Goal: Task Accomplishment & Management: Manage account settings

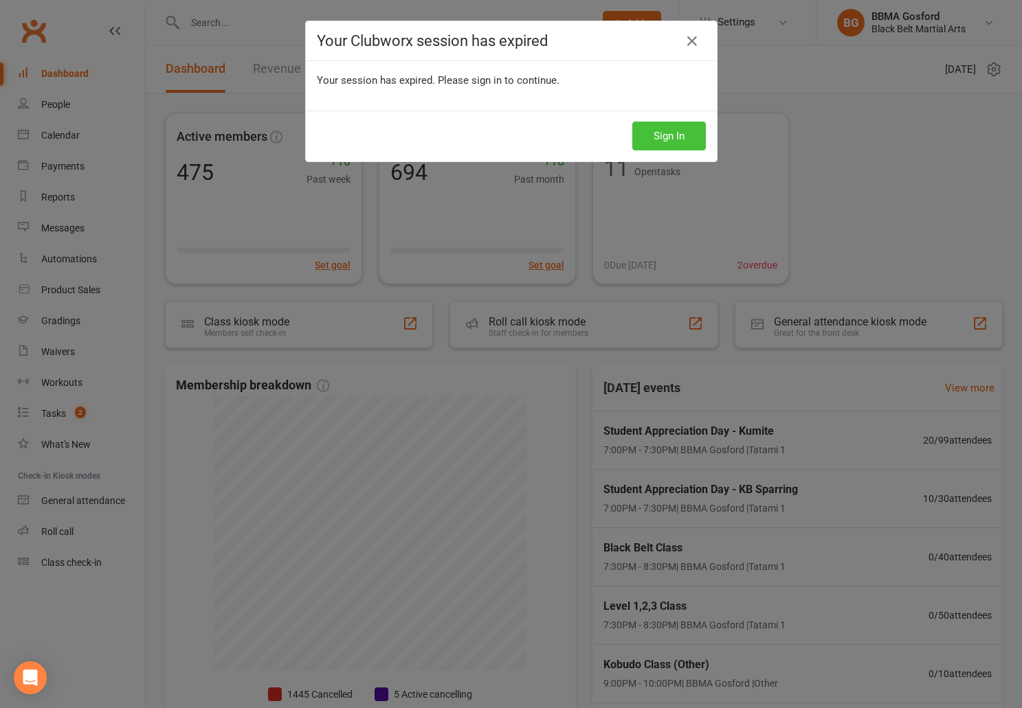
click at [664, 139] on button "Sign In" at bounding box center [669, 136] width 74 height 29
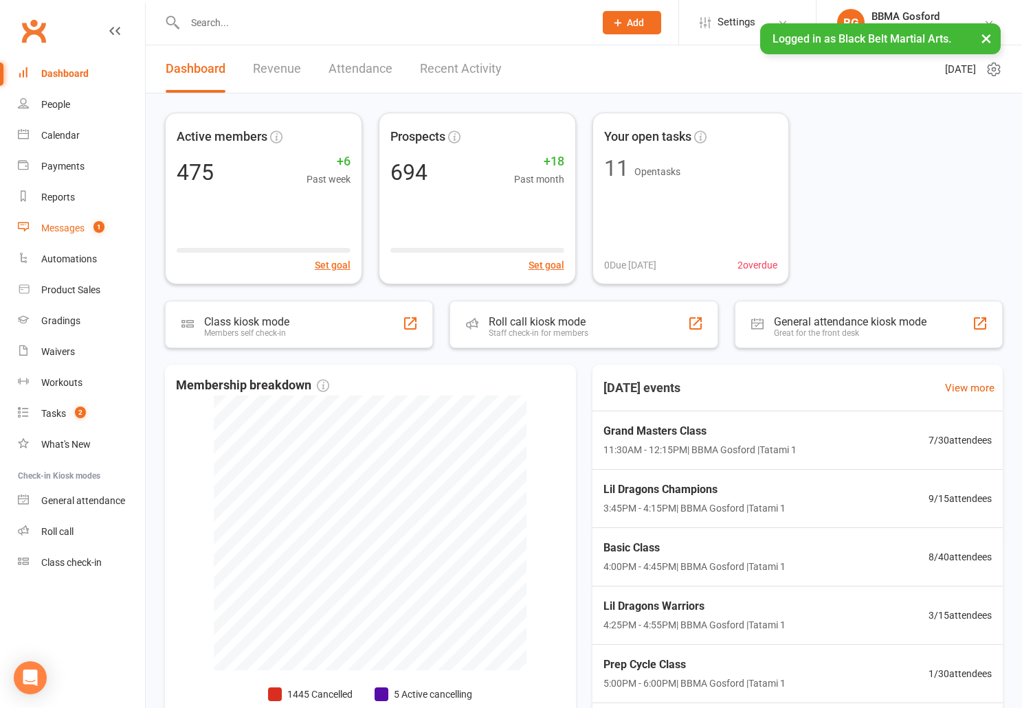
click at [78, 231] on div "Messages" at bounding box center [62, 228] width 43 height 11
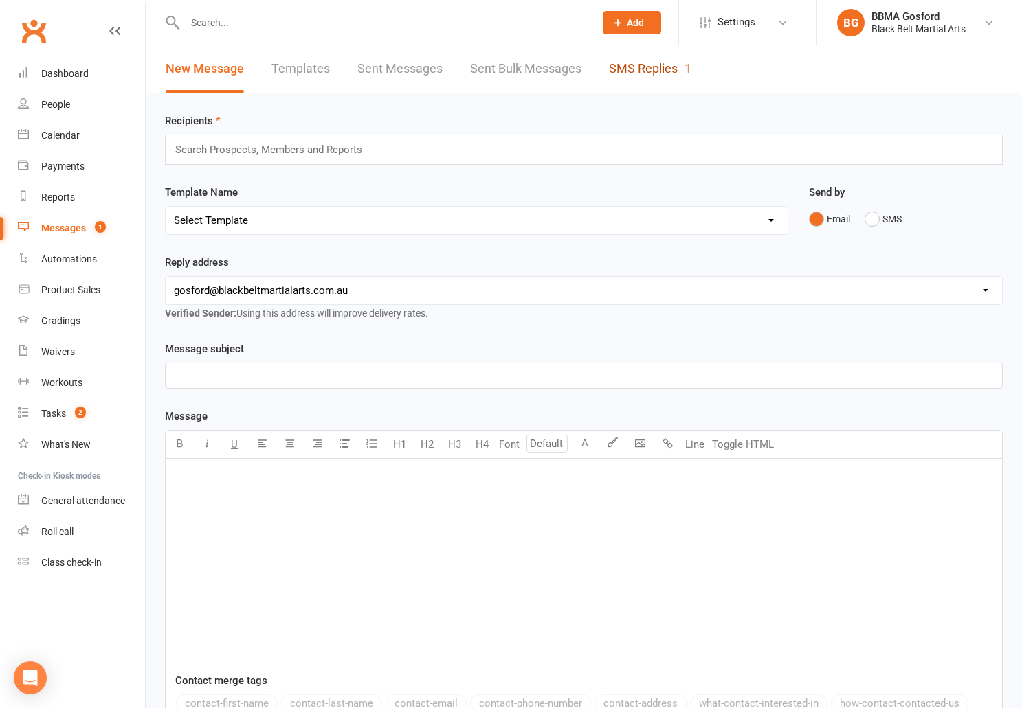
click at [625, 66] on link "SMS Replies 1" at bounding box center [650, 68] width 82 height 47
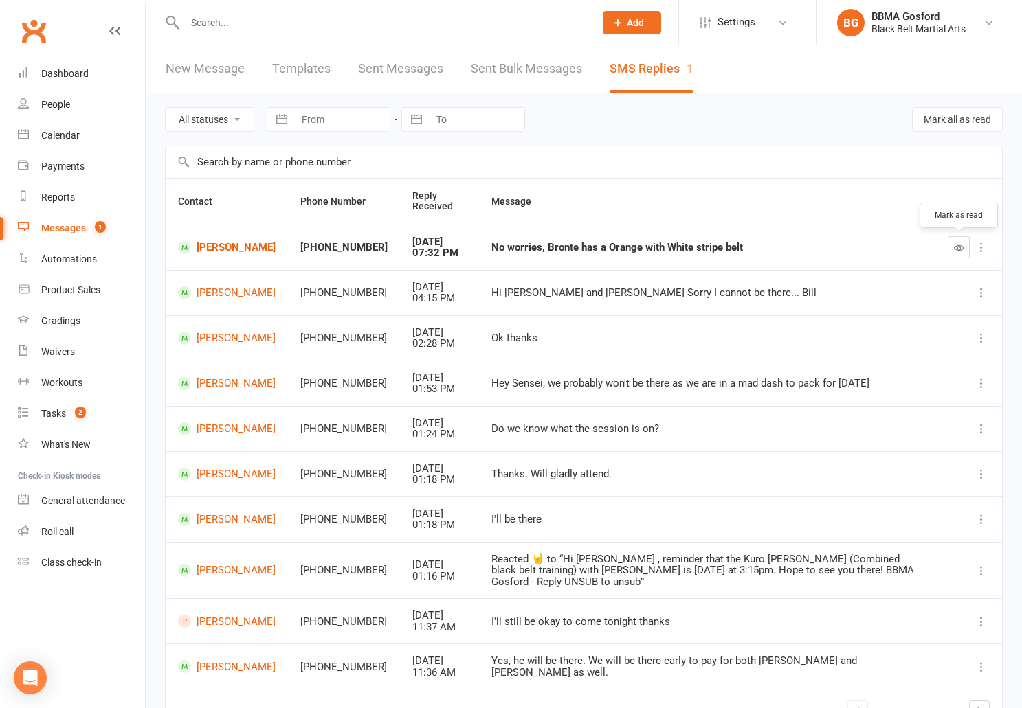
click at [959, 249] on icon "button" at bounding box center [959, 248] width 10 height 10
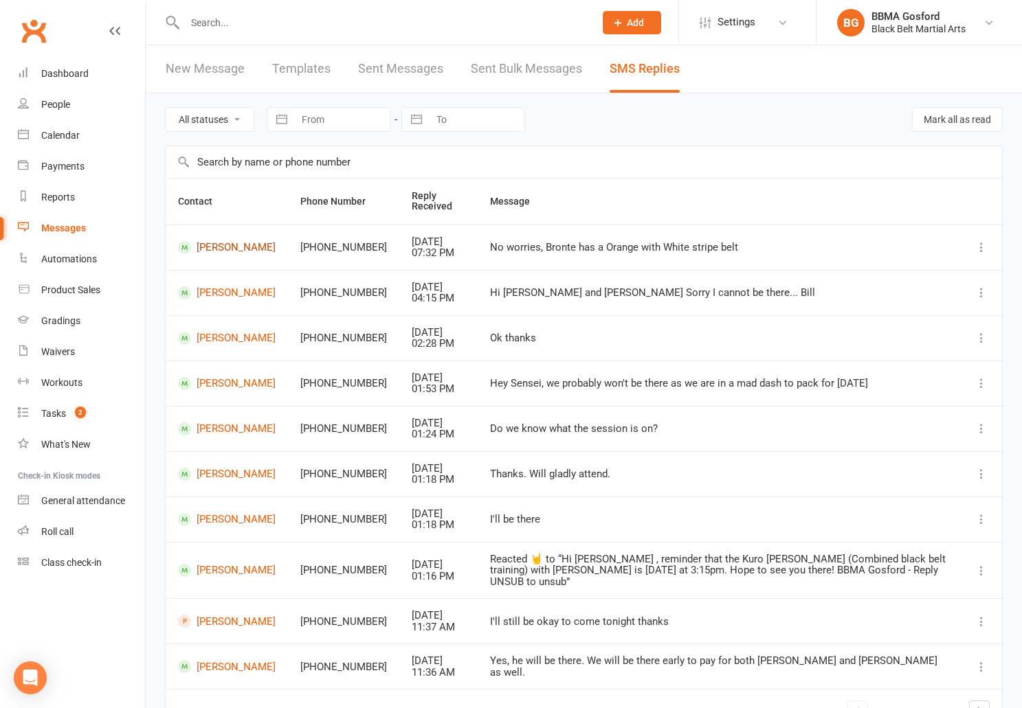
click at [214, 249] on link "Mel Lawther" at bounding box center [227, 247] width 98 height 13
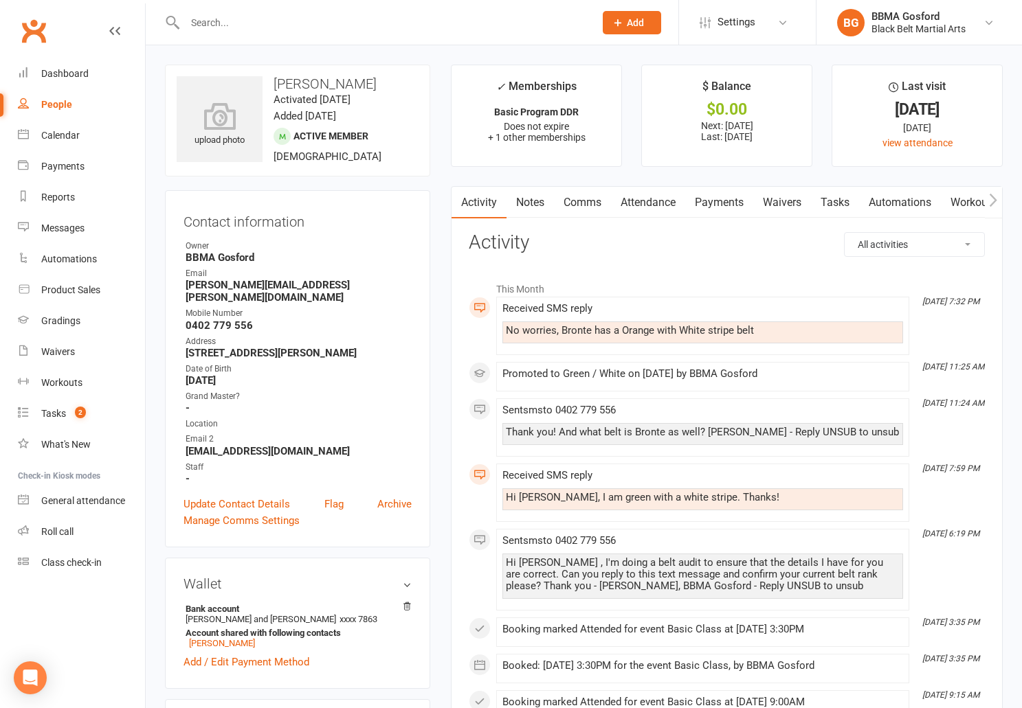
click at [586, 201] on link "Comms" at bounding box center [582, 203] width 57 height 32
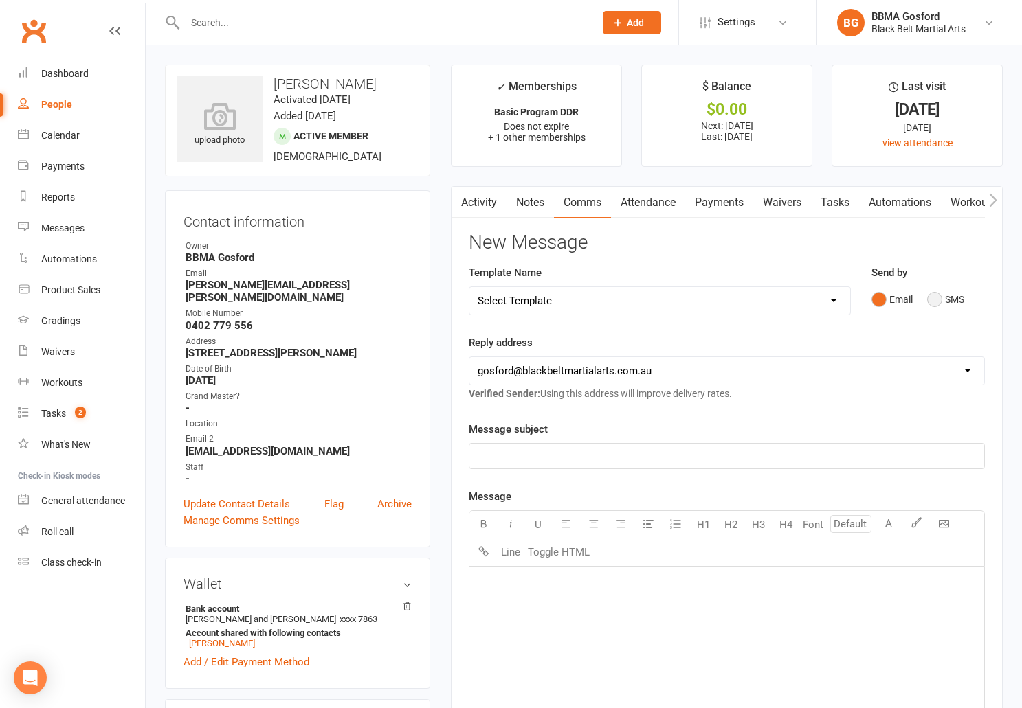
click at [940, 300] on button "SMS" at bounding box center [945, 300] width 37 height 26
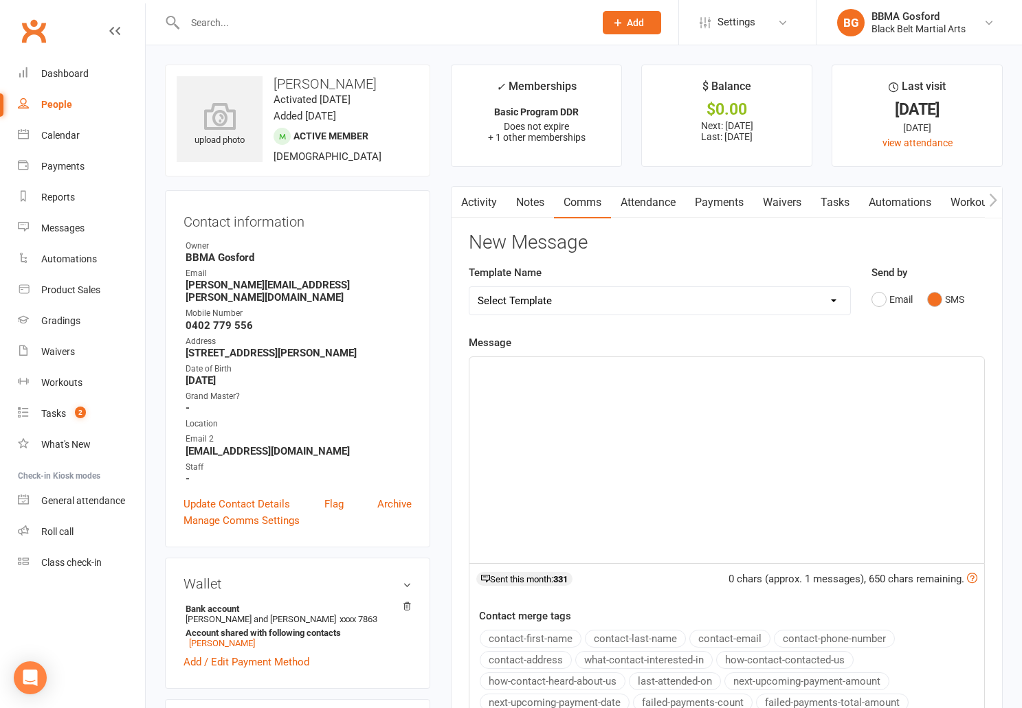
click at [588, 380] on div "﻿" at bounding box center [726, 460] width 515 height 206
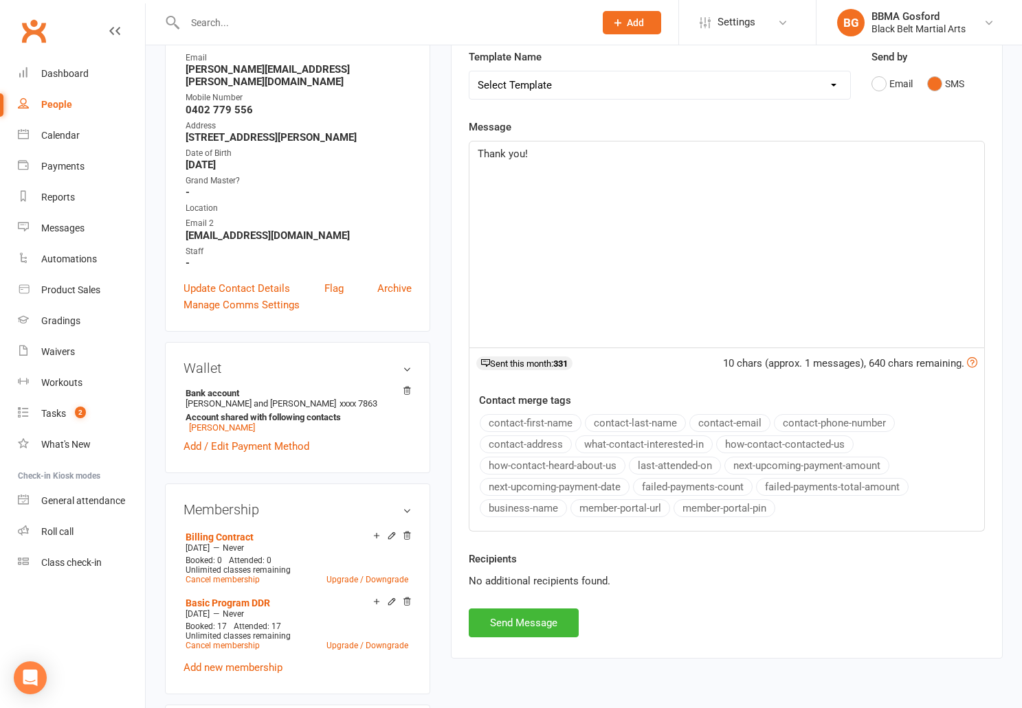
scroll to position [231, 0]
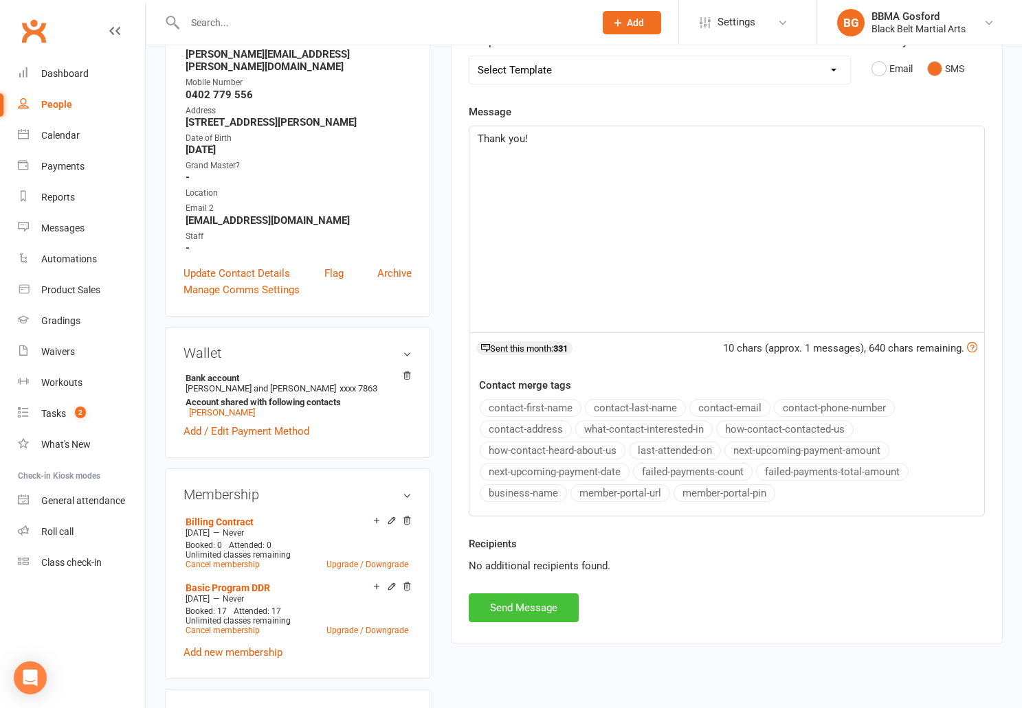
click at [525, 600] on button "Send Message" at bounding box center [524, 608] width 110 height 29
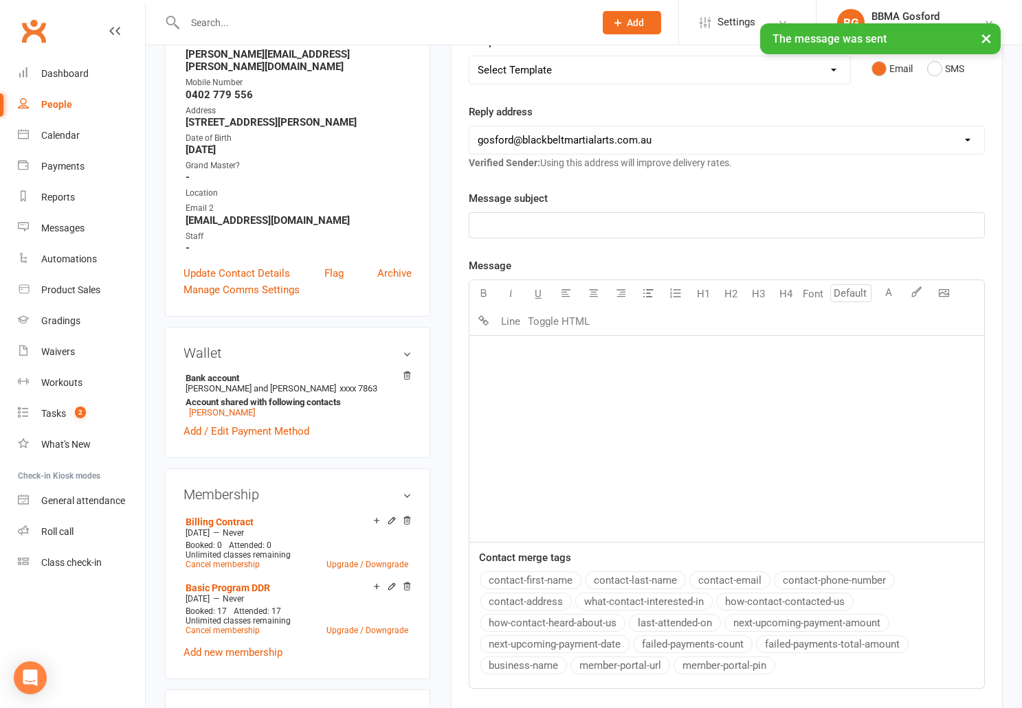
scroll to position [0, 0]
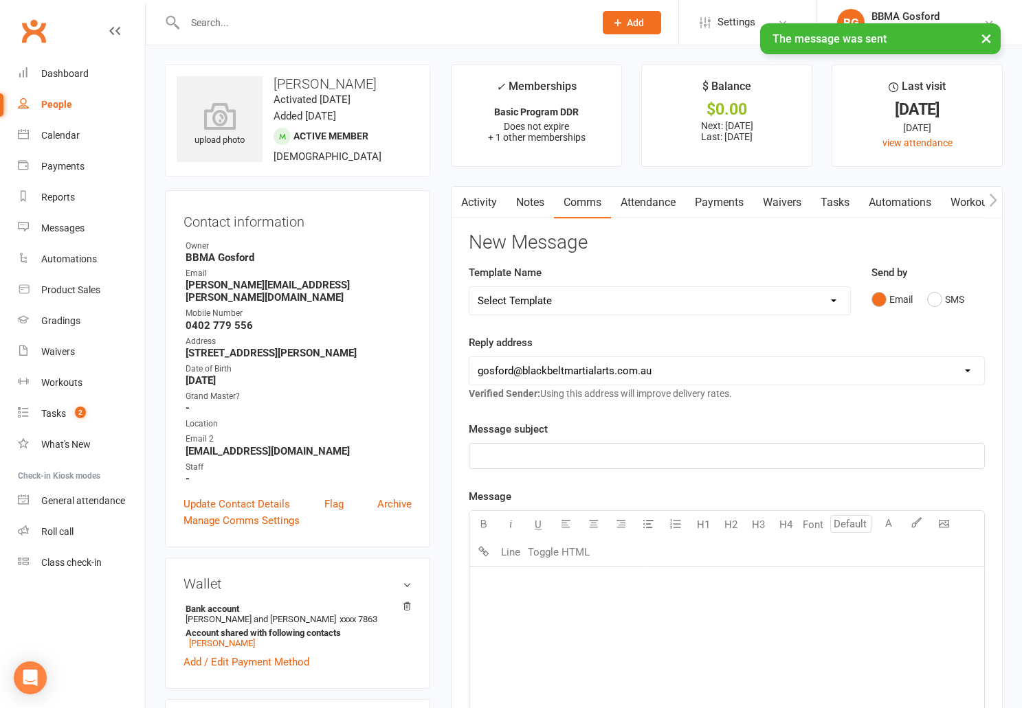
click at [478, 203] on link "Activity" at bounding box center [478, 203] width 55 height 32
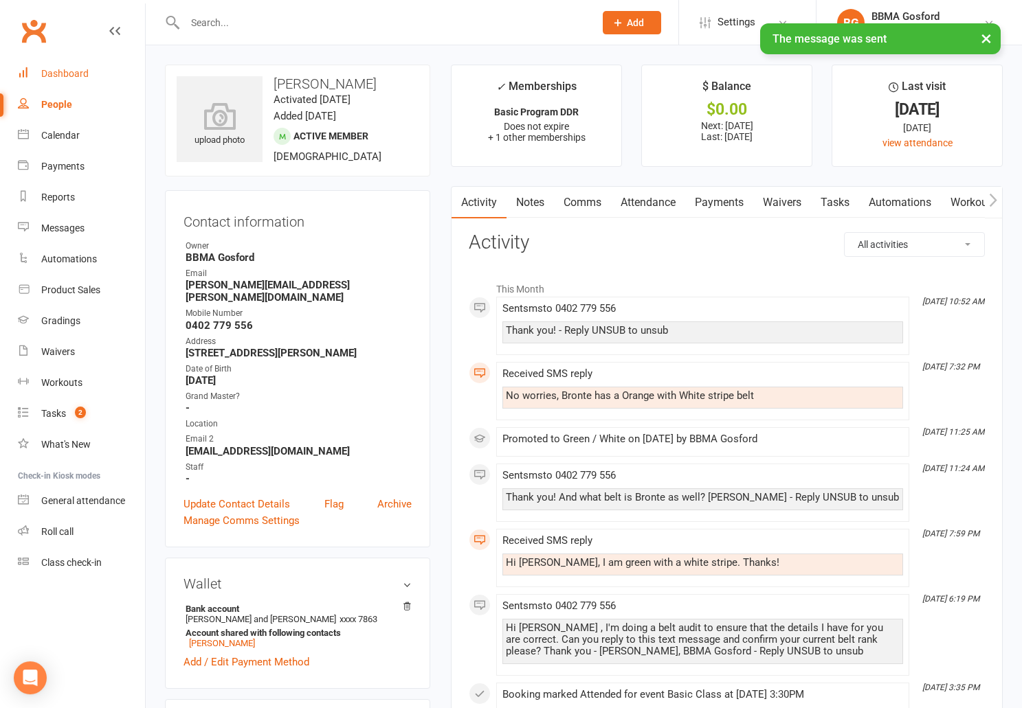
click at [78, 71] on div "Dashboard" at bounding box center [64, 73] width 47 height 11
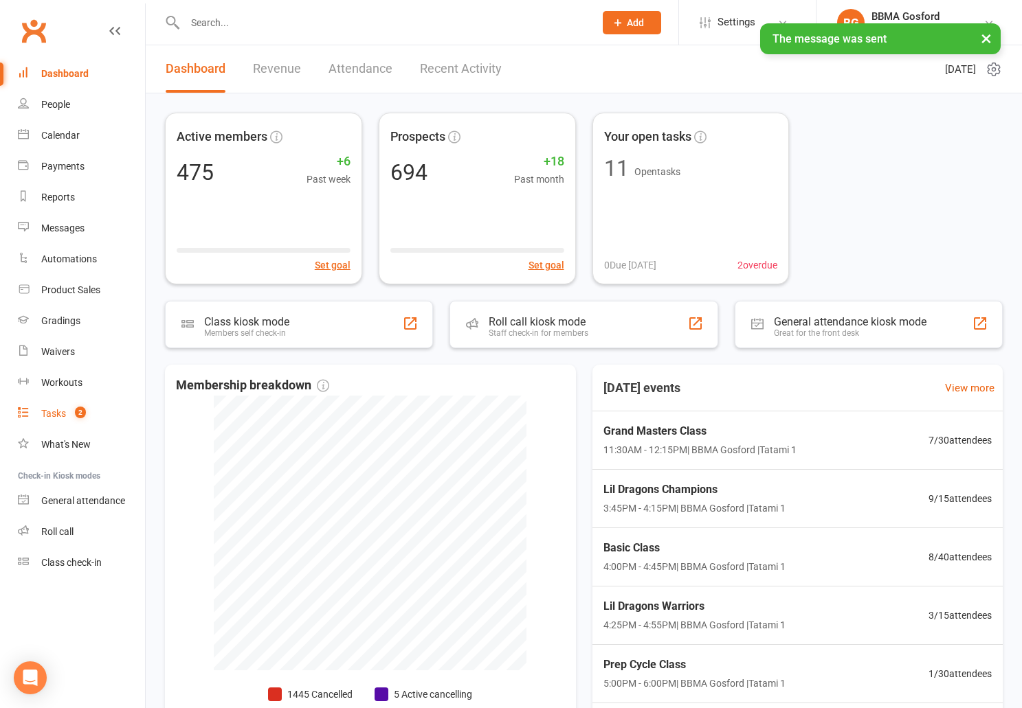
click at [49, 417] on div "Tasks" at bounding box center [53, 413] width 25 height 11
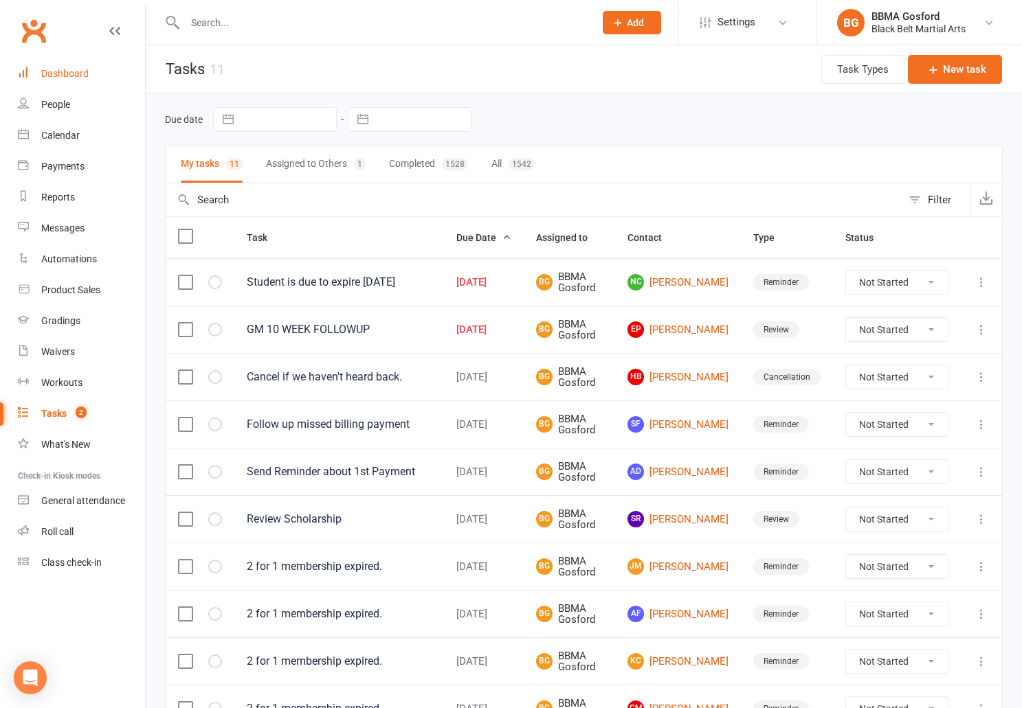
click at [76, 71] on div "Dashboard" at bounding box center [64, 73] width 47 height 11
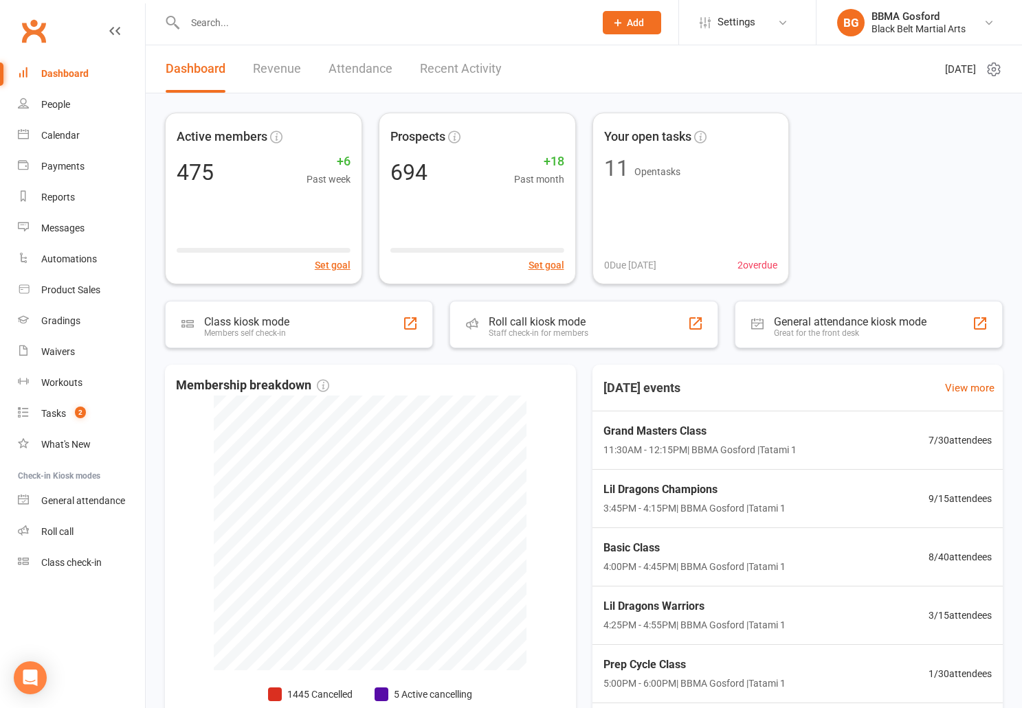
click at [220, 19] on input "text" at bounding box center [383, 22] width 404 height 19
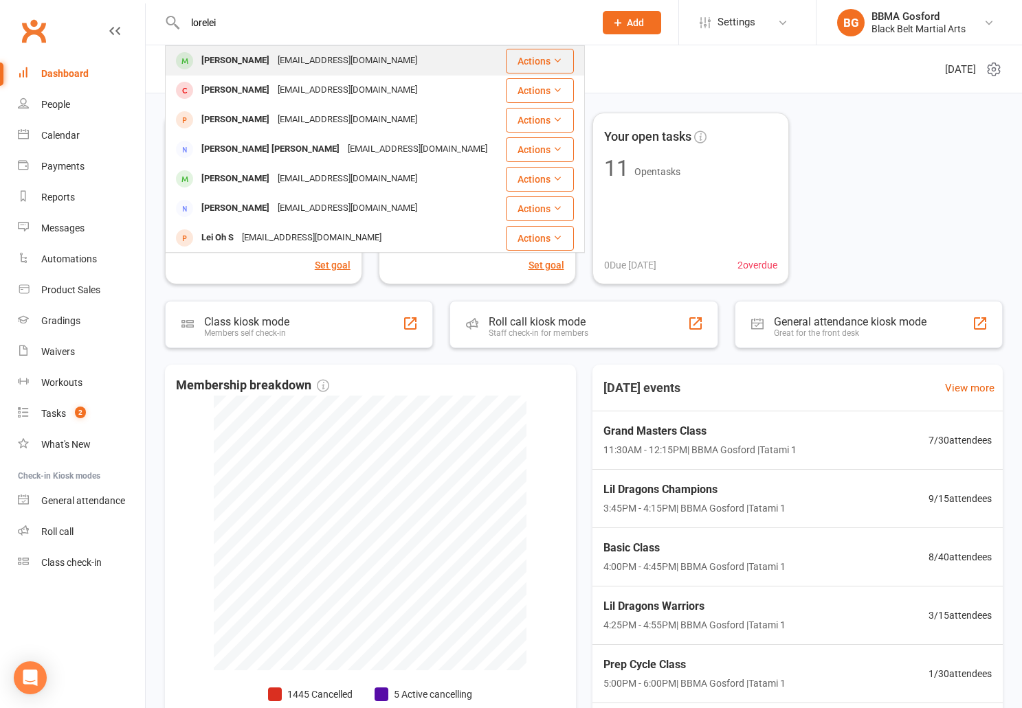
type input "lorelei"
click at [234, 60] on div "Lorelei Hawkins" at bounding box center [235, 61] width 76 height 20
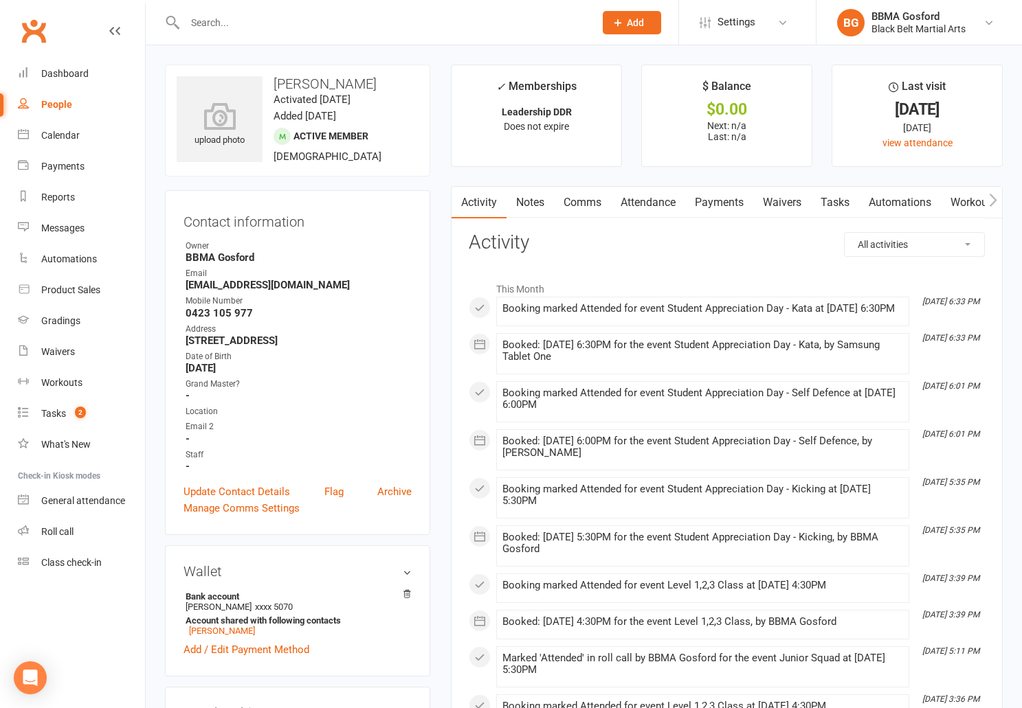
scroll to position [7, 0]
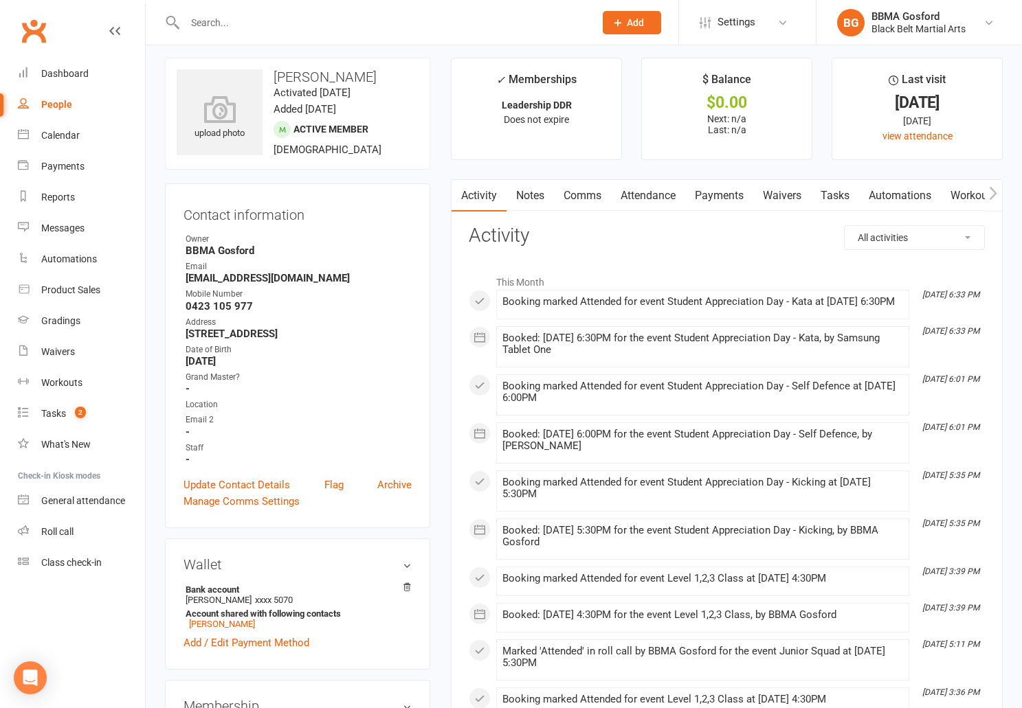
click at [566, 197] on link "Comms" at bounding box center [582, 196] width 57 height 32
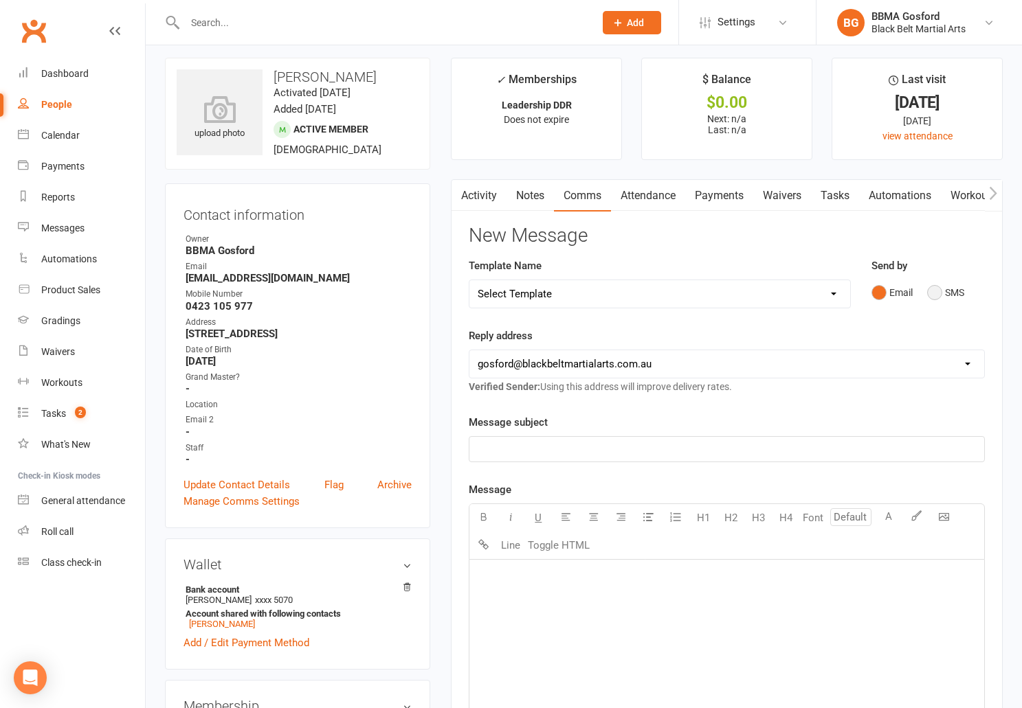
click at [933, 293] on button "SMS" at bounding box center [945, 293] width 37 height 26
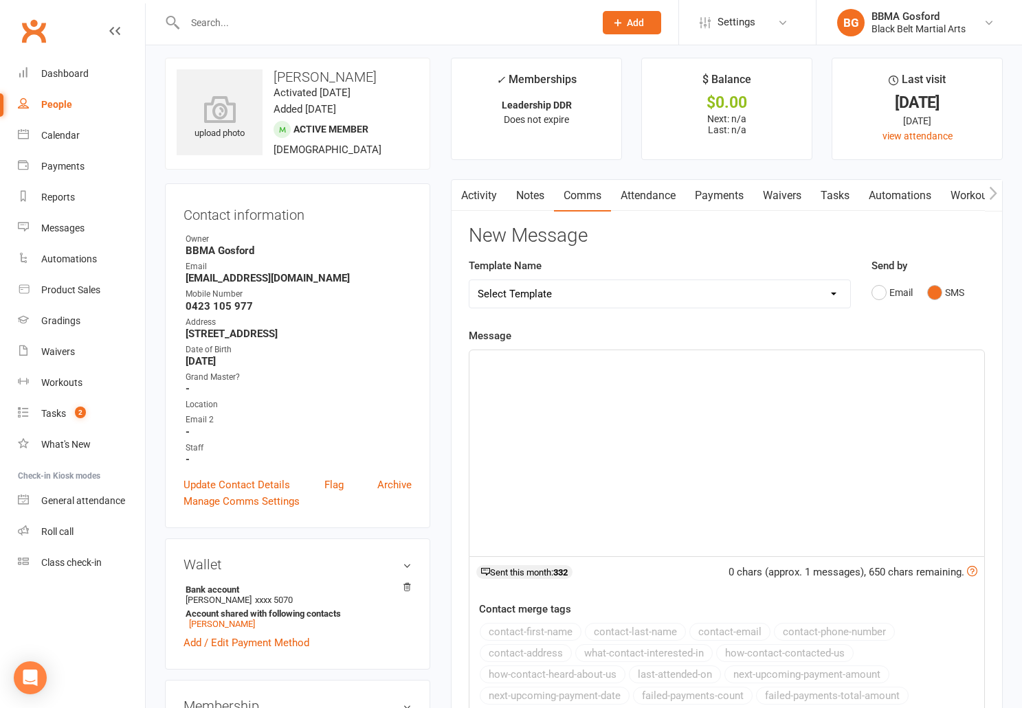
click at [550, 376] on div "﻿" at bounding box center [726, 453] width 515 height 206
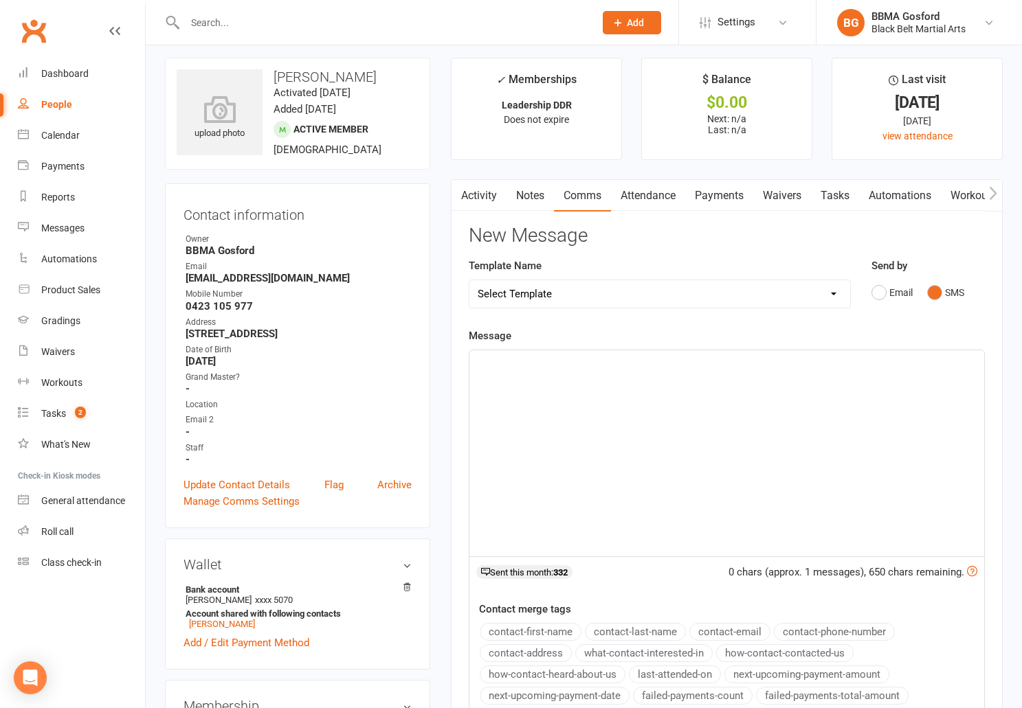
click at [556, 362] on p "﻿" at bounding box center [727, 363] width 498 height 16
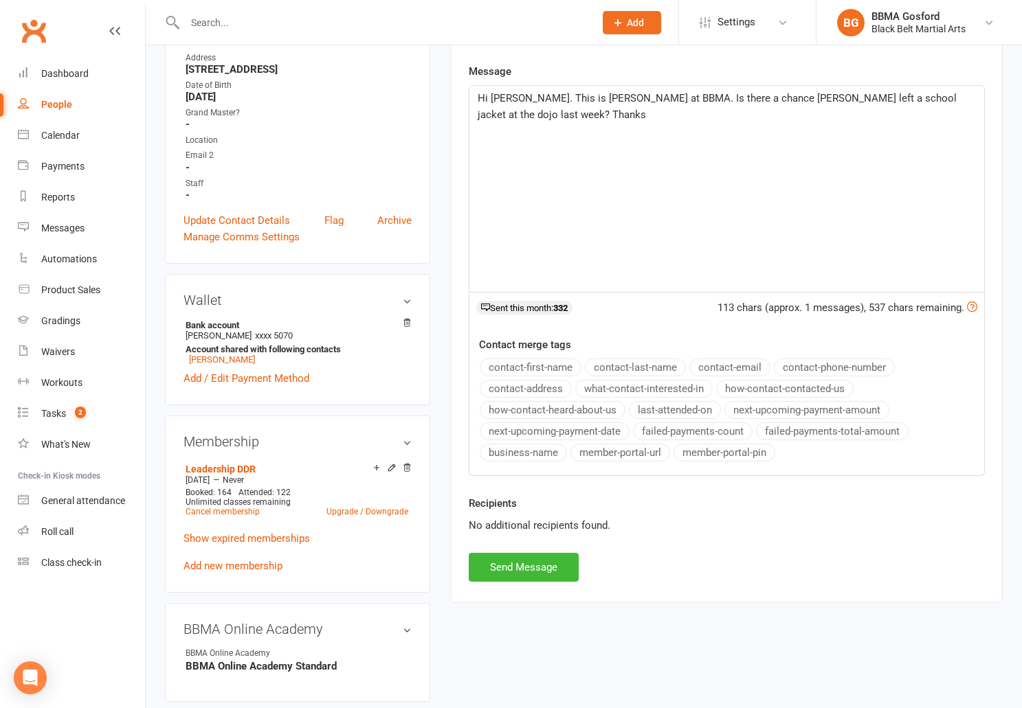
scroll to position [275, 0]
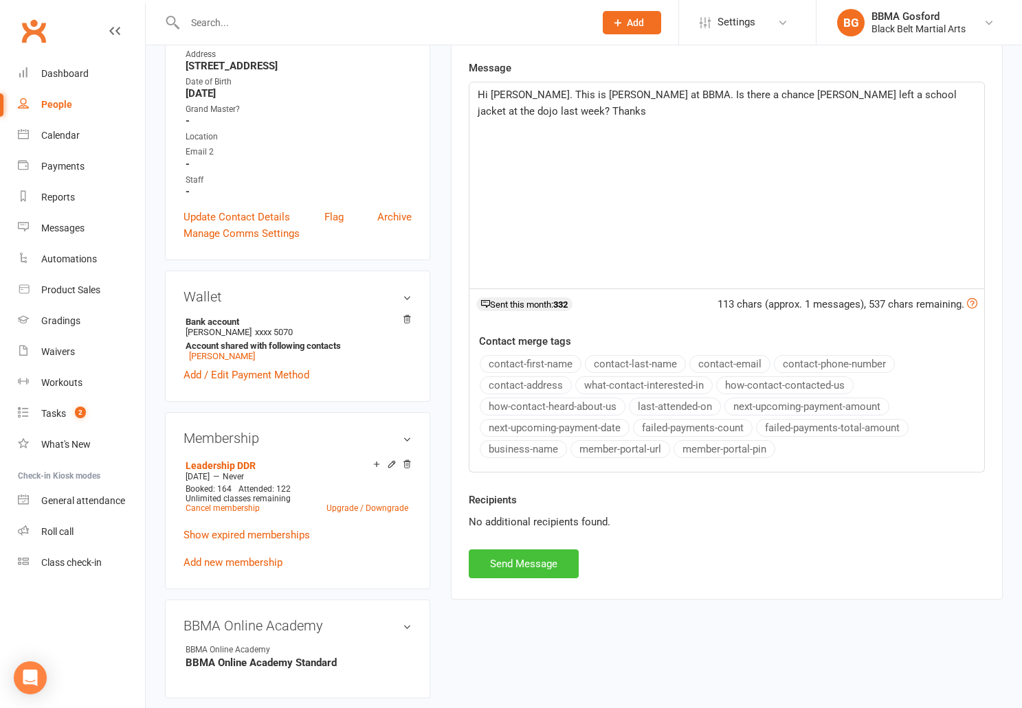
click at [517, 568] on button "Send Message" at bounding box center [524, 564] width 110 height 29
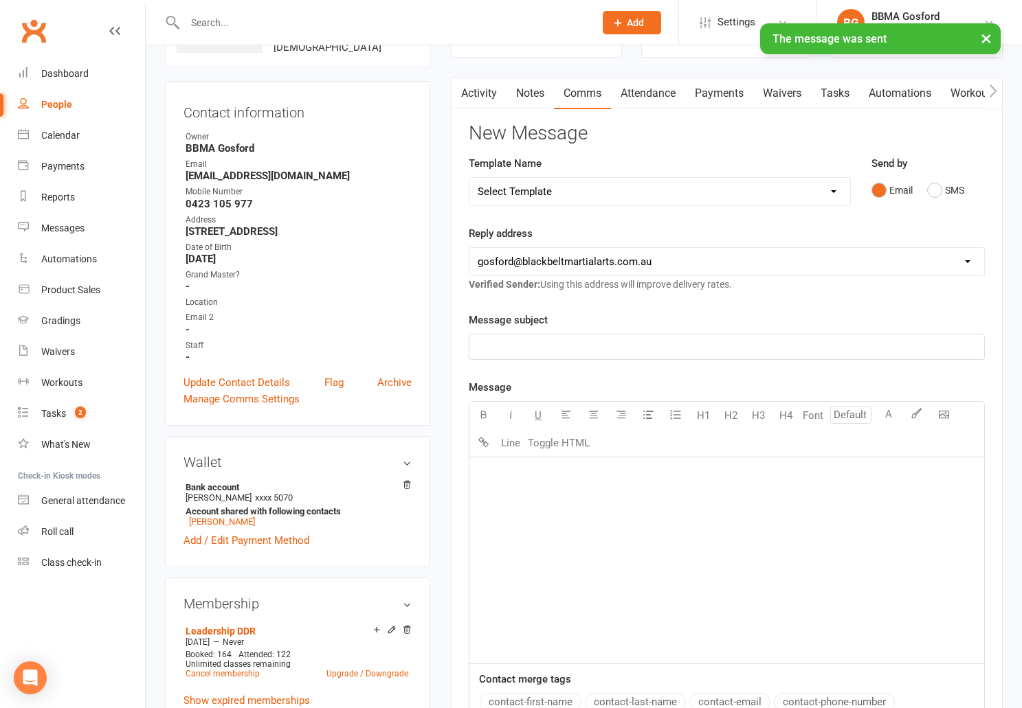
scroll to position [0, 0]
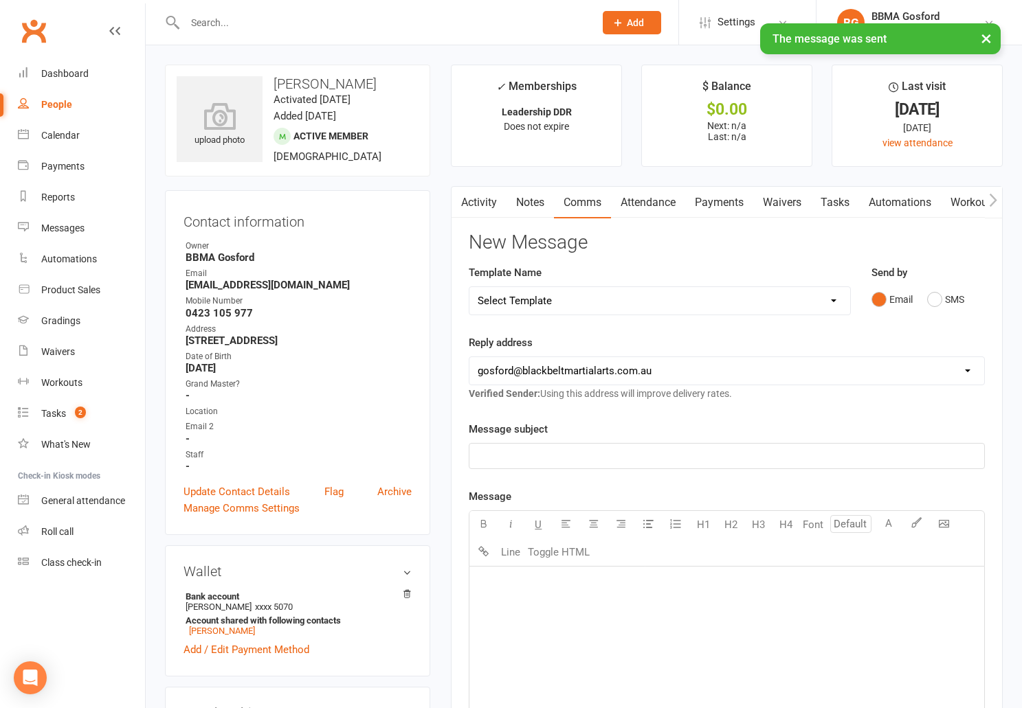
click at [492, 208] on link "Activity" at bounding box center [478, 203] width 55 height 32
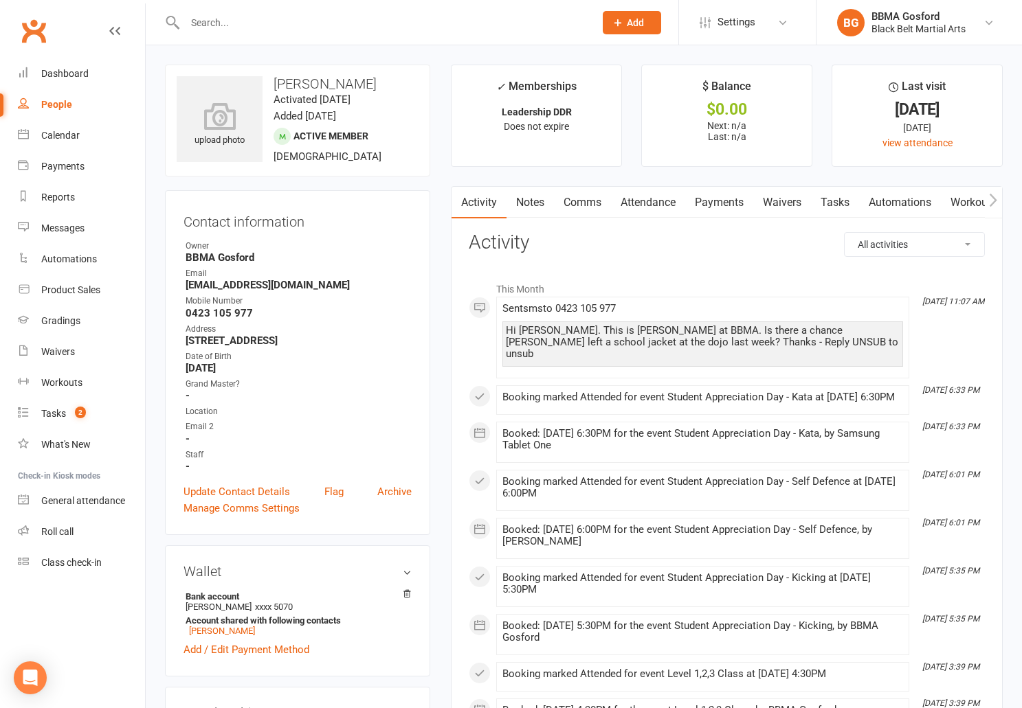
click at [254, 26] on input "text" at bounding box center [383, 22] width 404 height 19
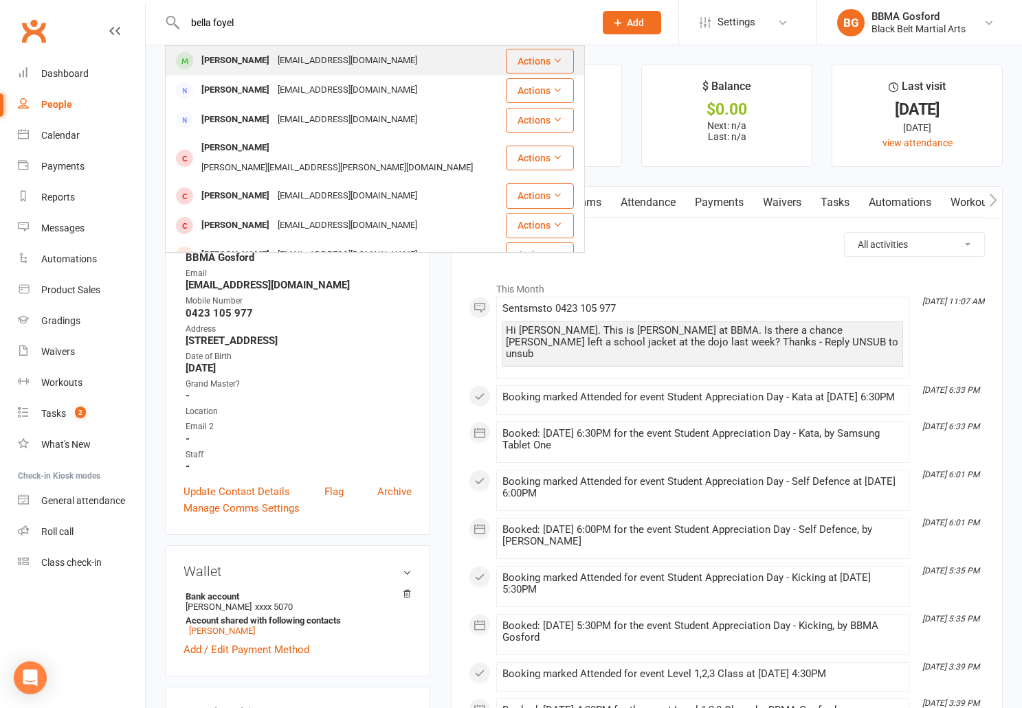
type input "bella foyel"
click at [242, 60] on div "Bella Foyel" at bounding box center [235, 61] width 76 height 20
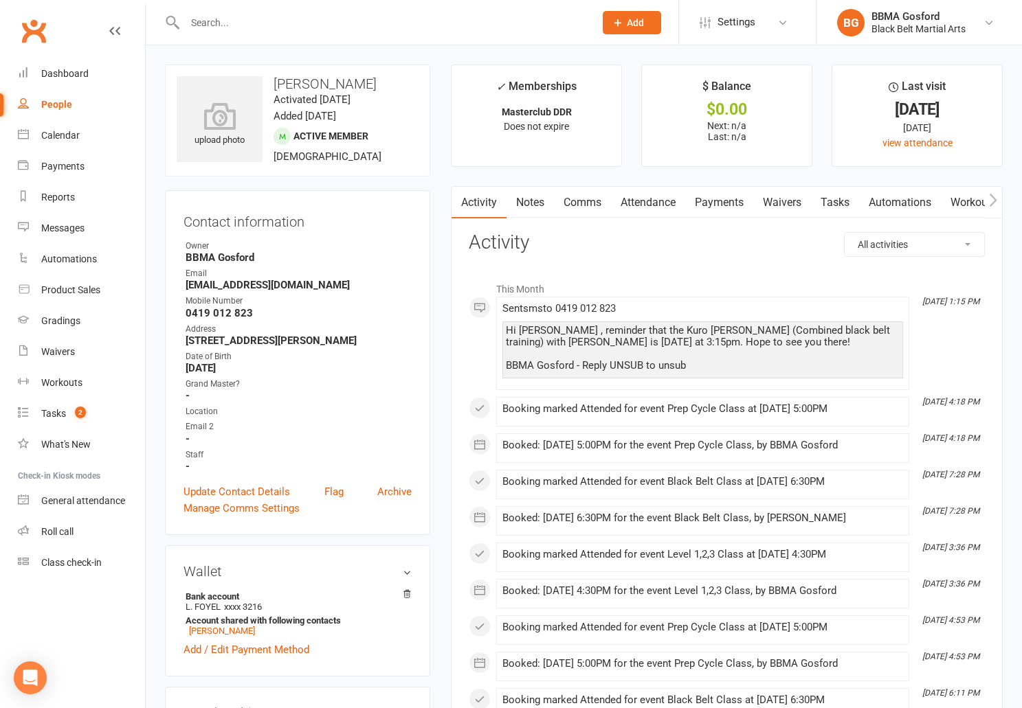
click at [588, 199] on link "Comms" at bounding box center [582, 203] width 57 height 32
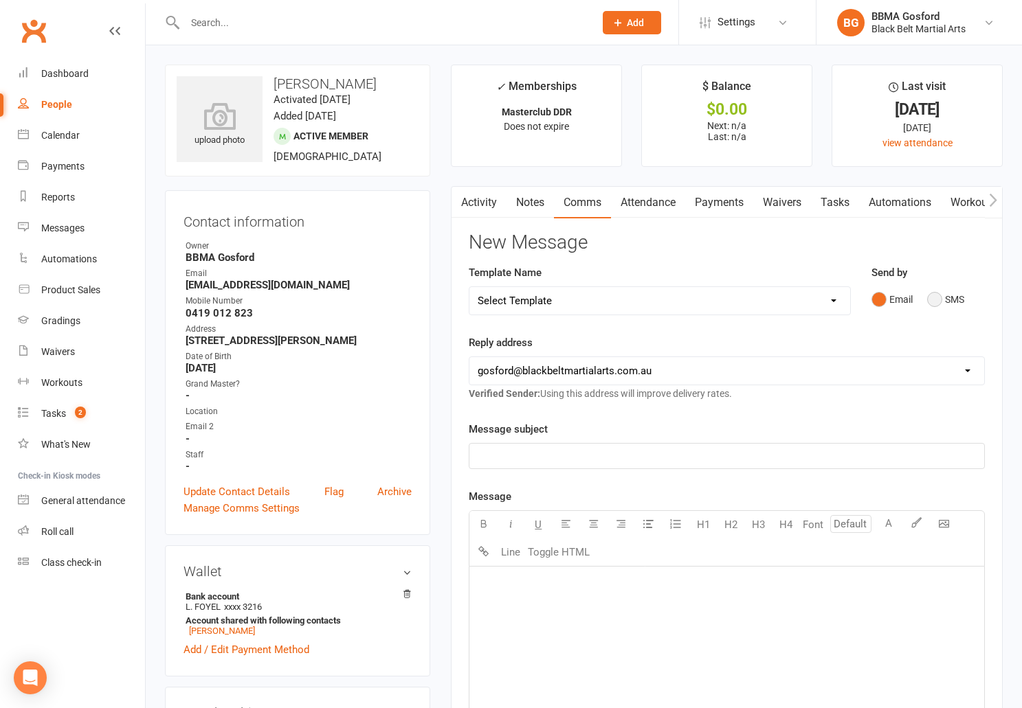
click at [937, 302] on button "SMS" at bounding box center [945, 300] width 37 height 26
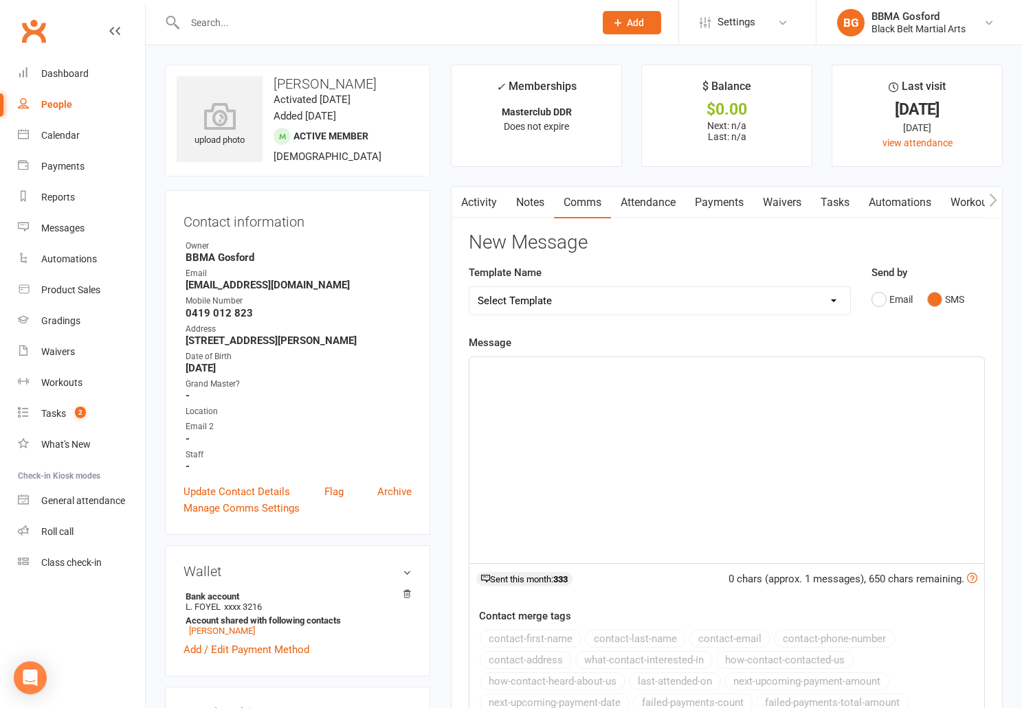
click at [542, 364] on p "﻿" at bounding box center [727, 369] width 498 height 16
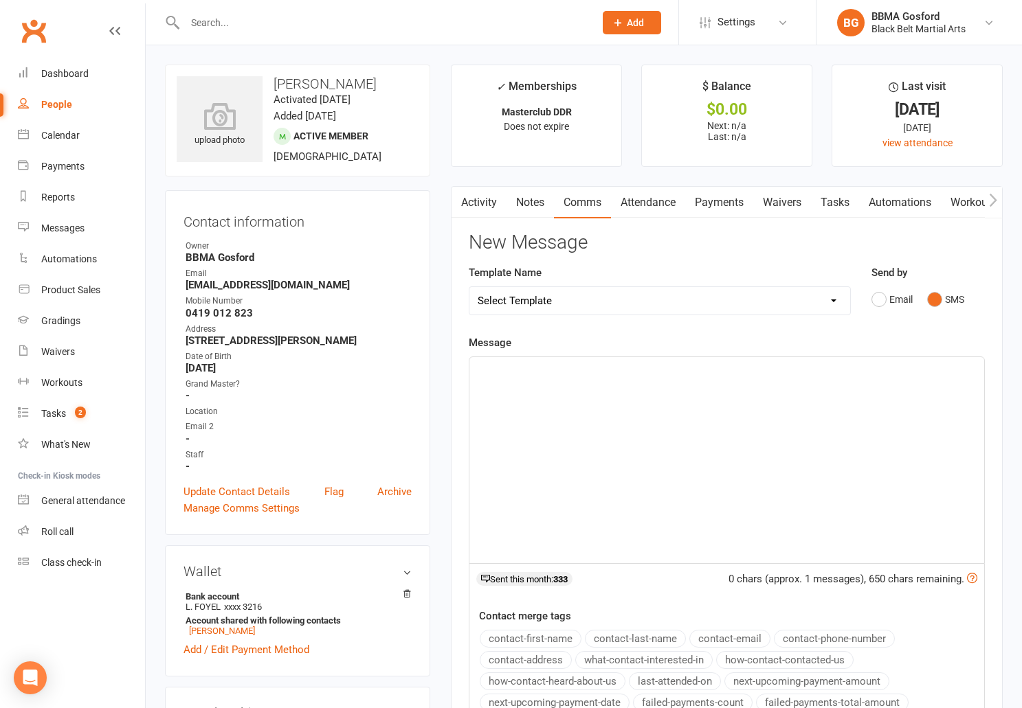
click at [537, 375] on p "﻿" at bounding box center [727, 369] width 498 height 16
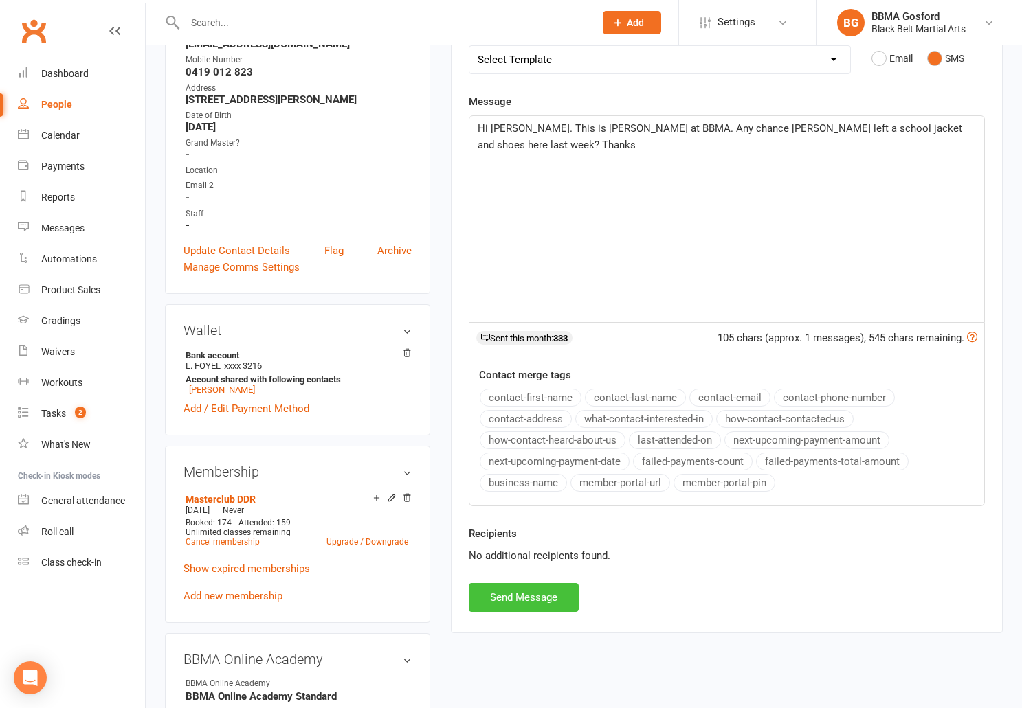
scroll to position [243, 0]
click at [524, 603] on button "Send Message" at bounding box center [524, 596] width 110 height 29
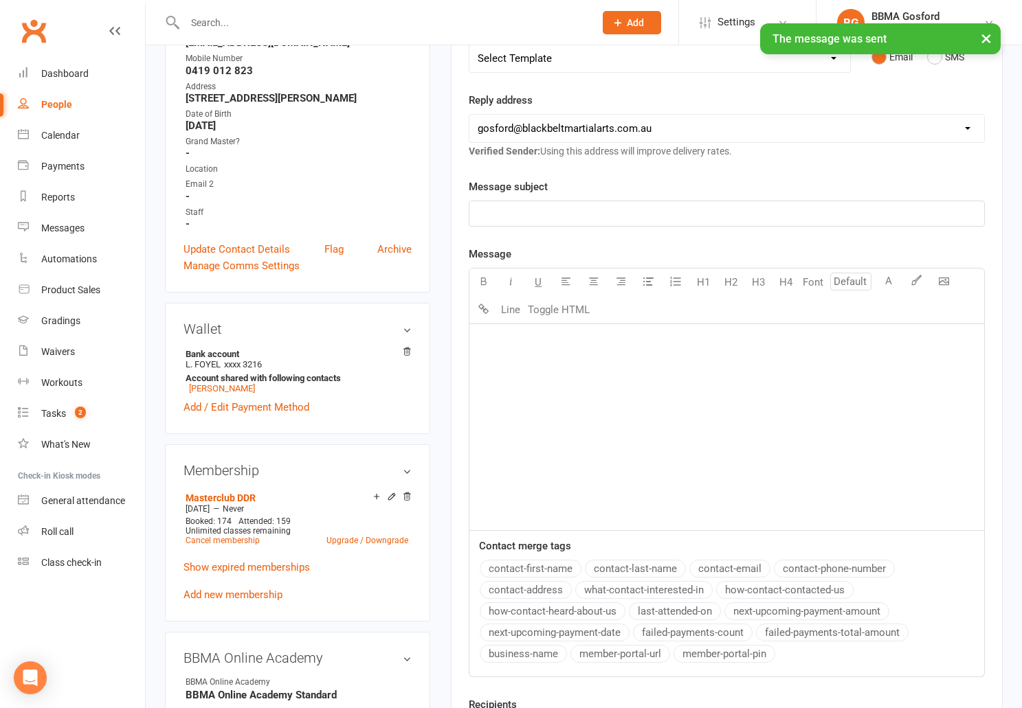
scroll to position [0, 0]
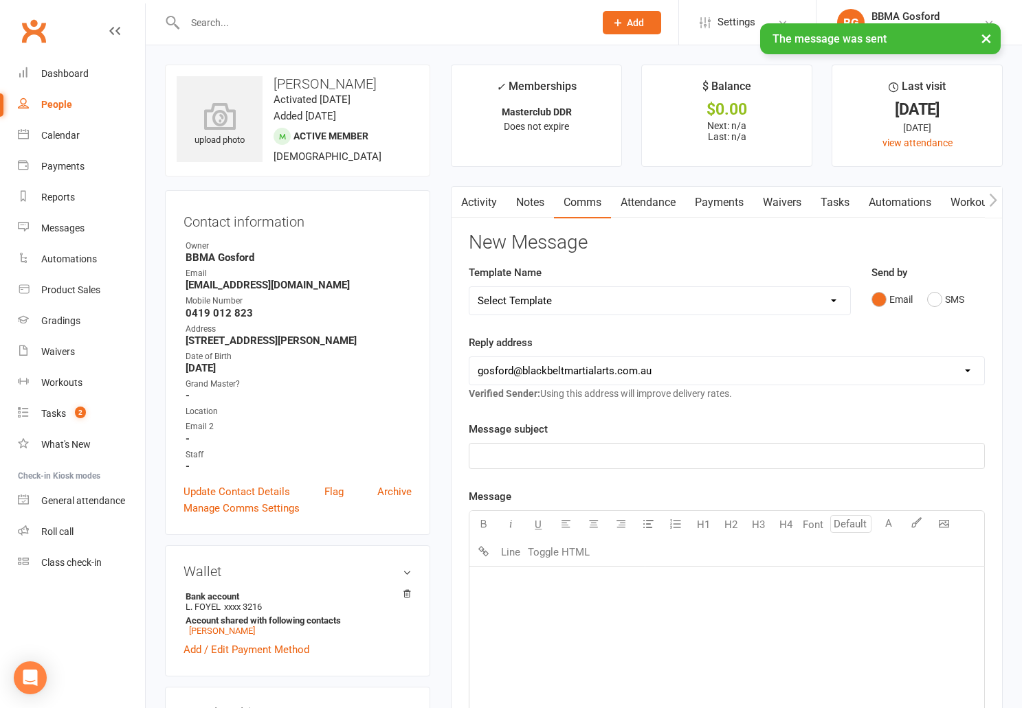
click at [483, 200] on link "Activity" at bounding box center [478, 203] width 55 height 32
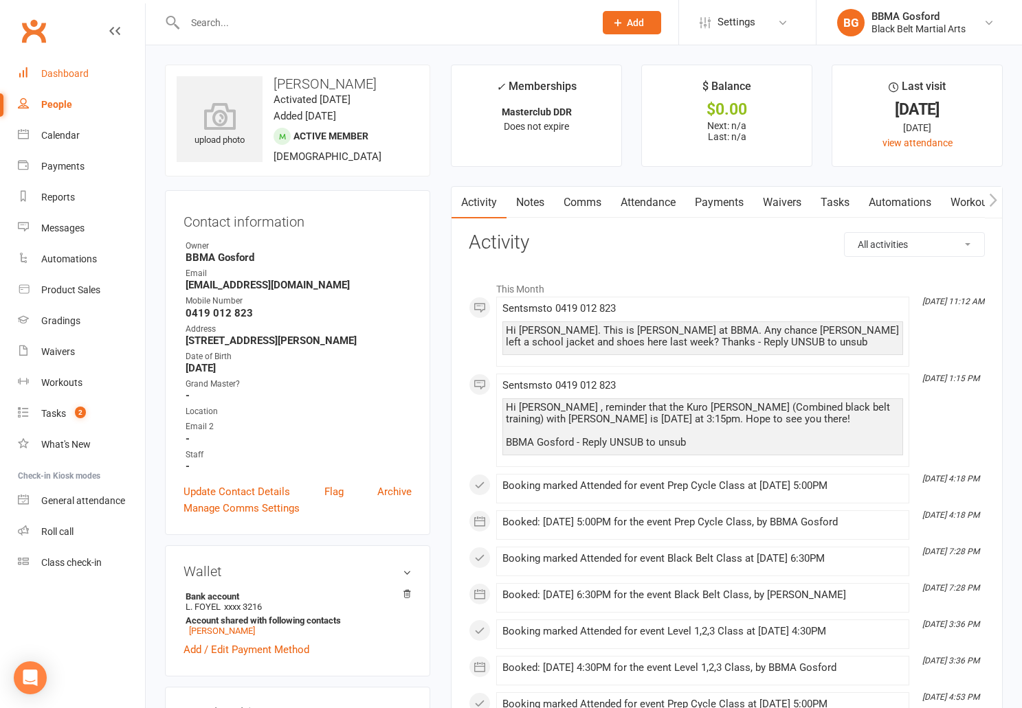
click at [71, 79] on div "Dashboard" at bounding box center [64, 73] width 47 height 11
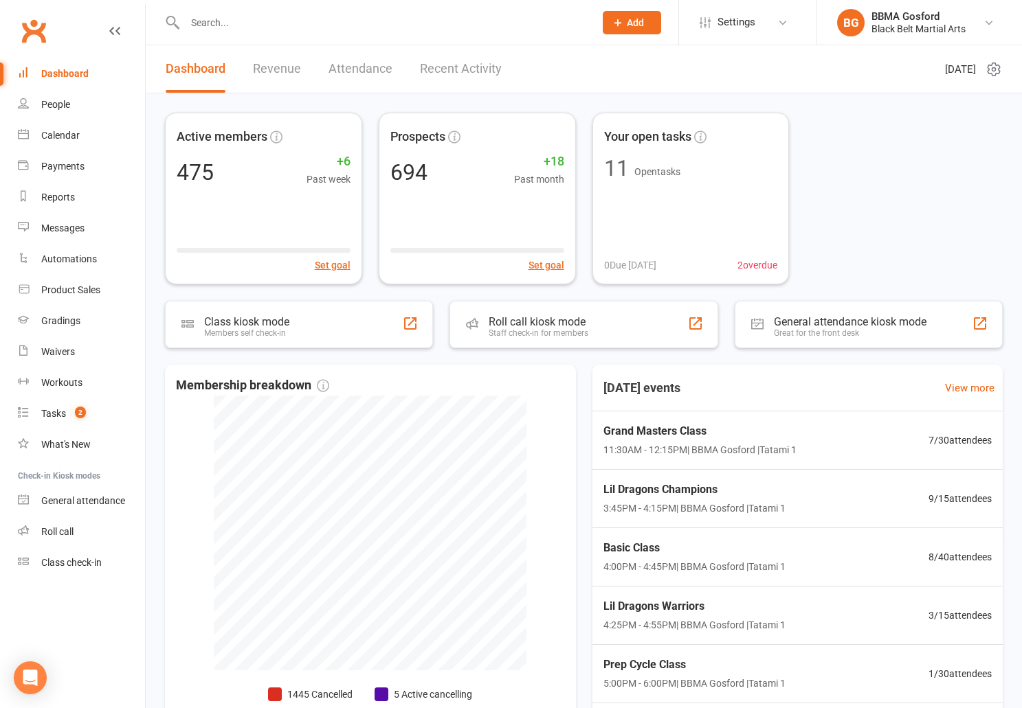
click at [268, 21] on input "text" at bounding box center [383, 22] width 404 height 19
type input "lorelei"
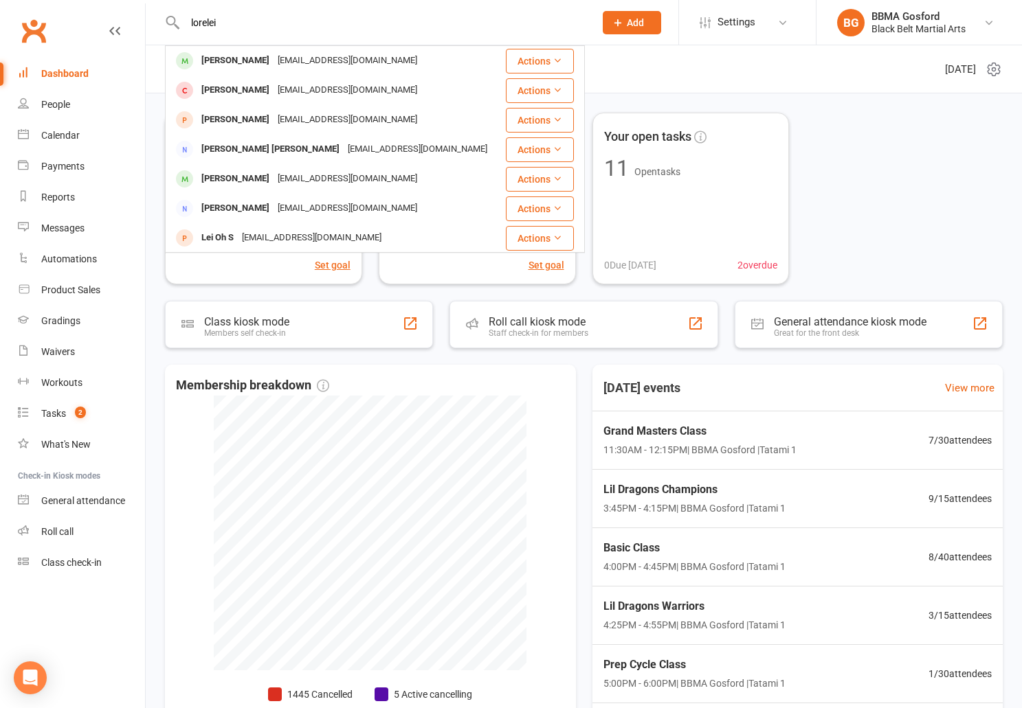
scroll to position [3, 0]
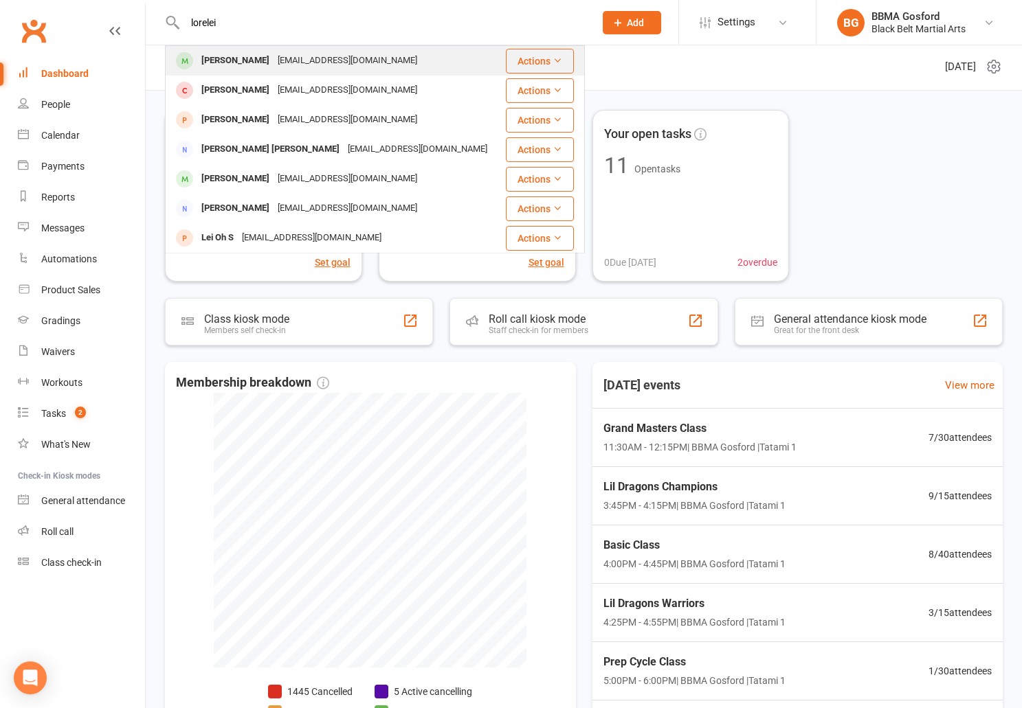
click at [267, 67] on div "Lorelei Hawkins" at bounding box center [235, 61] width 76 height 20
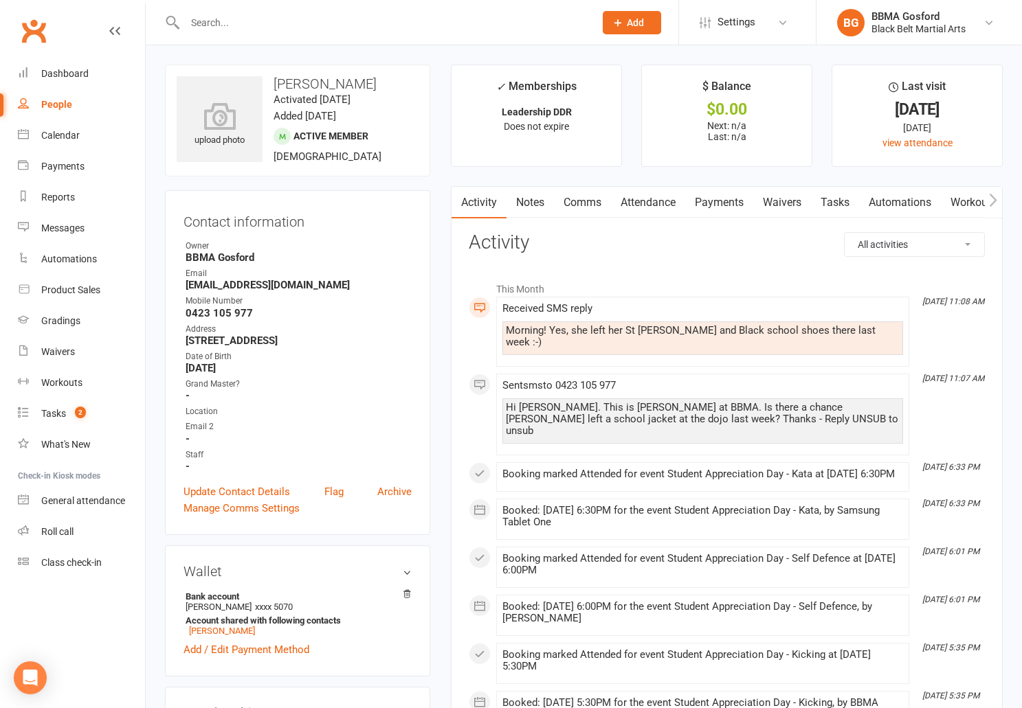
click at [582, 204] on link "Comms" at bounding box center [582, 203] width 57 height 32
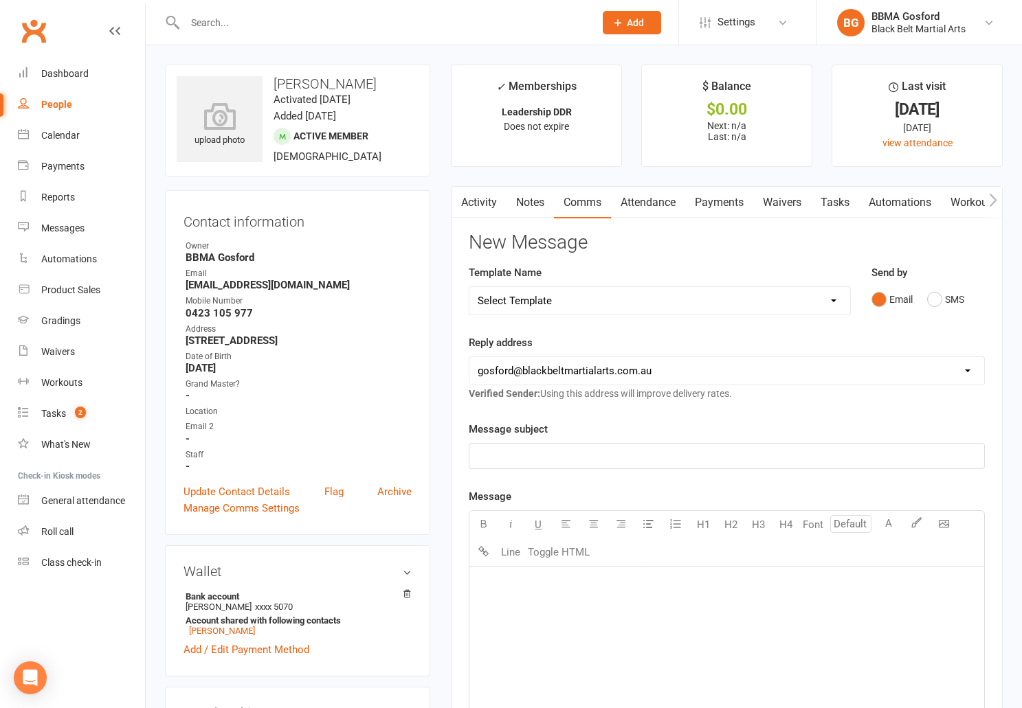
click at [484, 203] on link "Activity" at bounding box center [478, 203] width 55 height 32
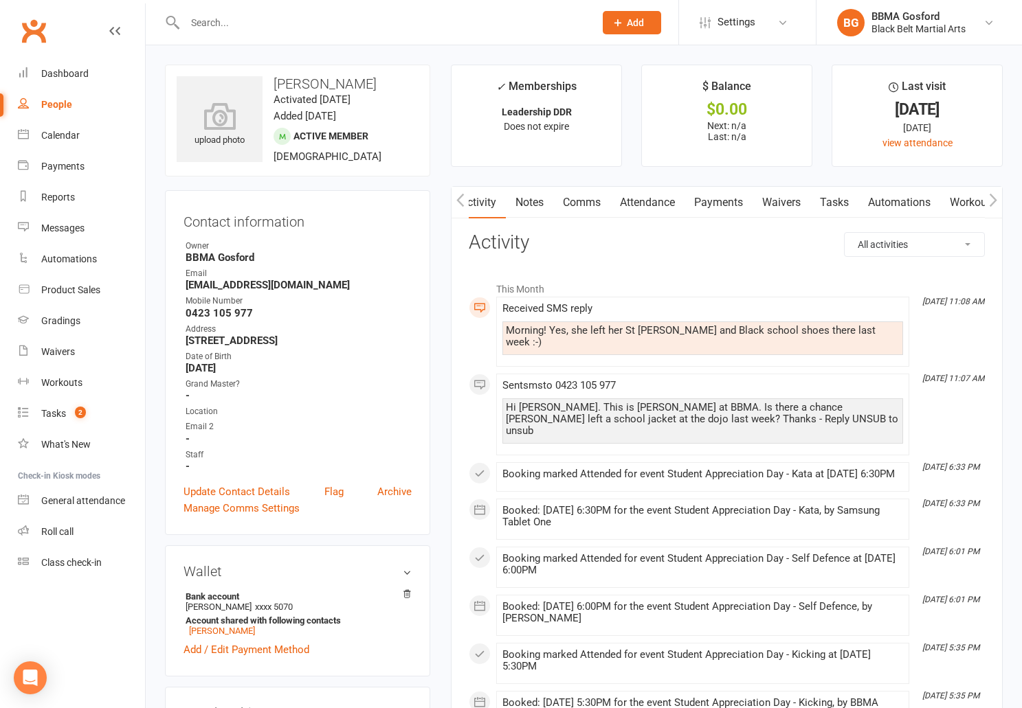
click at [595, 201] on link "Comms" at bounding box center [581, 203] width 57 height 32
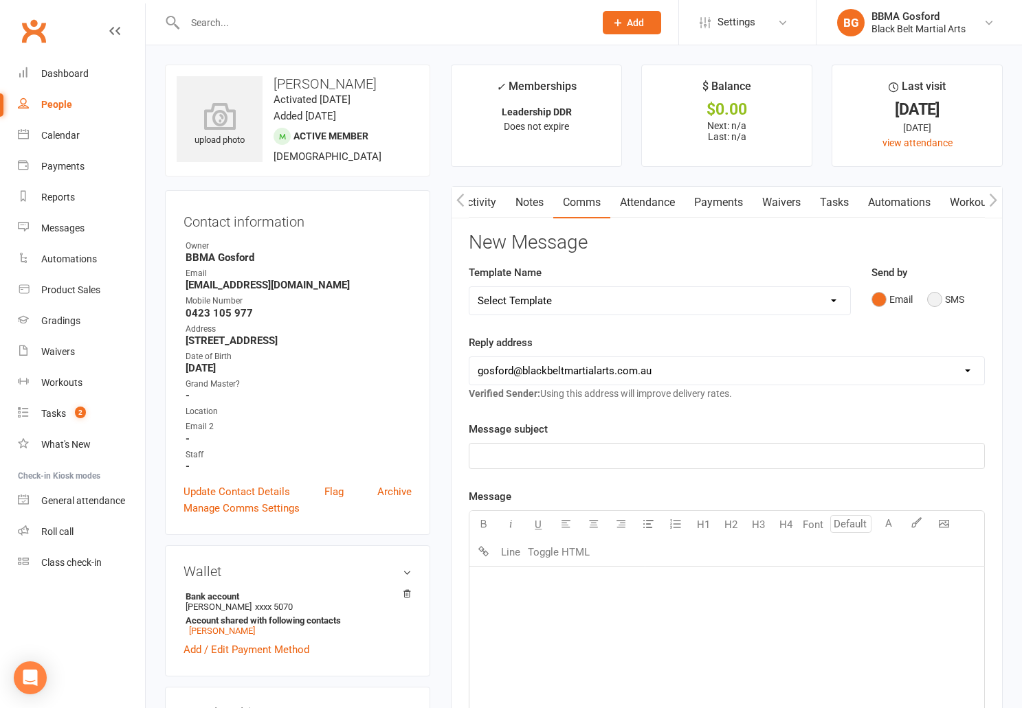
click at [932, 302] on button "SMS" at bounding box center [945, 300] width 37 height 26
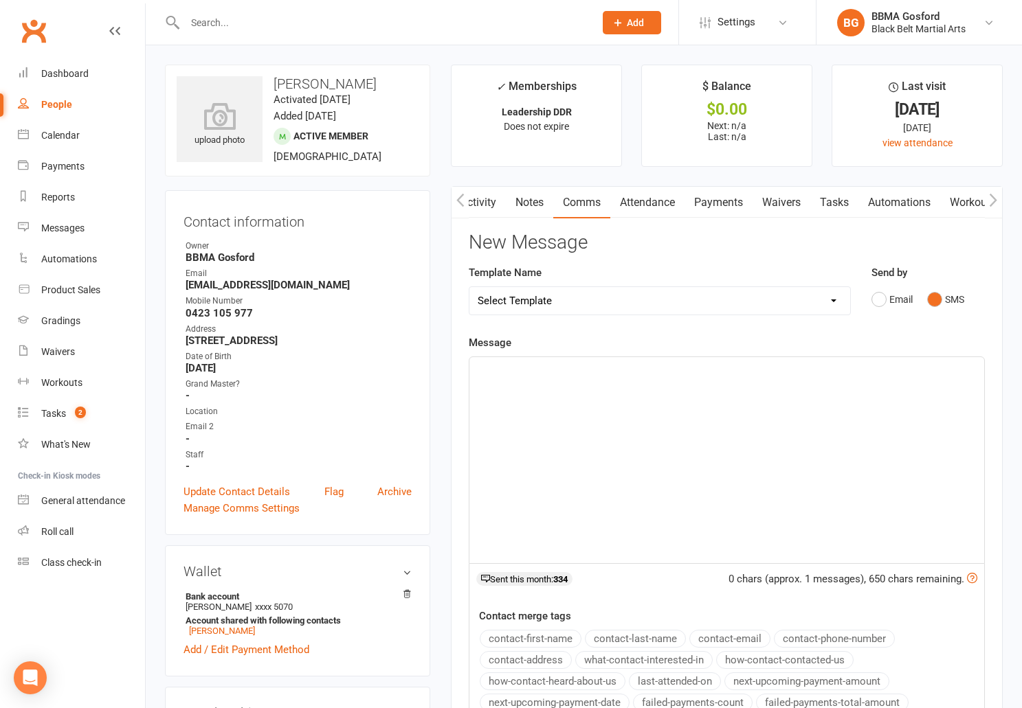
click at [562, 375] on p "﻿" at bounding box center [727, 369] width 498 height 16
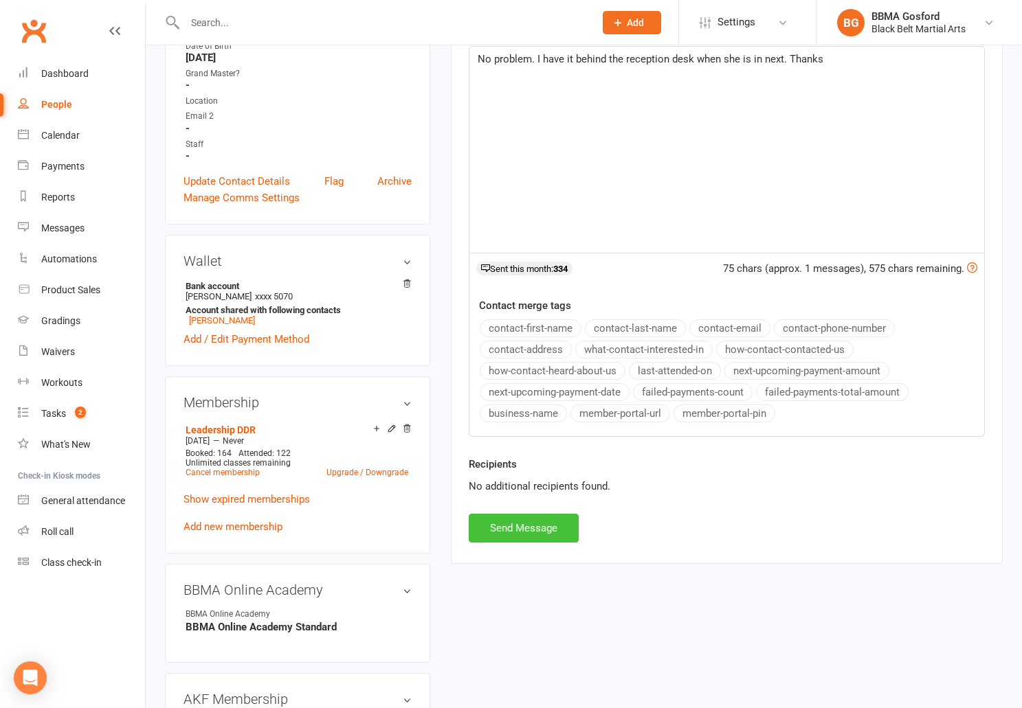
scroll to position [314, 0]
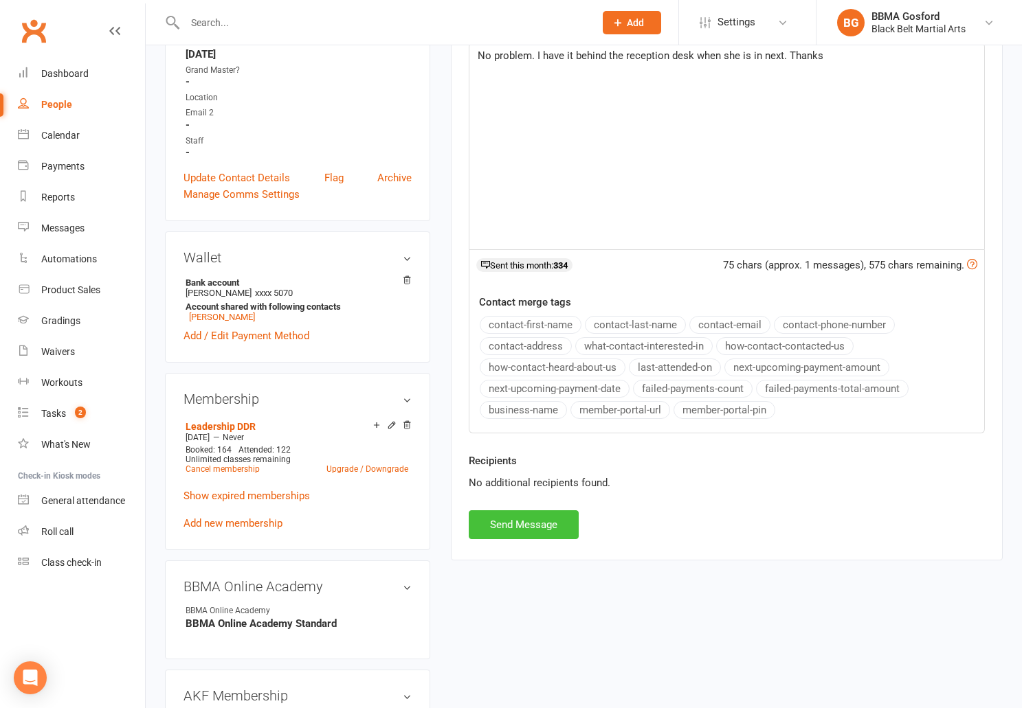
click at [510, 520] on button "Send Message" at bounding box center [524, 525] width 110 height 29
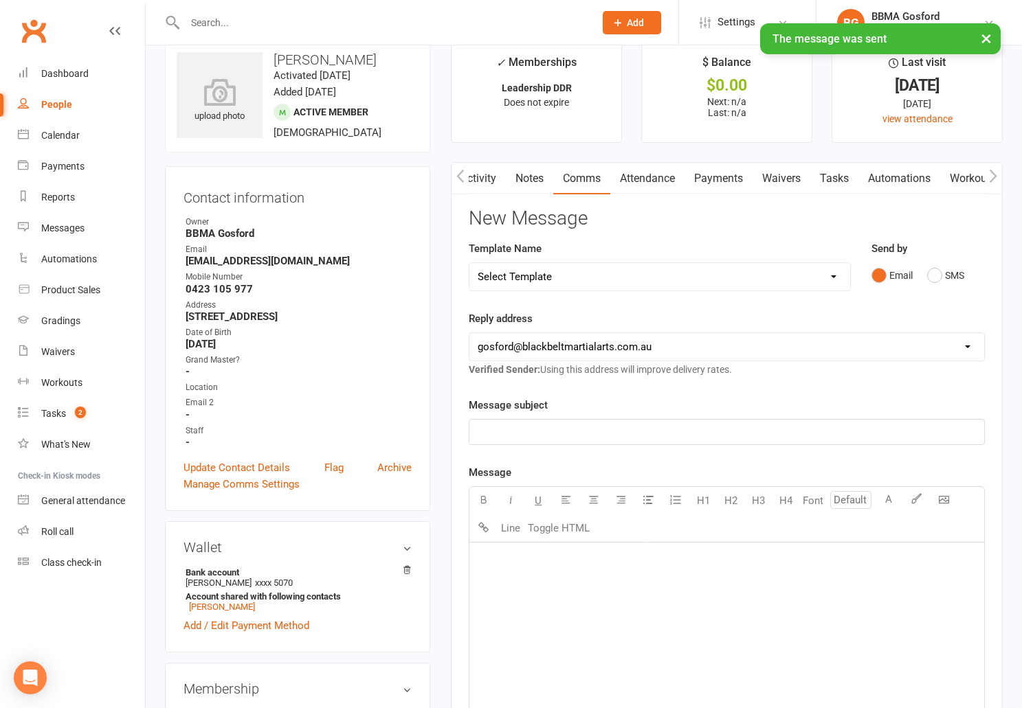
scroll to position [0, 0]
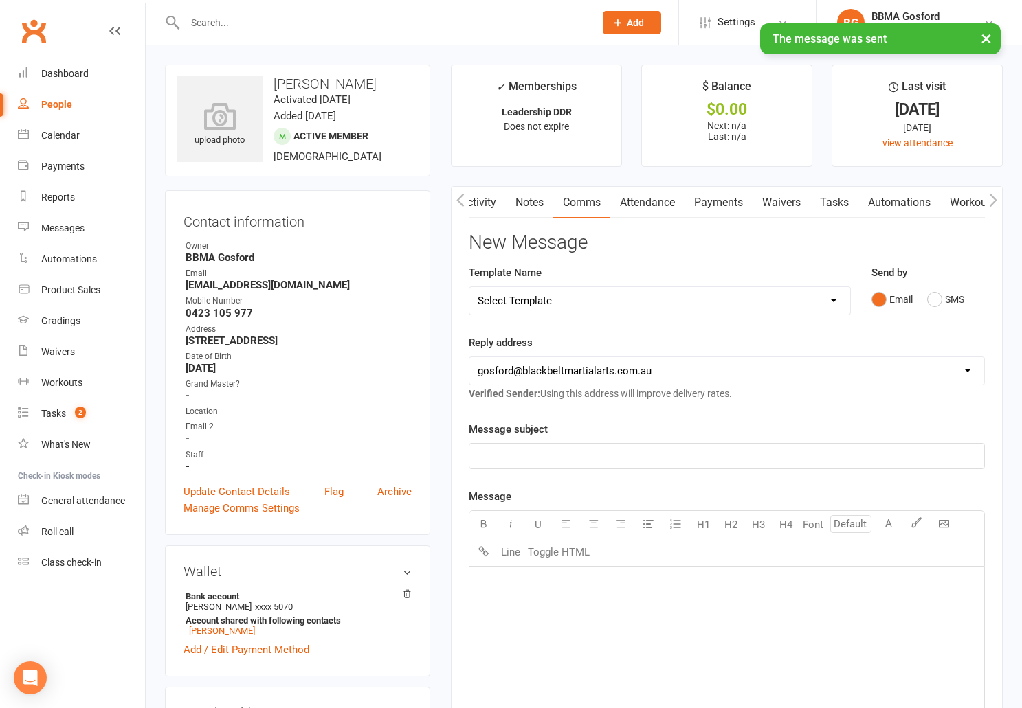
click at [488, 206] on link "Activity" at bounding box center [478, 203] width 55 height 32
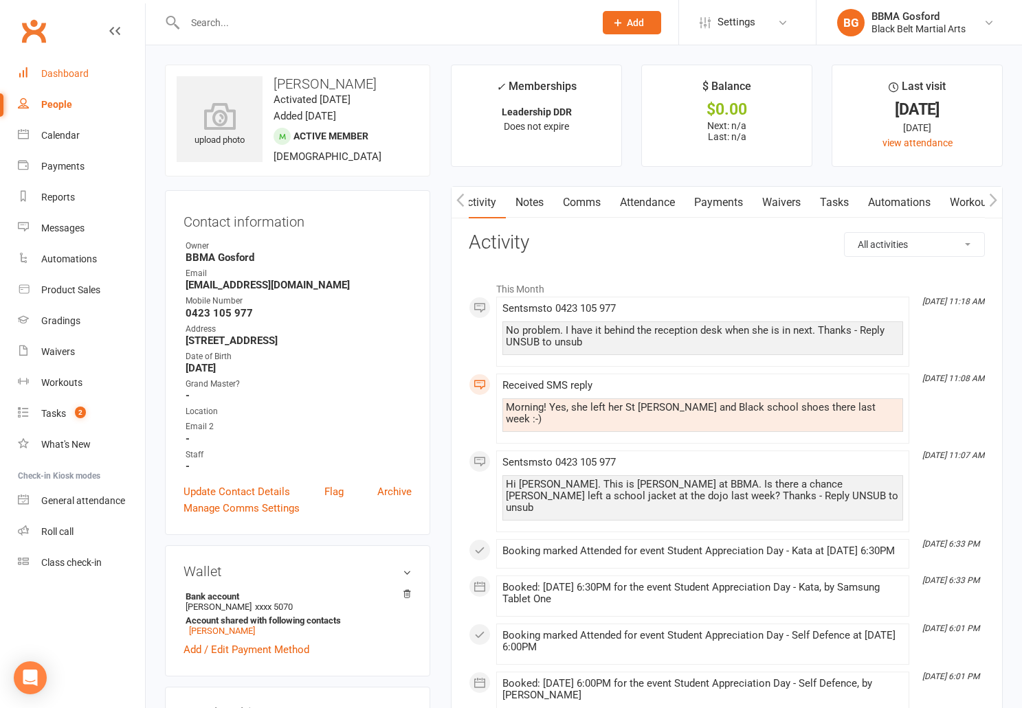
click at [60, 74] on div "Dashboard" at bounding box center [64, 73] width 47 height 11
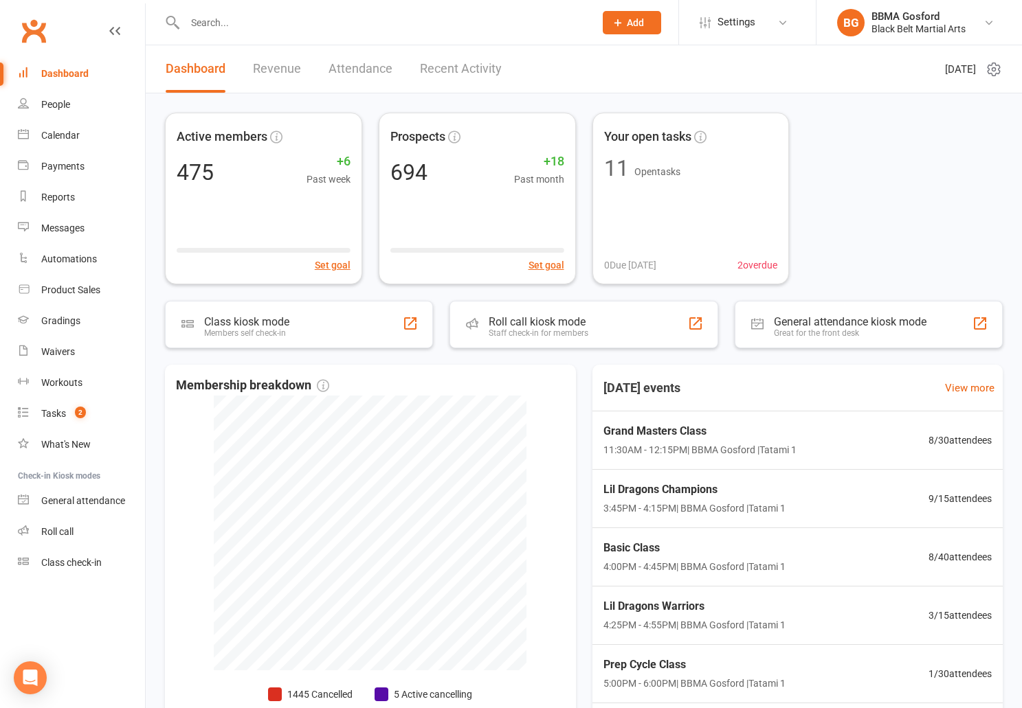
click at [226, 21] on input "text" at bounding box center [383, 22] width 404 height 19
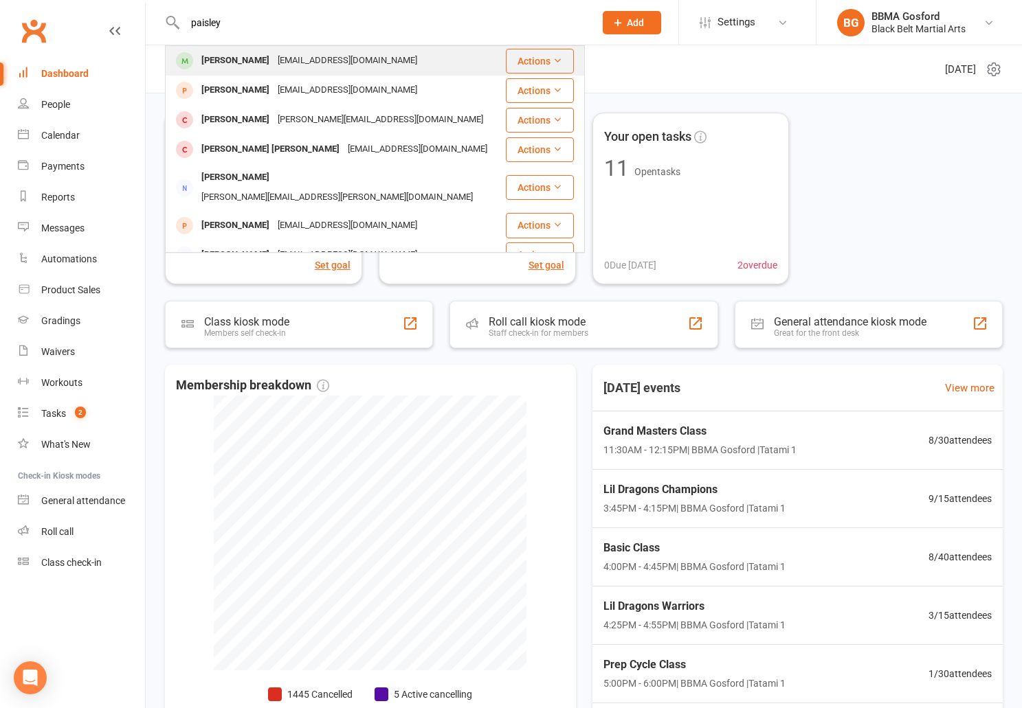
type input "paisley"
click at [224, 56] on div "Paisley Edwards" at bounding box center [235, 61] width 76 height 20
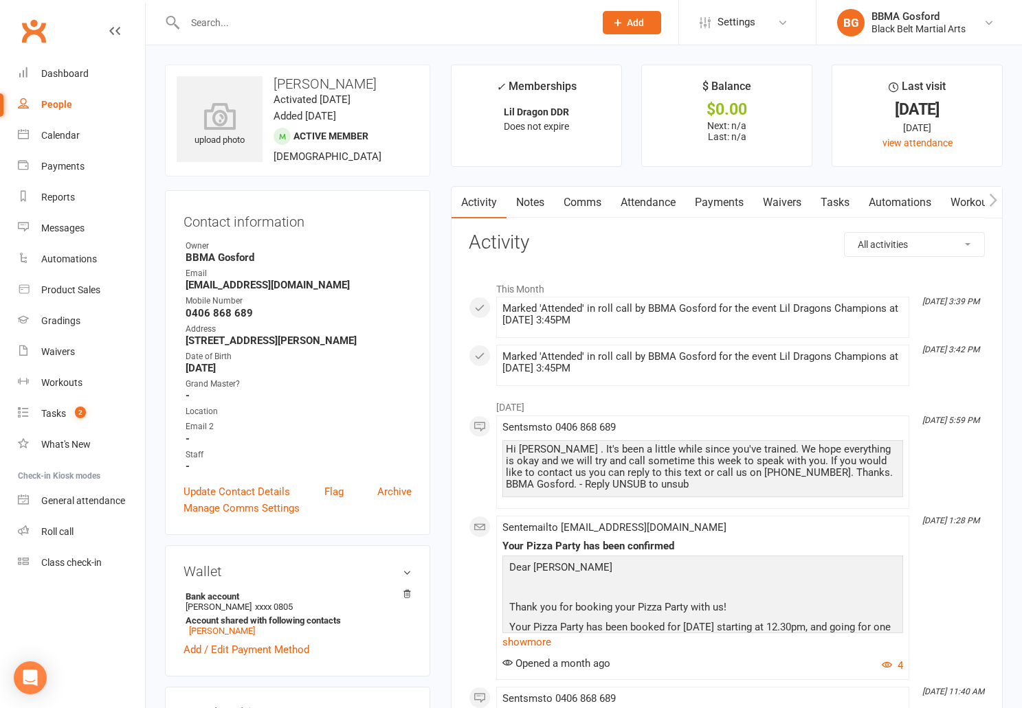
click at [720, 199] on link "Payments" at bounding box center [719, 203] width 68 height 32
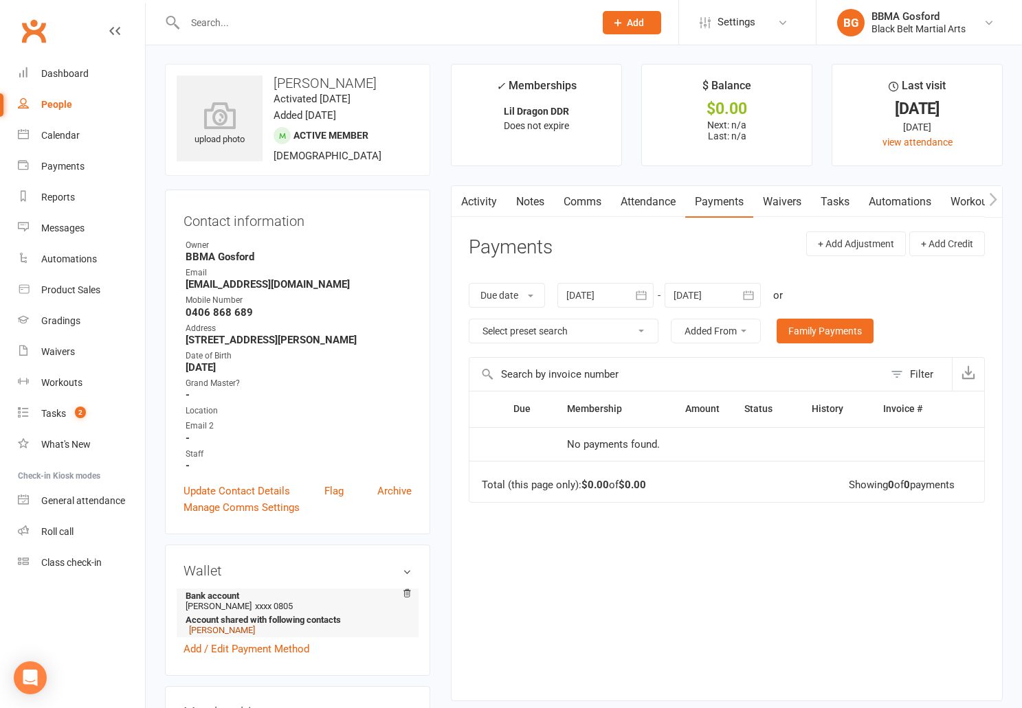
click at [219, 636] on link "Vicky Foster" at bounding box center [222, 630] width 66 height 10
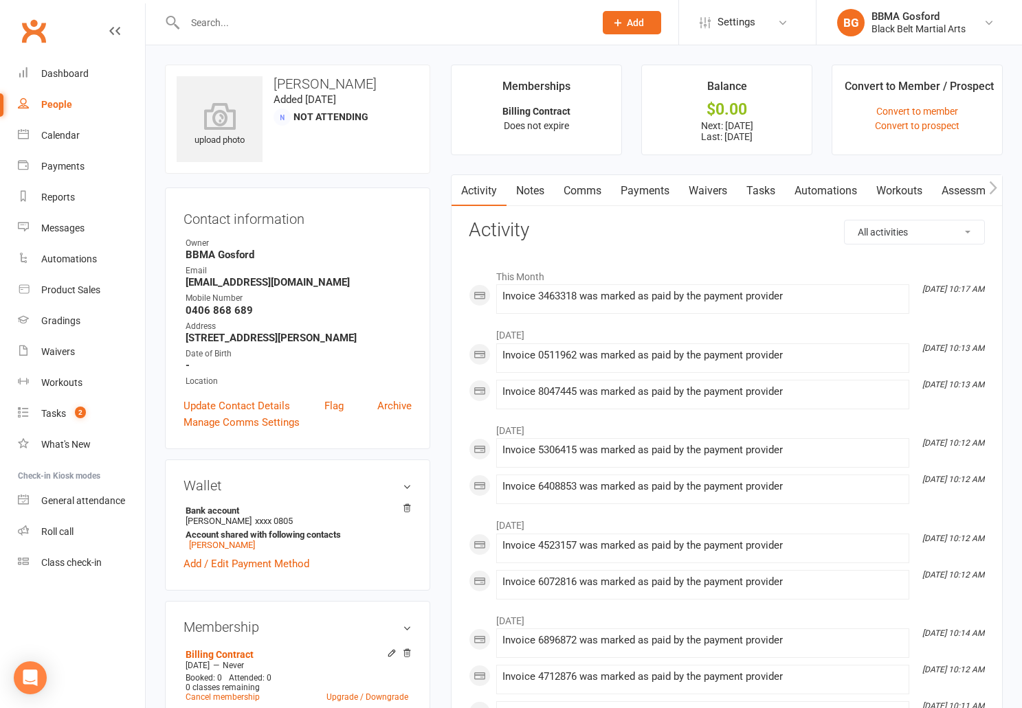
click at [634, 190] on link "Payments" at bounding box center [645, 191] width 68 height 32
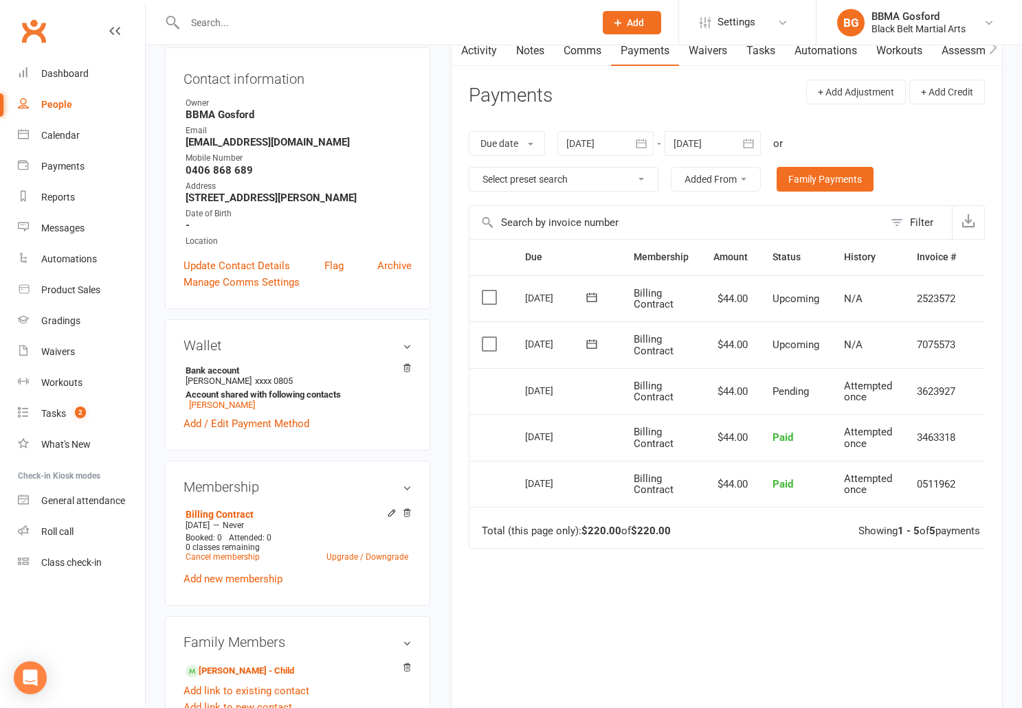
scroll to position [142, 0]
click at [219, 561] on link "Cancel membership" at bounding box center [223, 556] width 74 height 10
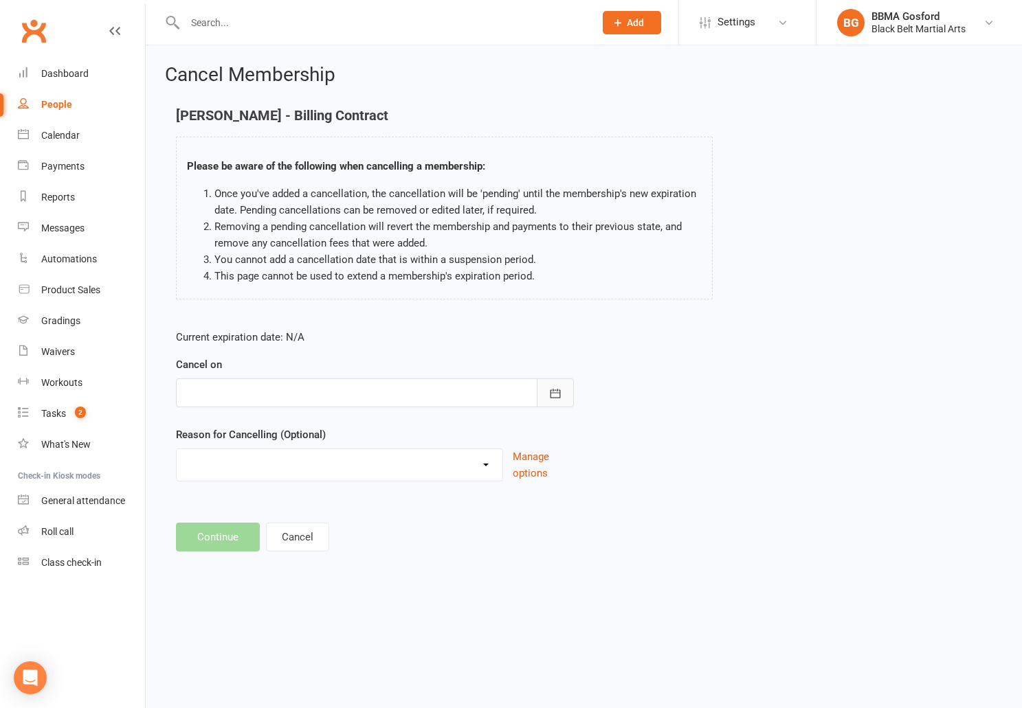
click at [559, 398] on icon "button" at bounding box center [555, 393] width 10 height 9
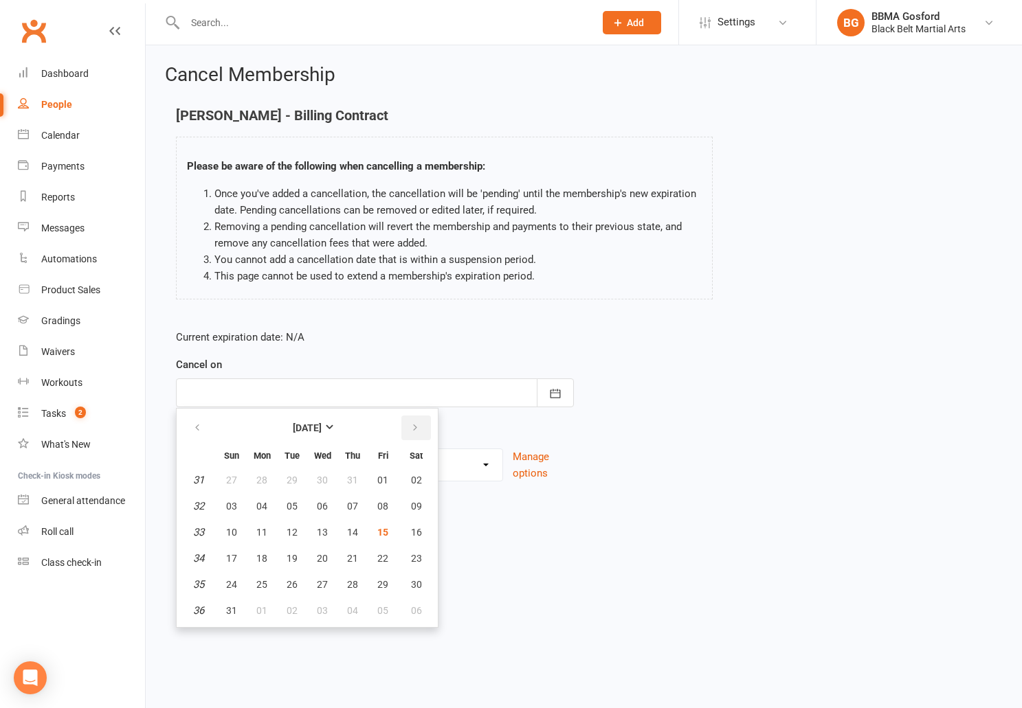
click at [419, 434] on button "button" at bounding box center [416, 428] width 30 height 25
click at [414, 512] on span "13" at bounding box center [416, 506] width 11 height 11
type input "13 Sep 2025"
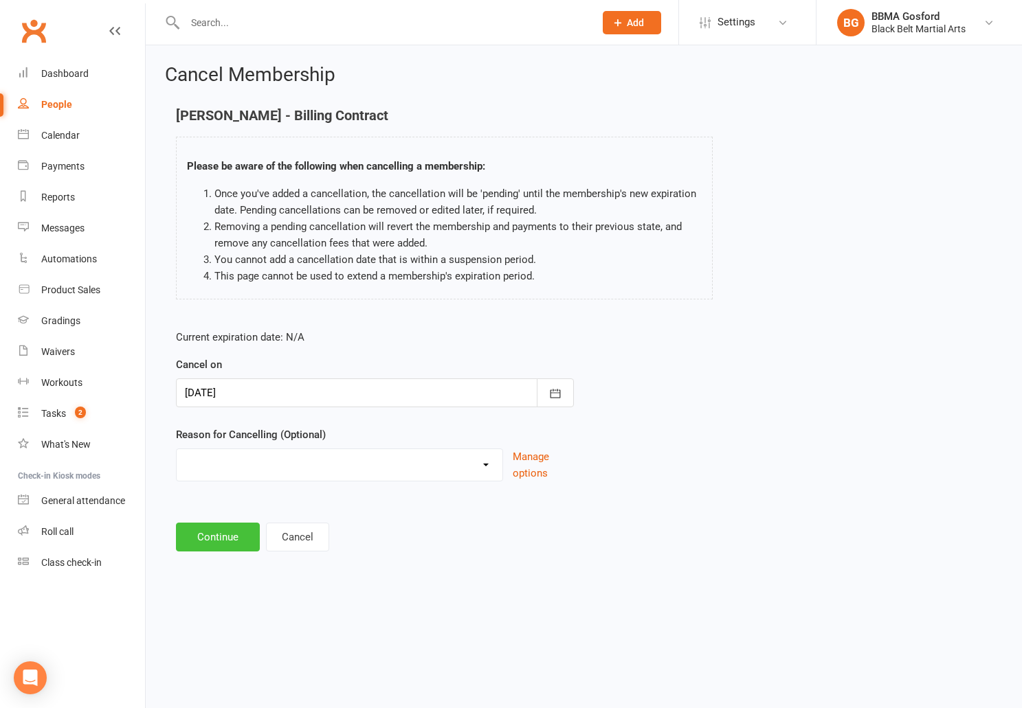
click at [212, 541] on button "Continue" at bounding box center [218, 537] width 84 height 29
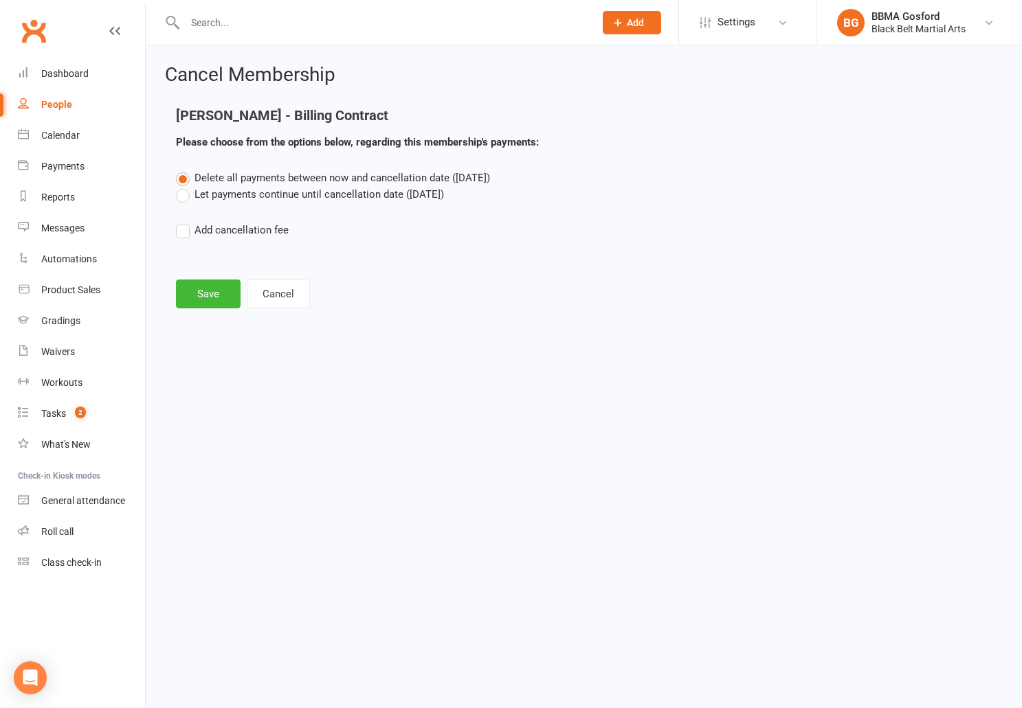
click at [184, 196] on label "Let payments continue until cancellation date (Sep 13, 2025)" at bounding box center [310, 194] width 268 height 16
click at [184, 186] on input "Let payments continue until cancellation date (Sep 13, 2025)" at bounding box center [180, 186] width 9 height 0
radio input "true"
radio input "false"
click at [202, 295] on button "Save" at bounding box center [208, 294] width 65 height 29
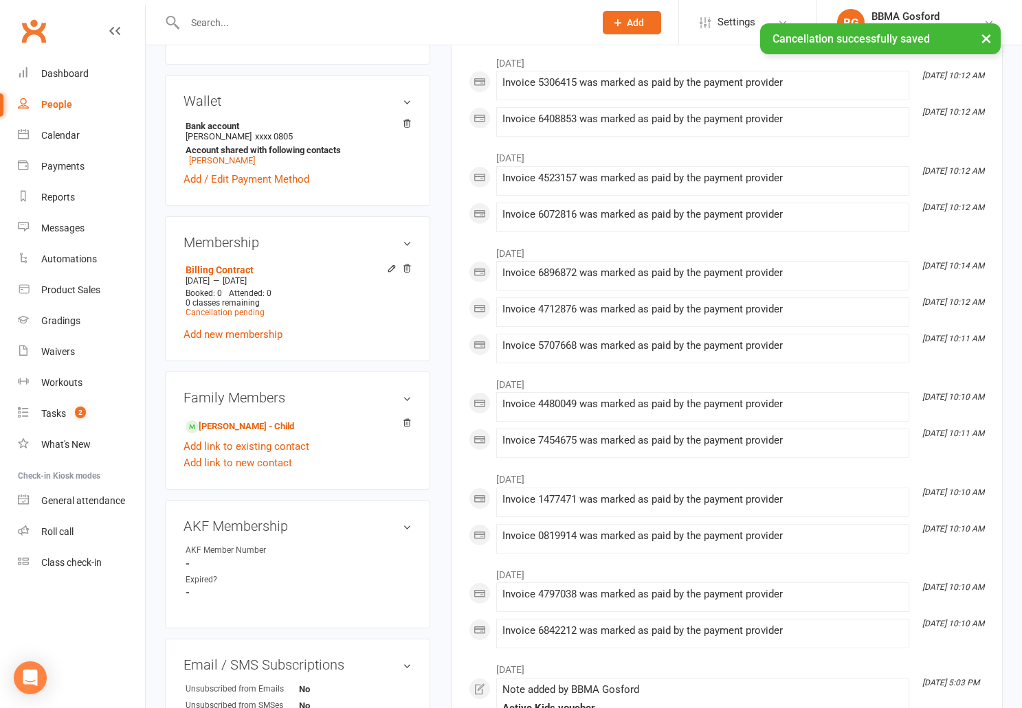
scroll to position [407, 0]
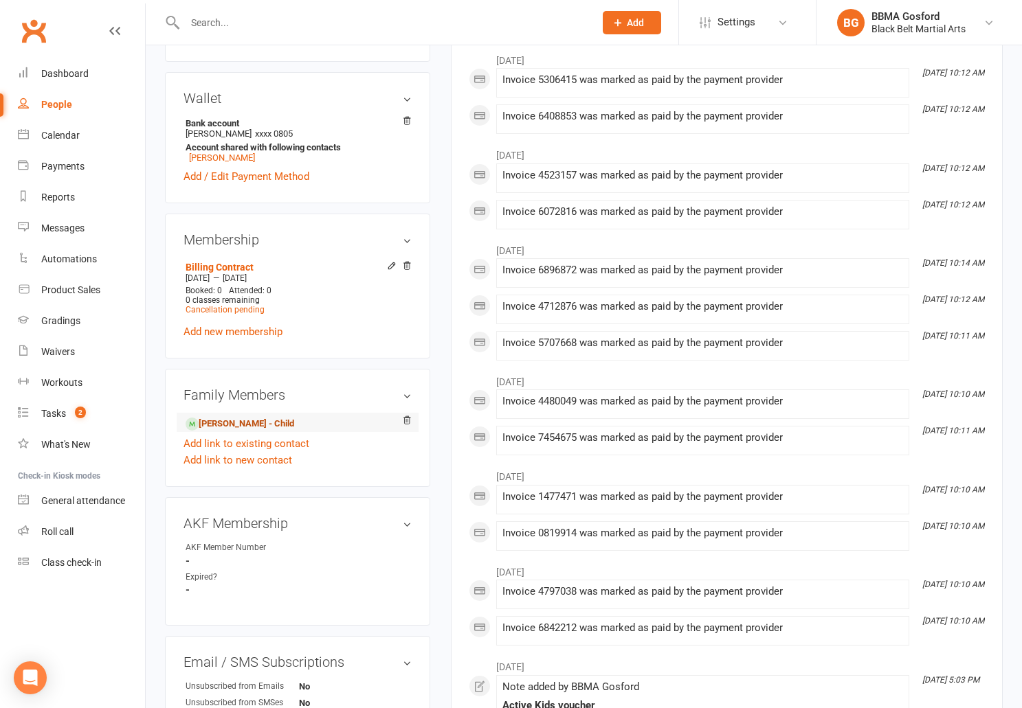
click at [226, 432] on link "Paisley Edwards - Child" at bounding box center [240, 424] width 109 height 14
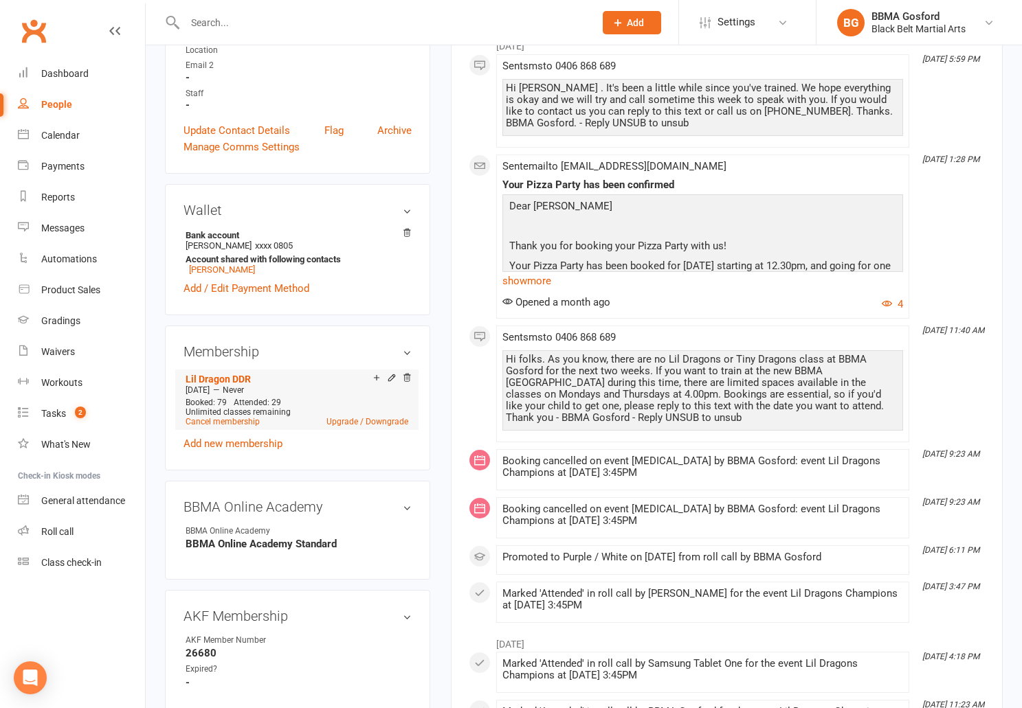
scroll to position [364, 0]
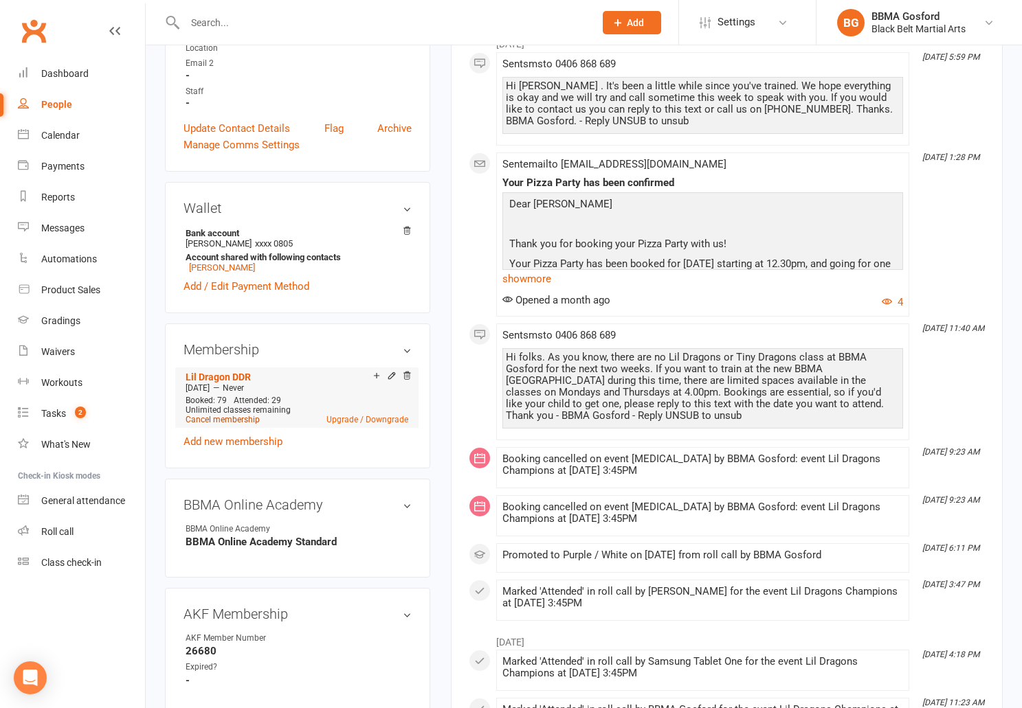
click at [220, 425] on link "Cancel membership" at bounding box center [223, 420] width 74 height 10
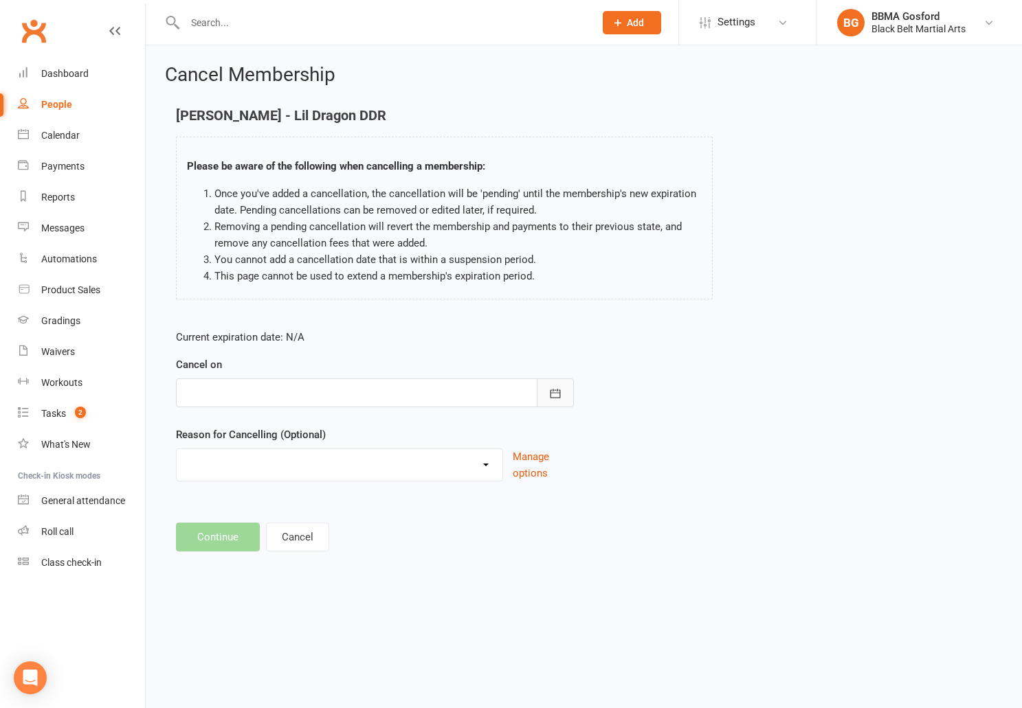
click at [555, 388] on icon "button" at bounding box center [555, 394] width 14 height 14
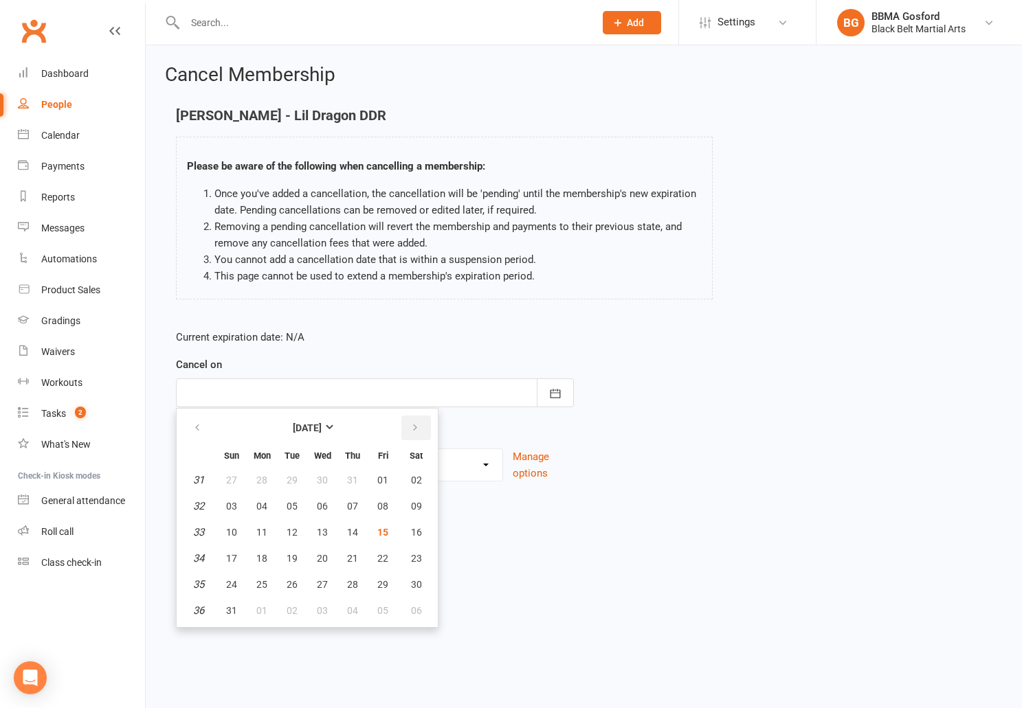
click at [407, 426] on button "button" at bounding box center [416, 428] width 30 height 25
drag, startPoint x: 421, startPoint y: 506, endPoint x: 371, endPoint y: 521, distance: 52.4
click at [421, 506] on button "13" at bounding box center [416, 506] width 35 height 25
type input "13 Sep 2025"
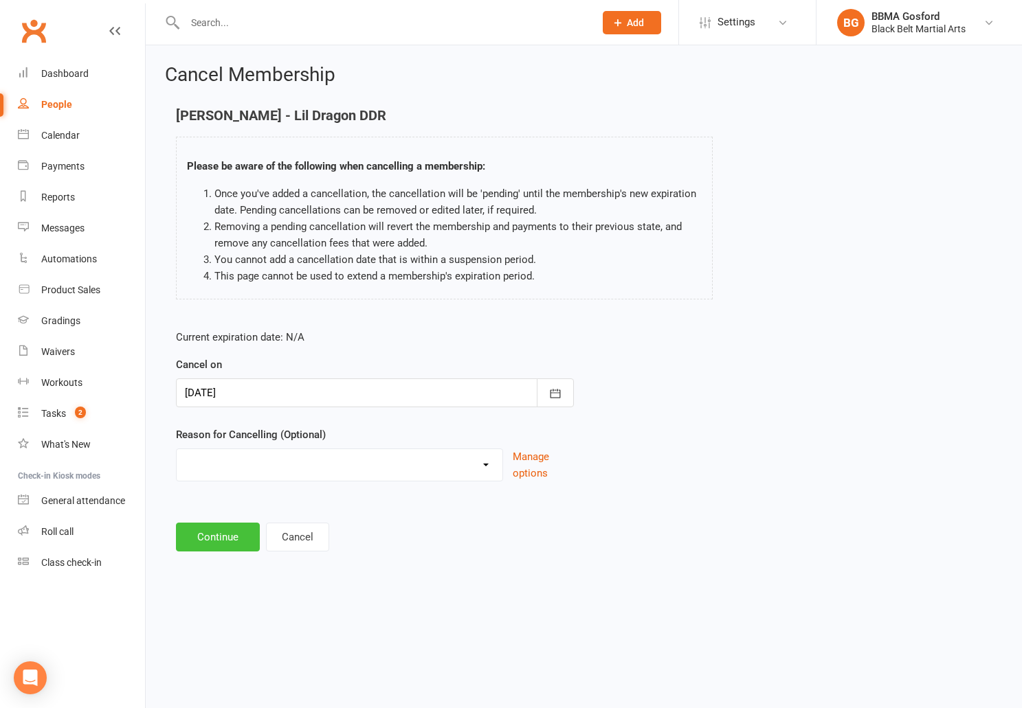
click at [204, 539] on button "Continue" at bounding box center [218, 537] width 84 height 29
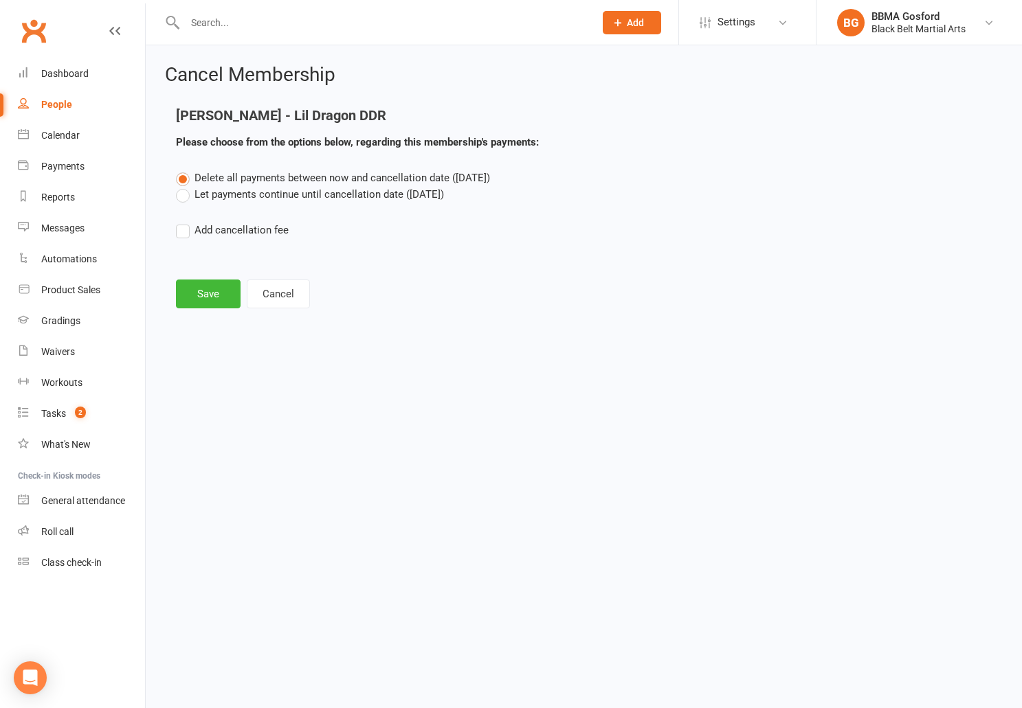
click at [184, 198] on label "Let payments continue until cancellation date (Sep 13, 2025)" at bounding box center [310, 194] width 268 height 16
click at [184, 186] on input "Let payments continue until cancellation date (Sep 13, 2025)" at bounding box center [180, 186] width 9 height 0
radio input "true"
radio input "false"
click at [201, 295] on button "Save" at bounding box center [208, 294] width 65 height 29
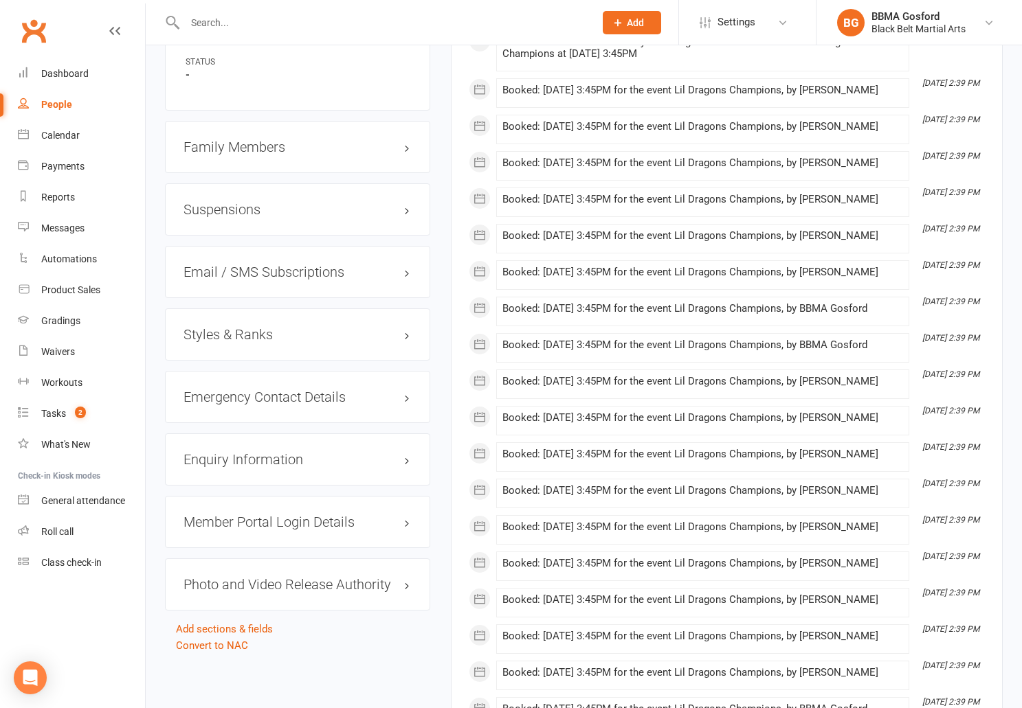
scroll to position [1119, 0]
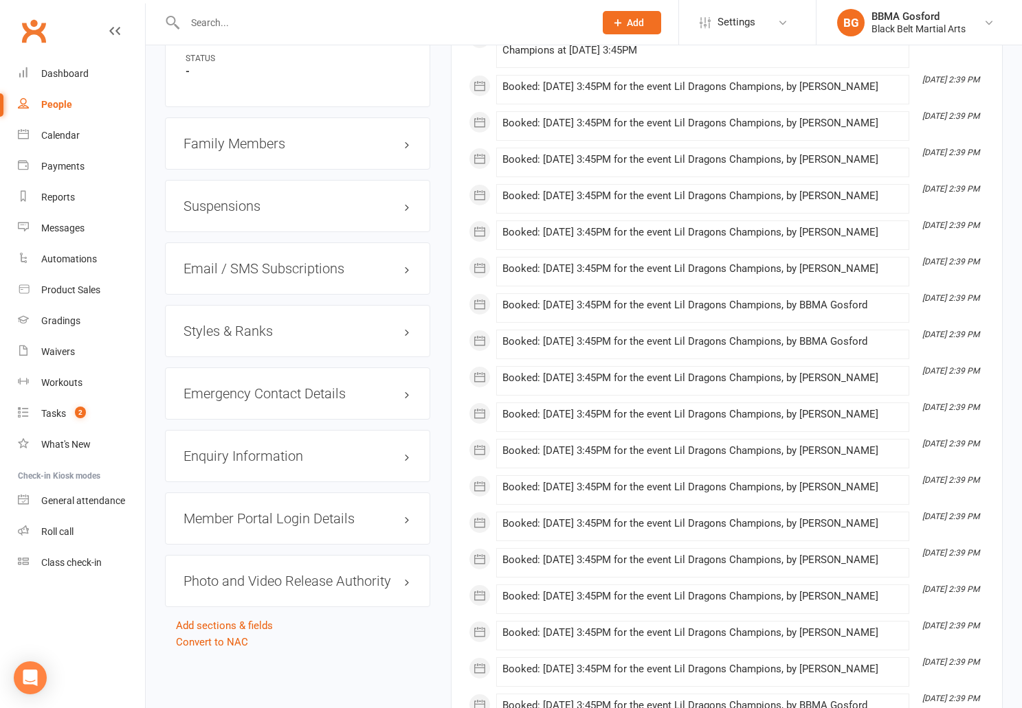
click at [229, 339] on h3 "Styles & Ranks" at bounding box center [297, 331] width 228 height 15
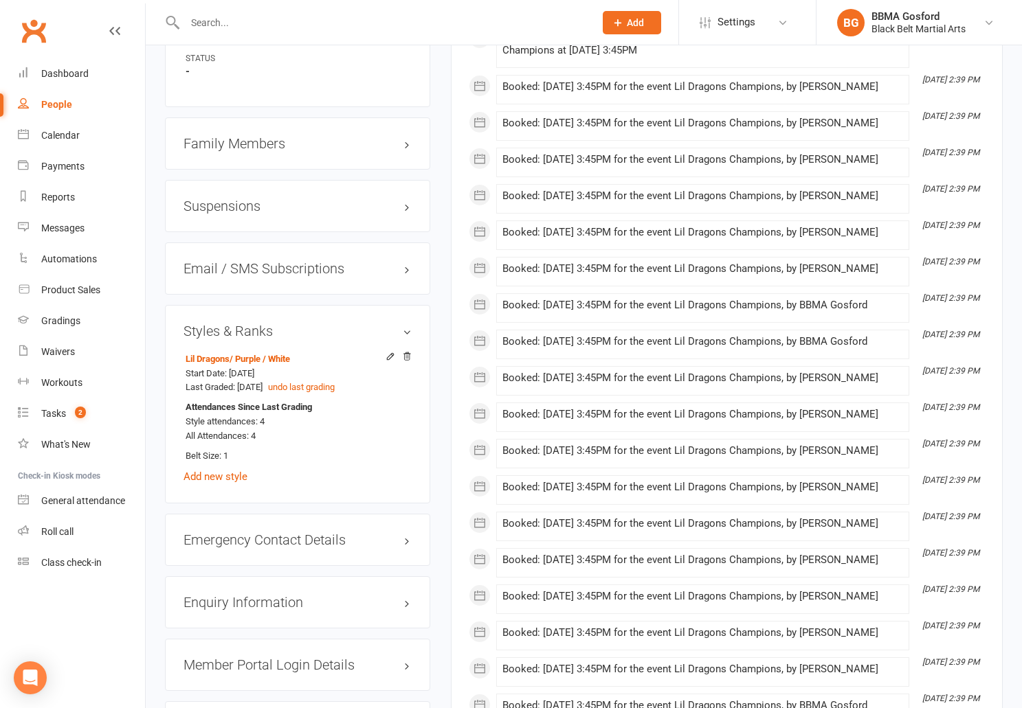
click at [210, 14] on input "text" at bounding box center [383, 22] width 404 height 19
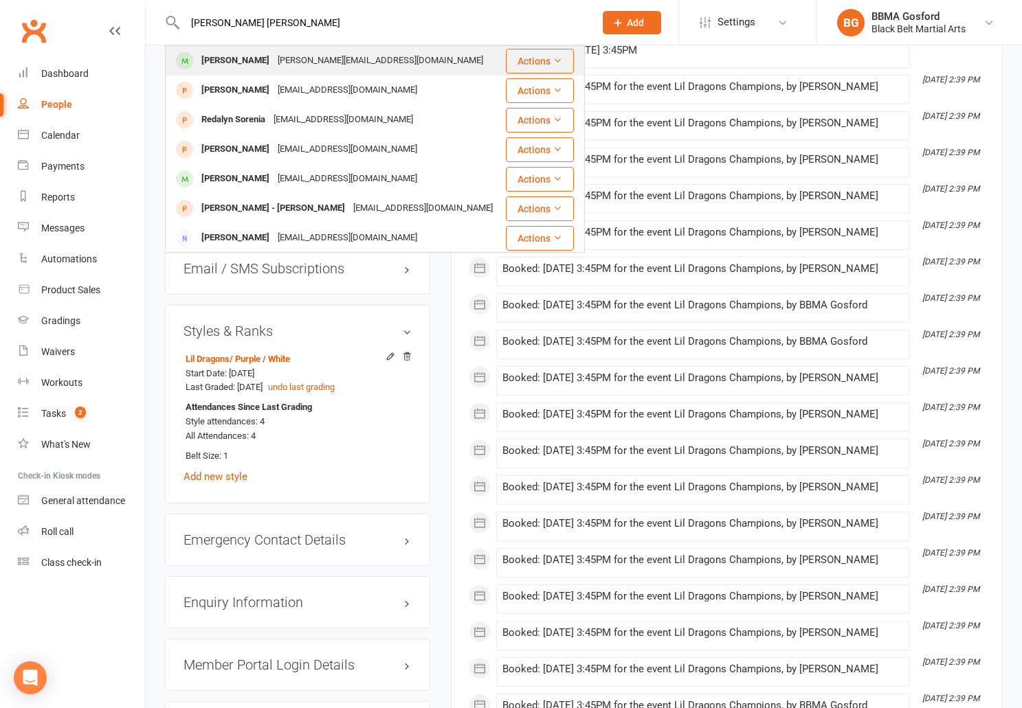
type input "renae sm"
click at [206, 57] on div "Renae Smith" at bounding box center [235, 61] width 76 height 20
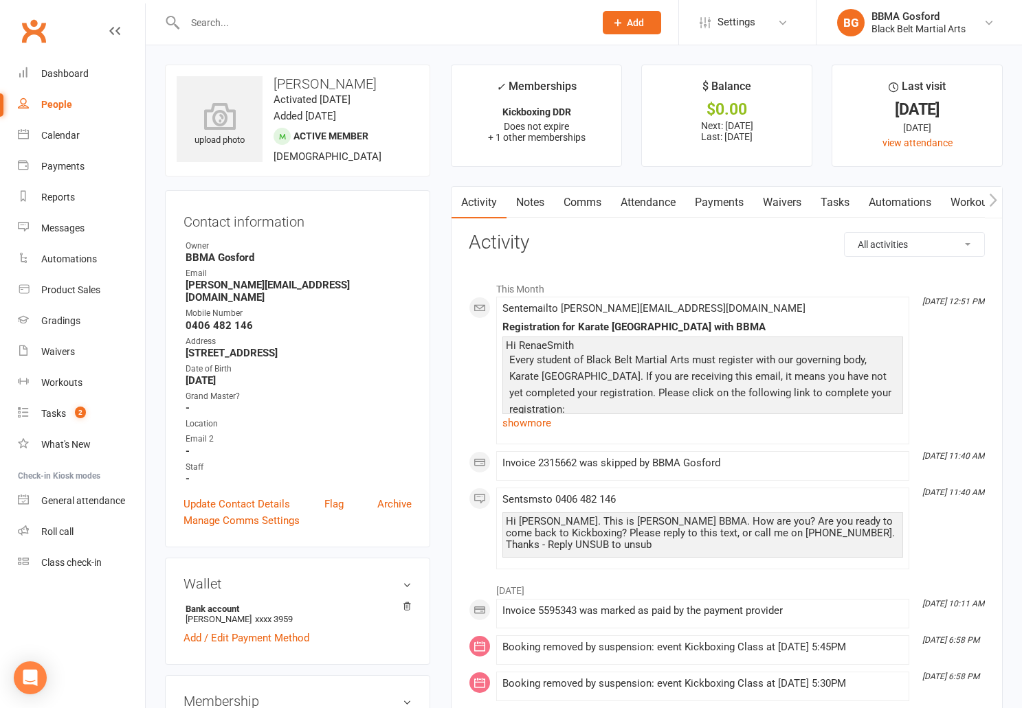
click at [720, 201] on link "Payments" at bounding box center [719, 203] width 68 height 32
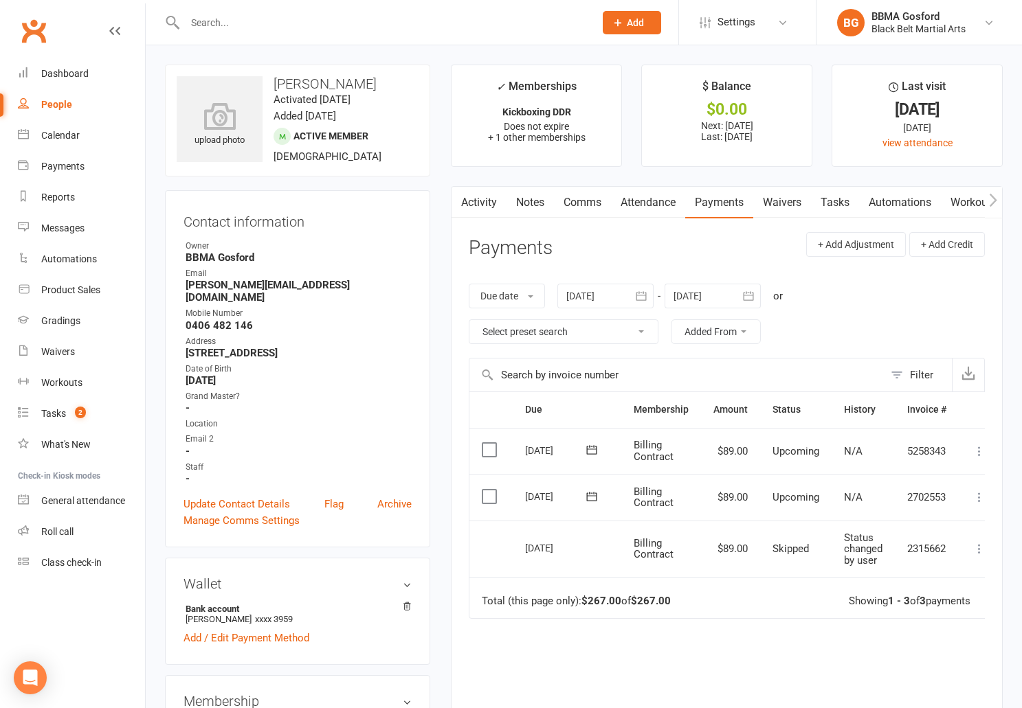
click at [246, 21] on input "text" at bounding box center [383, 22] width 404 height 19
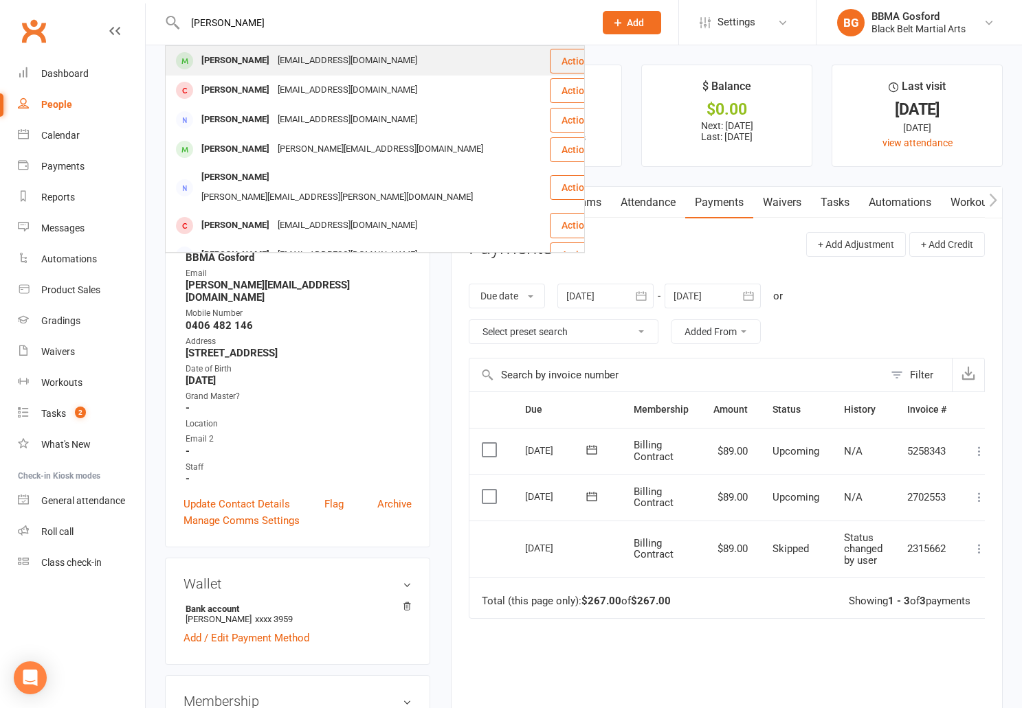
type input "david forbes"
click at [241, 65] on div "David Forbes" at bounding box center [235, 61] width 76 height 20
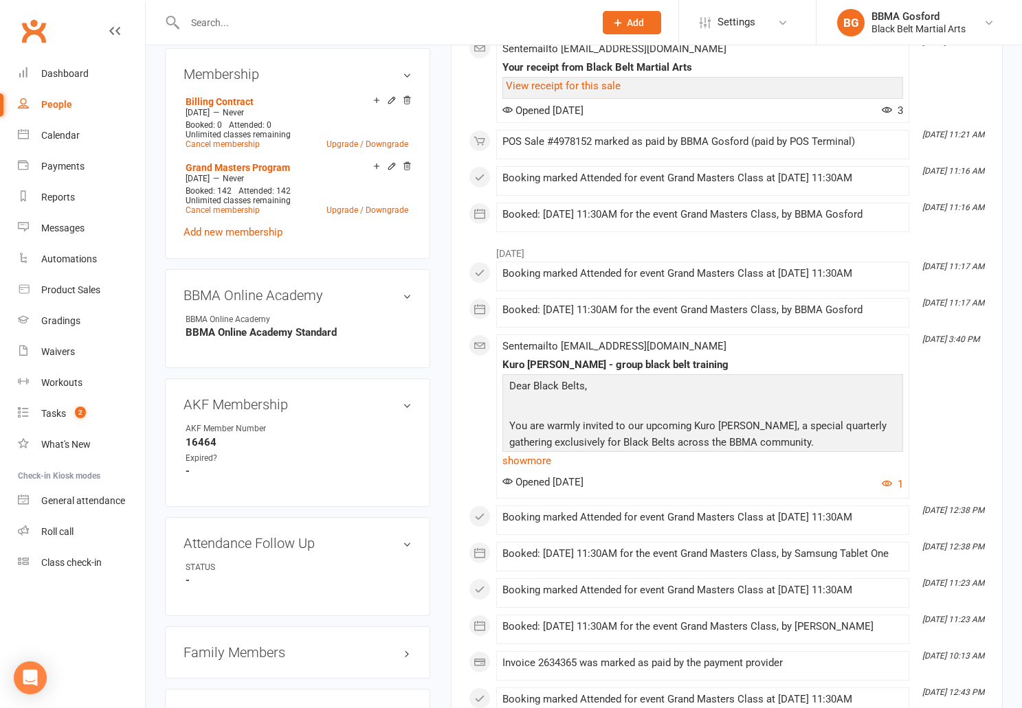
scroll to position [616, 0]
click at [534, 462] on link "show more" at bounding box center [702, 459] width 401 height 19
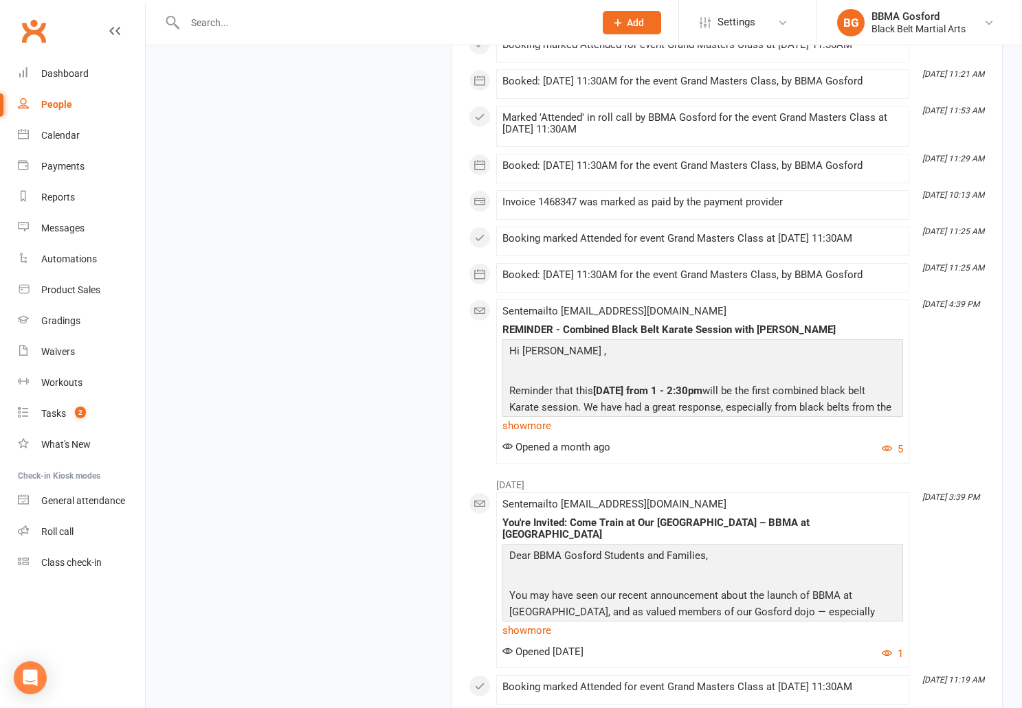
scroll to position [2040, 0]
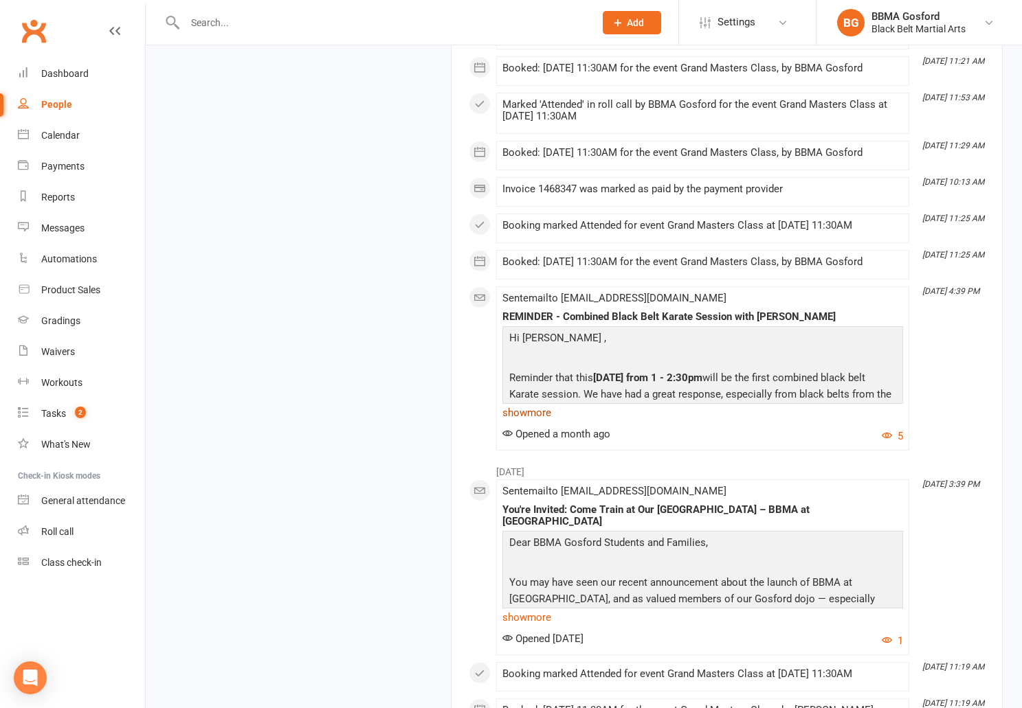
click at [522, 423] on link "show more" at bounding box center [702, 412] width 401 height 19
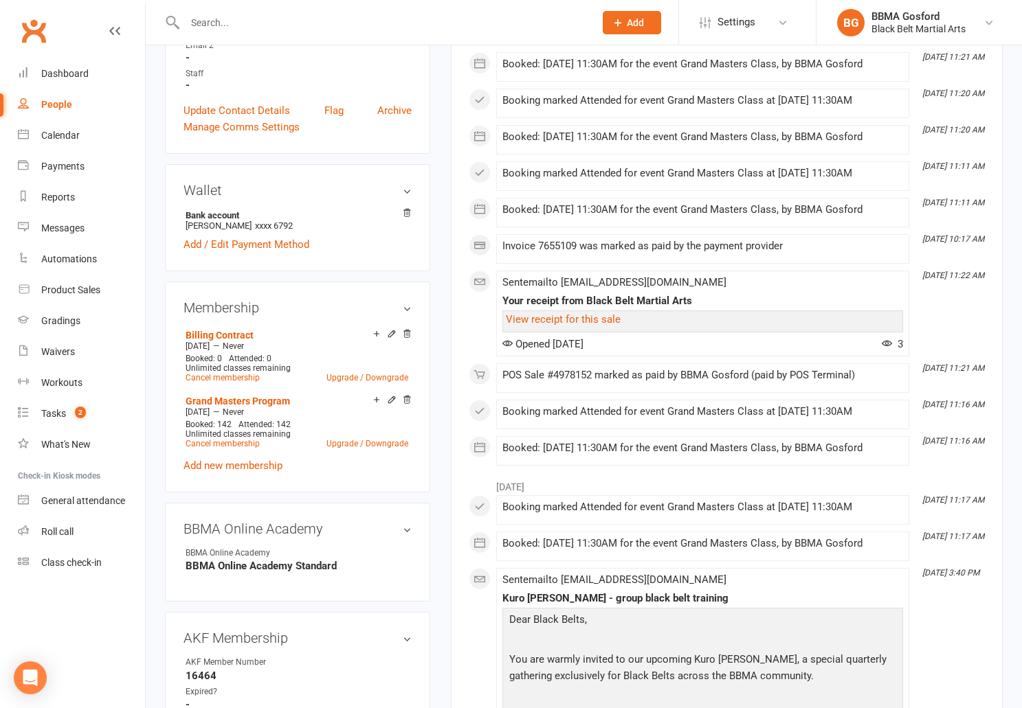
scroll to position [0, 0]
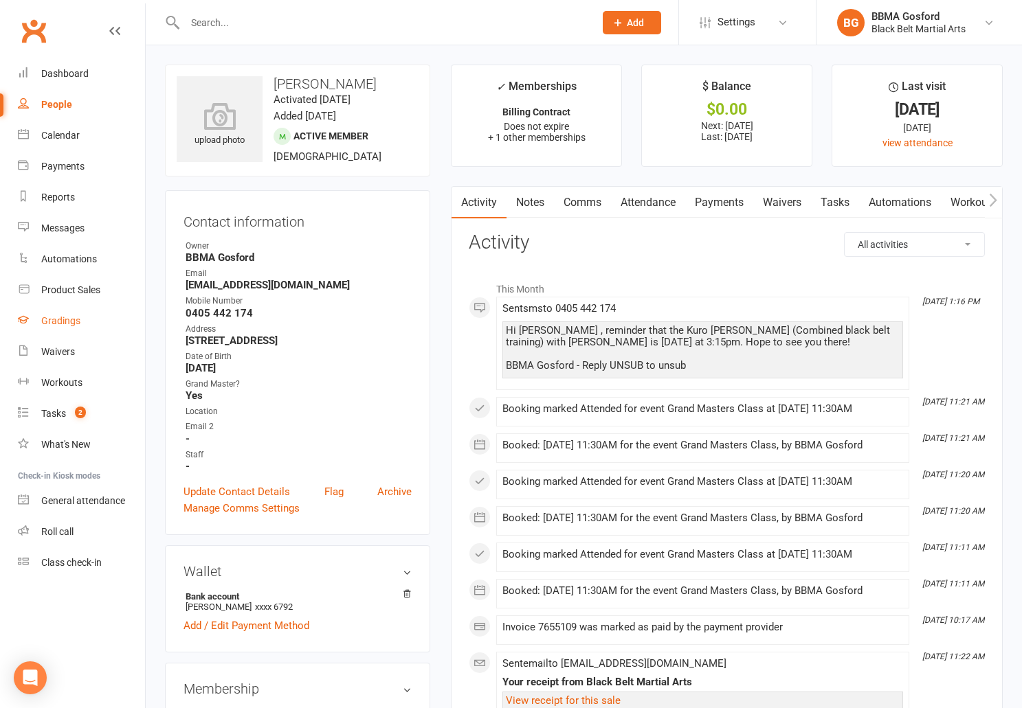
click at [54, 332] on link "Gradings" at bounding box center [81, 321] width 127 height 31
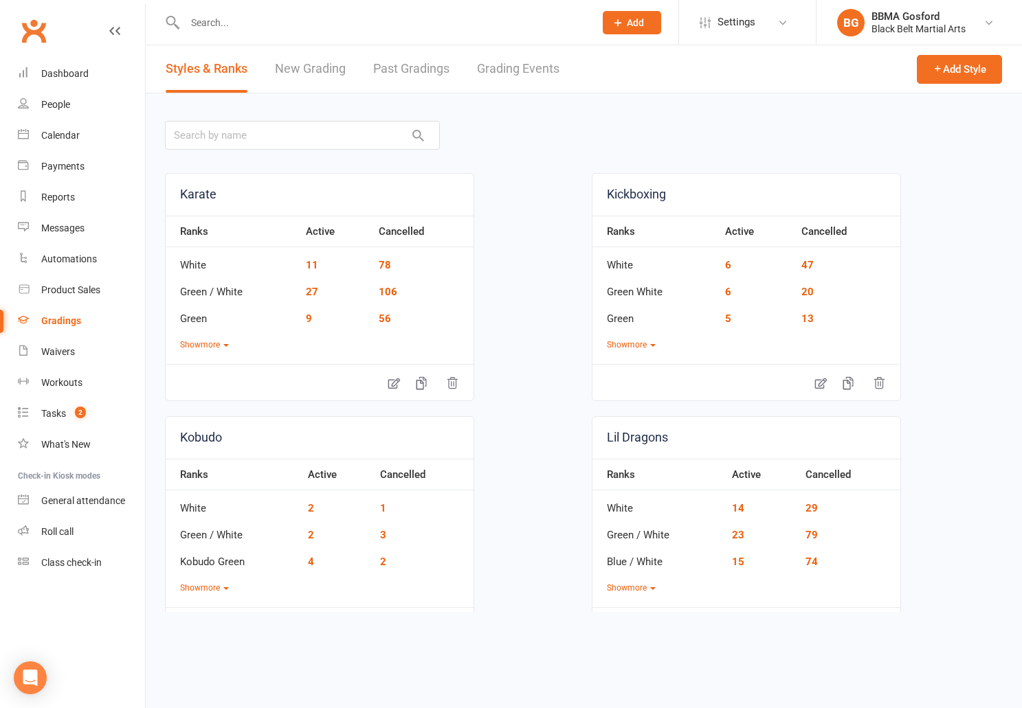
click at [241, 19] on input "text" at bounding box center [383, 22] width 404 height 19
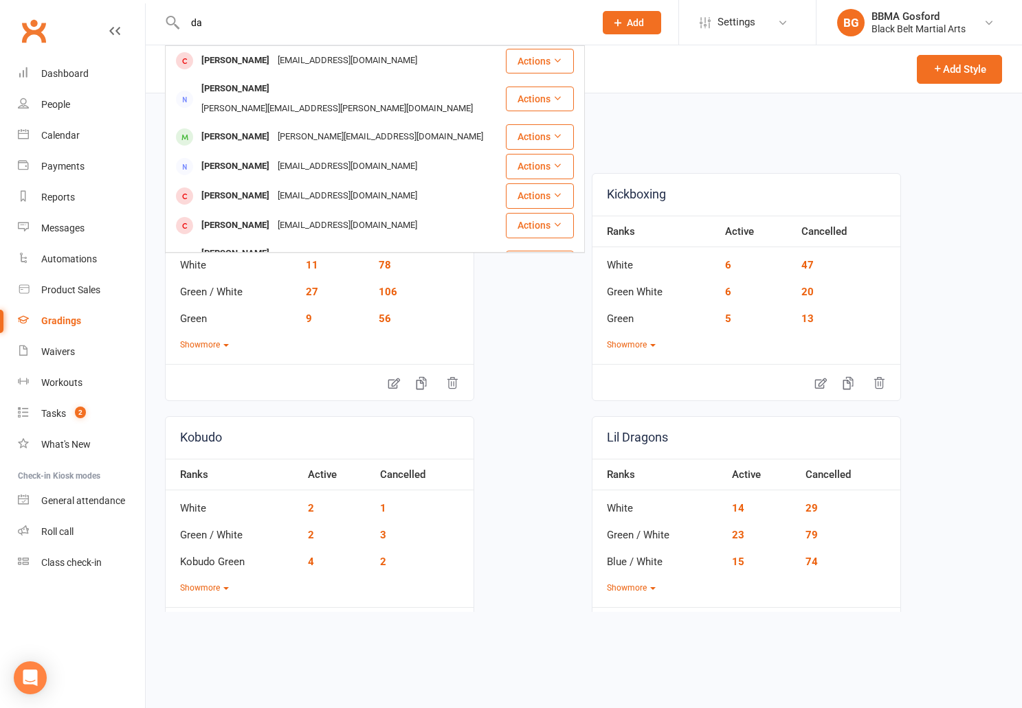
type input "d"
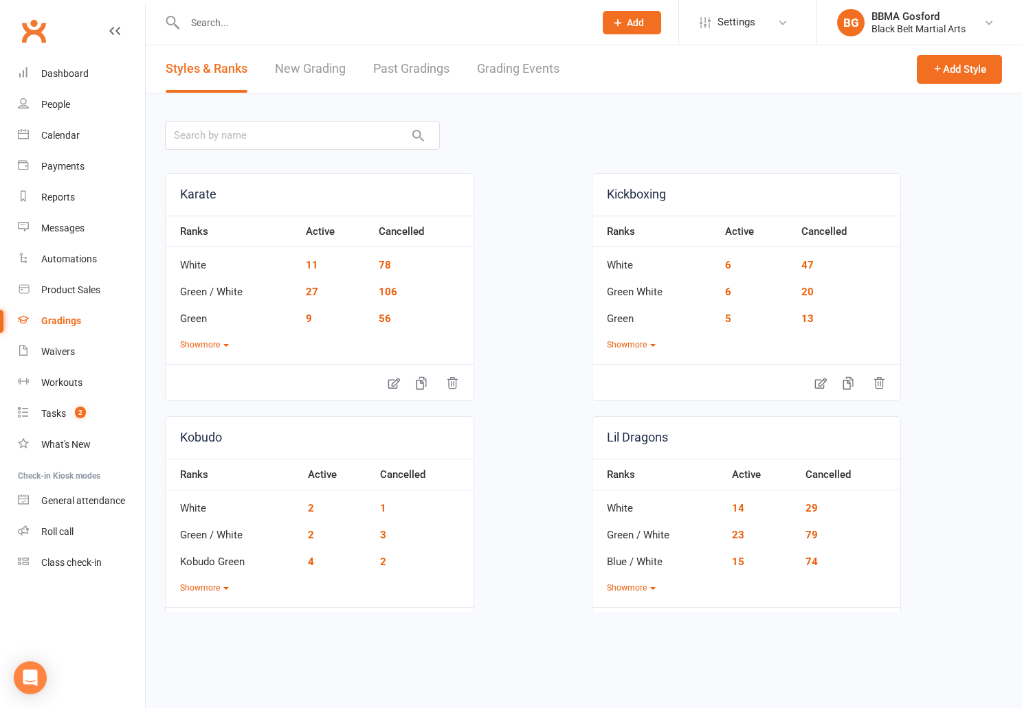
click at [303, 69] on link "New Grading" at bounding box center [310, 68] width 71 height 47
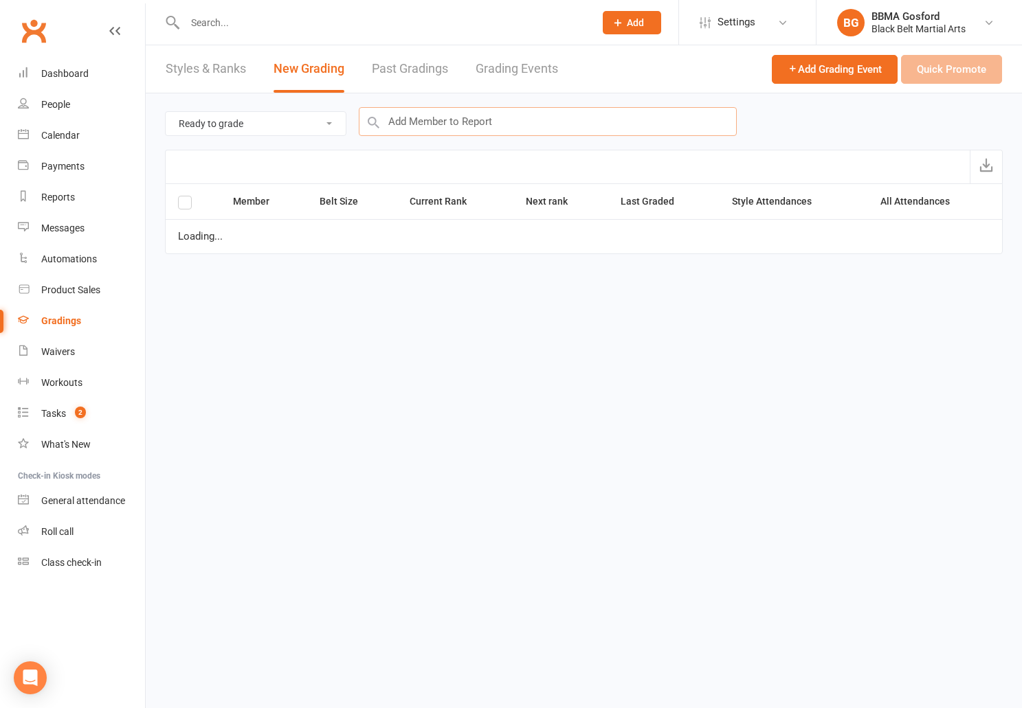
click at [423, 114] on input "text" at bounding box center [548, 121] width 378 height 29
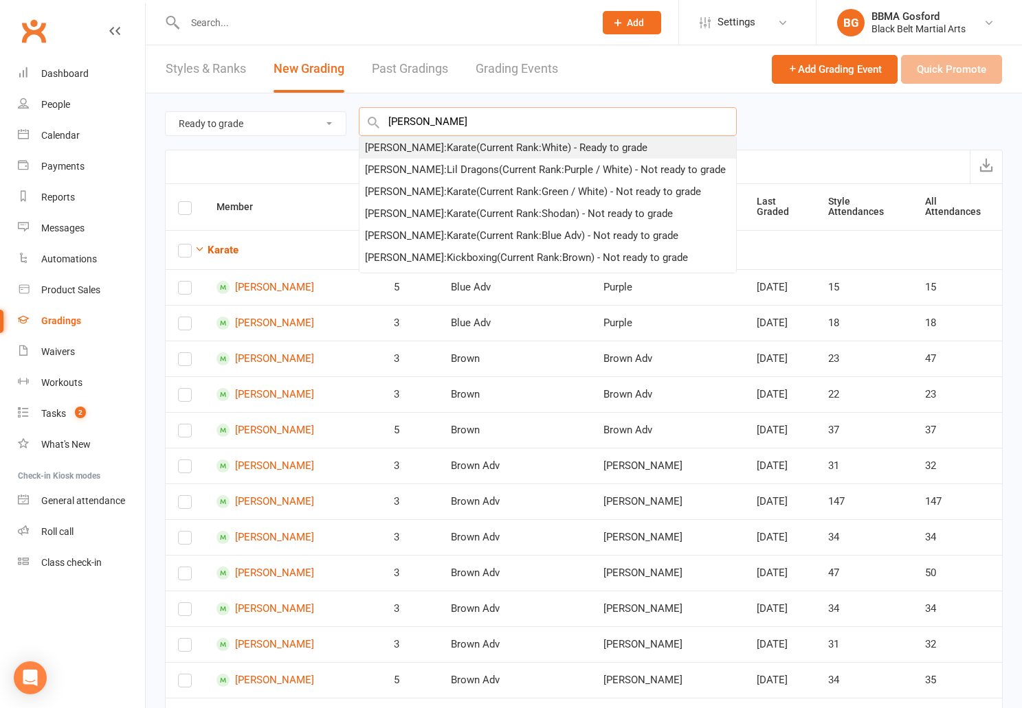
type input "david mcm"
click at [436, 149] on div "David McMaster : Karate (Current Rank: White ) - Ready to grade" at bounding box center [506, 147] width 282 height 16
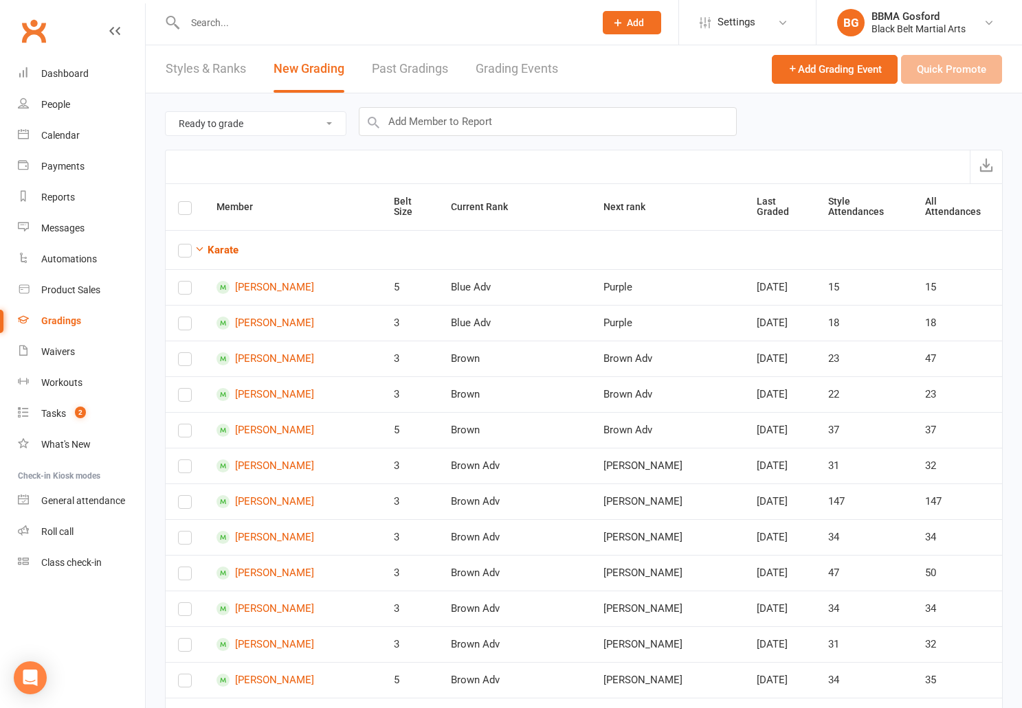
checkbox input "true"
click at [952, 75] on button "Quick Promote" at bounding box center [951, 69] width 101 height 29
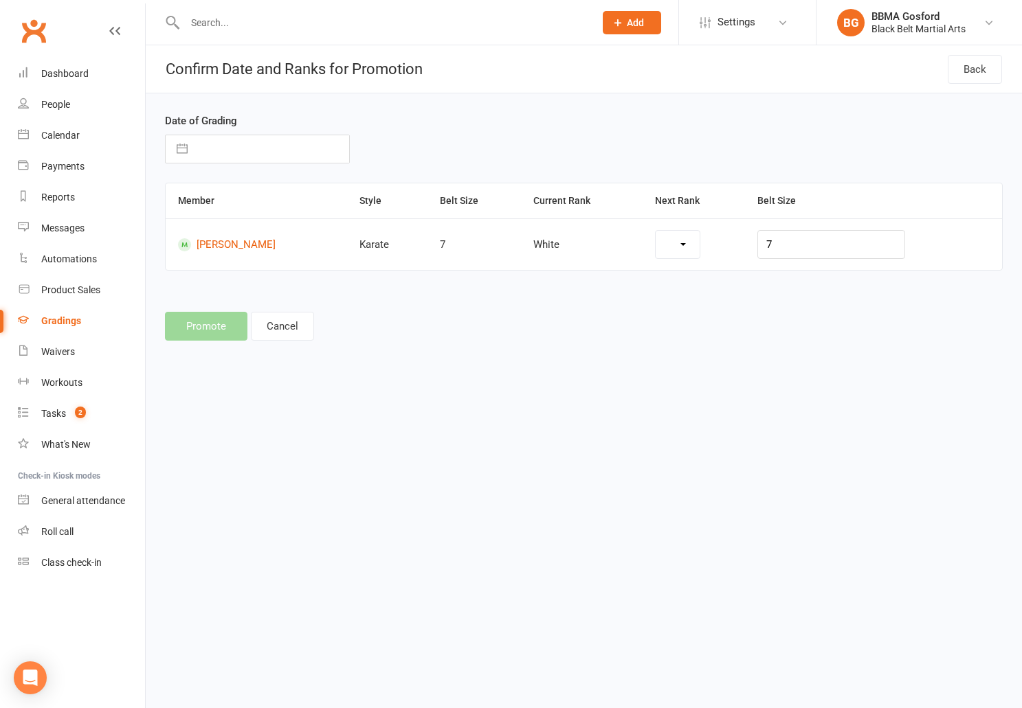
select select "7082"
click at [221, 150] on input "text" at bounding box center [271, 148] width 155 height 27
select select "6"
select select "2025"
select select "7"
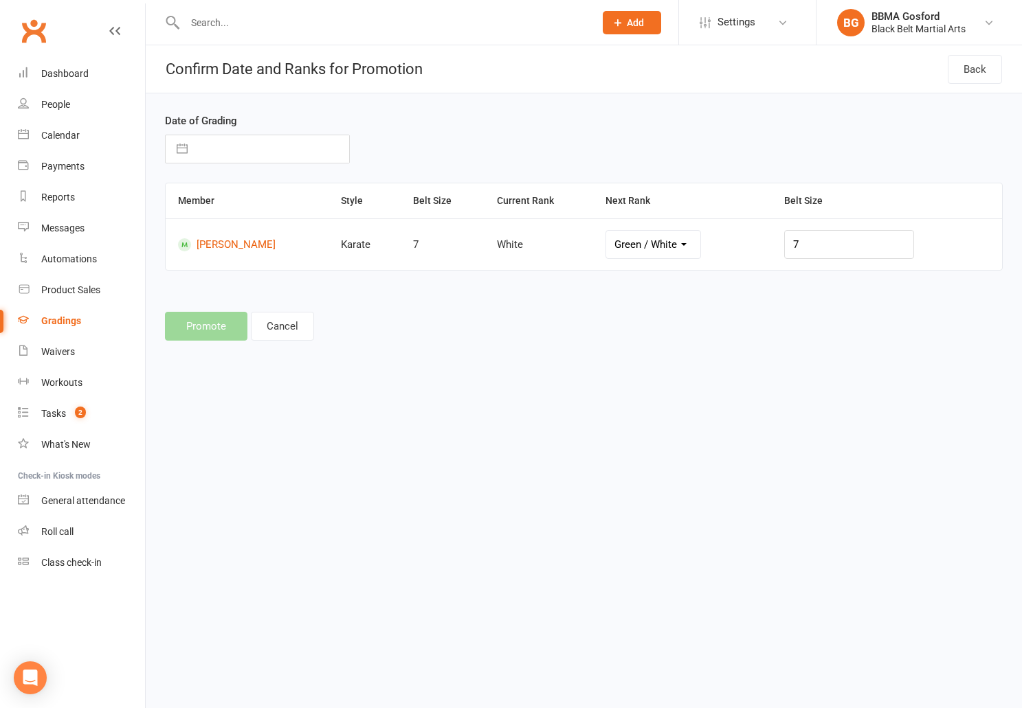
select select "2025"
select select "8"
select select "2025"
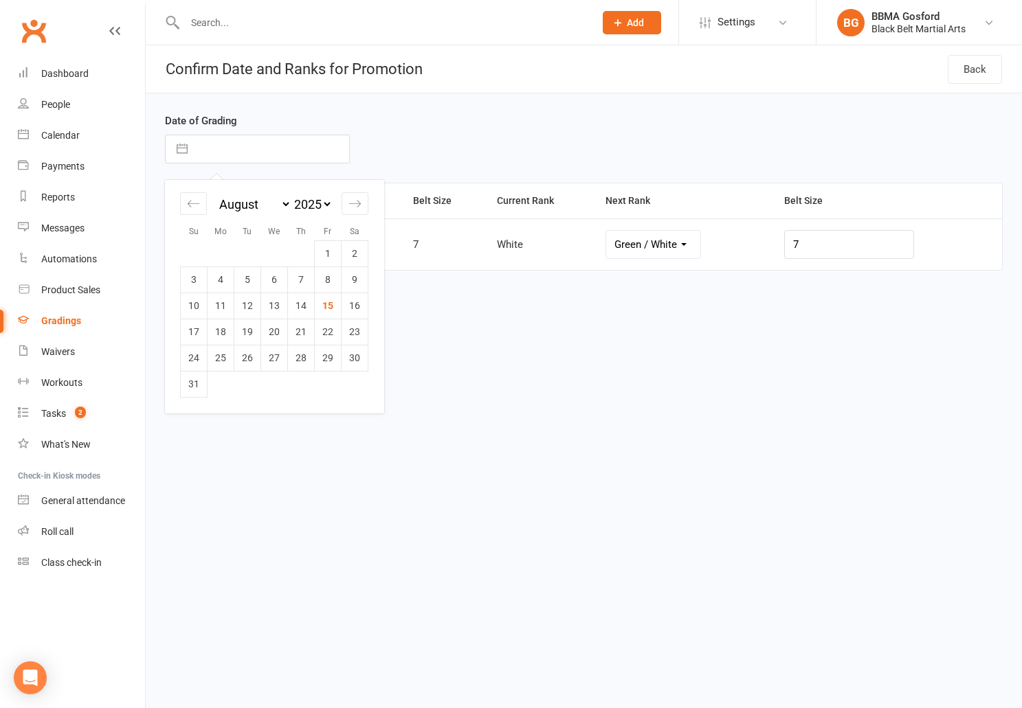
click at [199, 219] on div "January February March April May June July August September October November De…" at bounding box center [274, 210] width 188 height 60
click at [194, 208] on icon "Move backward to switch to the previous month." at bounding box center [193, 203] width 13 height 13
select select "5"
select select "2025"
click at [198, 335] on td "20" at bounding box center [194, 332] width 27 height 26
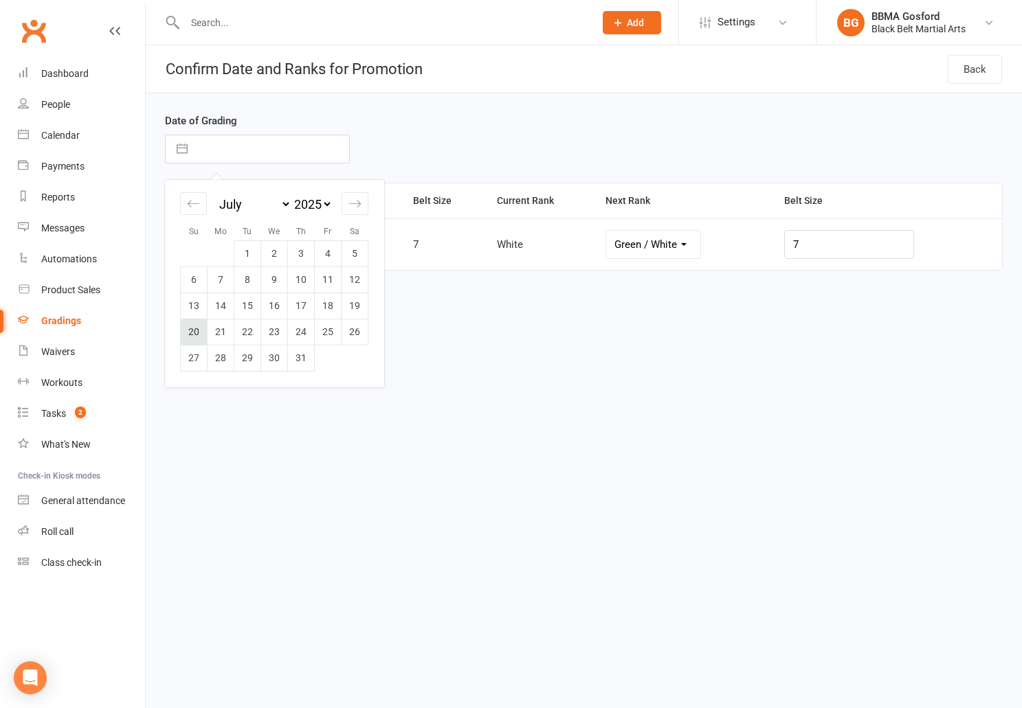
type input "20 Jul 2025"
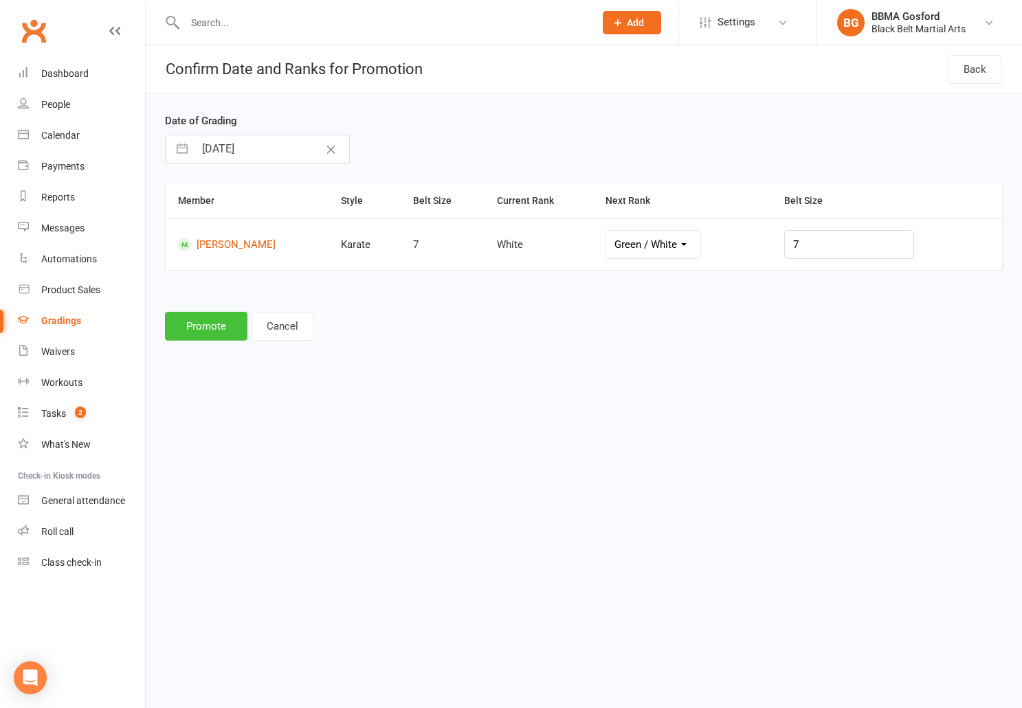
click at [203, 326] on button "Promote" at bounding box center [206, 326] width 82 height 29
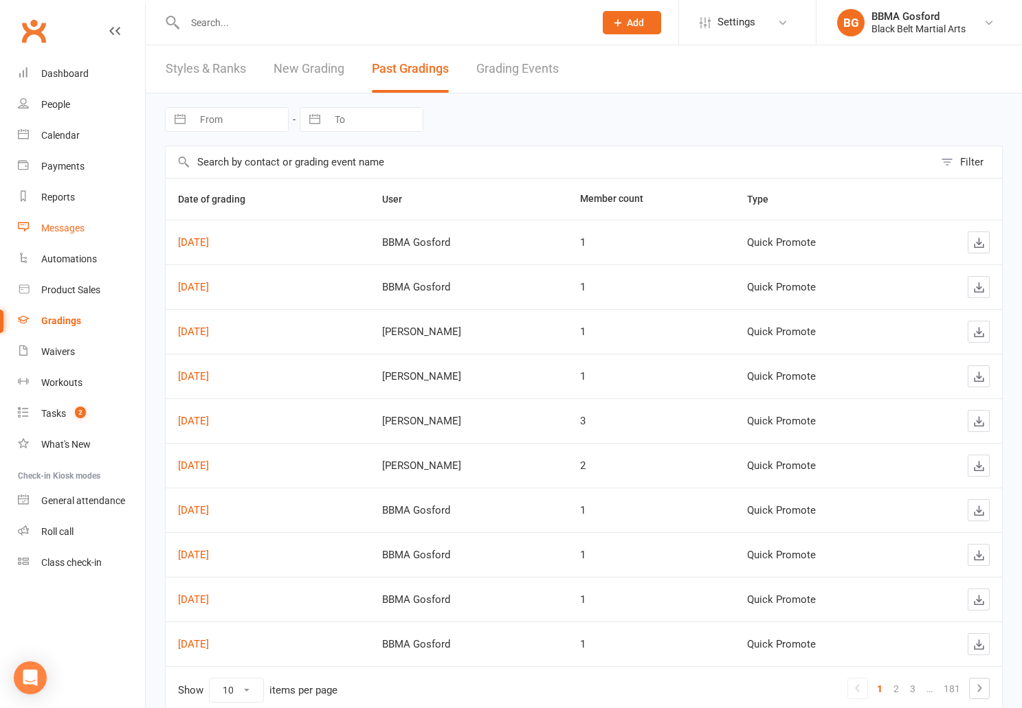
click at [70, 226] on div "Messages" at bounding box center [62, 228] width 43 height 11
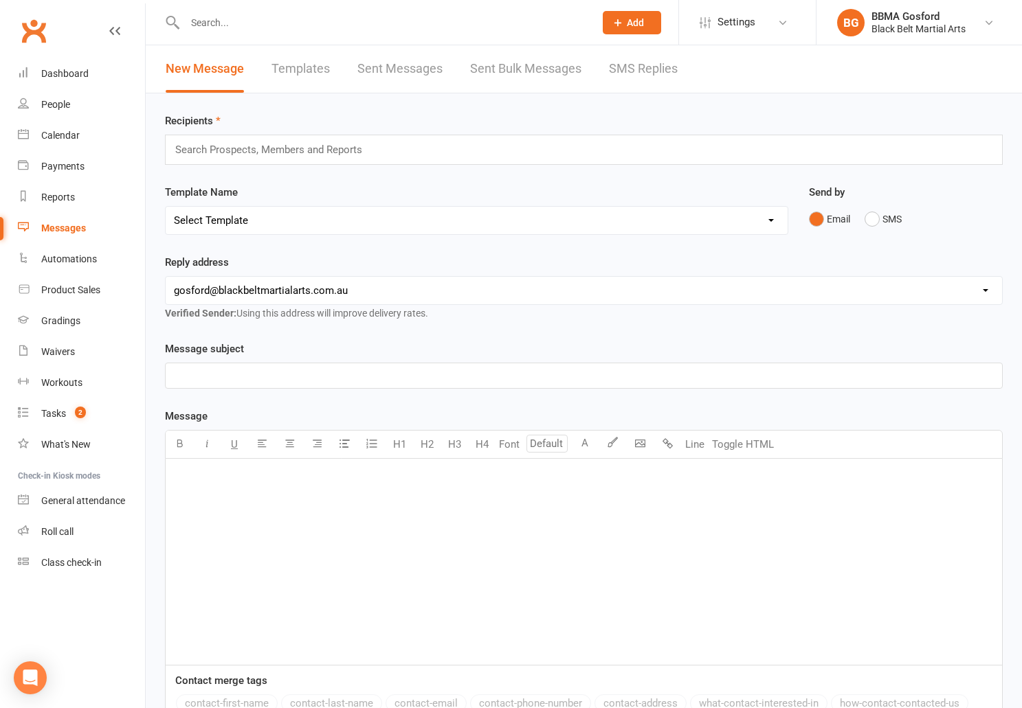
click at [661, 70] on link "SMS Replies" at bounding box center [643, 68] width 69 height 47
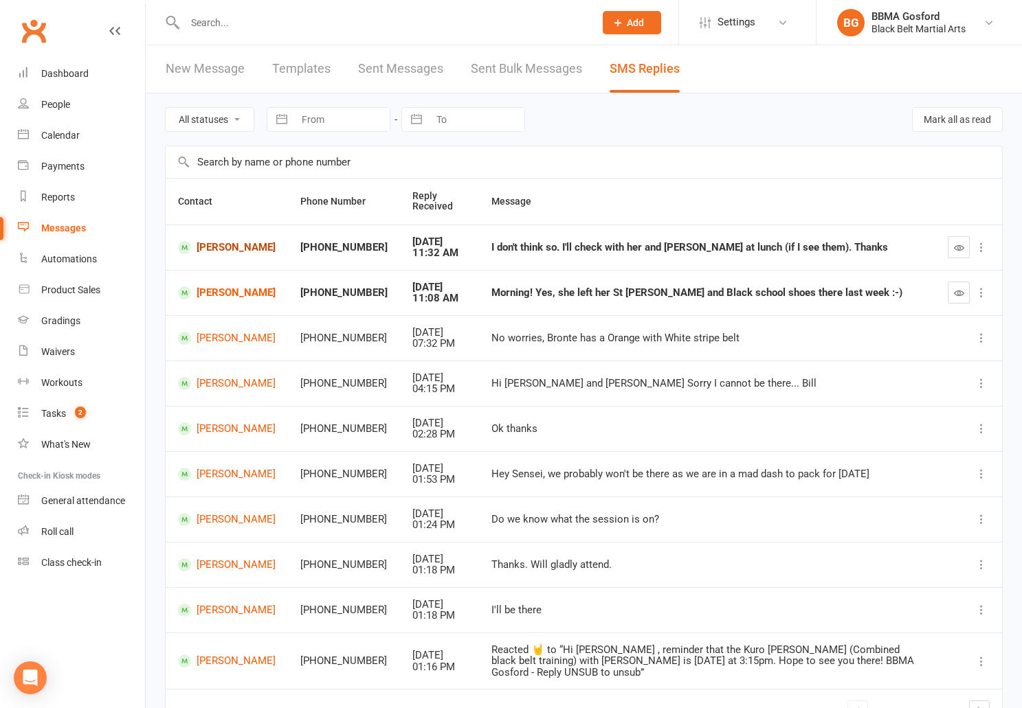
click at [217, 248] on link "Bella Foyel" at bounding box center [227, 247] width 98 height 13
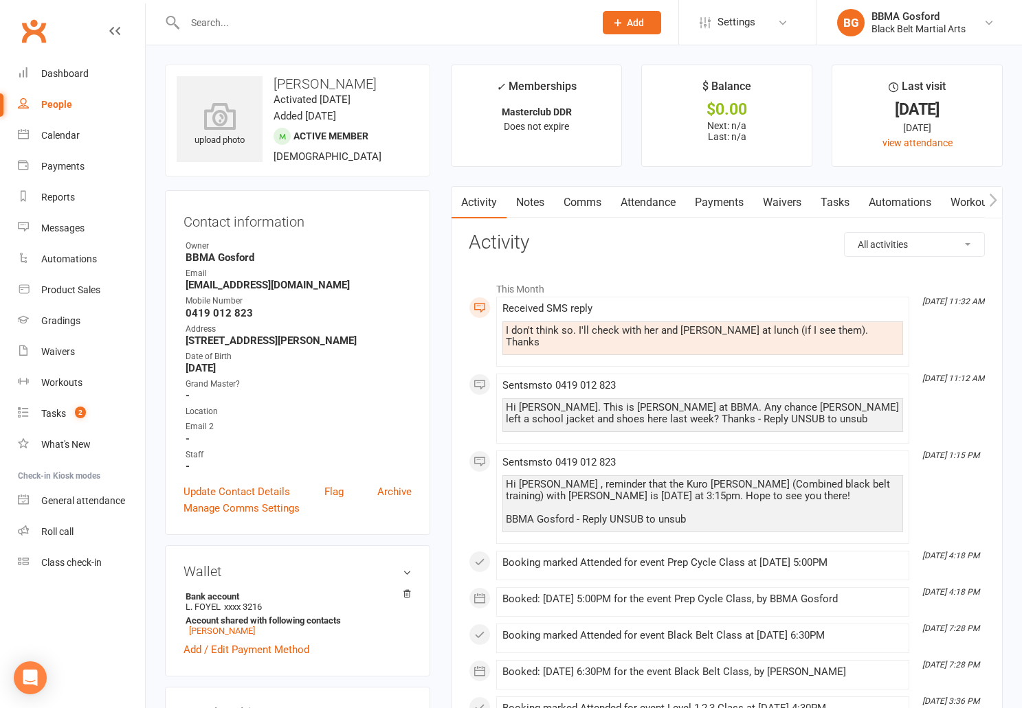
click at [586, 202] on link "Comms" at bounding box center [582, 203] width 57 height 32
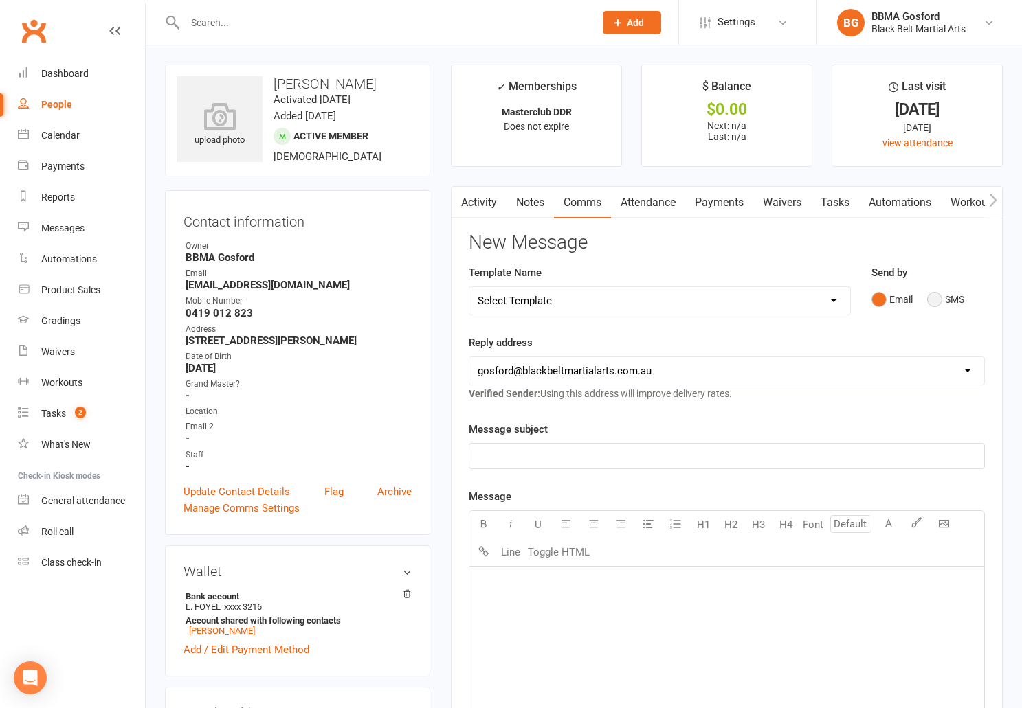
click at [933, 298] on button "SMS" at bounding box center [945, 300] width 37 height 26
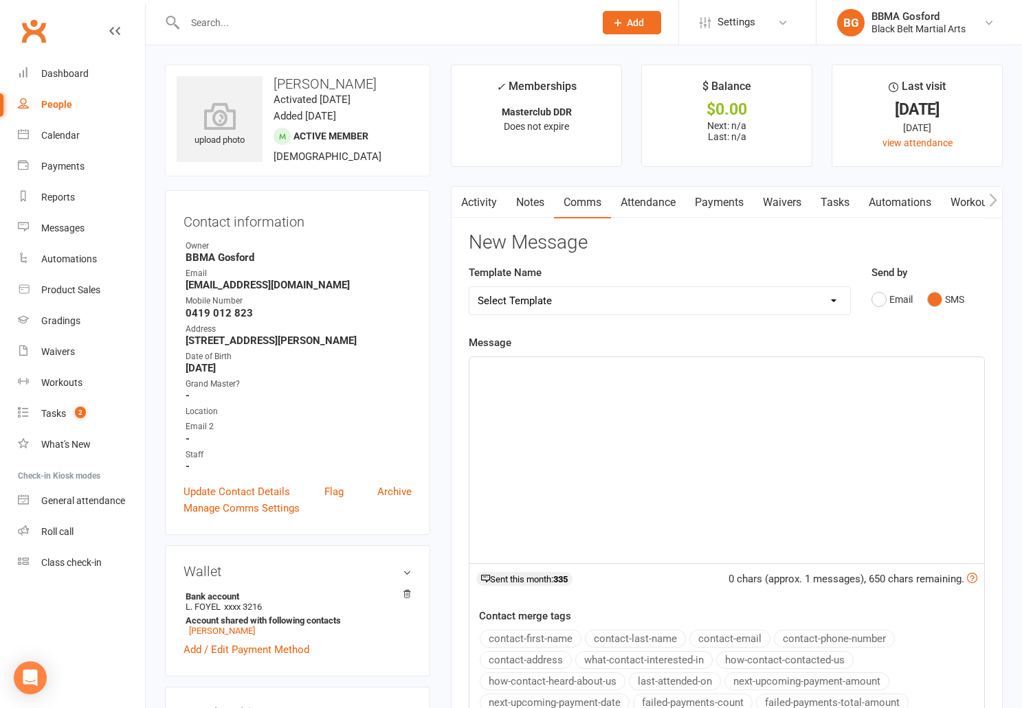
click at [541, 373] on p "﻿" at bounding box center [727, 369] width 498 height 16
drag, startPoint x: 805, startPoint y: 370, endPoint x: 818, endPoint y: 379, distance: 16.4
click at [805, 370] on span "That's ok Louise. I texted Lorelei's mum too and she said it was Loreleis. Than…" at bounding box center [715, 378] width 474 height 29
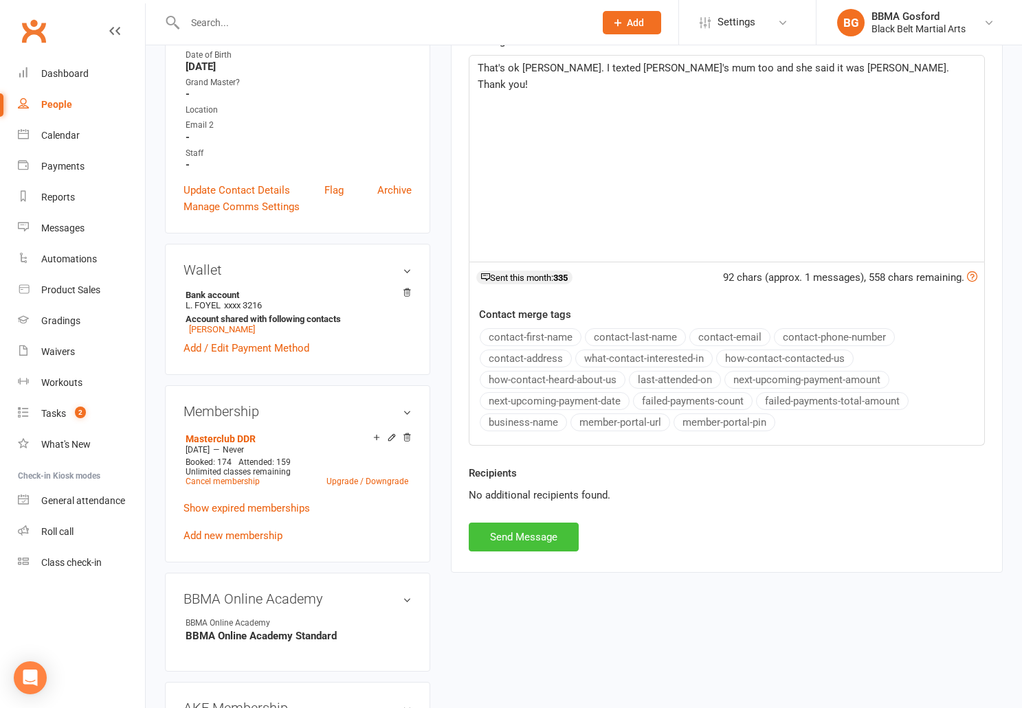
scroll to position [304, 0]
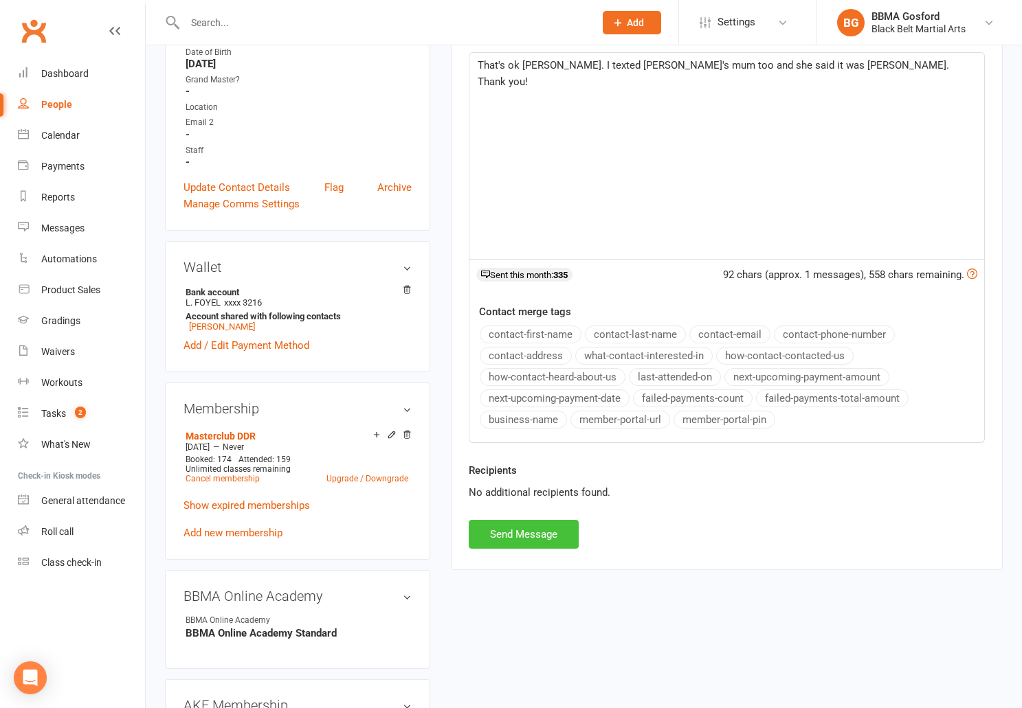
click at [520, 529] on button "Send Message" at bounding box center [524, 534] width 110 height 29
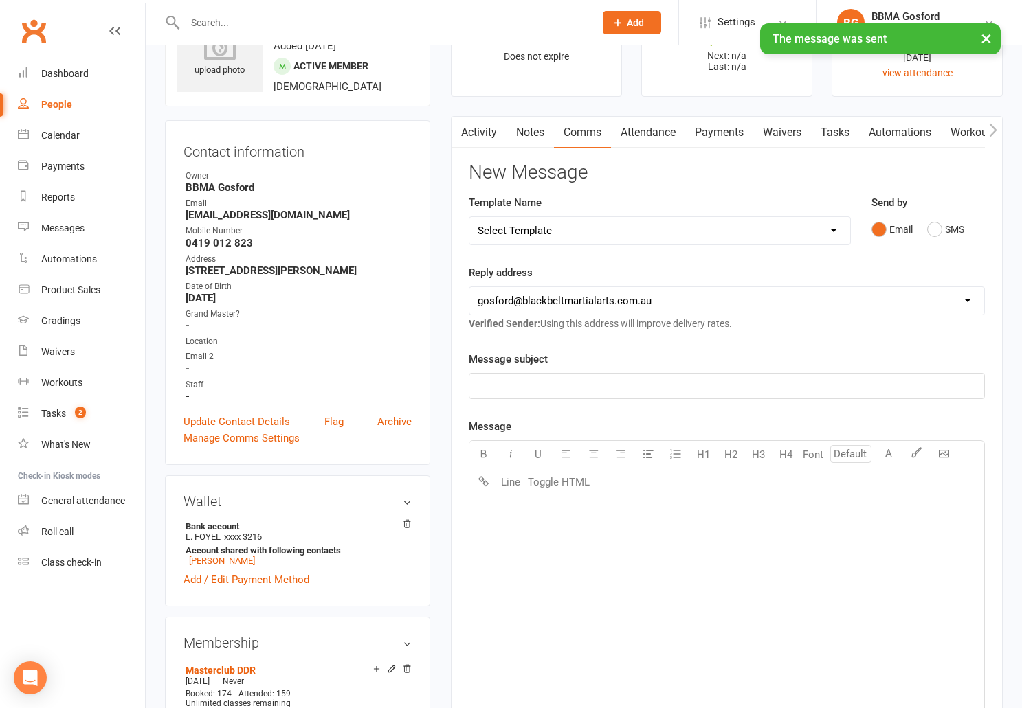
scroll to position [0, 0]
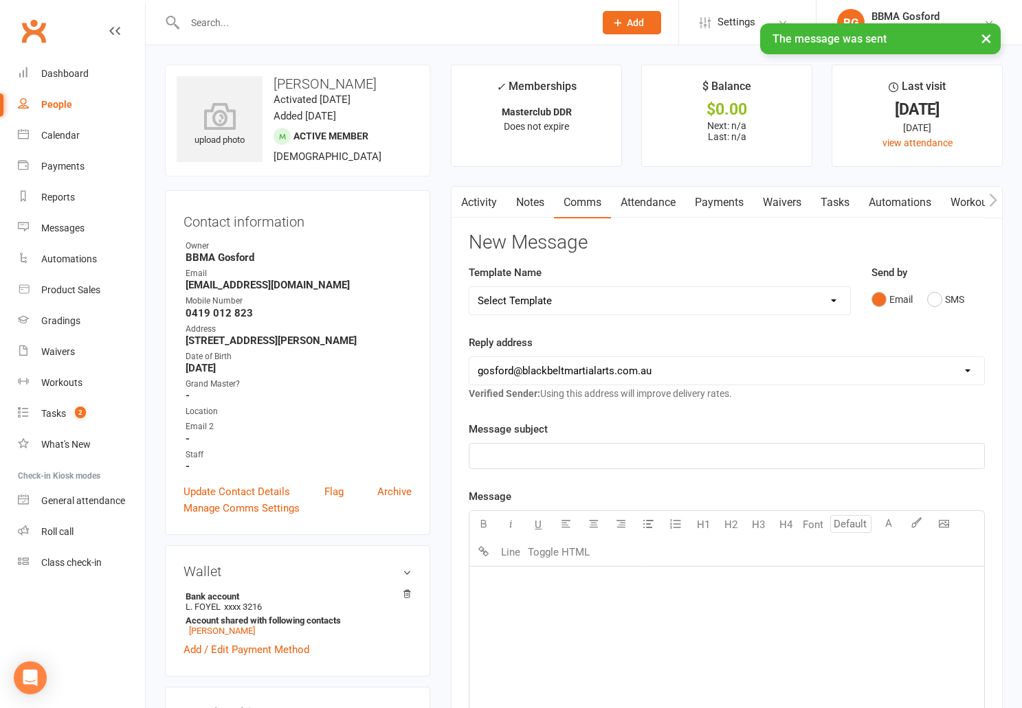
click at [487, 201] on link "Activity" at bounding box center [478, 203] width 55 height 32
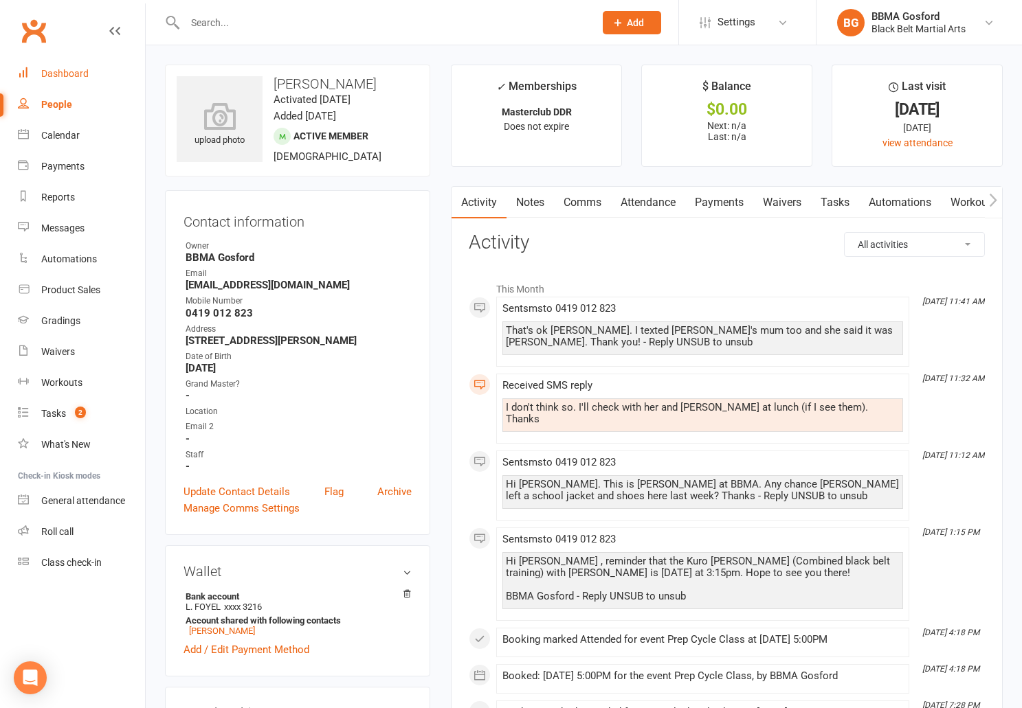
click at [61, 67] on link "Dashboard" at bounding box center [81, 73] width 127 height 31
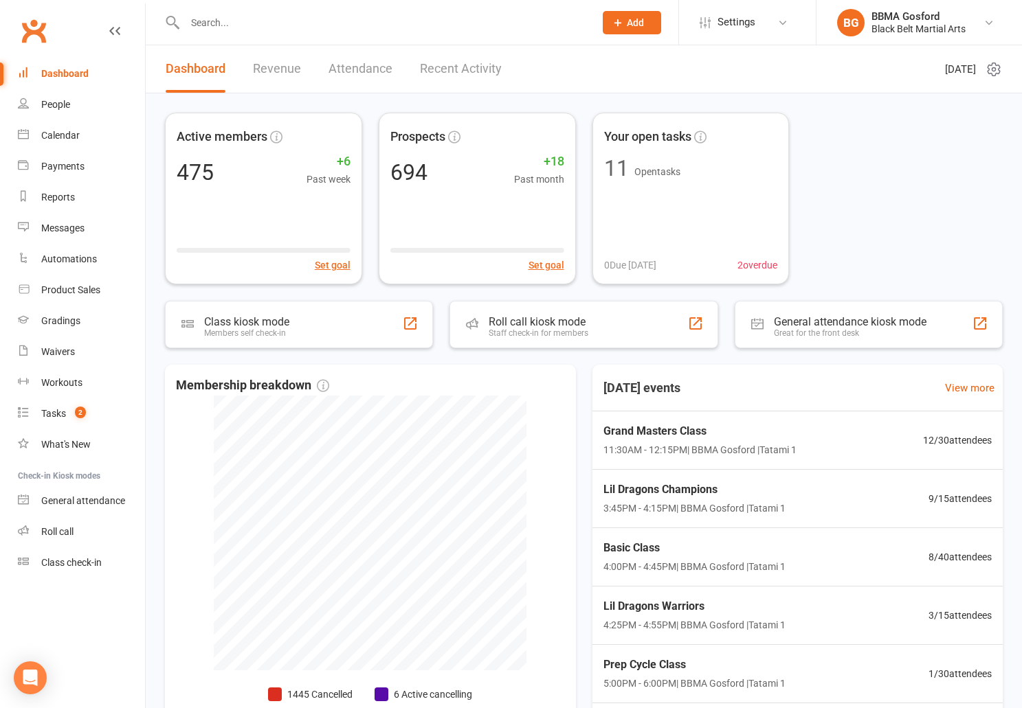
click at [243, 21] on input "text" at bounding box center [383, 22] width 404 height 19
type input "daniel richway"
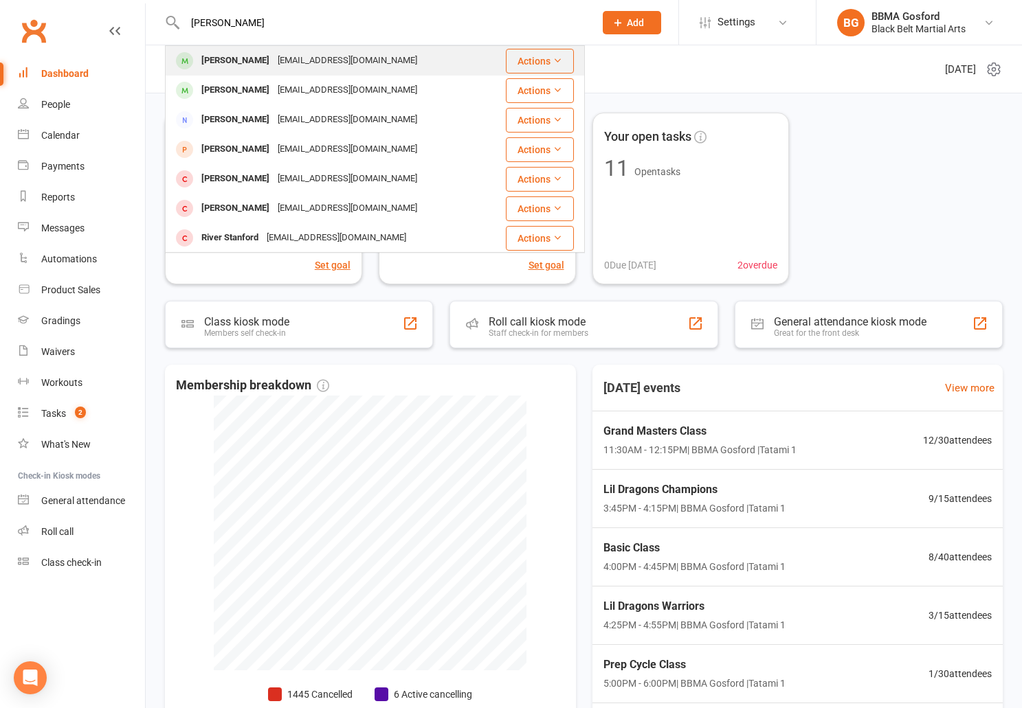
click at [235, 56] on div "Daniel Richway" at bounding box center [235, 61] width 76 height 20
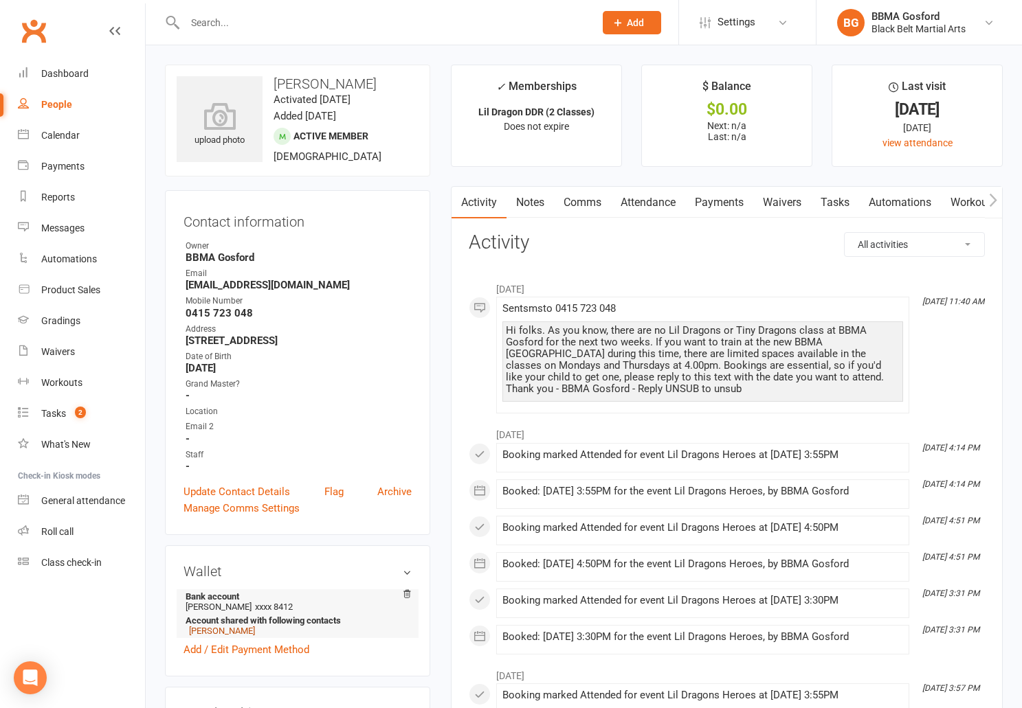
click at [222, 636] on link "Paul Volokitin" at bounding box center [222, 631] width 66 height 10
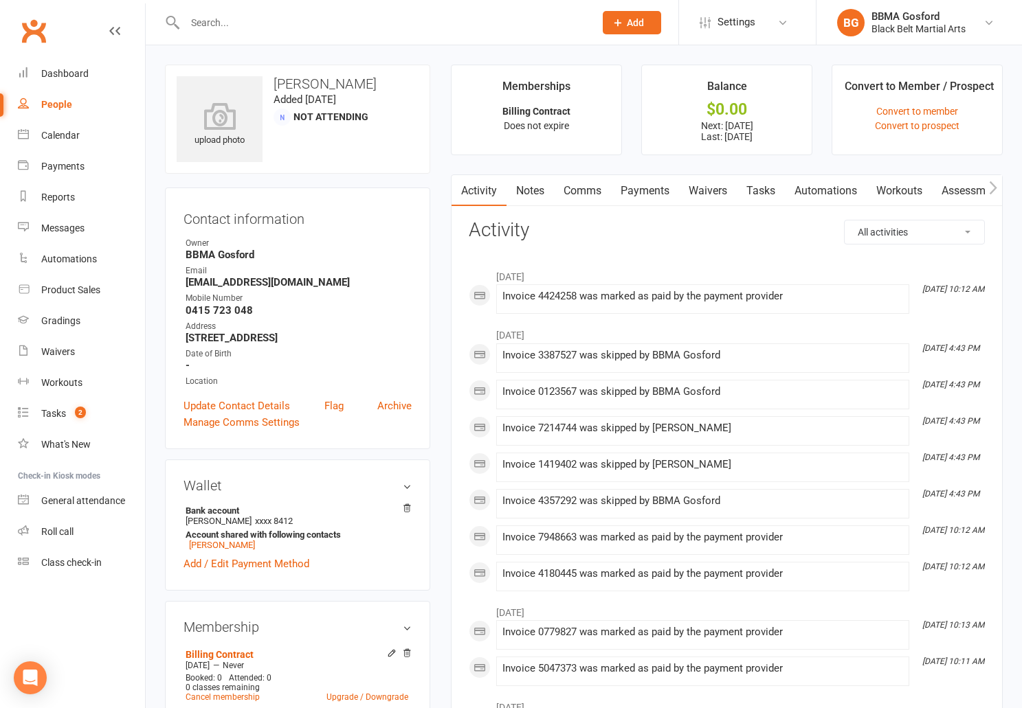
click at [649, 195] on link "Payments" at bounding box center [645, 191] width 68 height 32
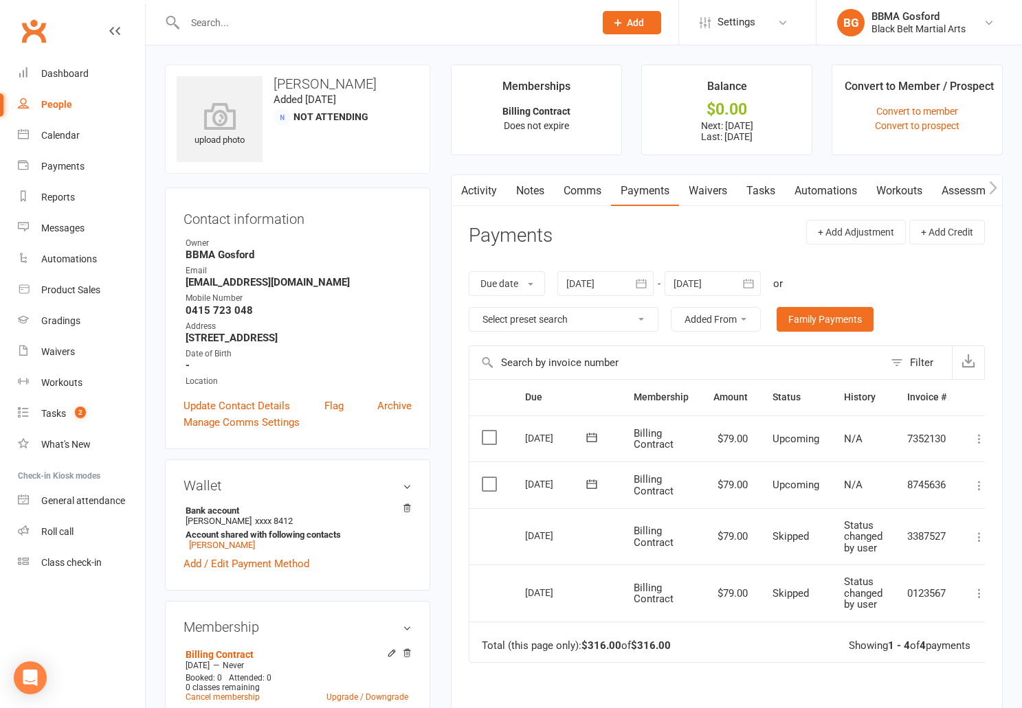
click at [211, 19] on input "text" at bounding box center [383, 22] width 404 height 19
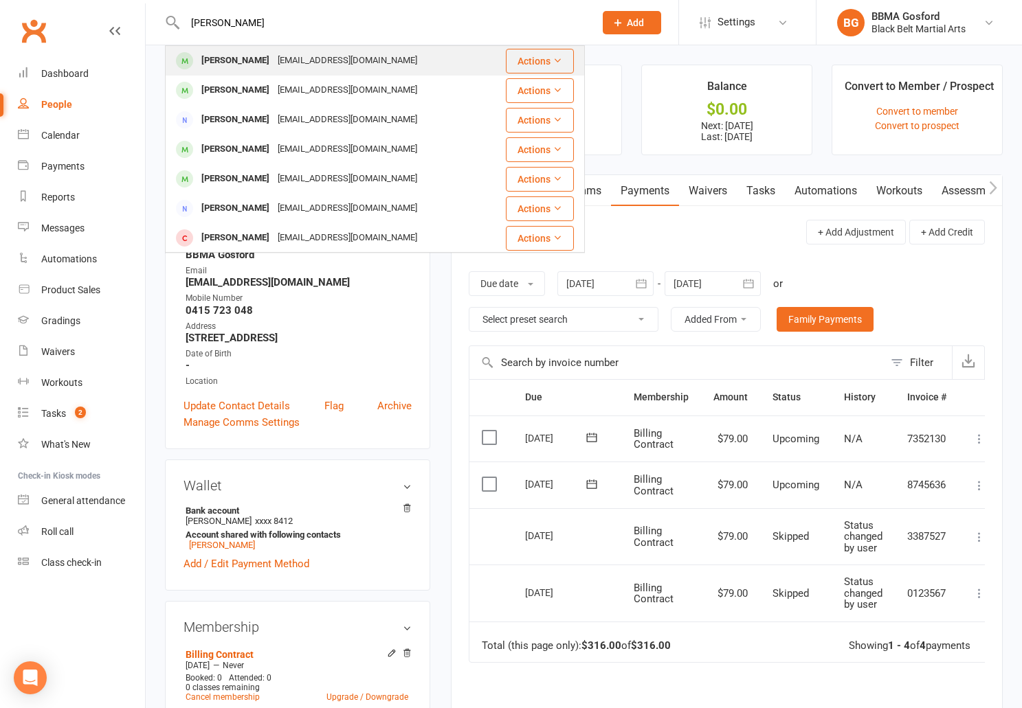
type input "janina binto"
click at [220, 60] on div "Janina Binto" at bounding box center [235, 61] width 76 height 20
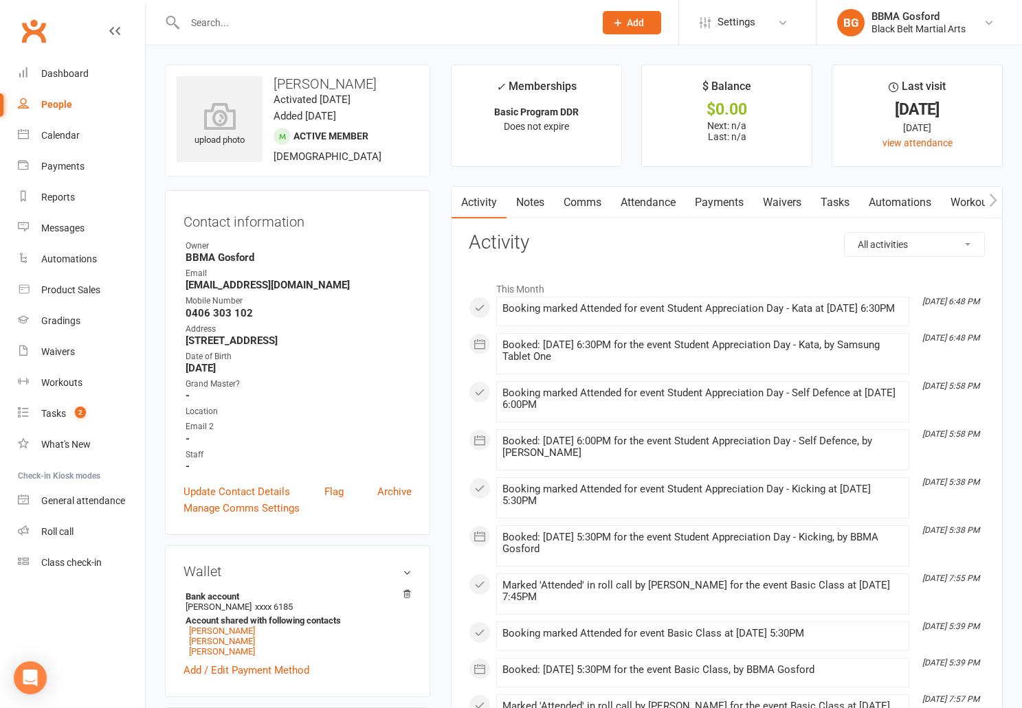
click at [473, 202] on link "Activity" at bounding box center [478, 203] width 55 height 32
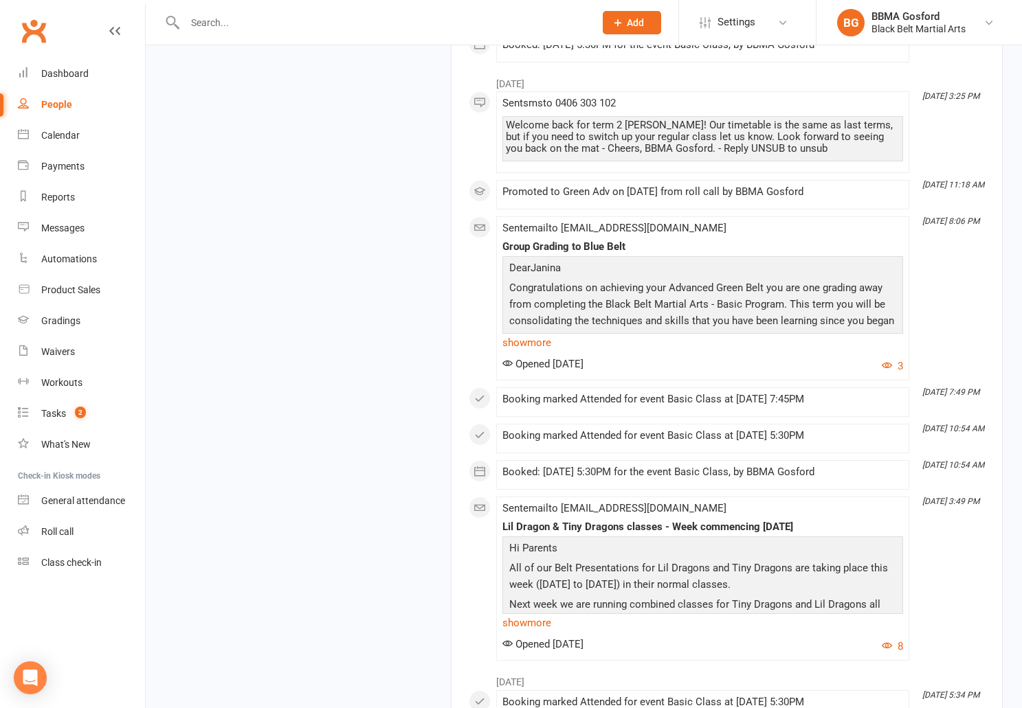
scroll to position [2478, 0]
click at [520, 353] on link "show more" at bounding box center [702, 343] width 401 height 19
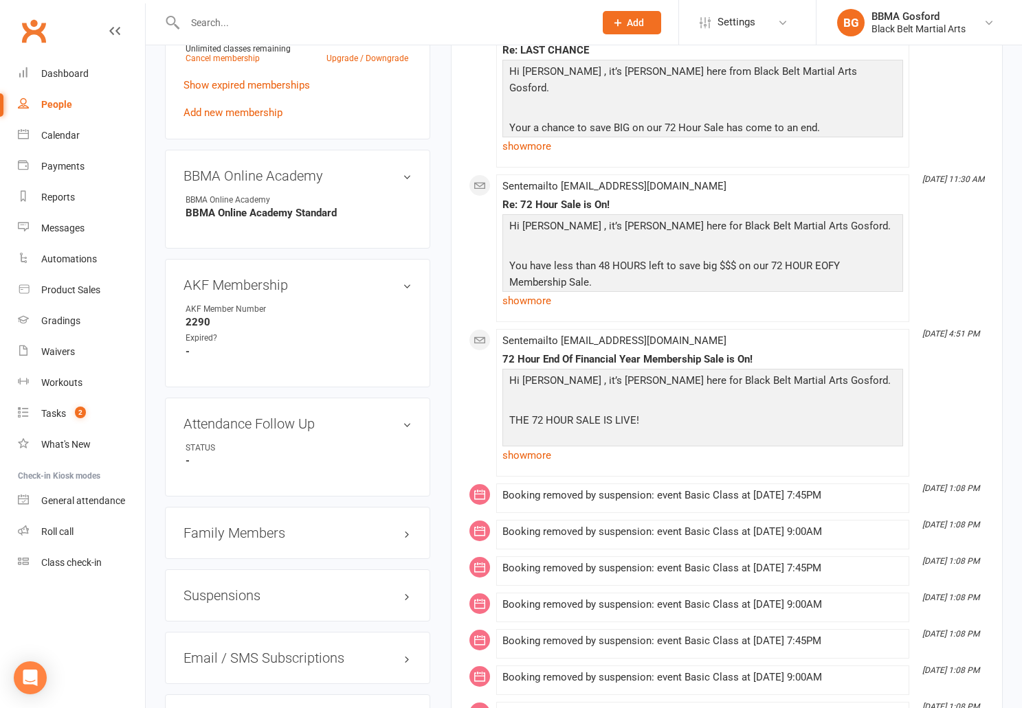
scroll to position [0, 0]
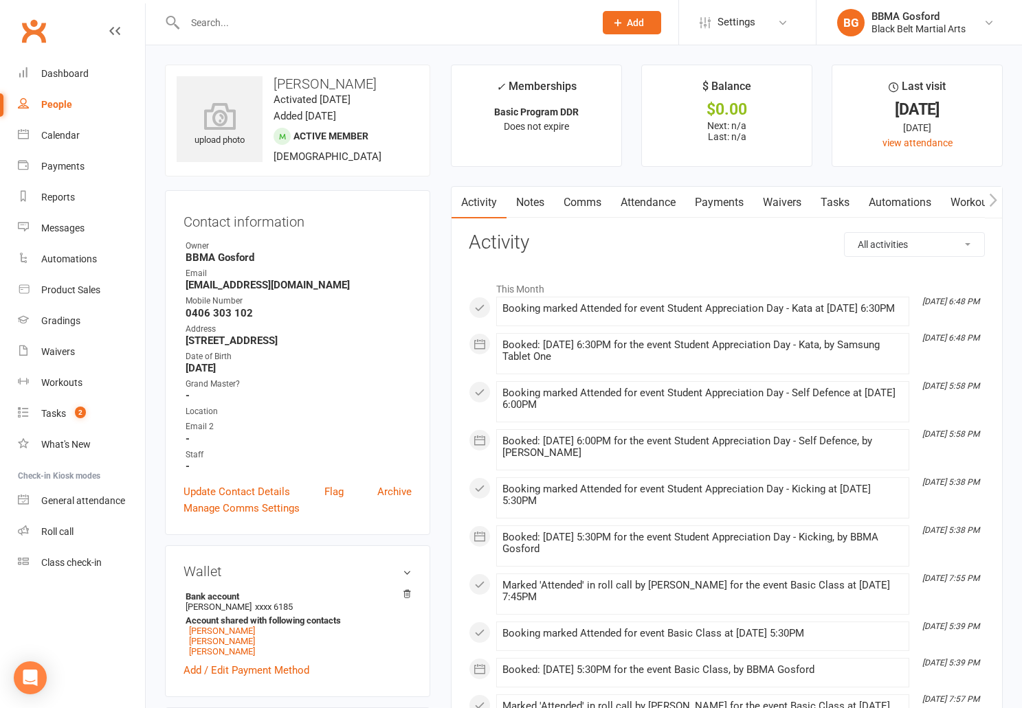
click at [210, 17] on input "text" at bounding box center [383, 22] width 404 height 19
type input "riley lyon"
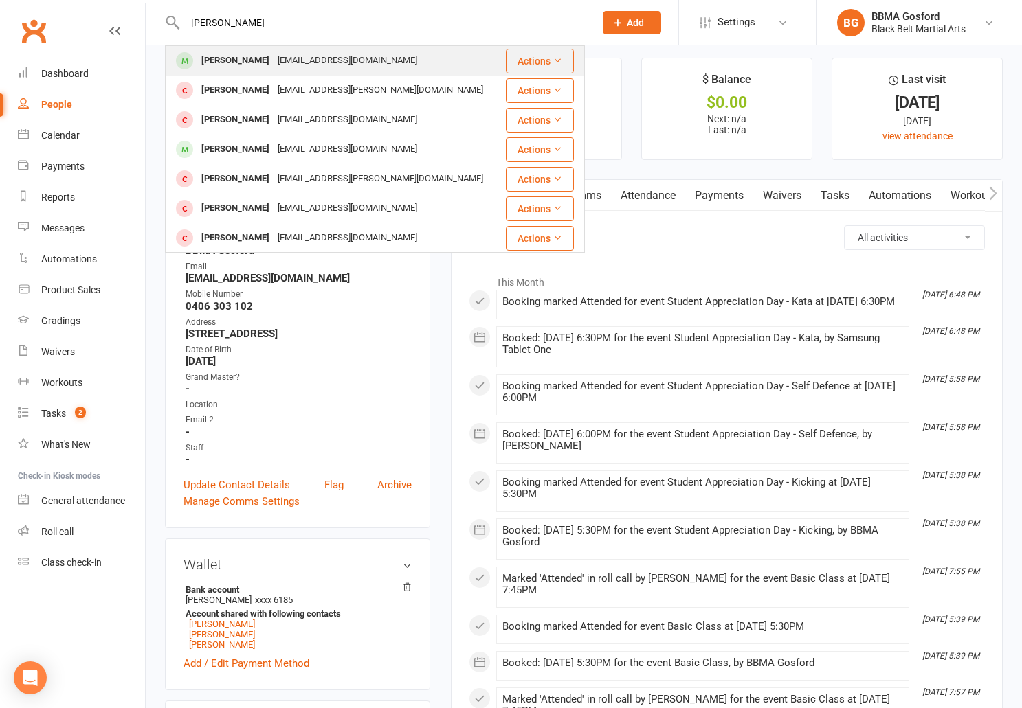
click at [245, 67] on div "Riley Lyon" at bounding box center [235, 61] width 76 height 20
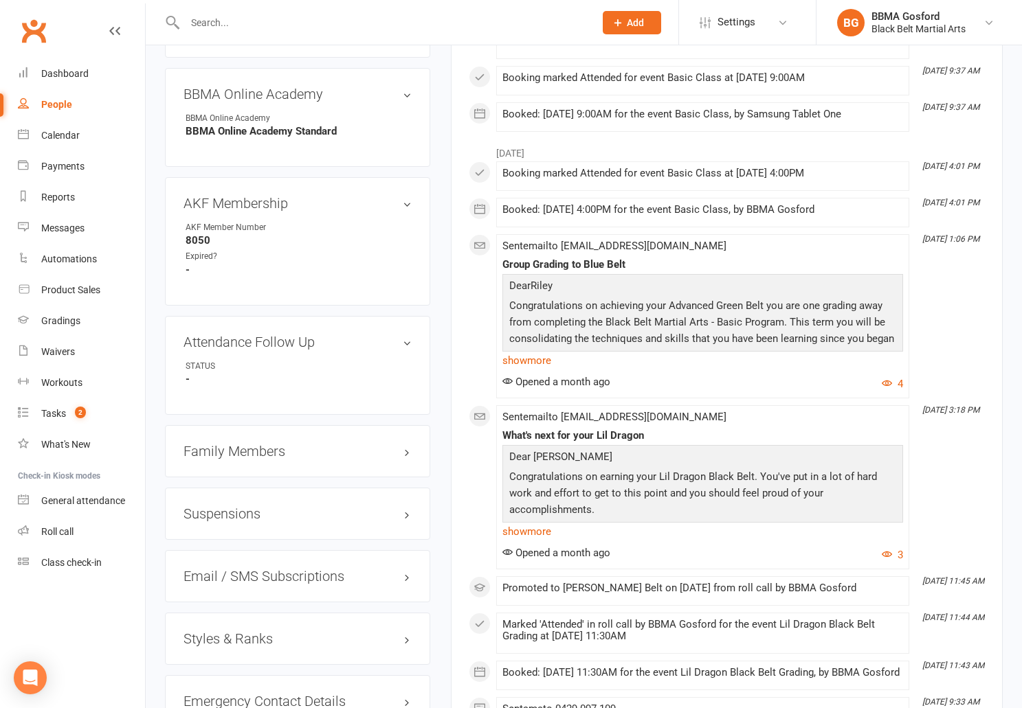
scroll to position [777, 0]
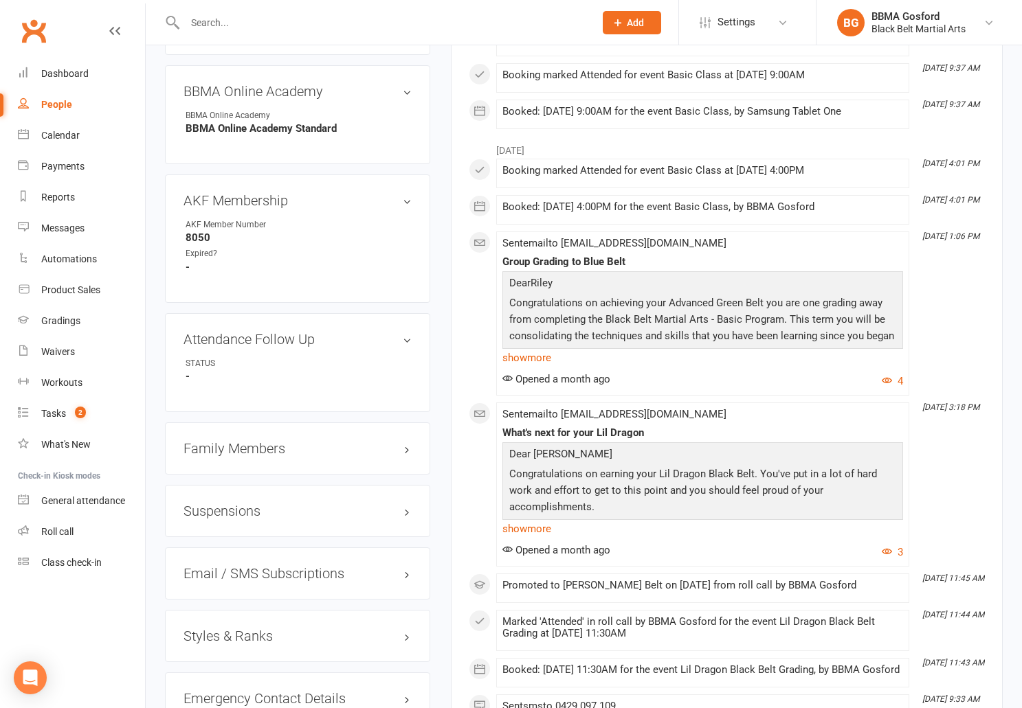
click at [533, 367] on link "show more" at bounding box center [702, 357] width 401 height 19
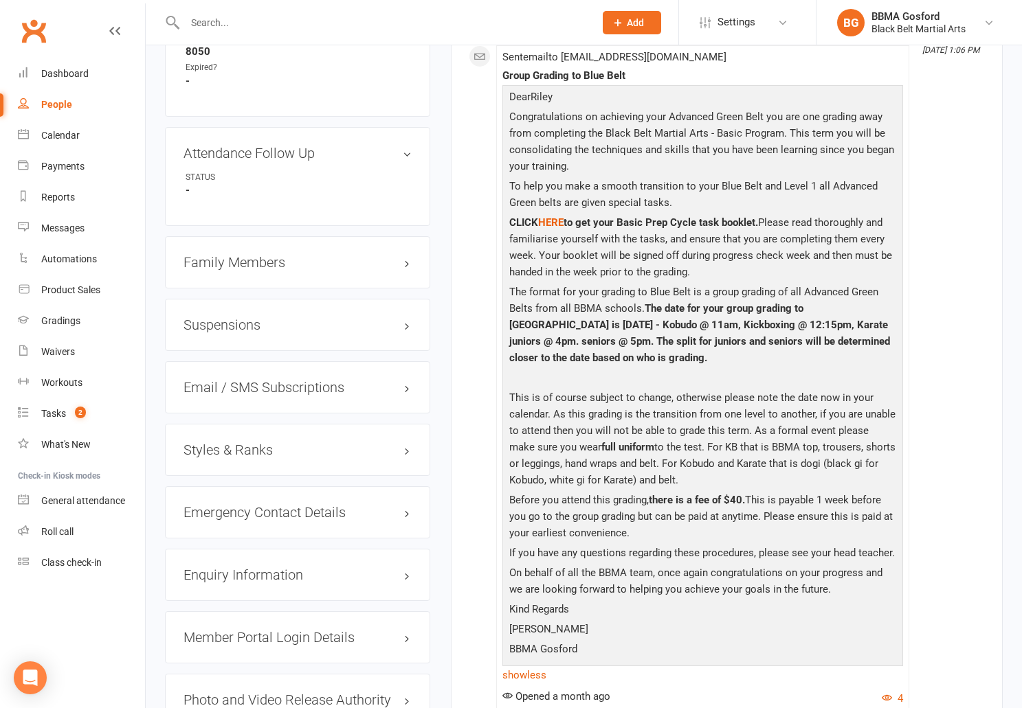
scroll to position [965, 0]
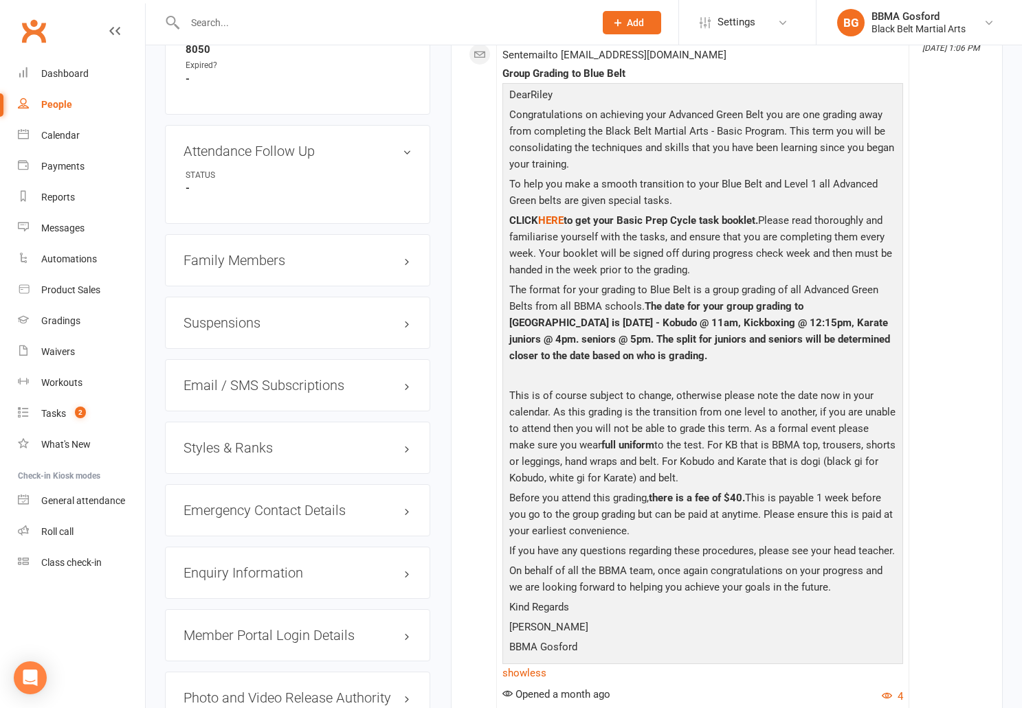
drag, startPoint x: 647, startPoint y: 318, endPoint x: 697, endPoint y: 365, distance: 68.6
click at [697, 365] on p "The format for your grading to Blue Belt is a group grading of all Advanced Gre…" at bounding box center [703, 325] width 394 height 86
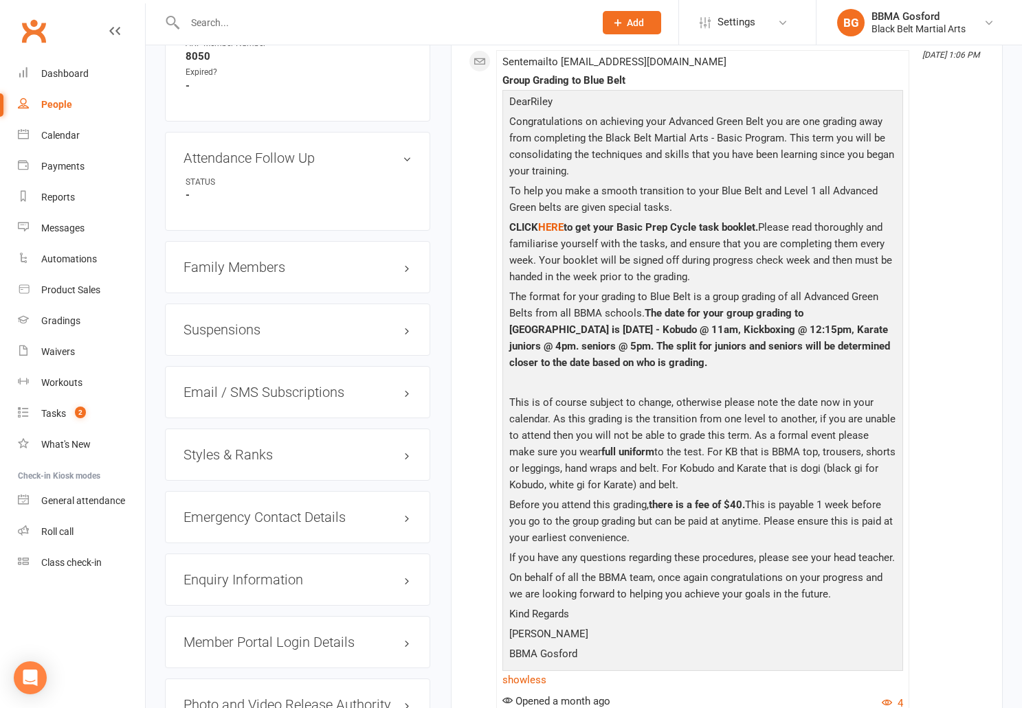
copy span "The date for your group grading to Blue Belt is Saturday 13th September - Kobud…"
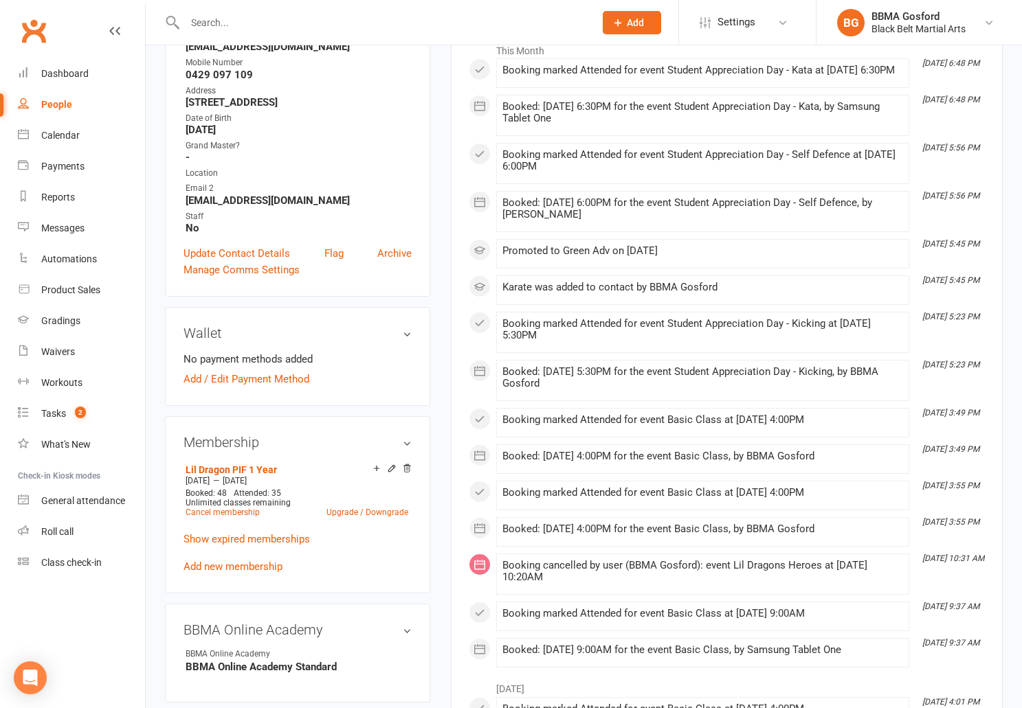
scroll to position [0, 0]
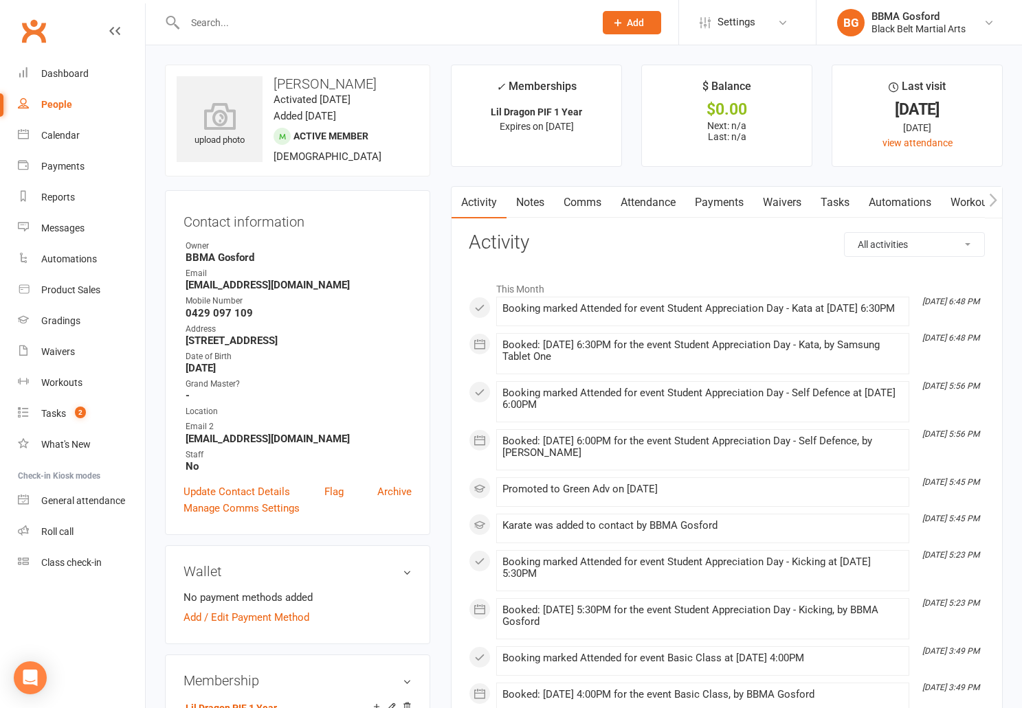
click at [271, 19] on input "text" at bounding box center [383, 22] width 404 height 19
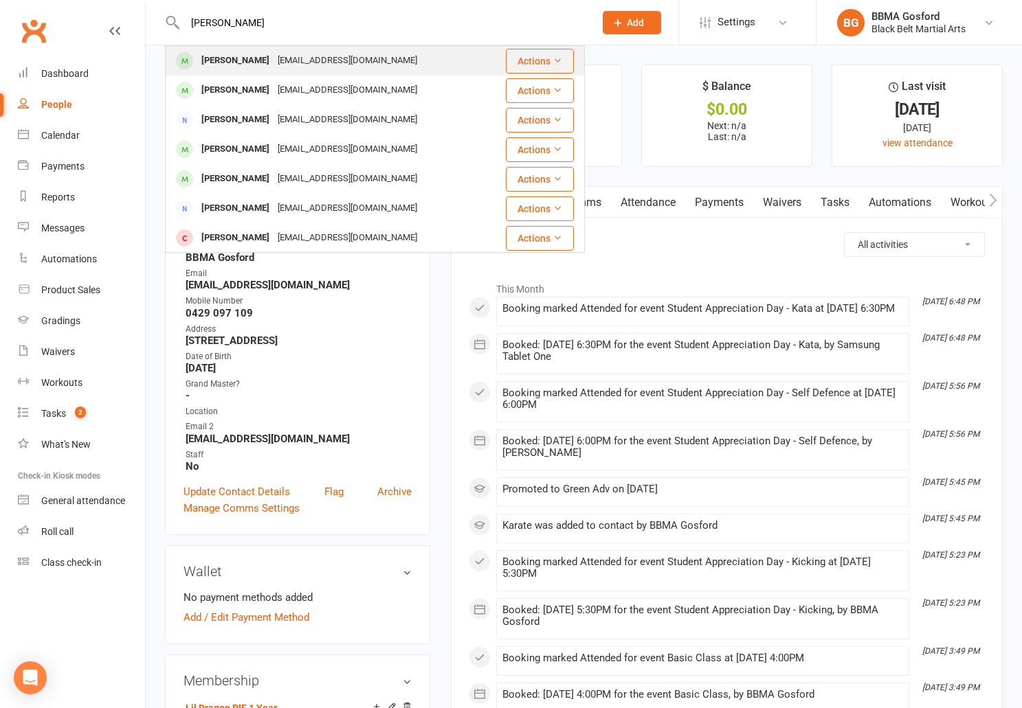
type input "janina binto"
click at [241, 65] on div "Janina Binto" at bounding box center [235, 61] width 76 height 20
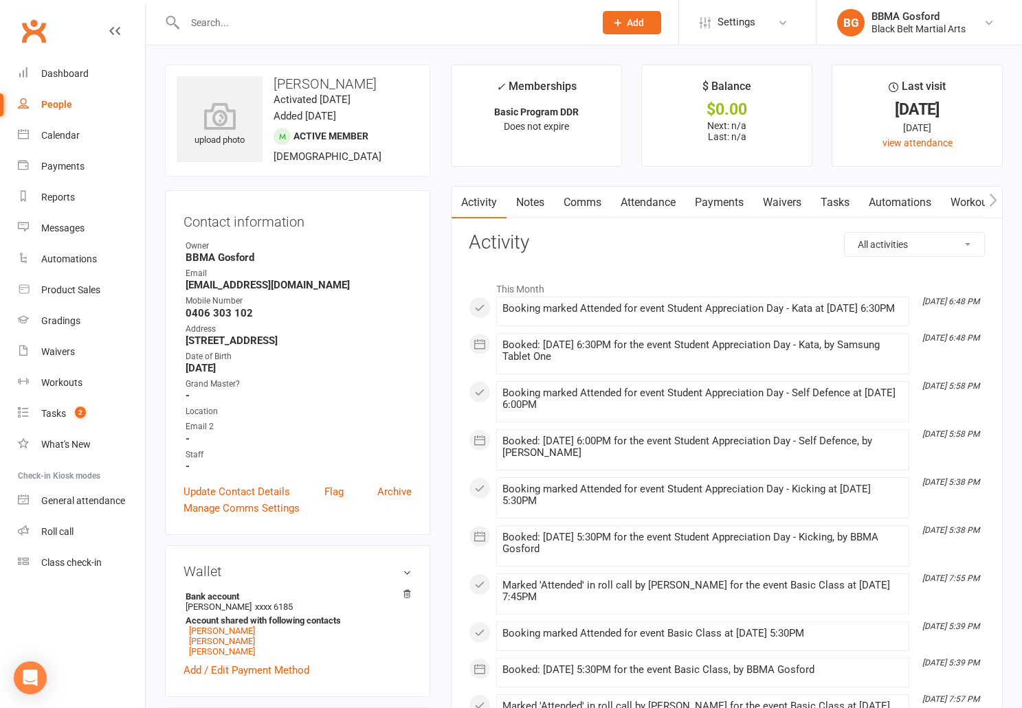
click at [581, 200] on link "Comms" at bounding box center [582, 203] width 57 height 32
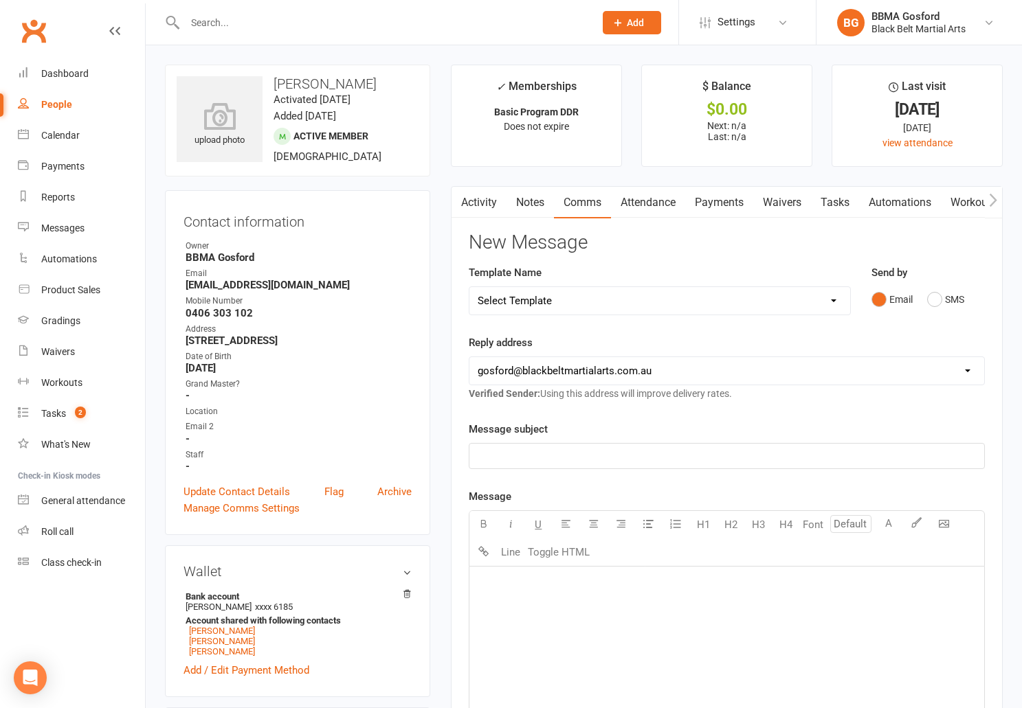
click at [469, 287] on select "Select Template [Email] Active Kids Voucher [Email] Black Belt Camp [Email] Bla…" at bounding box center [659, 300] width 380 height 27
select select "48"
click option "[Email] Group Grading - Green Adv belt" at bounding box center [0, 0] width 0 height 0
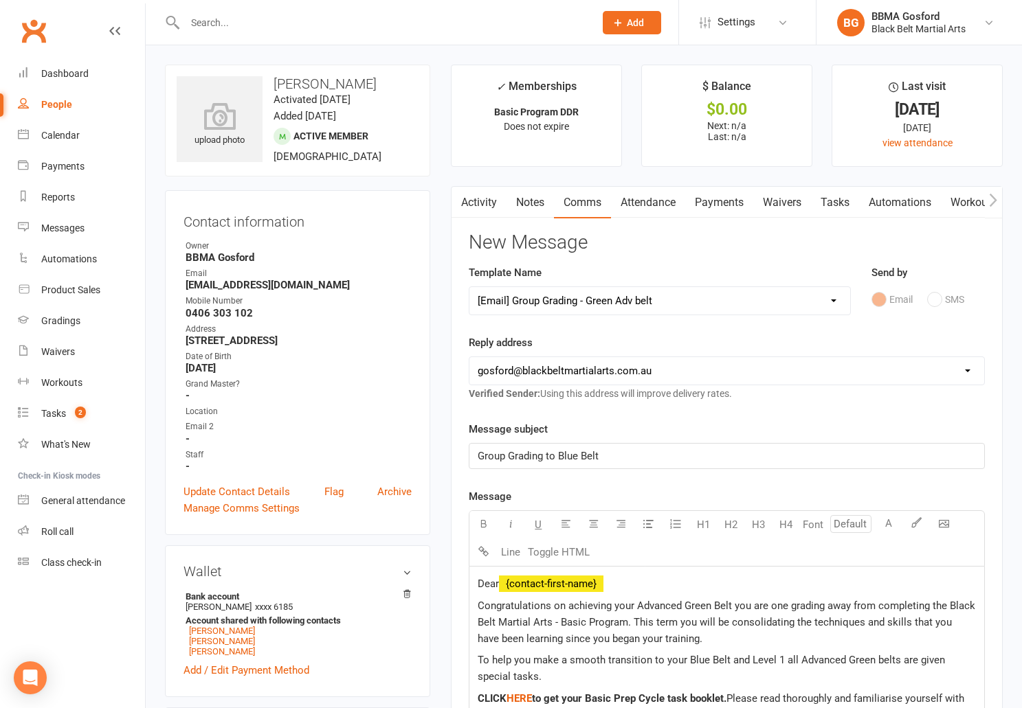
click at [497, 585] on span "Dear" at bounding box center [488, 584] width 21 height 12
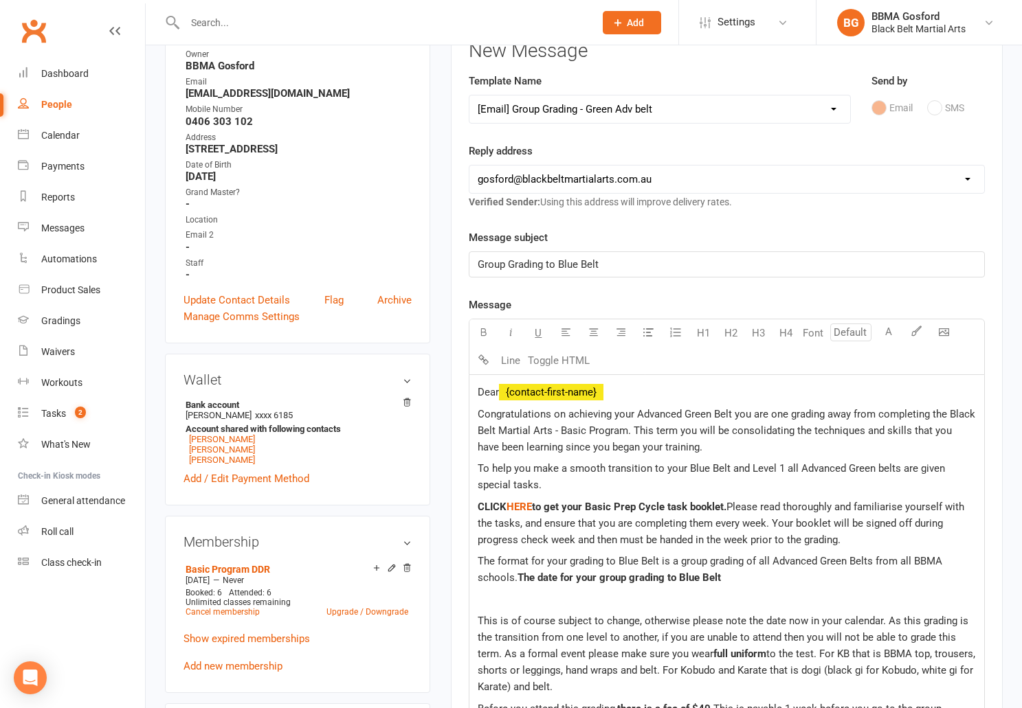
scroll to position [203, 0]
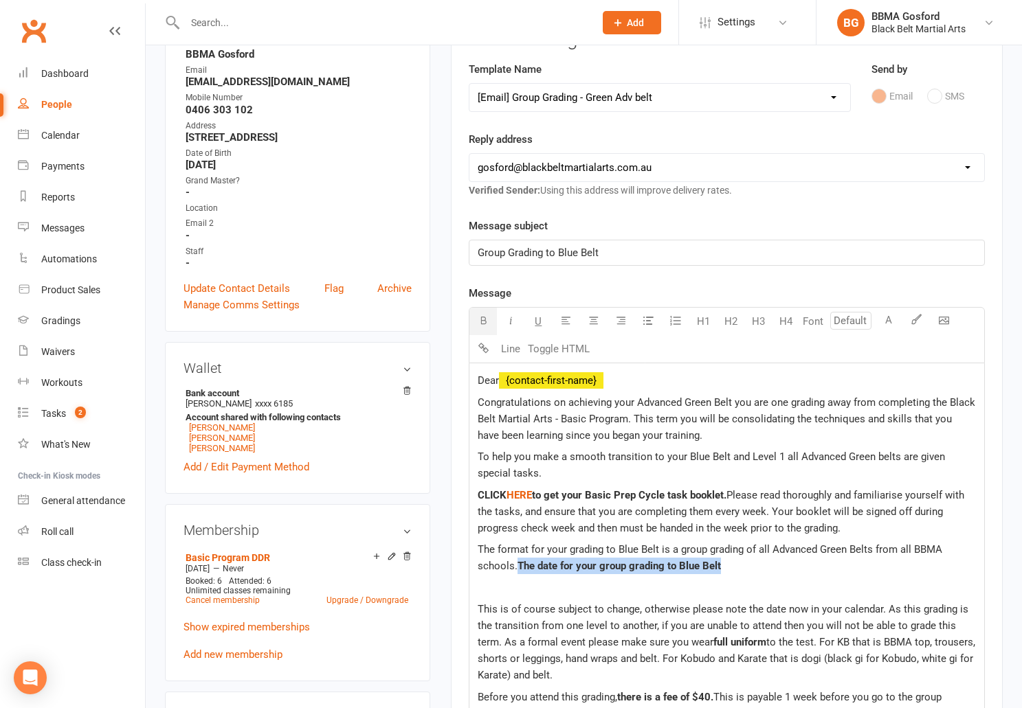
drag, startPoint x: 537, startPoint y: 566, endPoint x: 730, endPoint y: 570, distance: 193.8
click at [730, 570] on p "The format for your grading to Blue Belt is a group grading of all Advanced Gre…" at bounding box center [727, 557] width 498 height 33
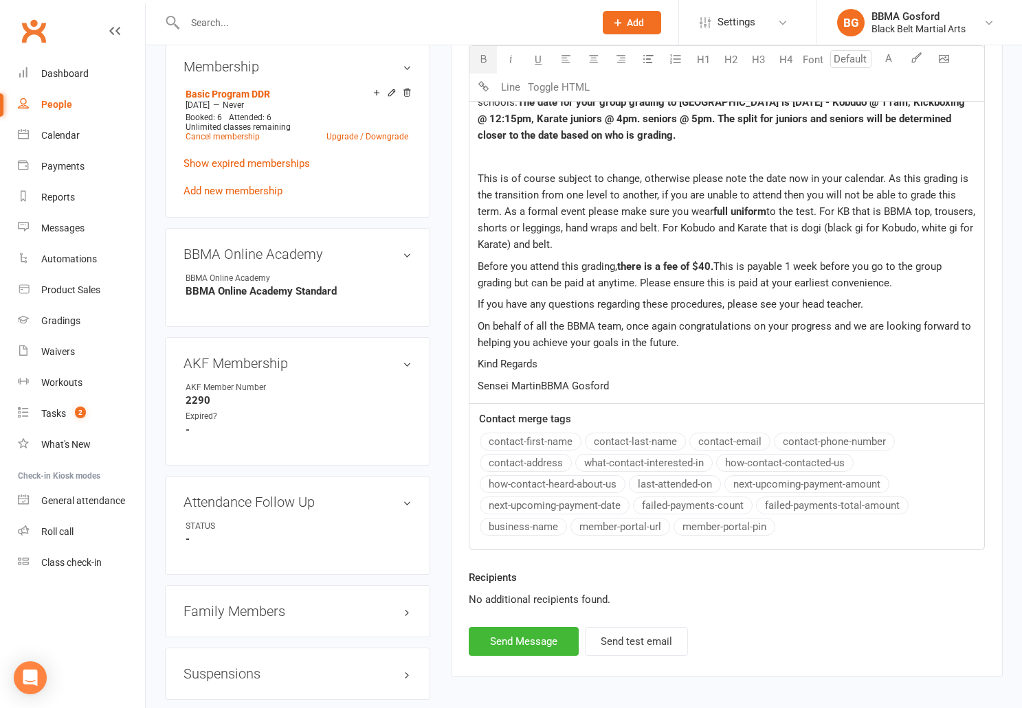
scroll to position [675, 0]
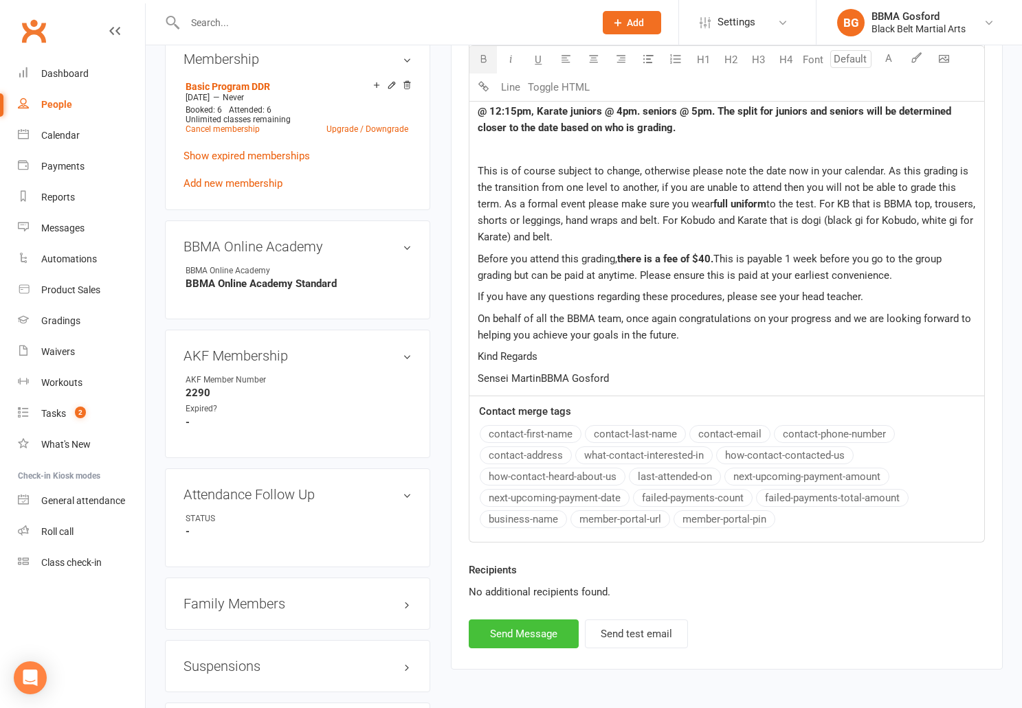
click at [523, 640] on button "Send Message" at bounding box center [524, 634] width 110 height 29
select select
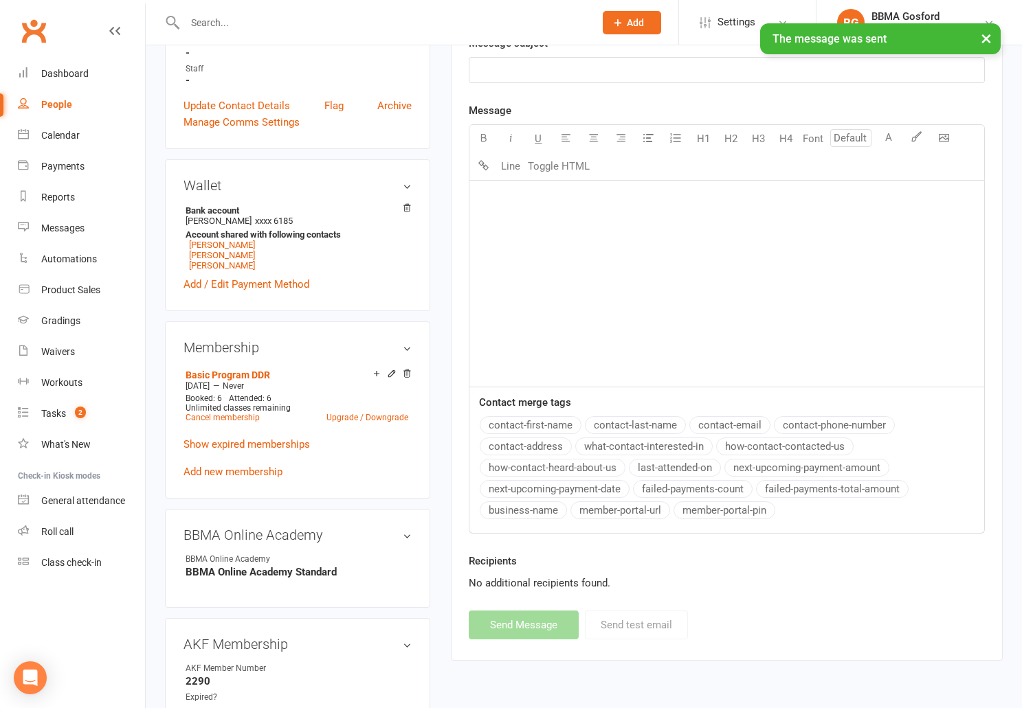
scroll to position [0, 0]
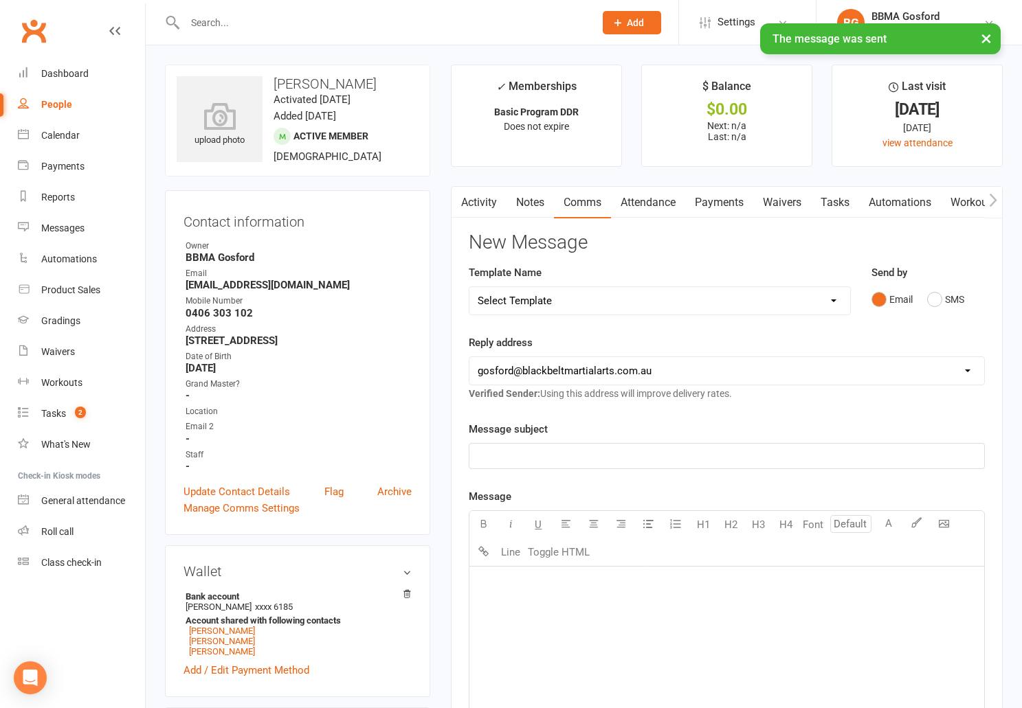
click at [473, 205] on link "Activity" at bounding box center [478, 203] width 55 height 32
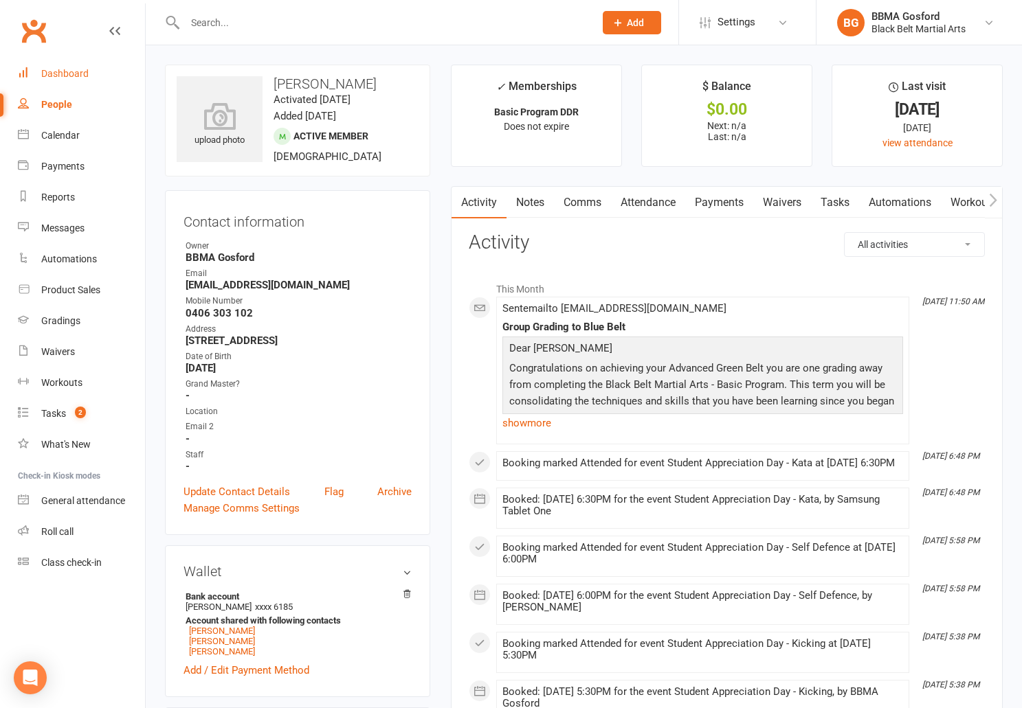
click at [82, 75] on div "Dashboard" at bounding box center [64, 73] width 47 height 11
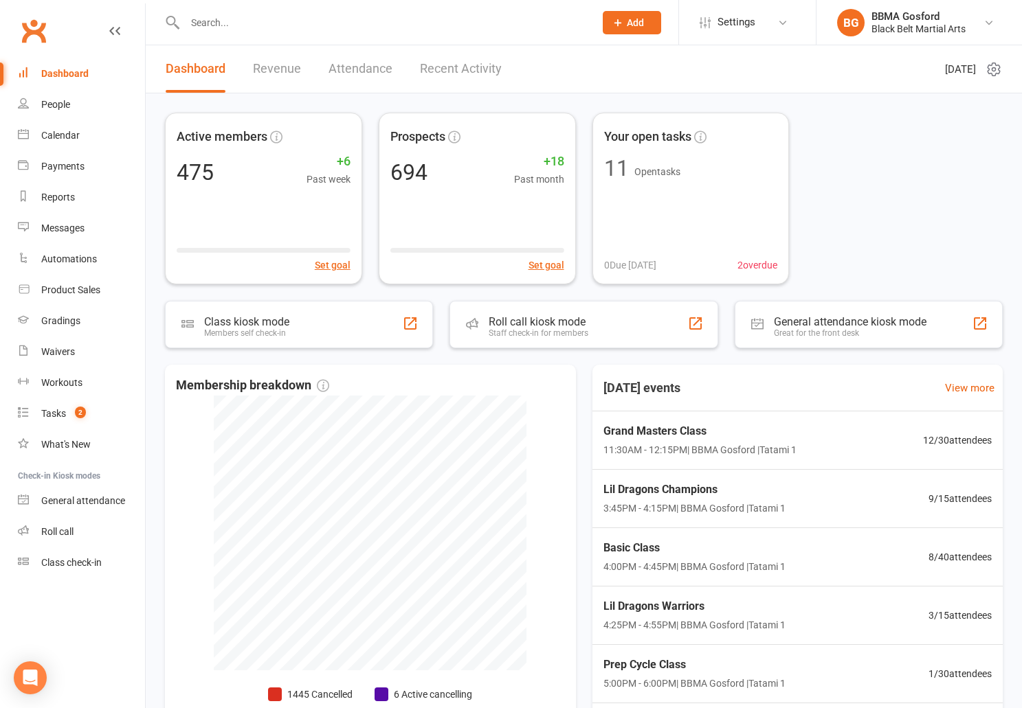
click at [234, 23] on input "text" at bounding box center [383, 22] width 404 height 19
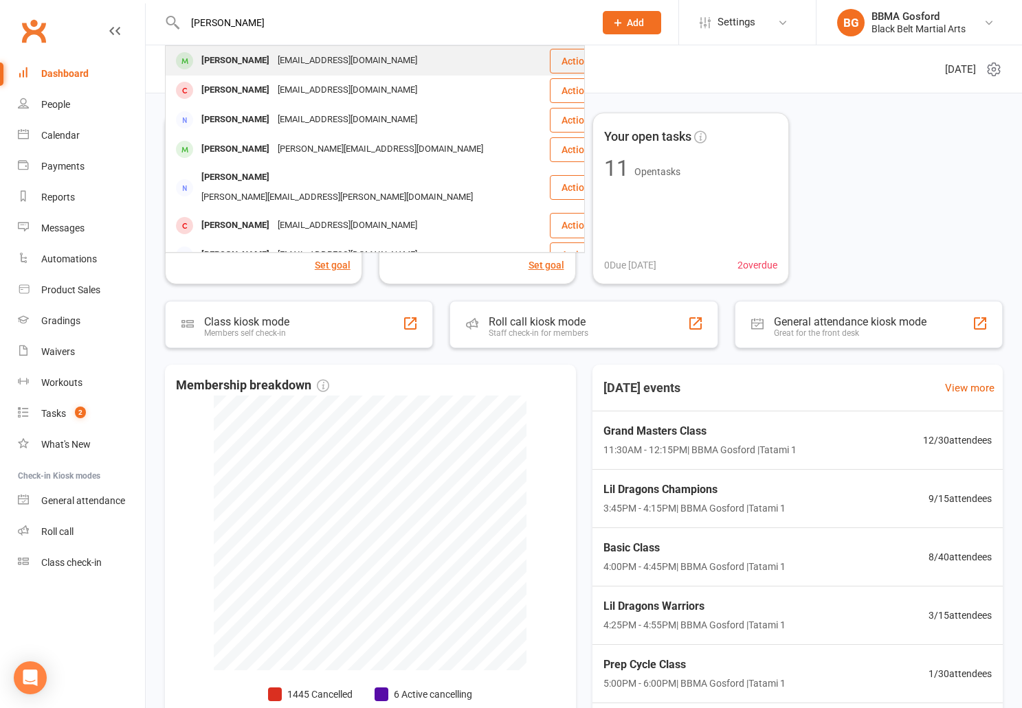
type input "david forbes"
click at [223, 64] on div "David Forbes" at bounding box center [235, 61] width 76 height 20
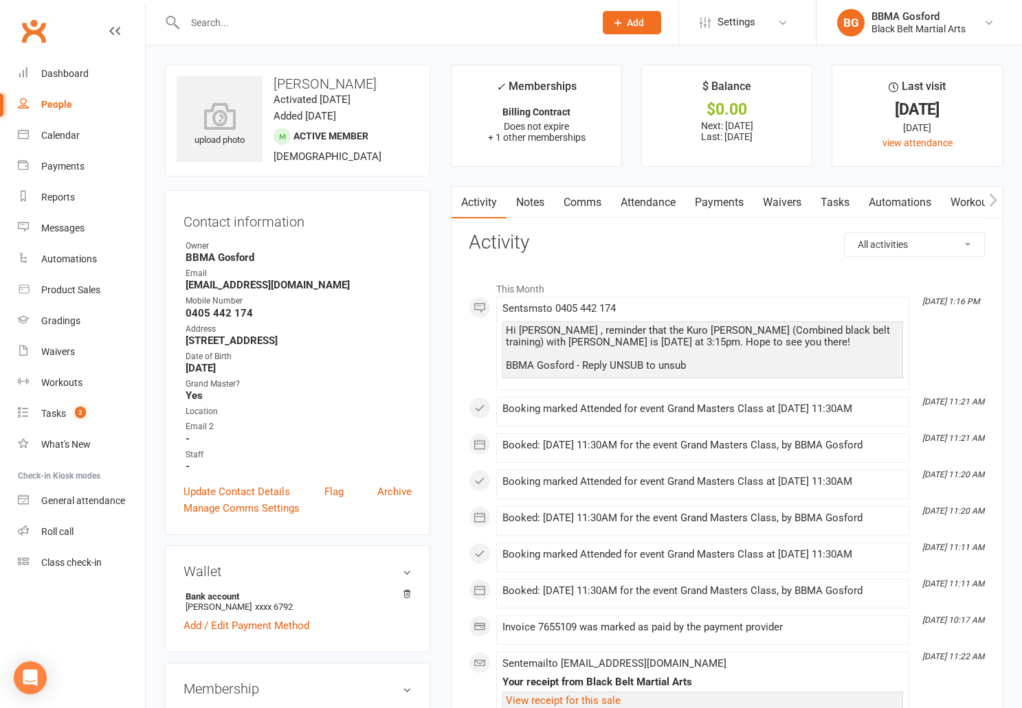
click at [582, 203] on link "Comms" at bounding box center [582, 203] width 57 height 32
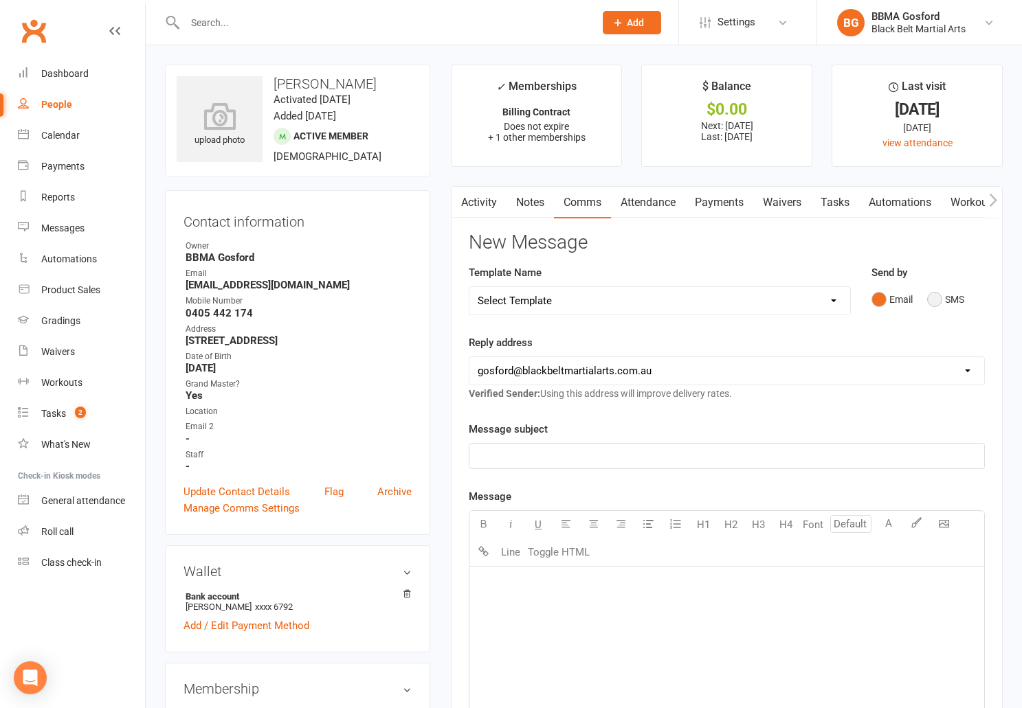
click at [940, 302] on button "SMS" at bounding box center [945, 300] width 37 height 26
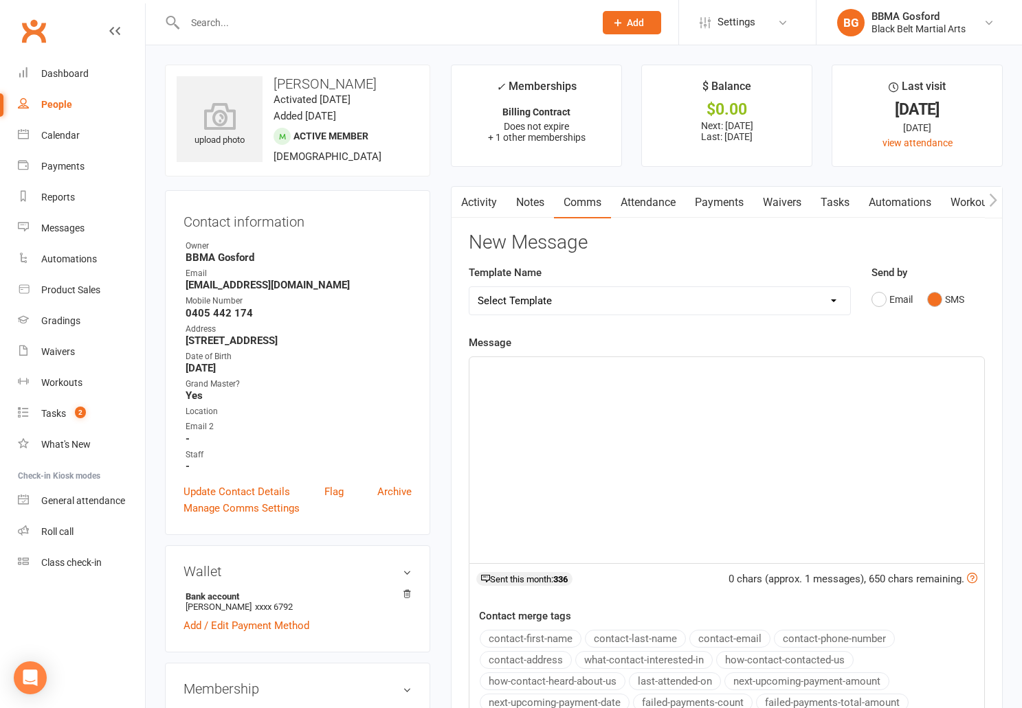
click at [513, 368] on p "﻿" at bounding box center [727, 369] width 498 height 16
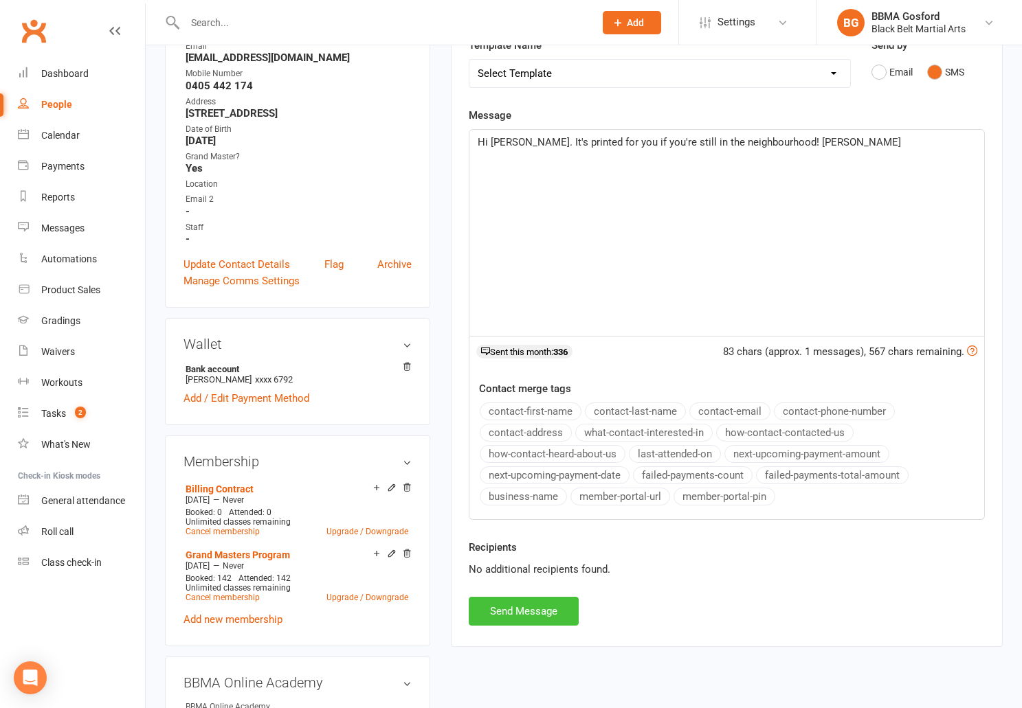
scroll to position [230, 0]
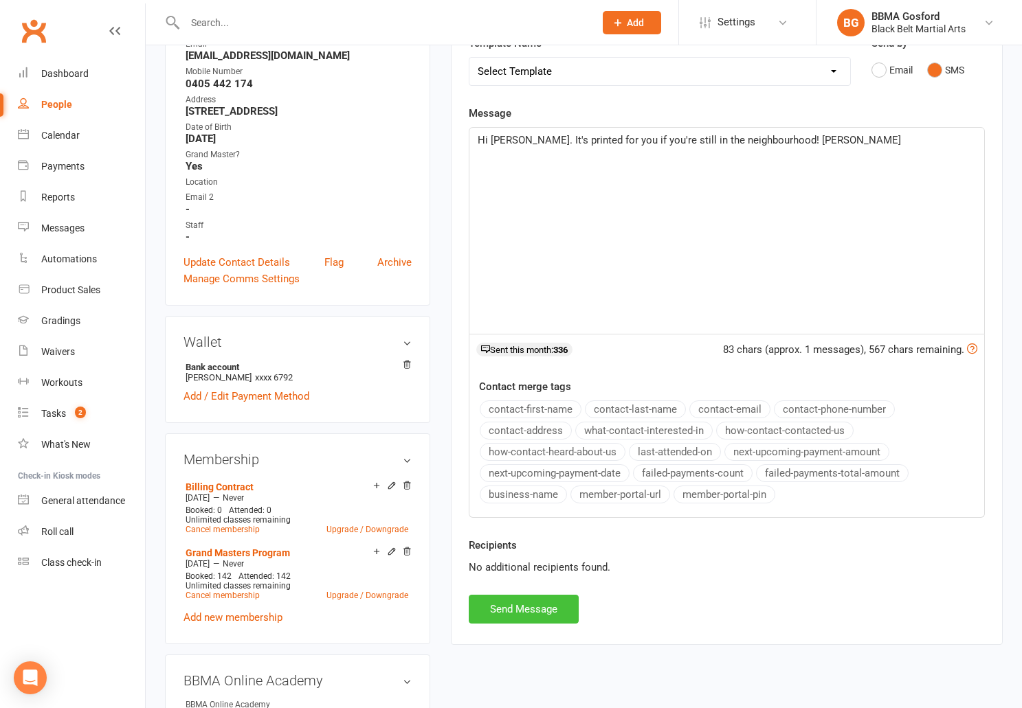
click at [499, 610] on button "Send Message" at bounding box center [524, 609] width 110 height 29
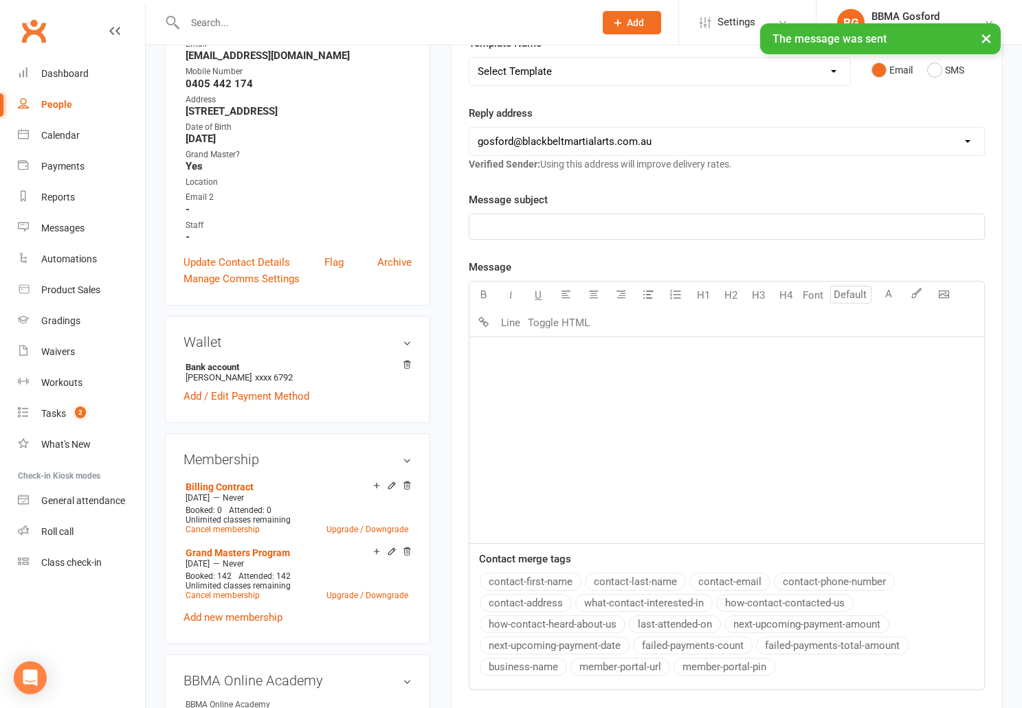
scroll to position [0, 0]
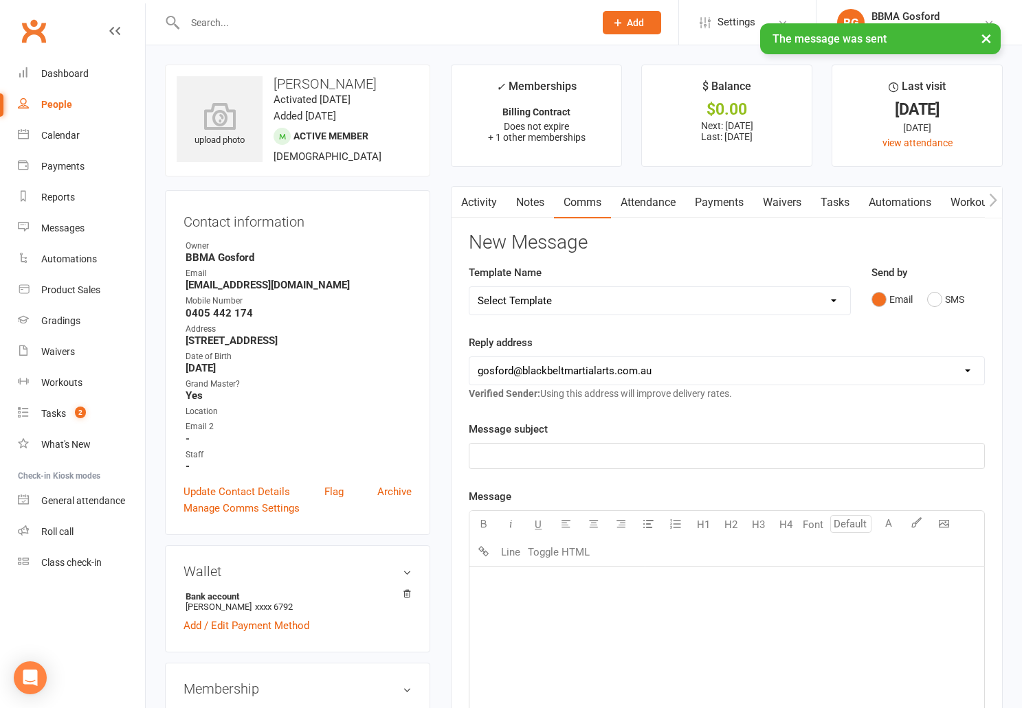
click at [493, 203] on link "Activity" at bounding box center [478, 203] width 55 height 32
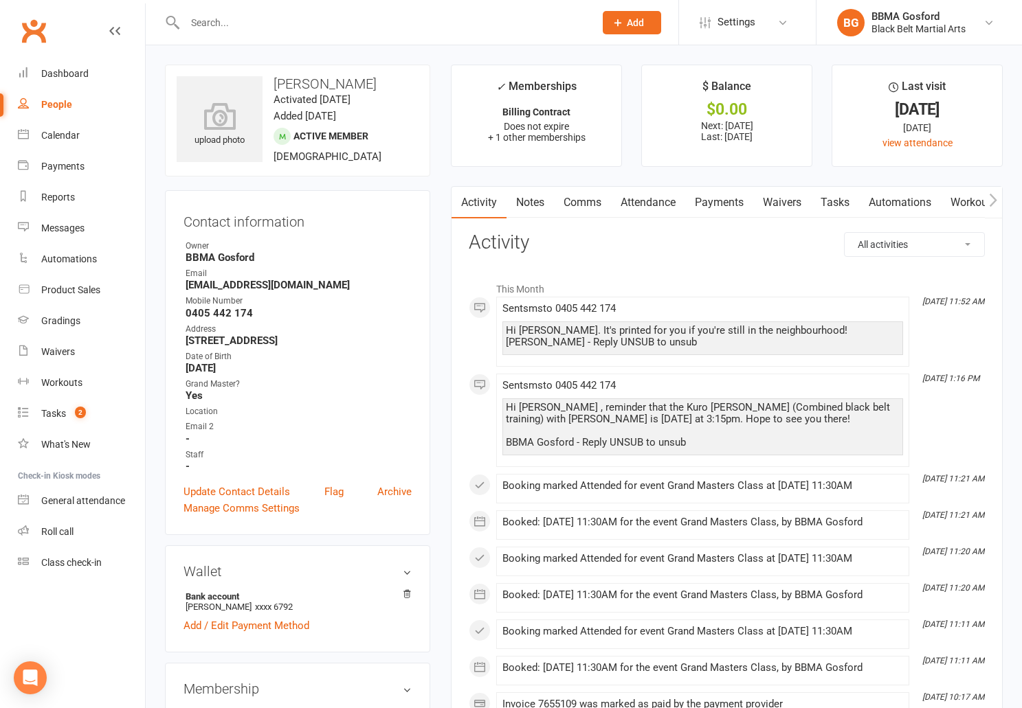
click at [278, 28] on input "text" at bounding box center [383, 22] width 404 height 19
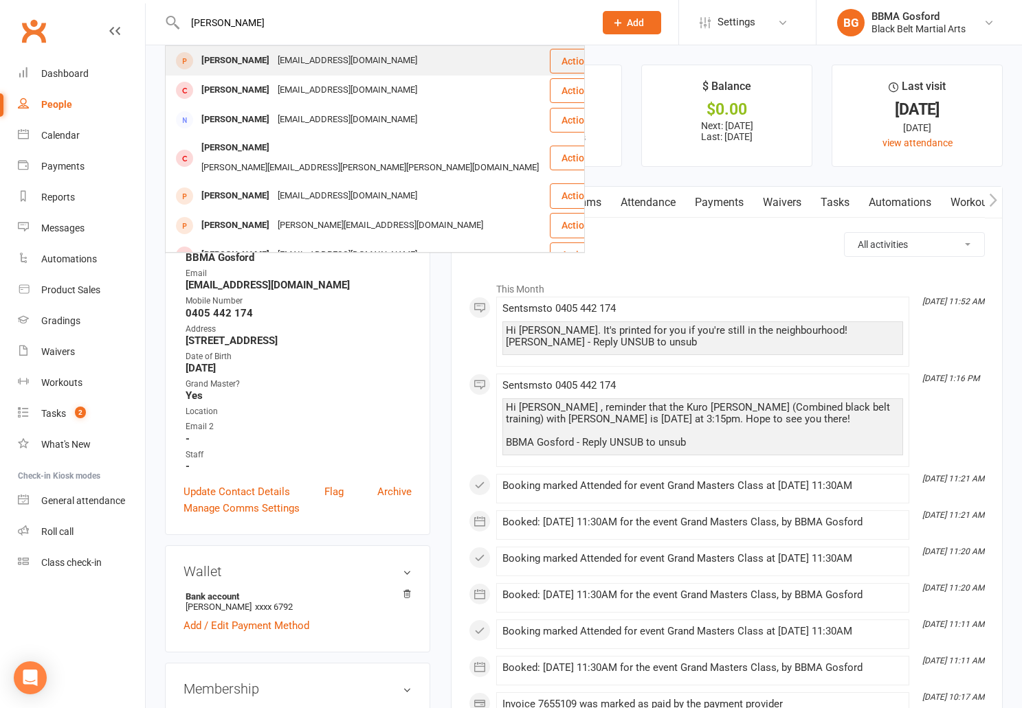
type input "ben ruskin"
click at [273, 60] on div "ruskinben1@gmail.com" at bounding box center [347, 61] width 148 height 20
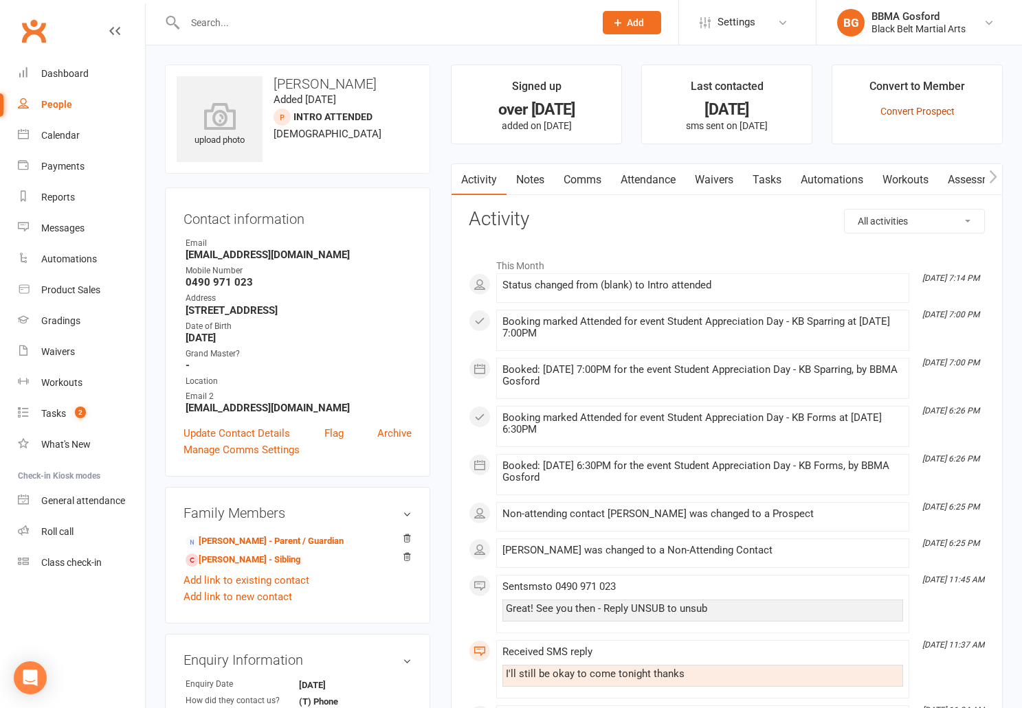
click at [924, 111] on link "Convert Prospect" at bounding box center [917, 111] width 74 height 11
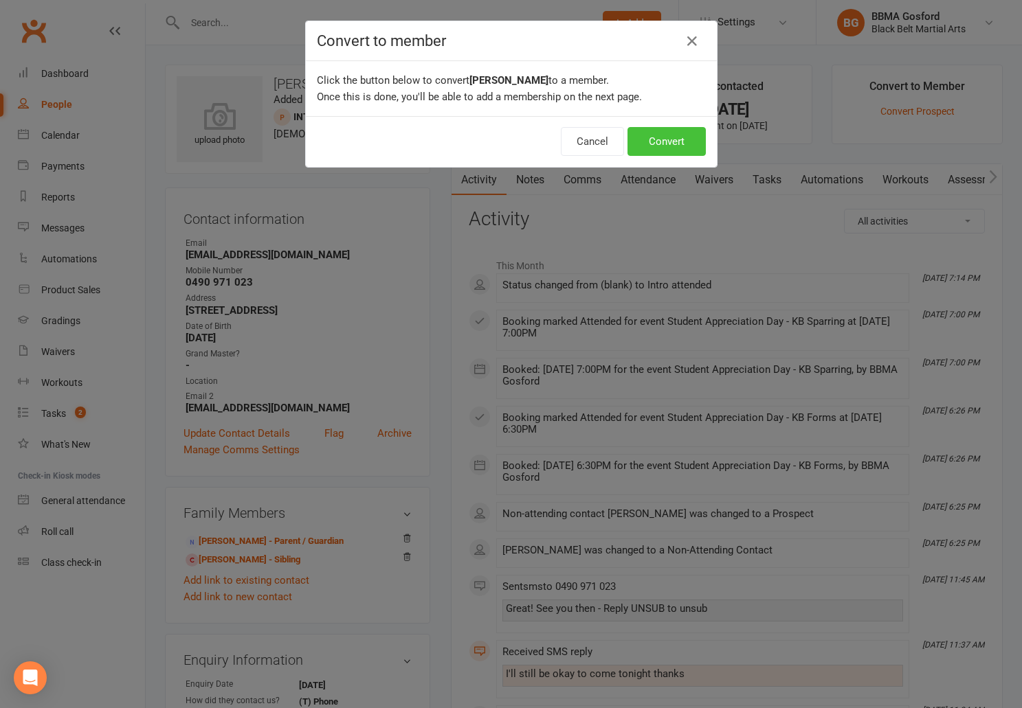
click at [670, 147] on button "Convert" at bounding box center [666, 141] width 78 height 29
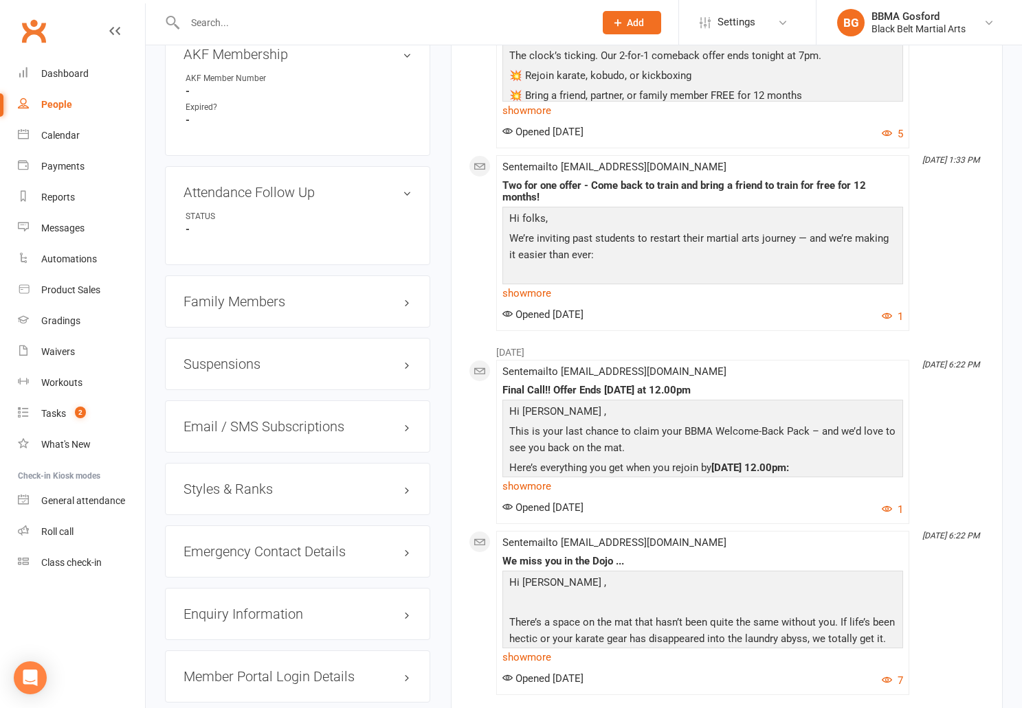
scroll to position [895, 0]
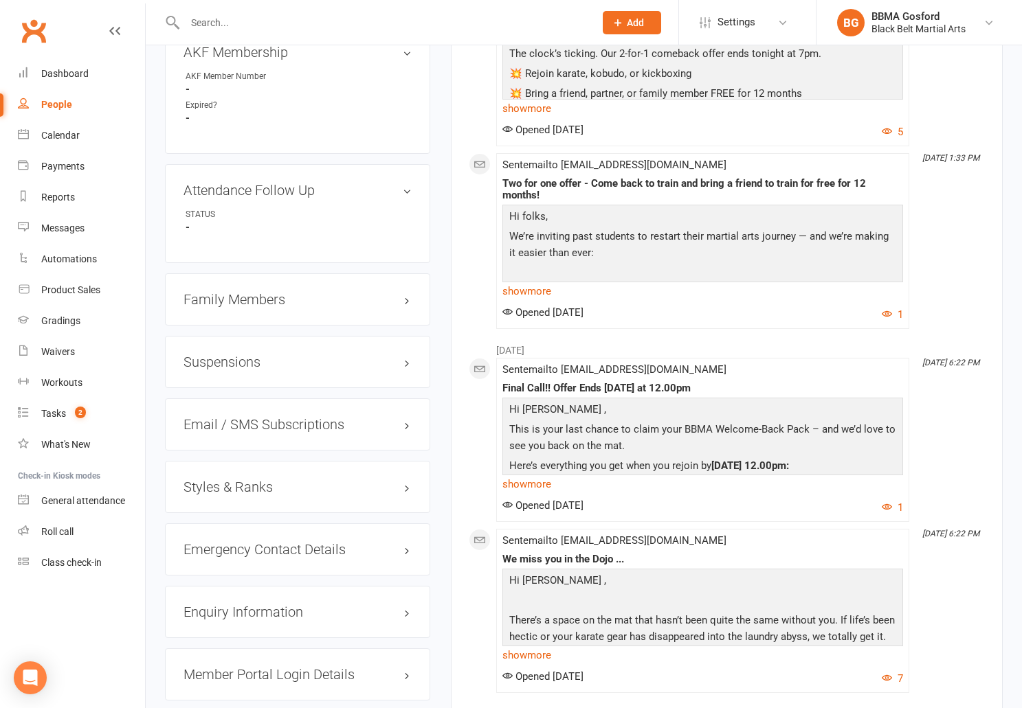
click at [236, 491] on h3 "Styles & Ranks" at bounding box center [297, 487] width 228 height 15
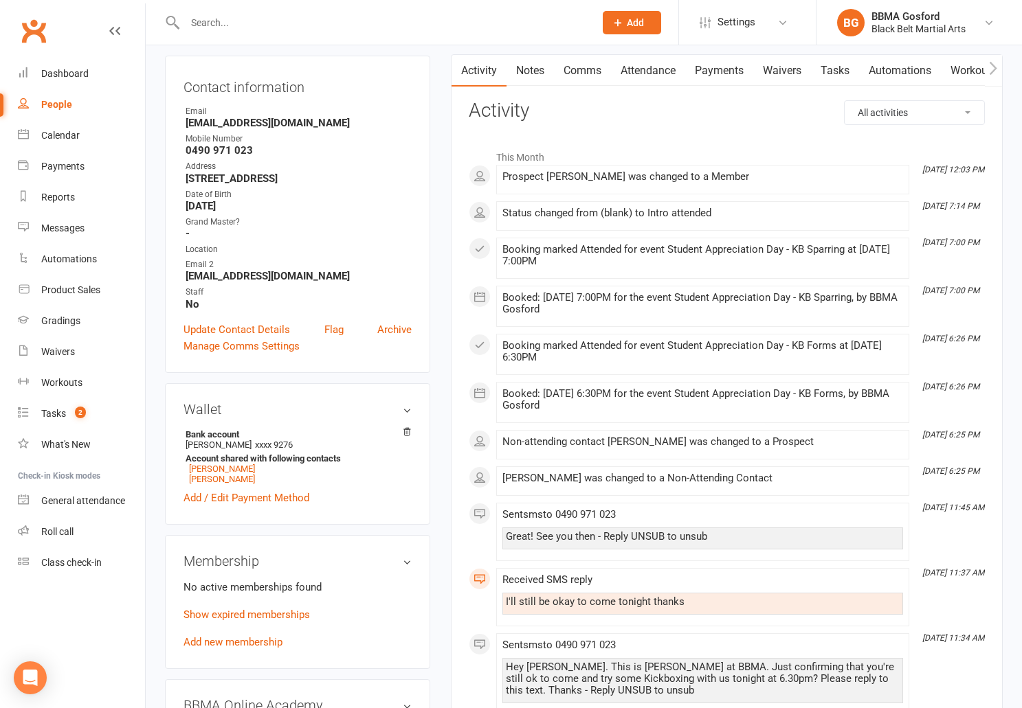
scroll to position [0, 0]
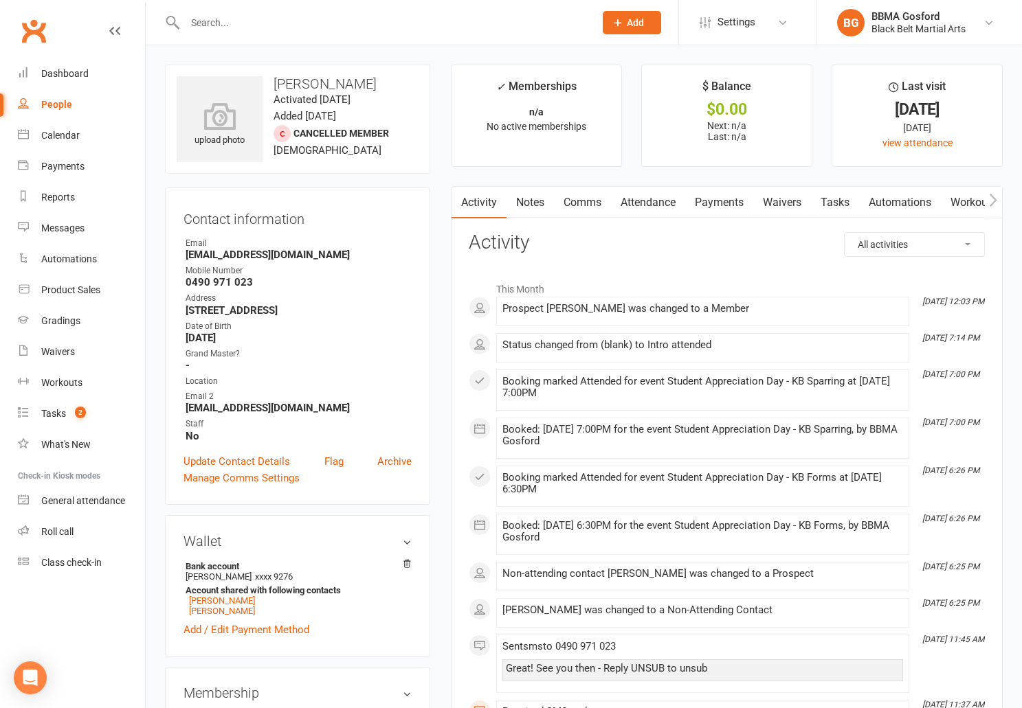
click at [994, 199] on icon "button" at bounding box center [994, 199] width 8 height 13
click at [959, 203] on link "Gradings / Promotions" at bounding box center [968, 203] width 130 height 32
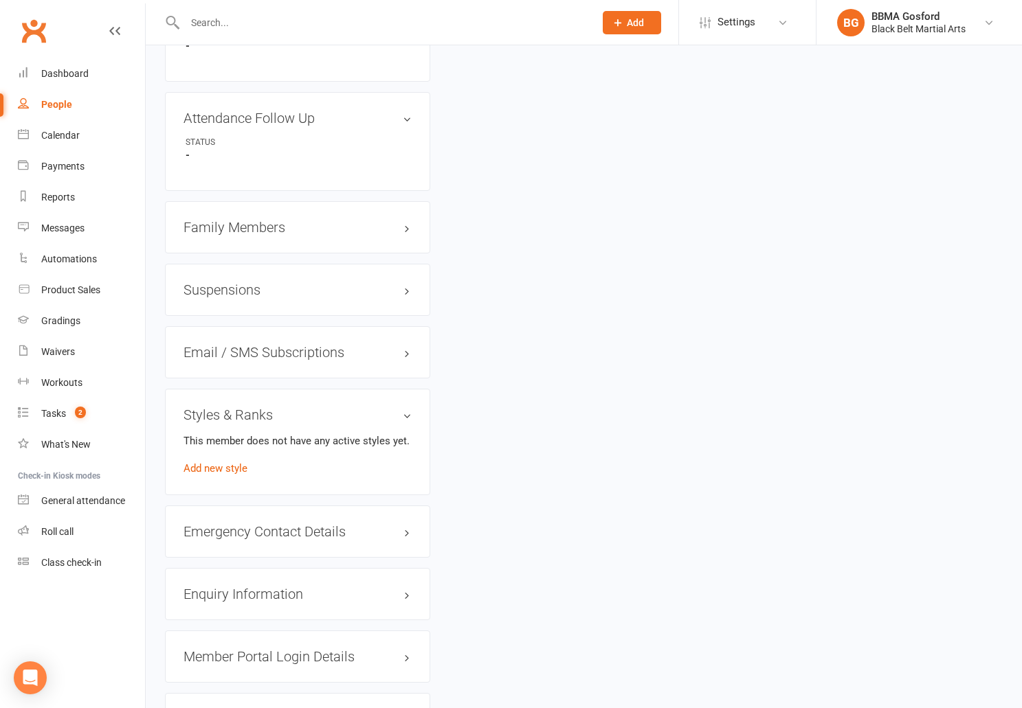
scroll to position [970, 0]
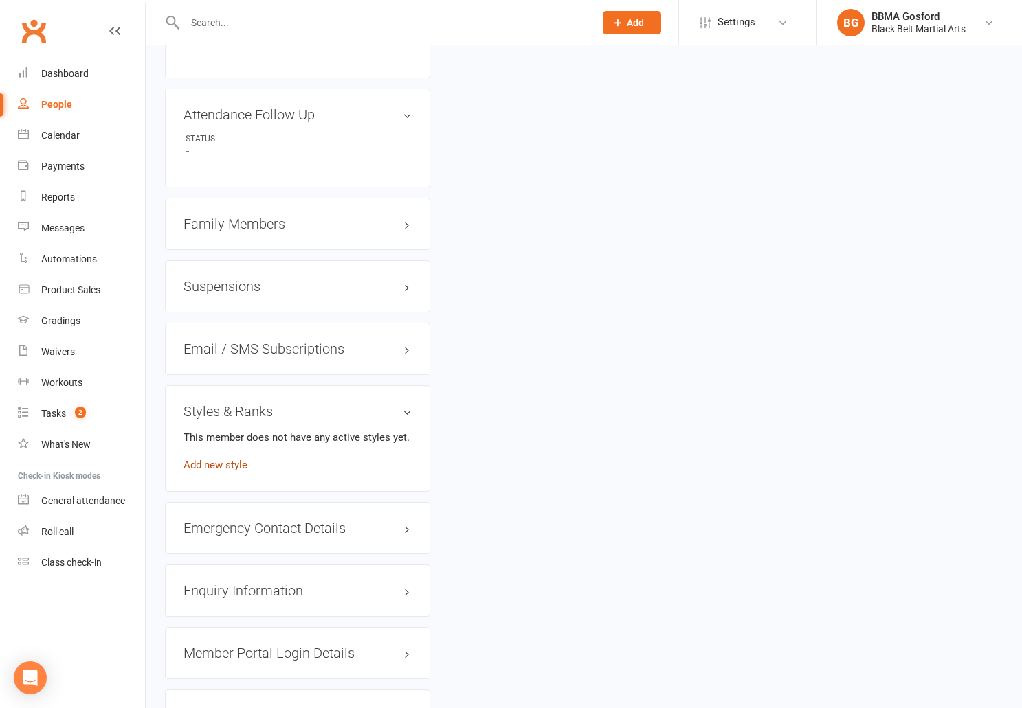
click at [198, 465] on link "Add new style" at bounding box center [215, 465] width 64 height 12
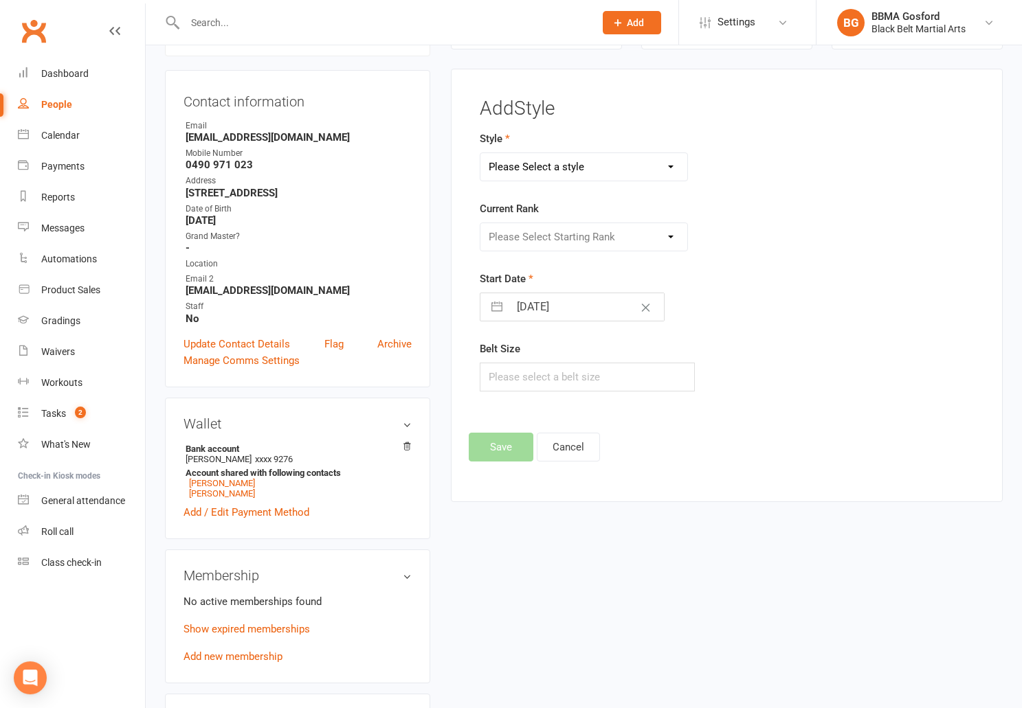
scroll to position [118, 0]
select select "778"
click option "Karate" at bounding box center [0, 0] width 0 height 0
select select "7097"
click option "Shodan Ho" at bounding box center [0, 0] width 0 height 0
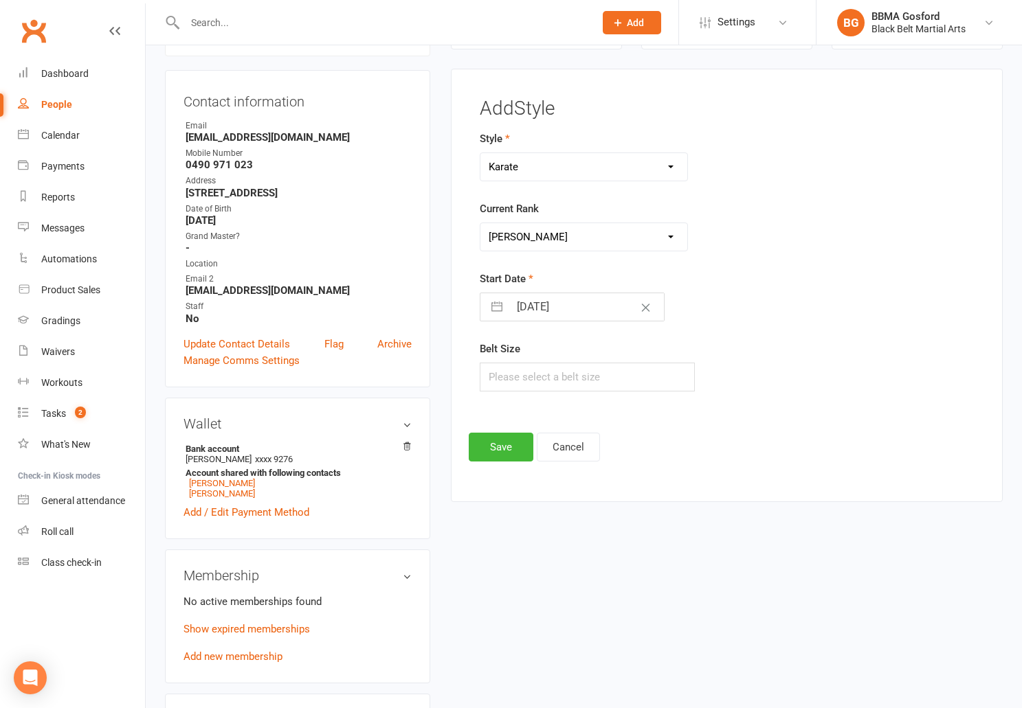
click at [557, 305] on input "15 Aug 2025" at bounding box center [586, 306] width 155 height 27
select select "6"
select select "2025"
select select "7"
select select "2025"
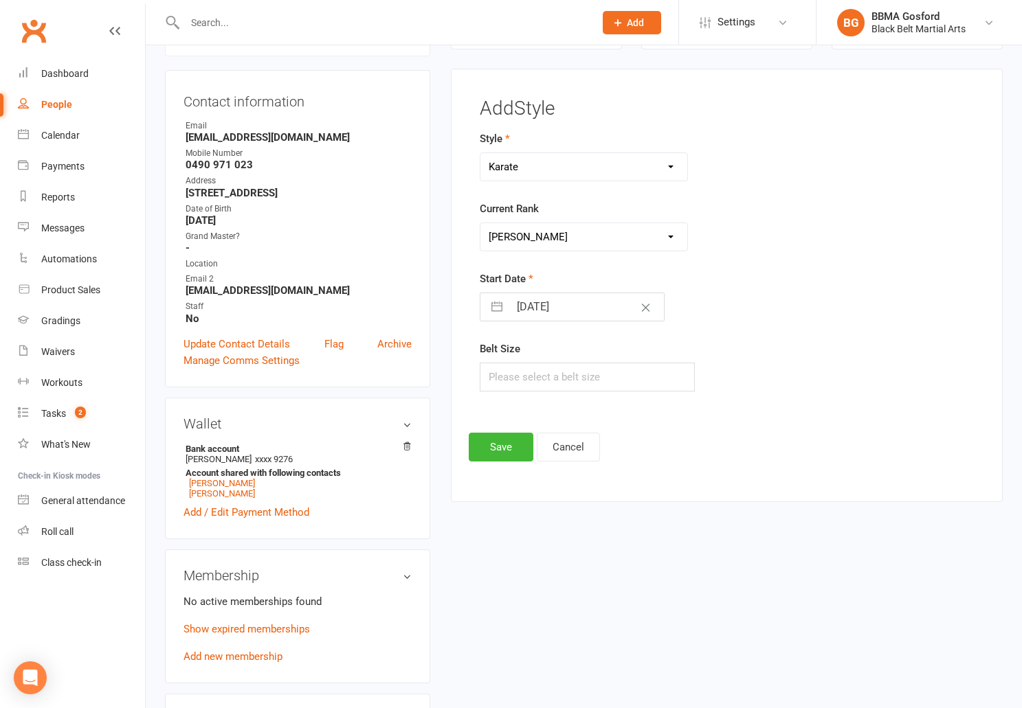
select select "8"
select select "2025"
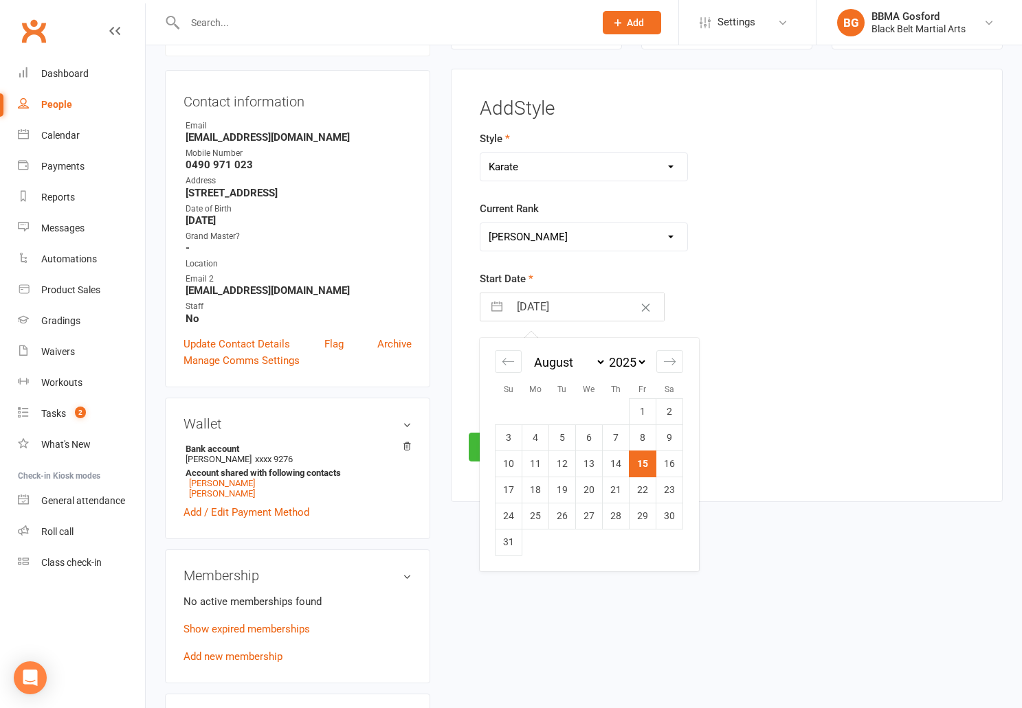
click at [606, 355] on select "2035 2034 2033 2032 2031 2030 2029 2028 2027 2026 2025 2024 2023 2022 2021 2020…" at bounding box center [626, 363] width 41 height 16
select select "6"
select select "2019"
select select "7"
select select "2019"
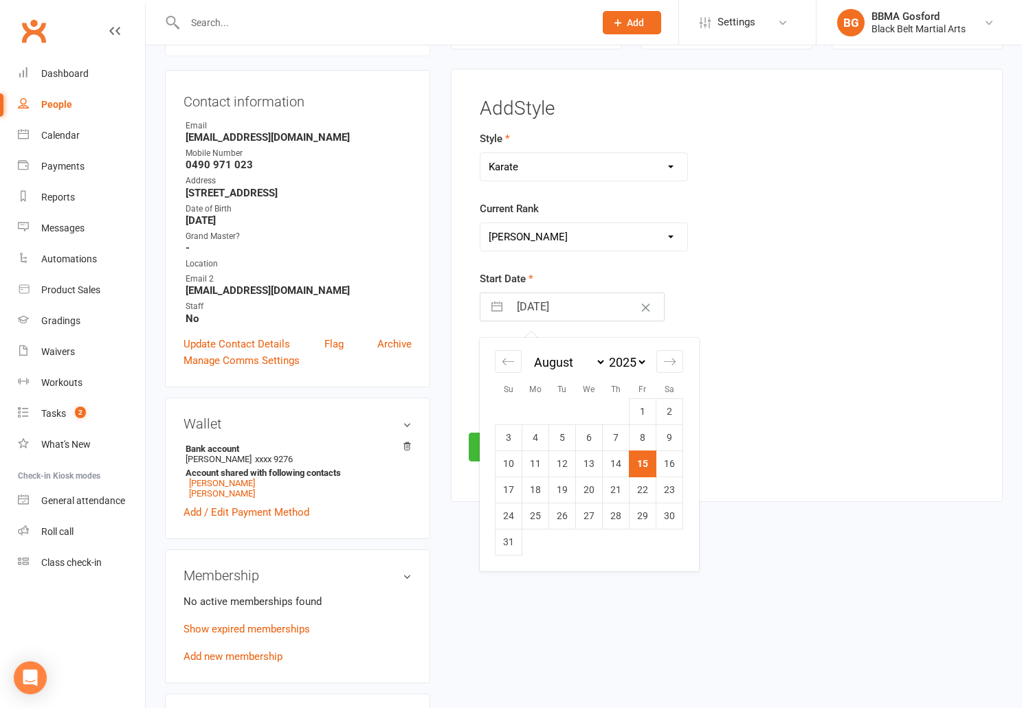
select select "8"
select select "2019"
click at [509, 365] on icon "Move backward to switch to the previous month." at bounding box center [508, 361] width 13 height 13
select select "5"
select select "2019"
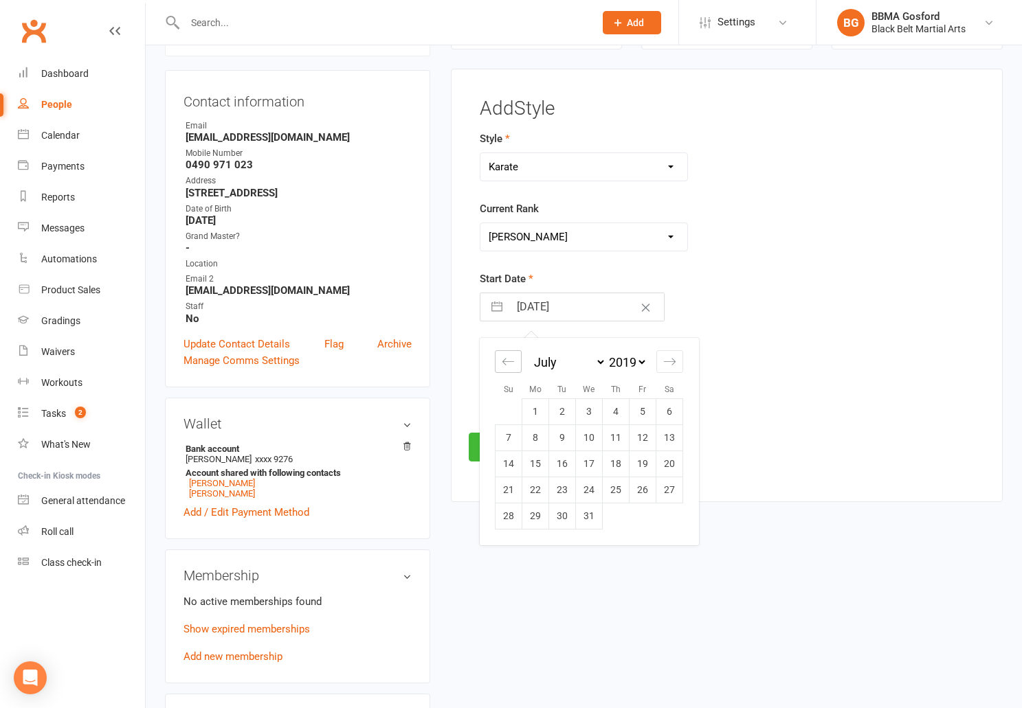
click at [509, 365] on icon "Move backward to switch to the previous month." at bounding box center [508, 361] width 13 height 13
select select "4"
select select "2019"
click at [675, 495] on td "22" at bounding box center [669, 490] width 27 height 26
type input "22 Jun 2019"
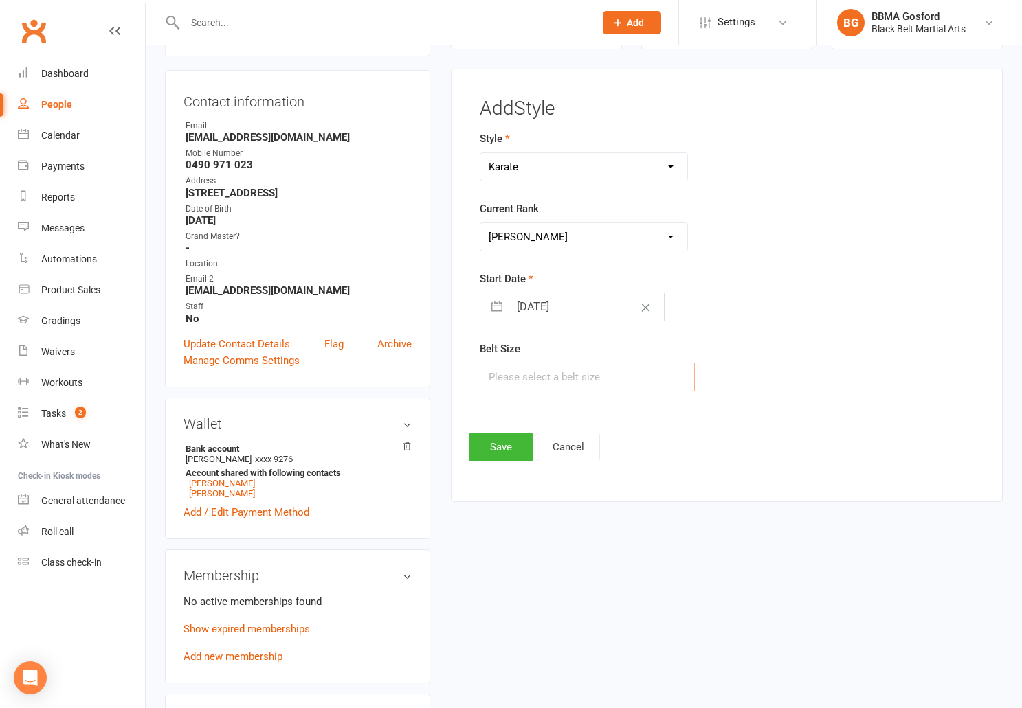
click at [520, 375] on input "text" at bounding box center [587, 377] width 215 height 29
type input "5"
click at [489, 453] on button "Save" at bounding box center [501, 447] width 65 height 29
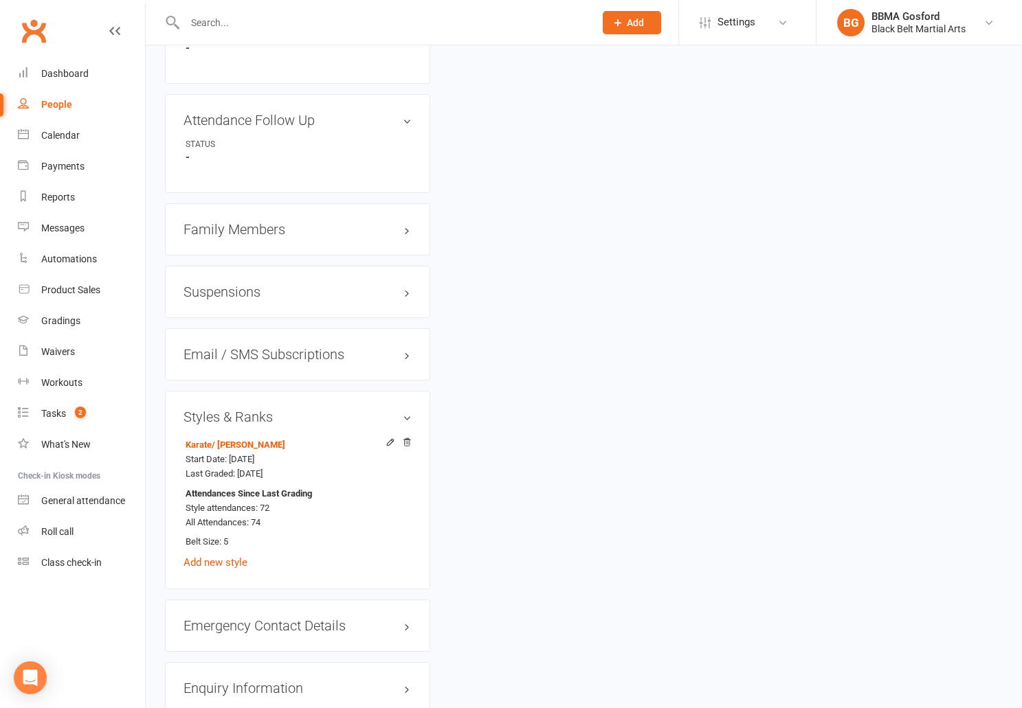
scroll to position [969, 0]
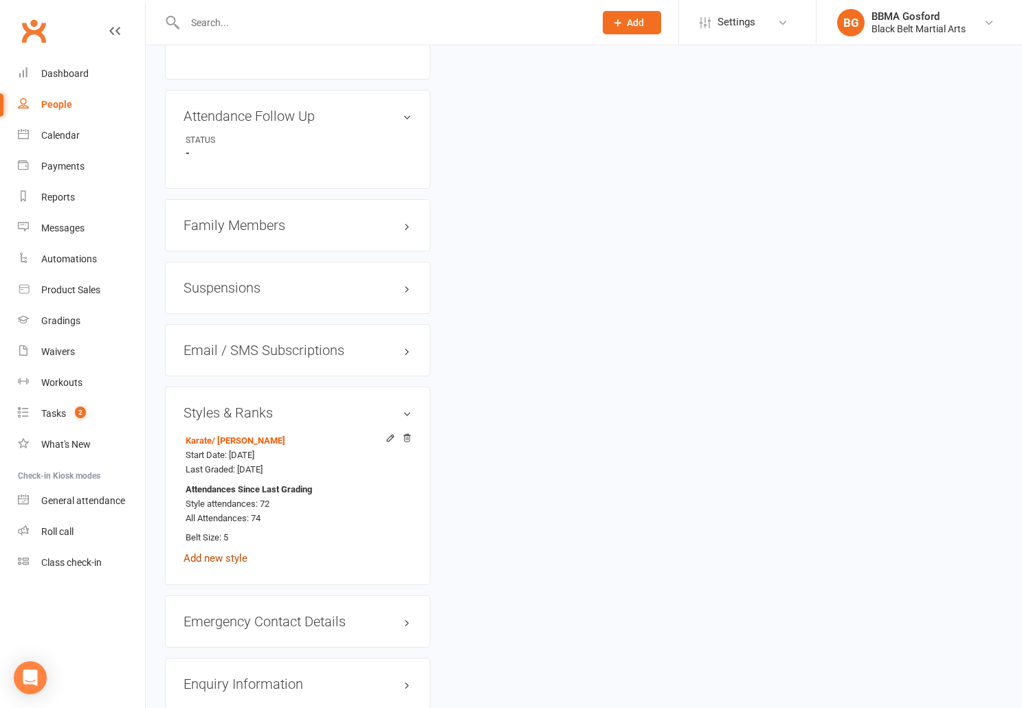
click at [206, 564] on link "Add new style" at bounding box center [215, 558] width 64 height 12
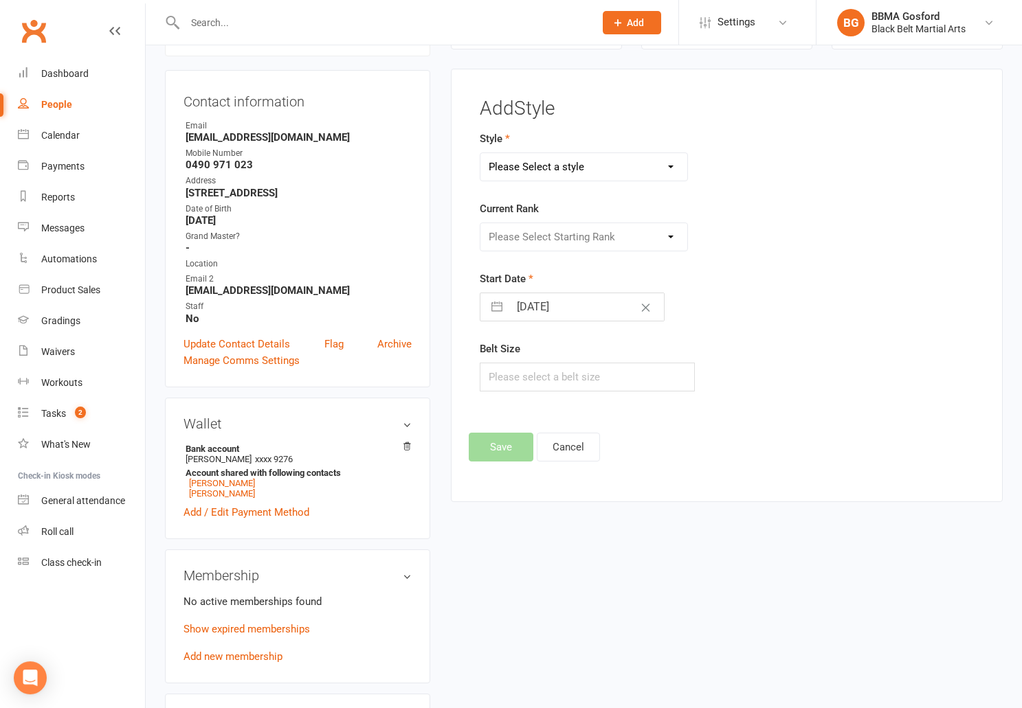
scroll to position [118, 0]
click option "Karate" at bounding box center [0, 0] width 0 height 0
select select "779"
click option "Kickboxing" at bounding box center [0, 0] width 0 height 0
select select "7099"
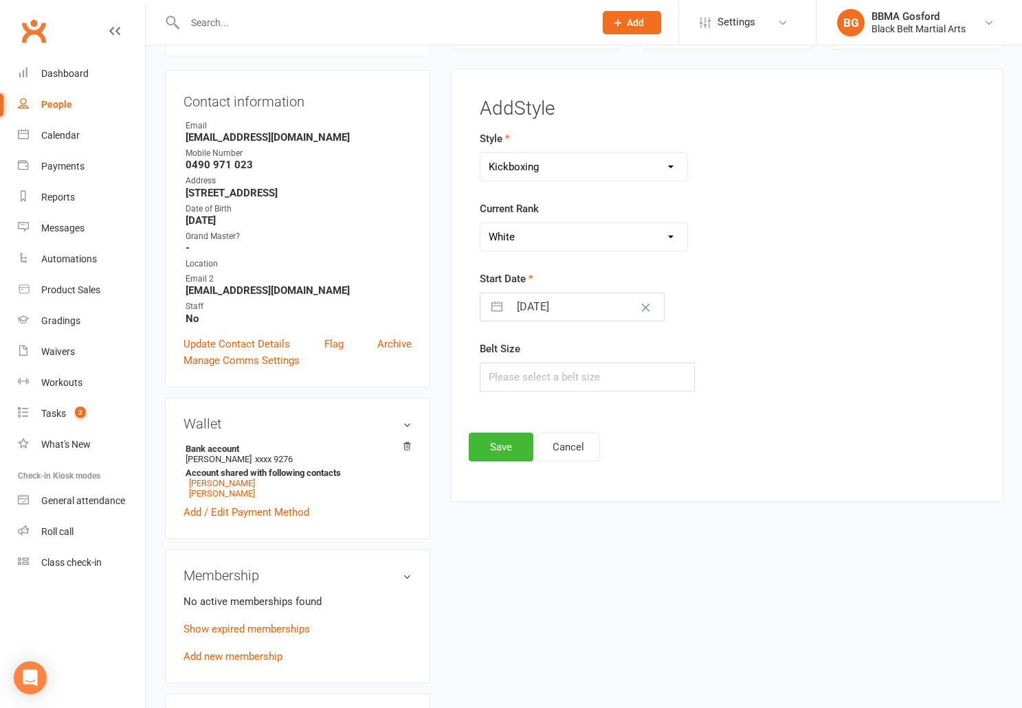
click option "White" at bounding box center [0, 0] width 0 height 0
click at [547, 311] on input "15 Aug 2025" at bounding box center [586, 306] width 155 height 27
select select "6"
select select "2025"
select select "7"
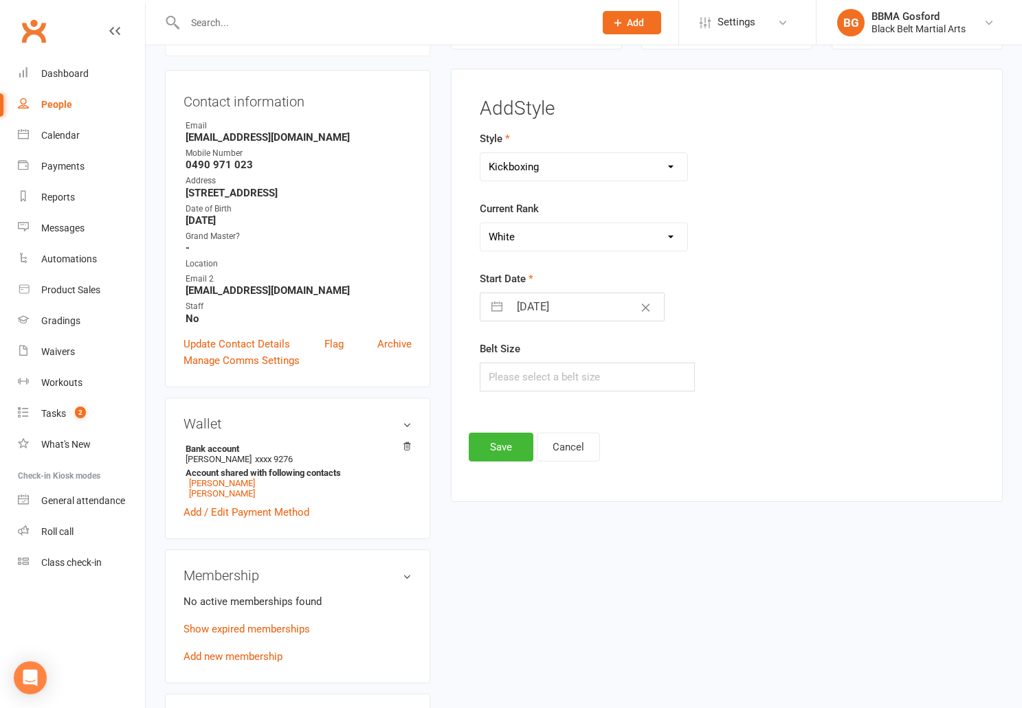
select select "2025"
select select "8"
select select "2025"
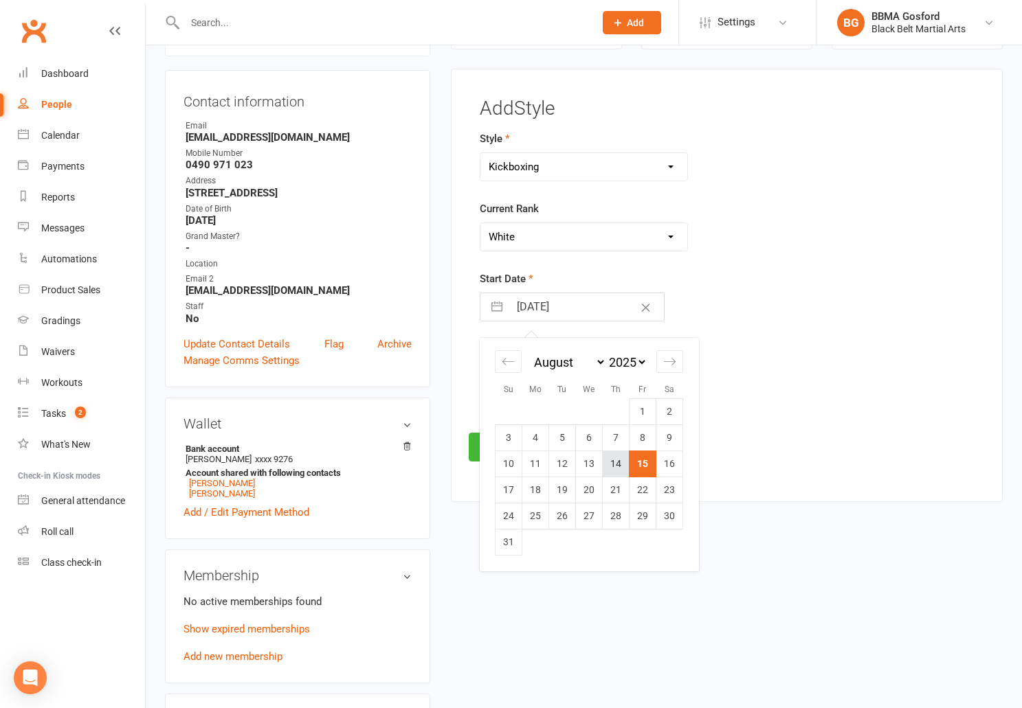
click at [614, 462] on td "14" at bounding box center [616, 464] width 27 height 26
type input "14 Aug 2025"
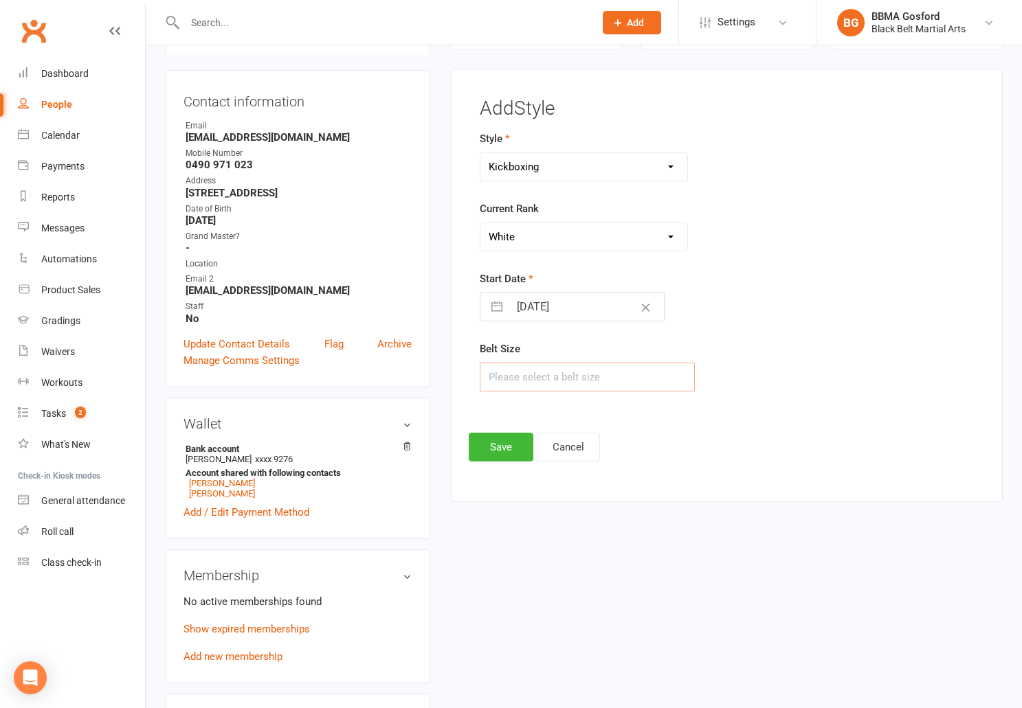
click at [537, 374] on input "text" at bounding box center [587, 377] width 215 height 29
type input "5"
click at [507, 449] on button "Save" at bounding box center [501, 447] width 65 height 29
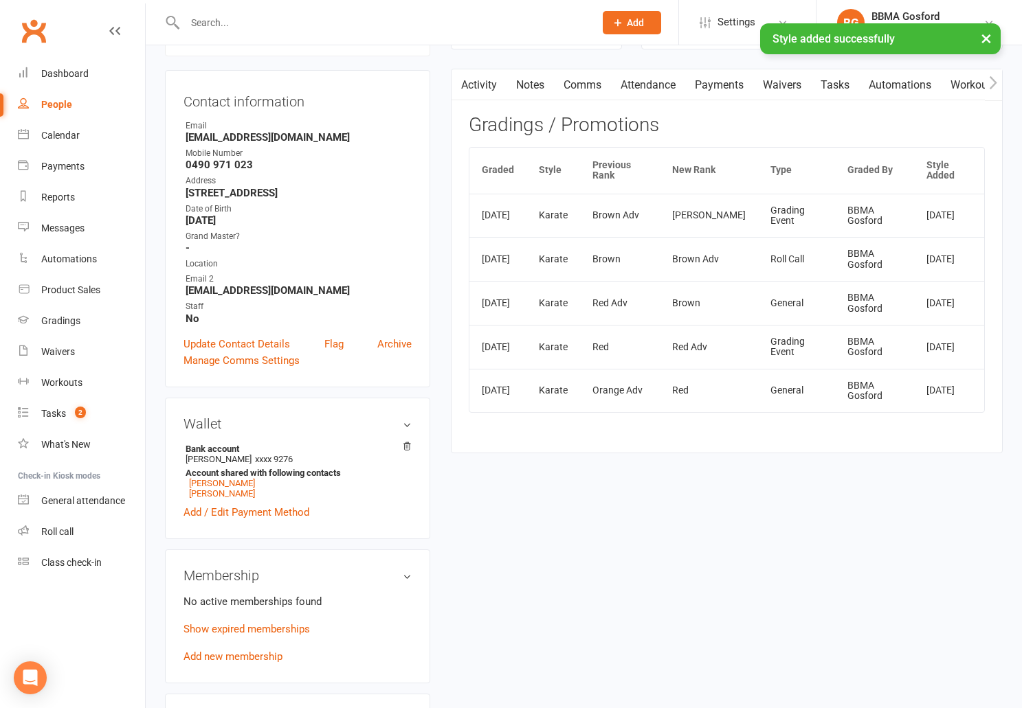
click at [473, 84] on link "Activity" at bounding box center [478, 85] width 55 height 32
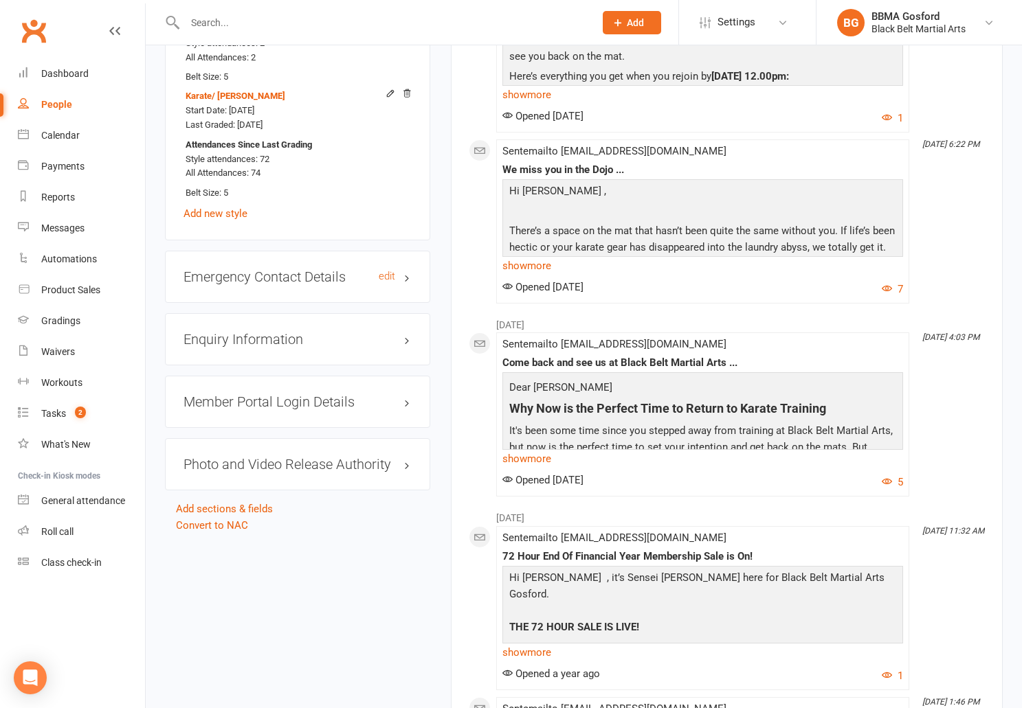
scroll to position [1435, 0]
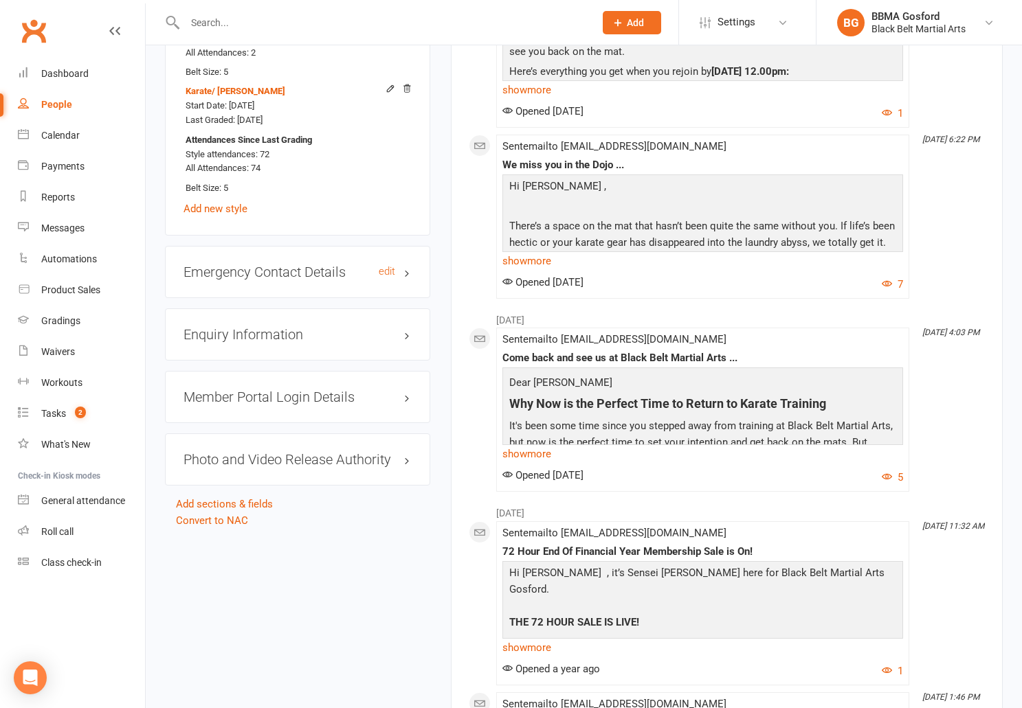
click at [247, 280] on h3 "Emergency Contact Details edit" at bounding box center [297, 272] width 228 height 15
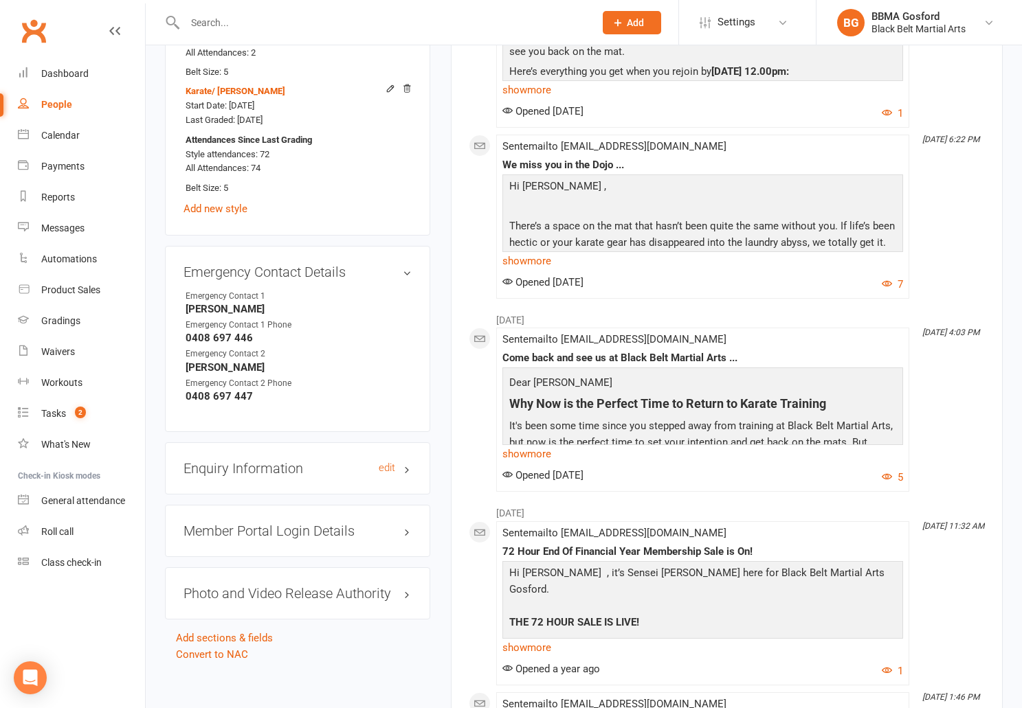
click at [269, 475] on h3 "Enquiry Information edit" at bounding box center [297, 468] width 228 height 15
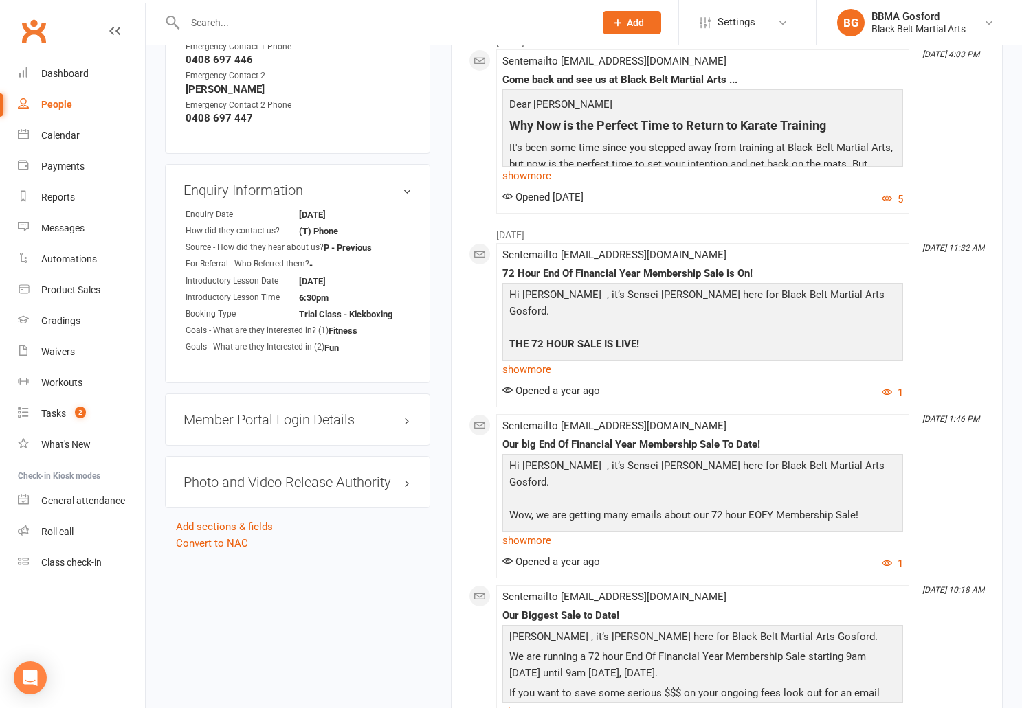
scroll to position [1715, 0]
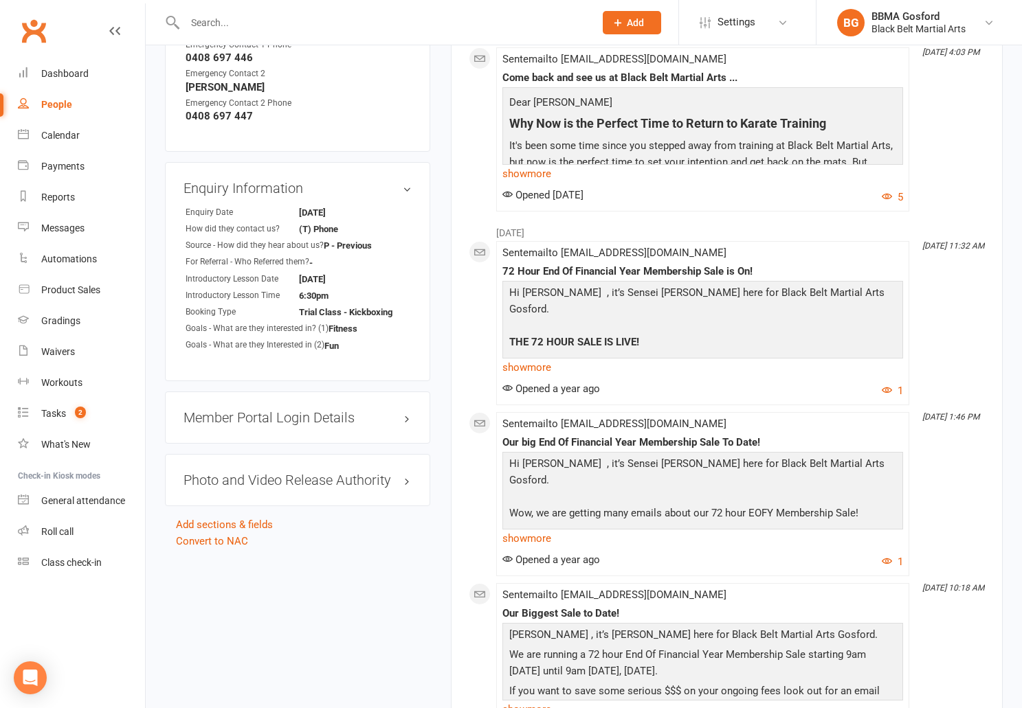
click at [284, 422] on h3 "Member Portal Login Details" at bounding box center [297, 417] width 228 height 15
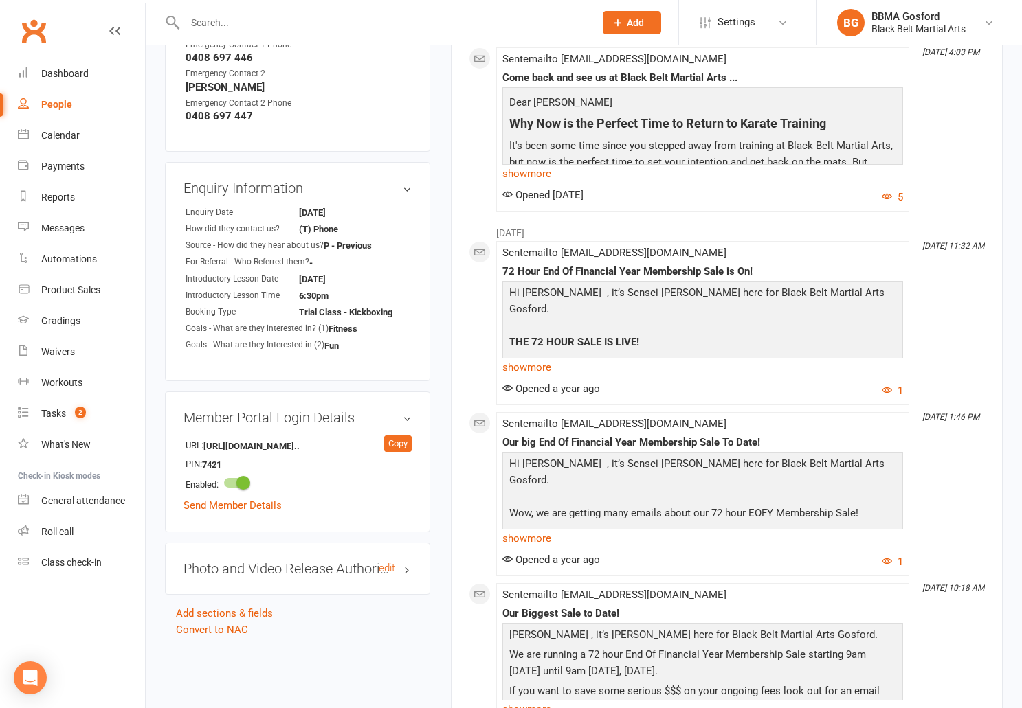
click at [296, 577] on h3 "Photo and Video Release Authority edit" at bounding box center [297, 568] width 228 height 15
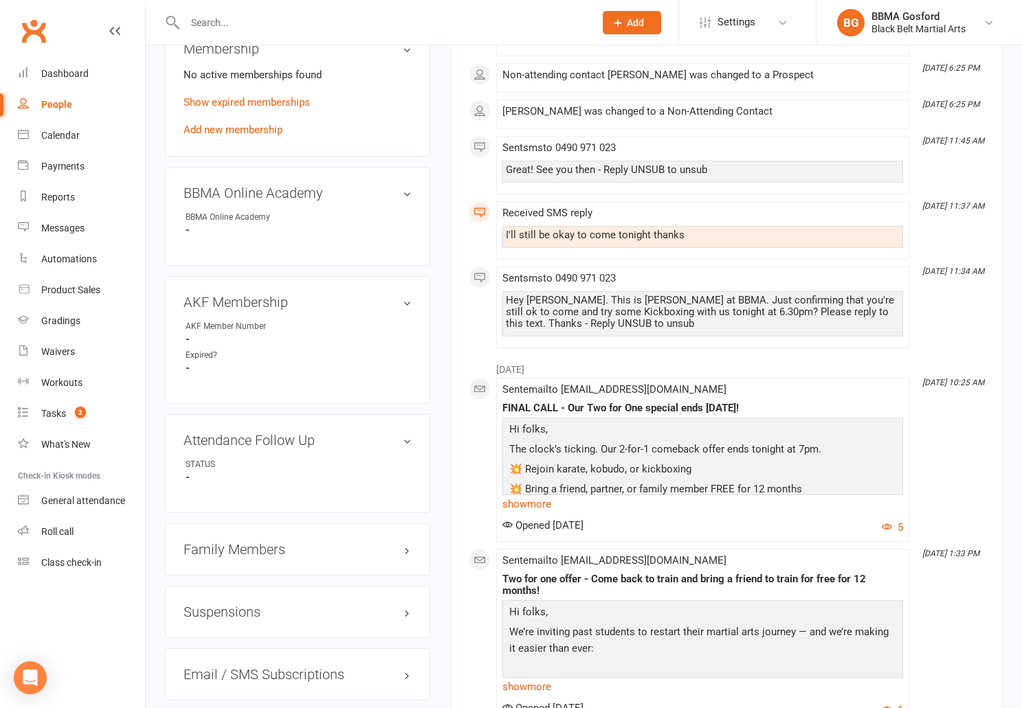
scroll to position [541, 0]
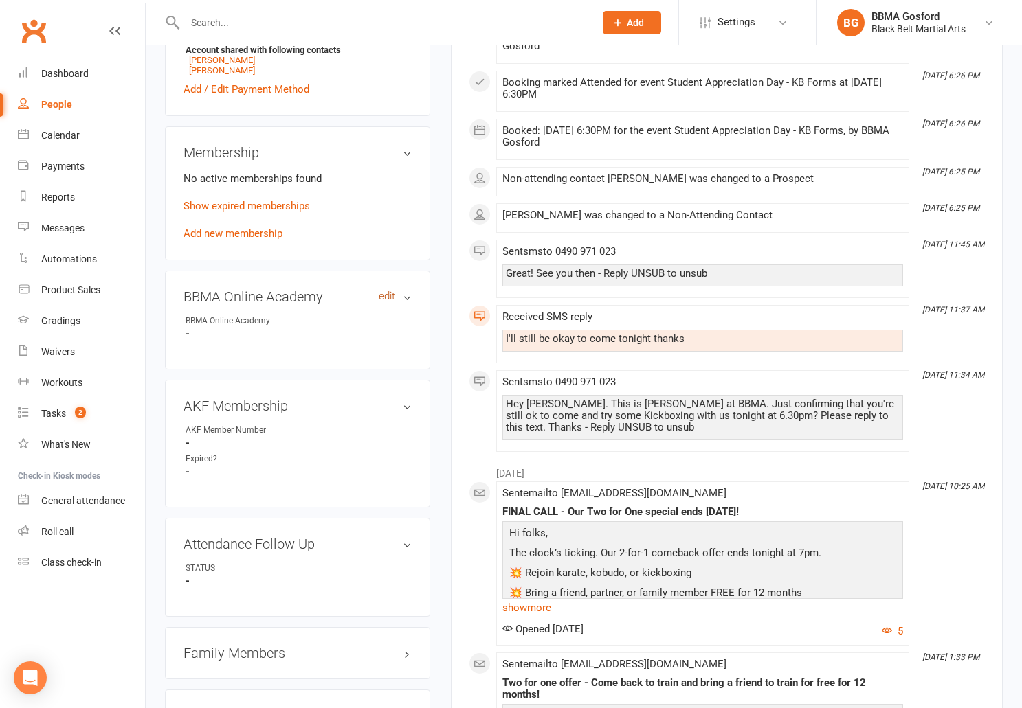
click at [383, 299] on link "edit" at bounding box center [387, 297] width 16 height 12
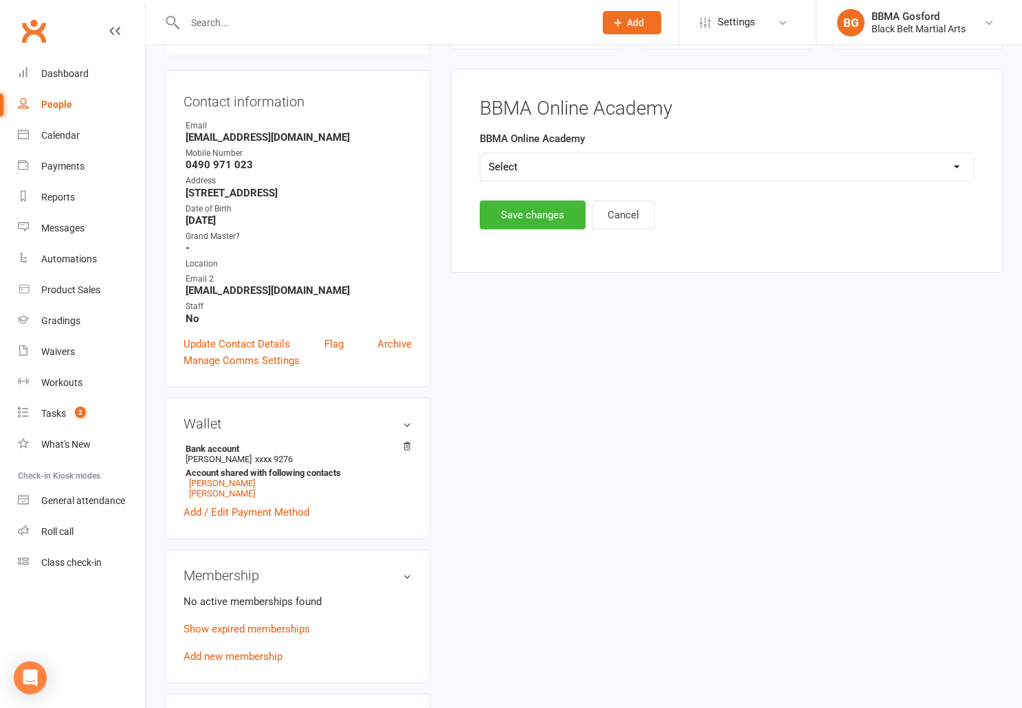
scroll to position [118, 0]
select select "BBMA Online Academy Standard"
click option "BBMA Online Academy Standard" at bounding box center [0, 0] width 0 height 0
click at [236, 663] on link "Add new membership" at bounding box center [232, 657] width 99 height 12
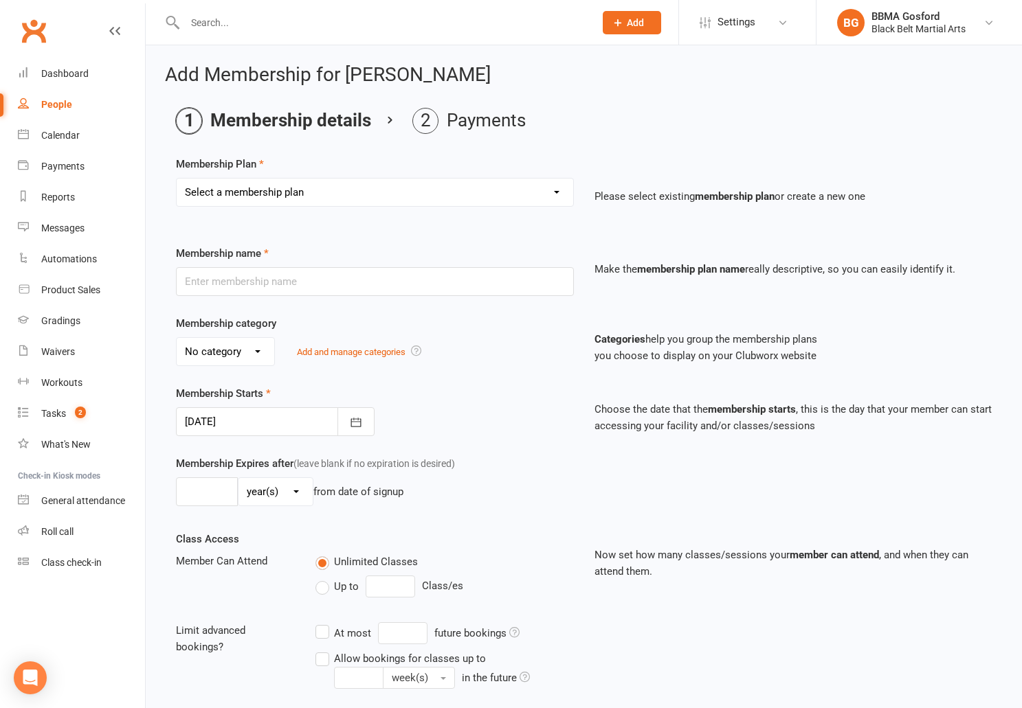
select select "14"
click option "Kickboxing DDR" at bounding box center [0, 0] width 0 height 0
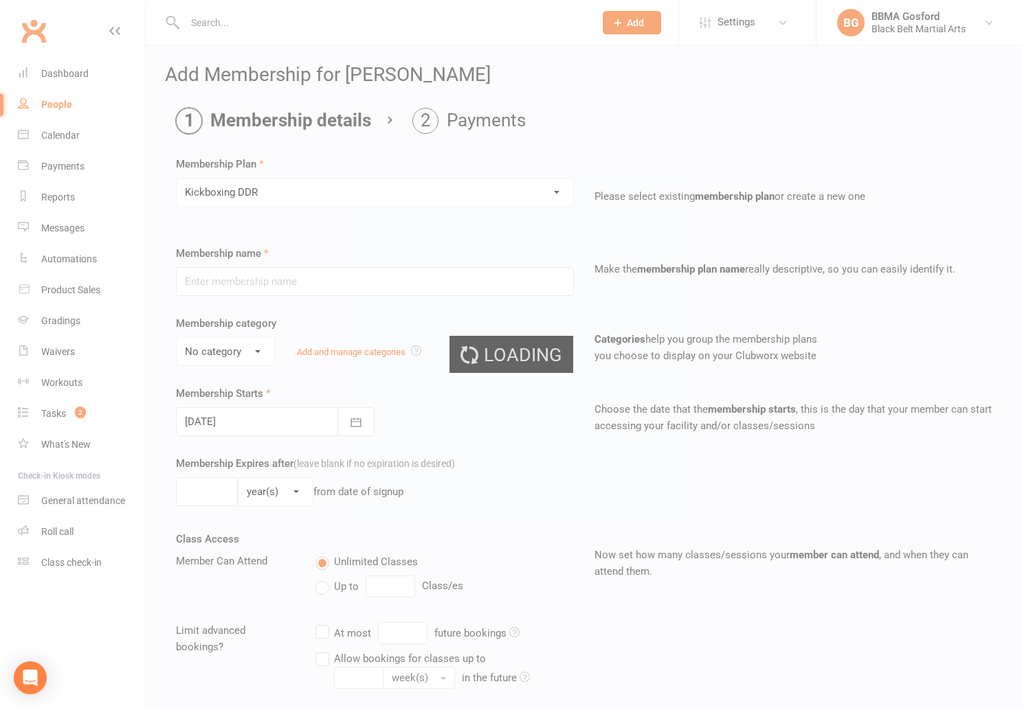
type input "Kickboxing DDR"
select select "0"
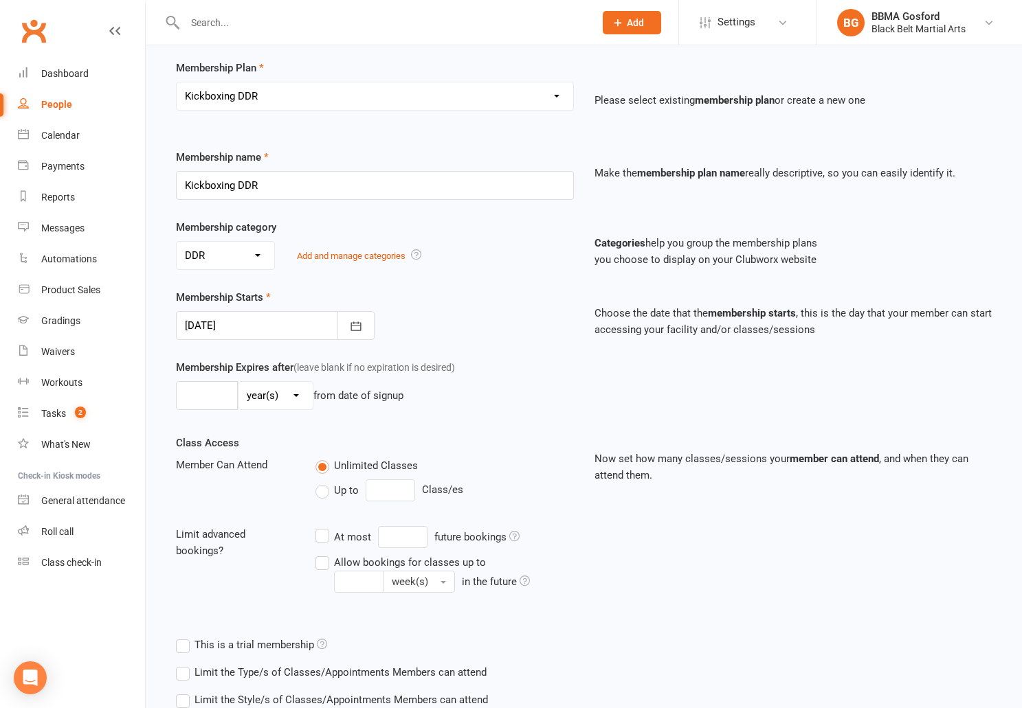
scroll to position [191, 0]
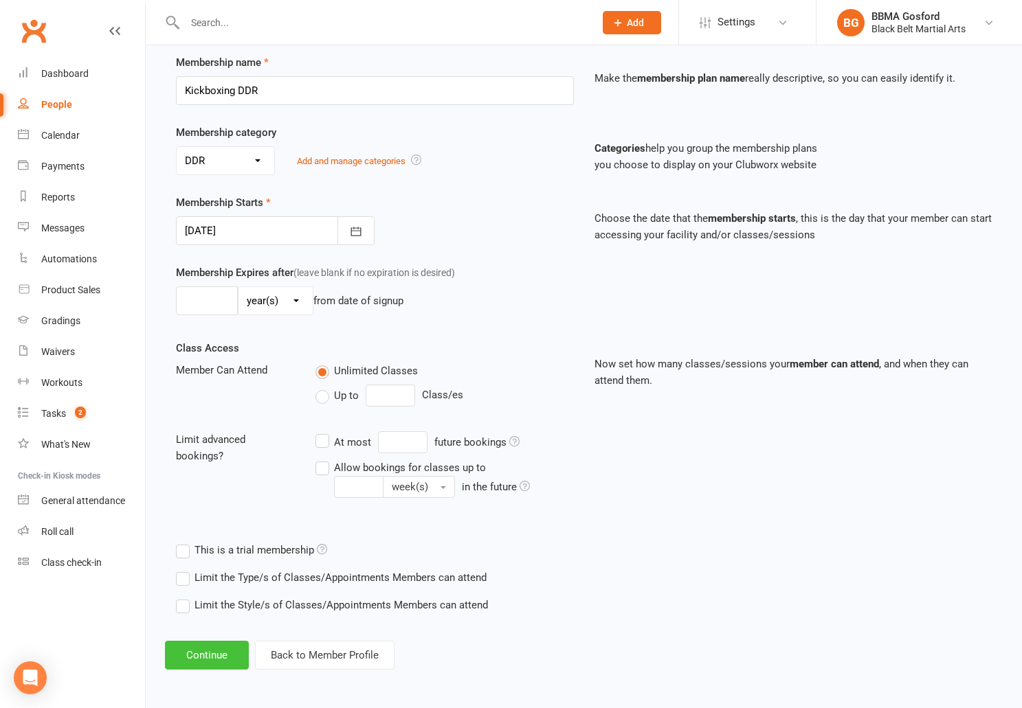
click at [215, 664] on button "Continue" at bounding box center [207, 655] width 84 height 29
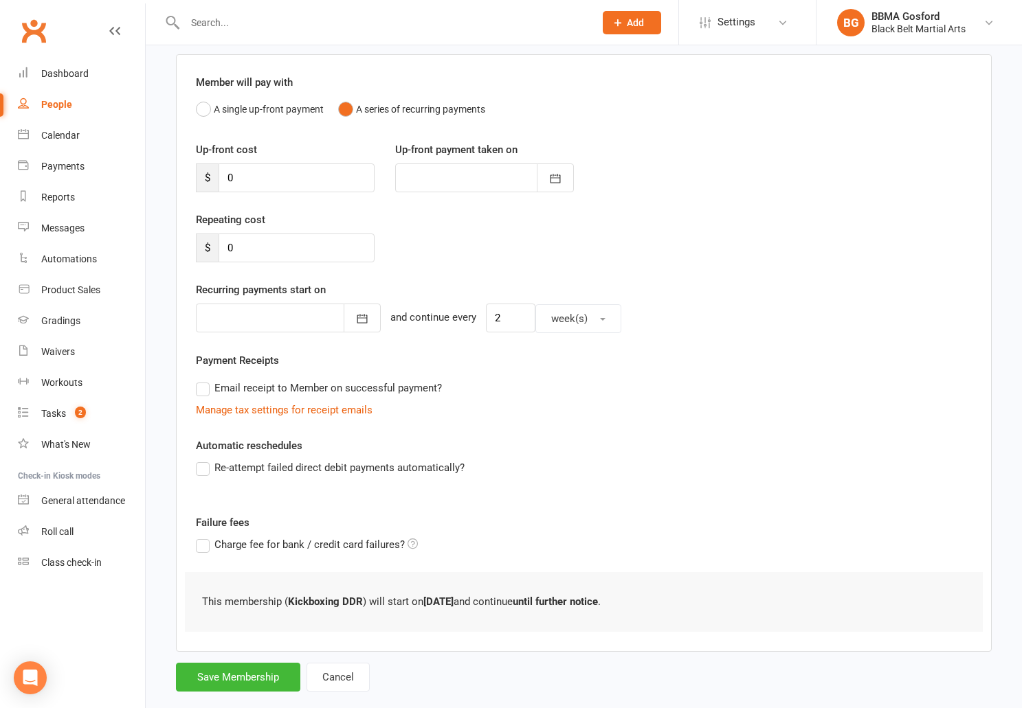
scroll to position [125, 0]
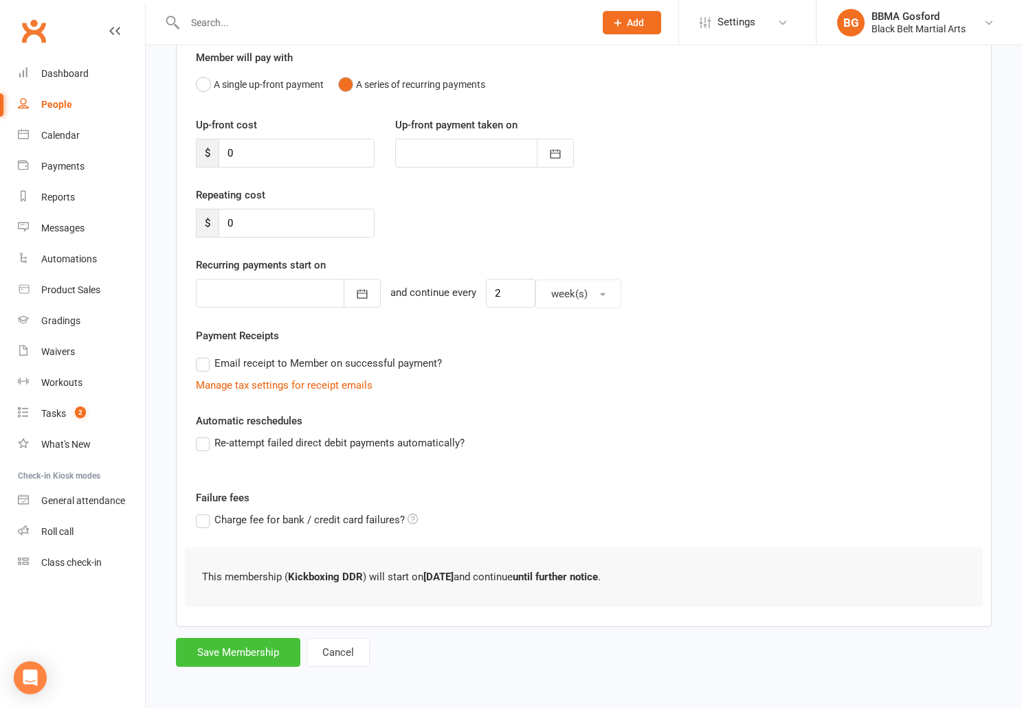
click at [228, 649] on button "Save Membership" at bounding box center [238, 652] width 124 height 29
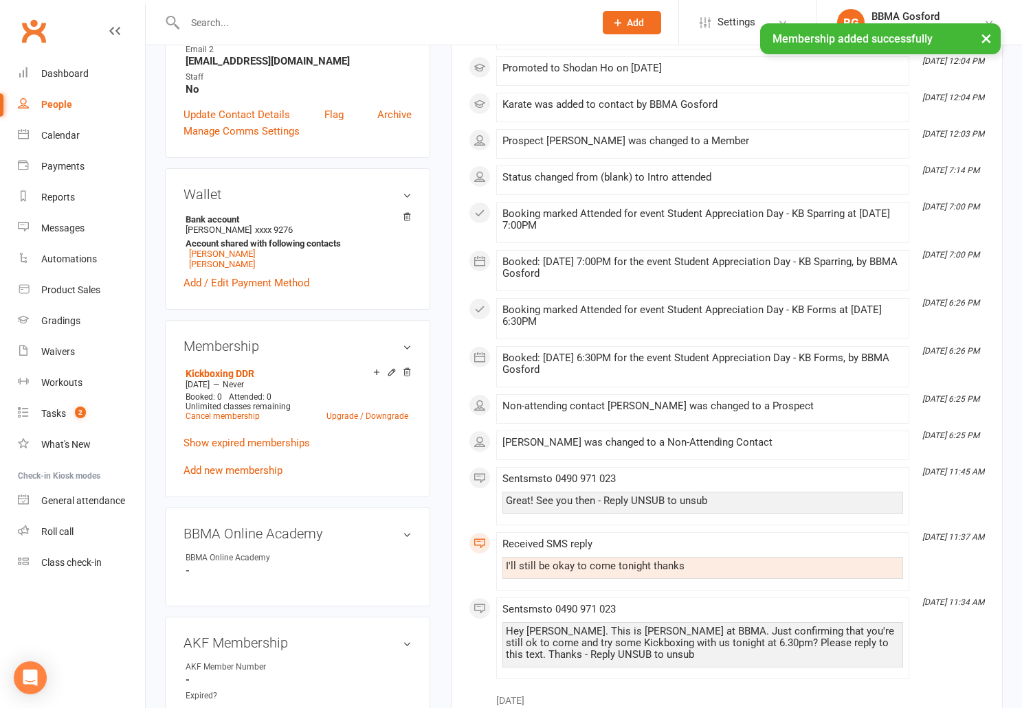
scroll to position [352, 0]
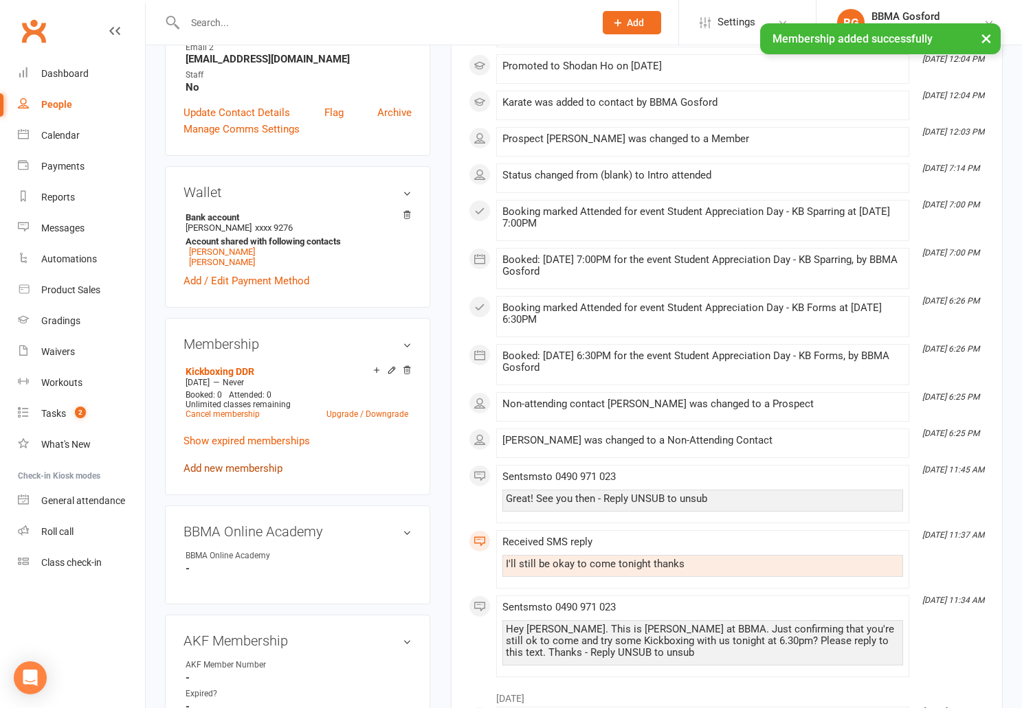
click at [214, 470] on link "Add new membership" at bounding box center [232, 468] width 99 height 12
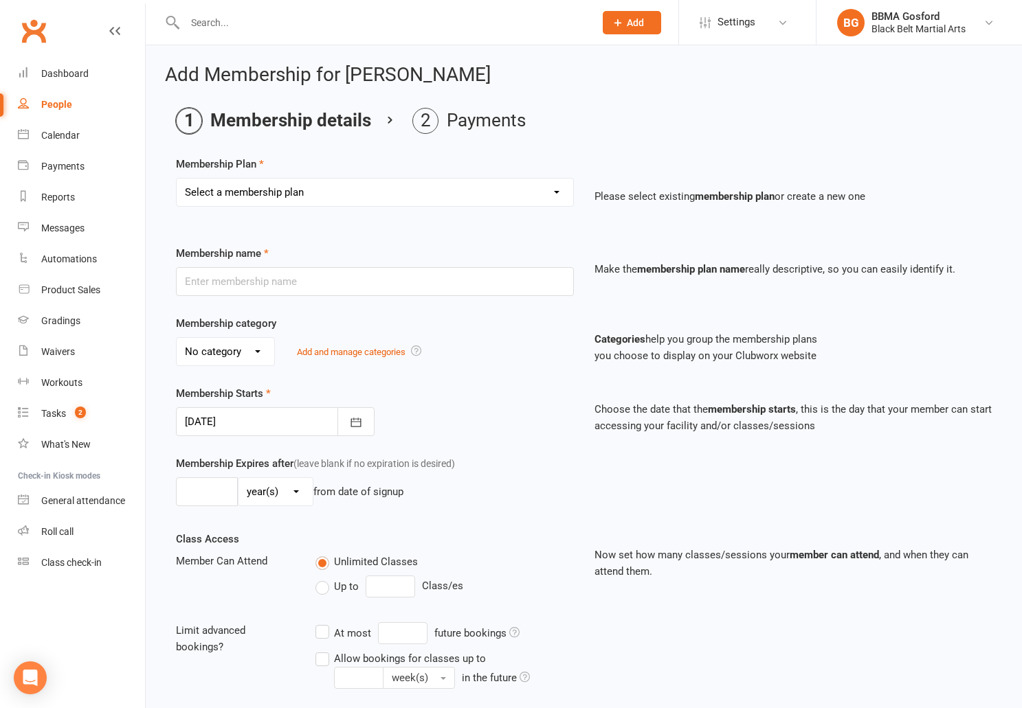
select select "1"
click option "Billing Contract" at bounding box center [0, 0] width 0 height 0
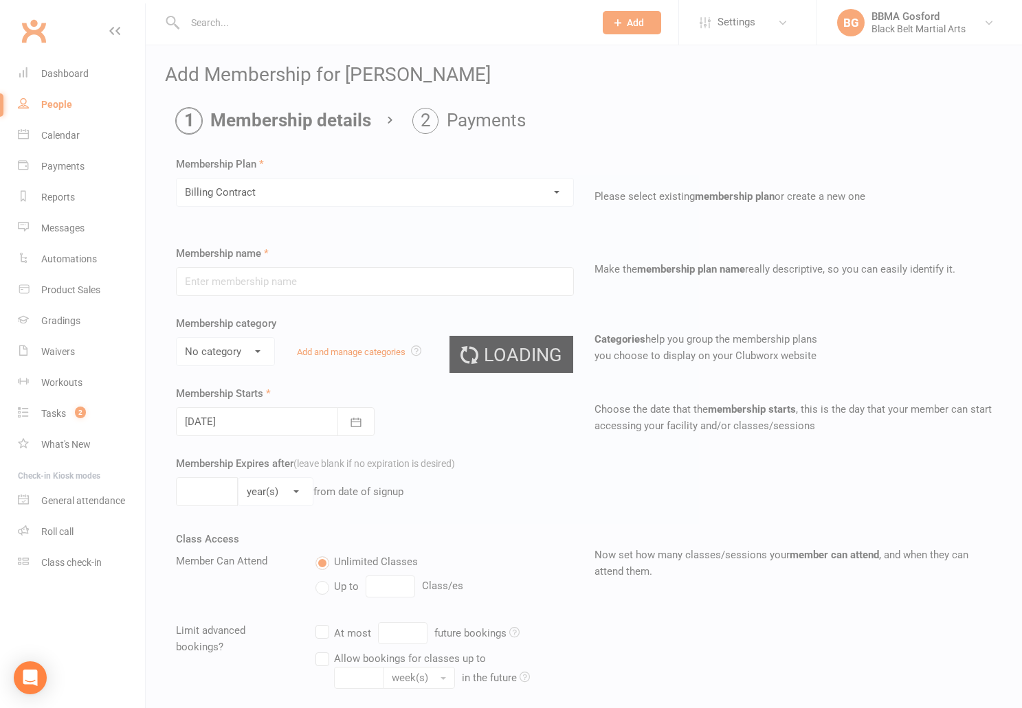
type input "Billing Contract"
select select "0"
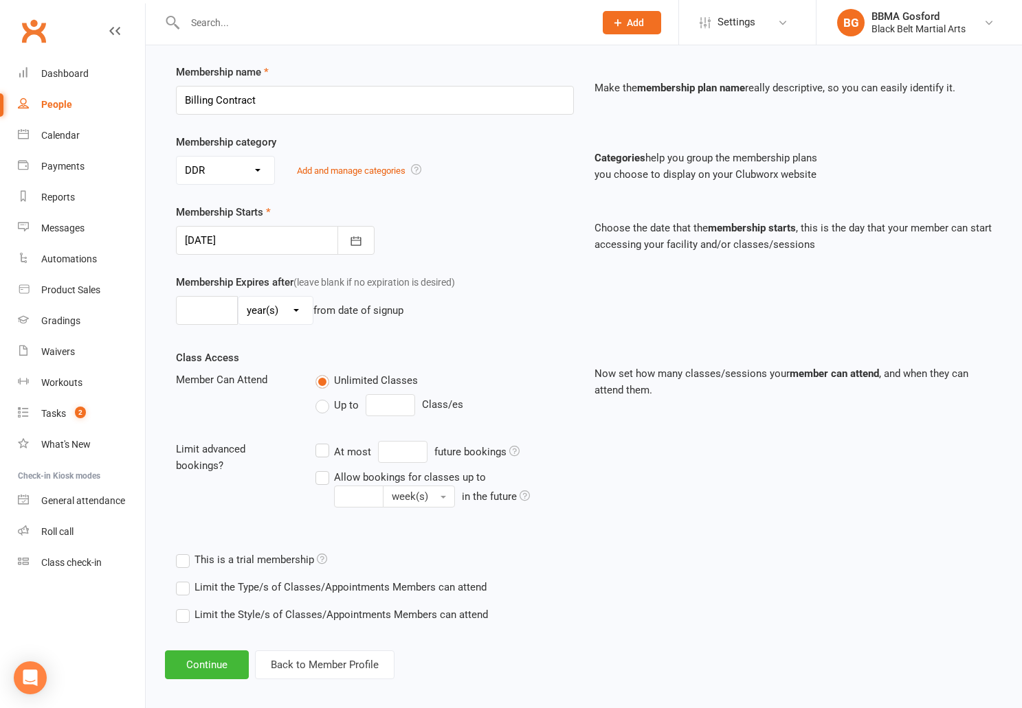
scroll to position [191, 0]
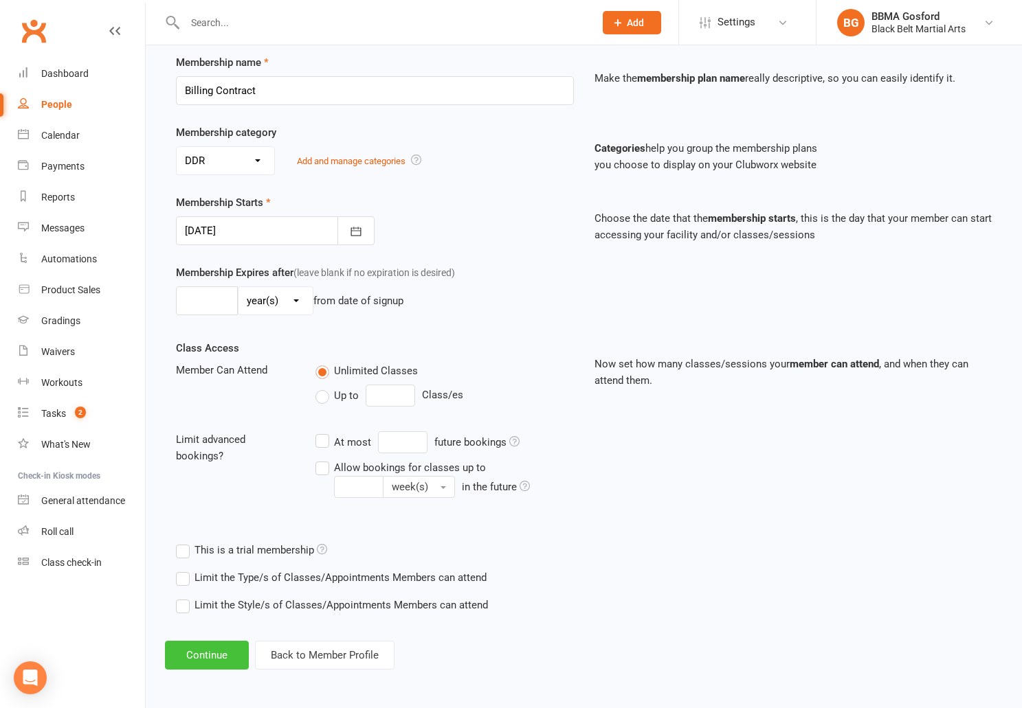
click at [197, 656] on button "Continue" at bounding box center [207, 655] width 84 height 29
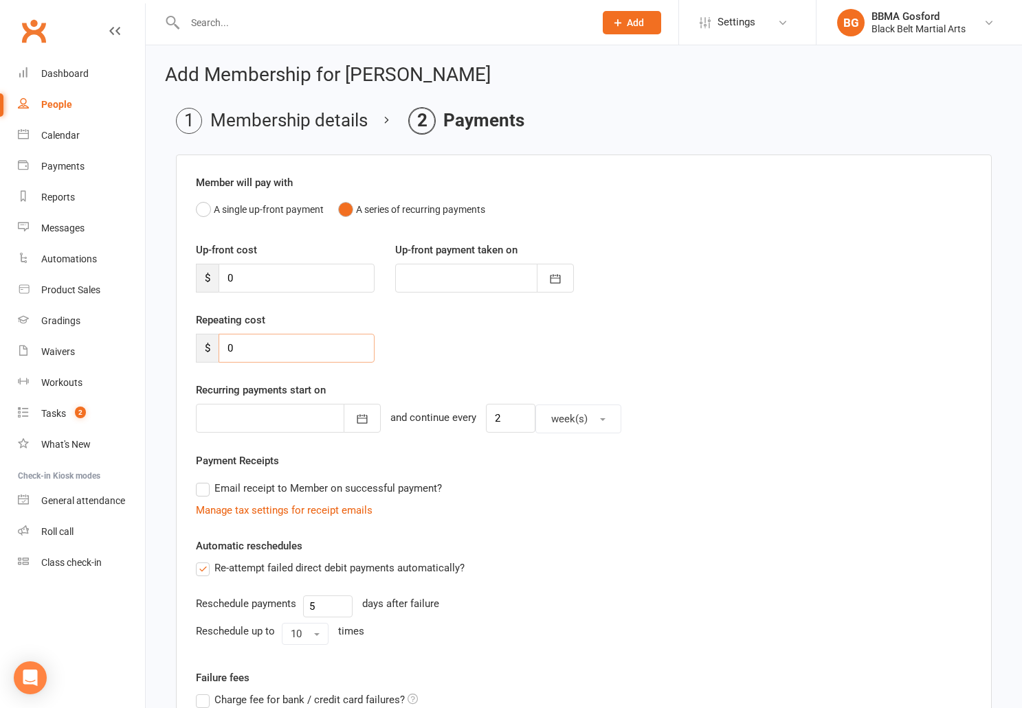
click at [268, 348] on input "0" at bounding box center [297, 348] width 156 height 29
click at [268, 347] on input "0" at bounding box center [297, 348] width 156 height 29
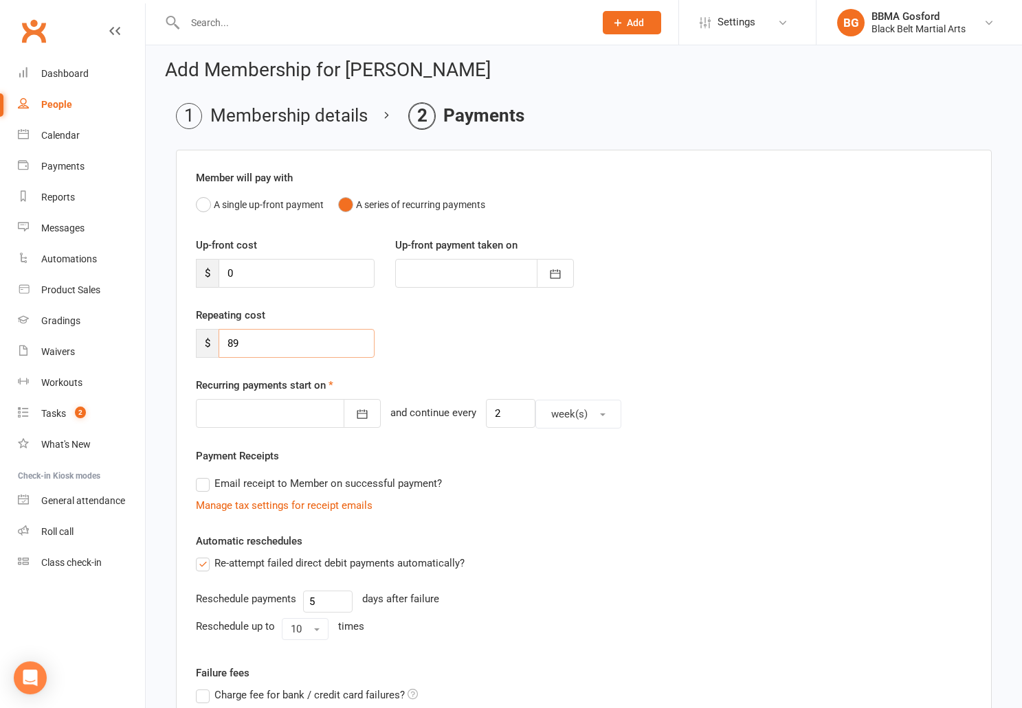
type input "89"
click at [331, 411] on div at bounding box center [288, 413] width 185 height 29
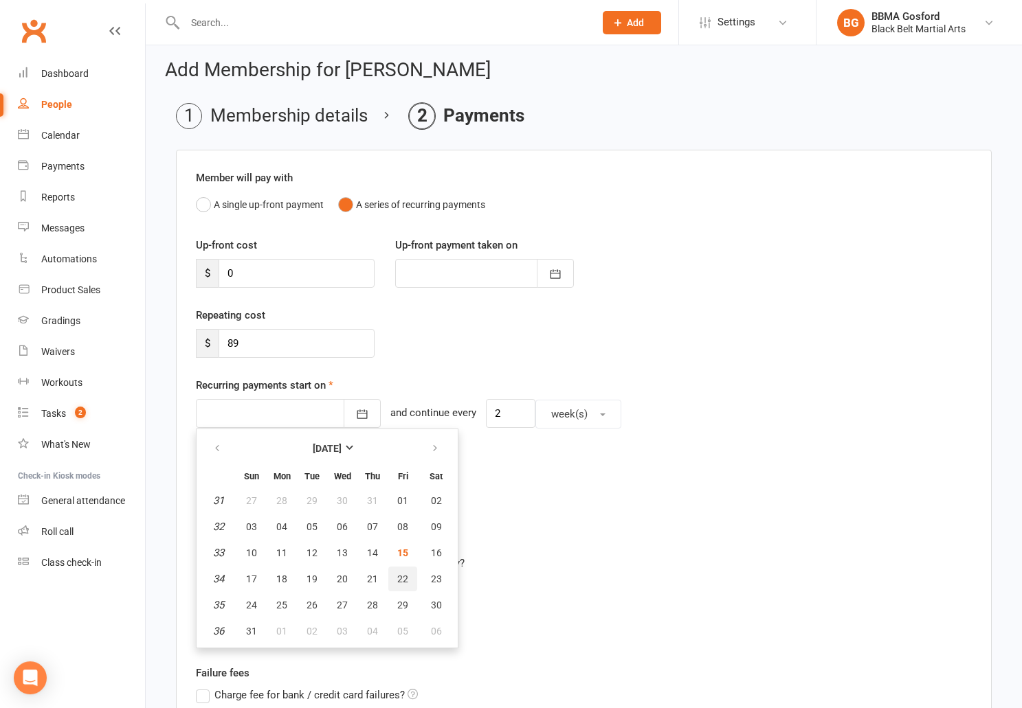
click at [409, 575] on button "22" at bounding box center [402, 579] width 29 height 25
type input "22 Aug 2025"
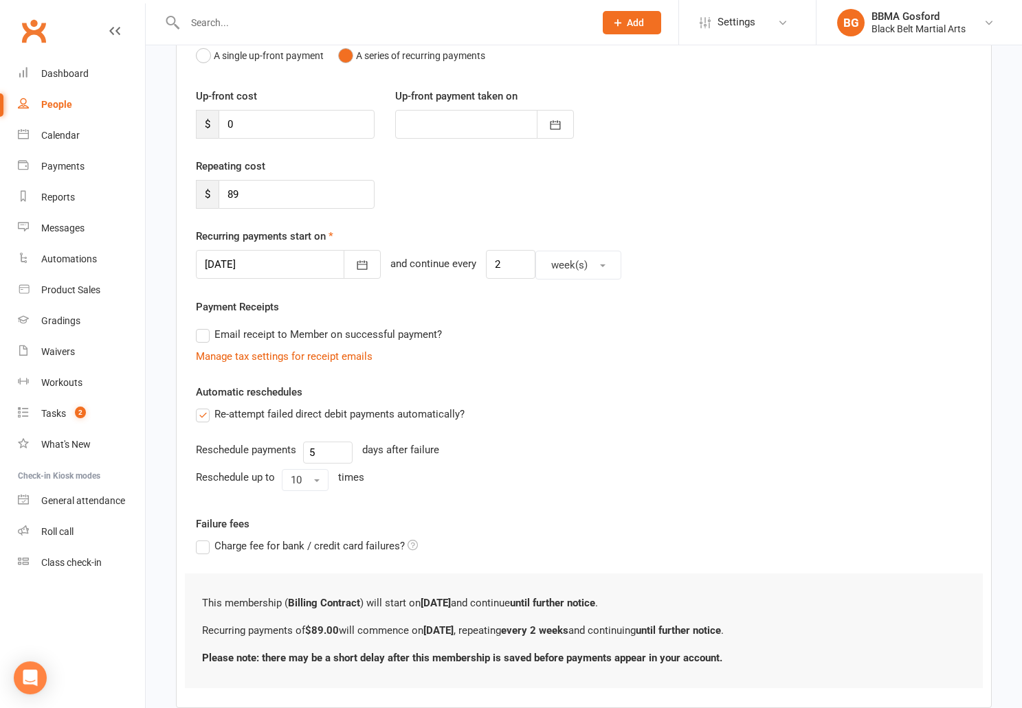
scroll to position [235, 0]
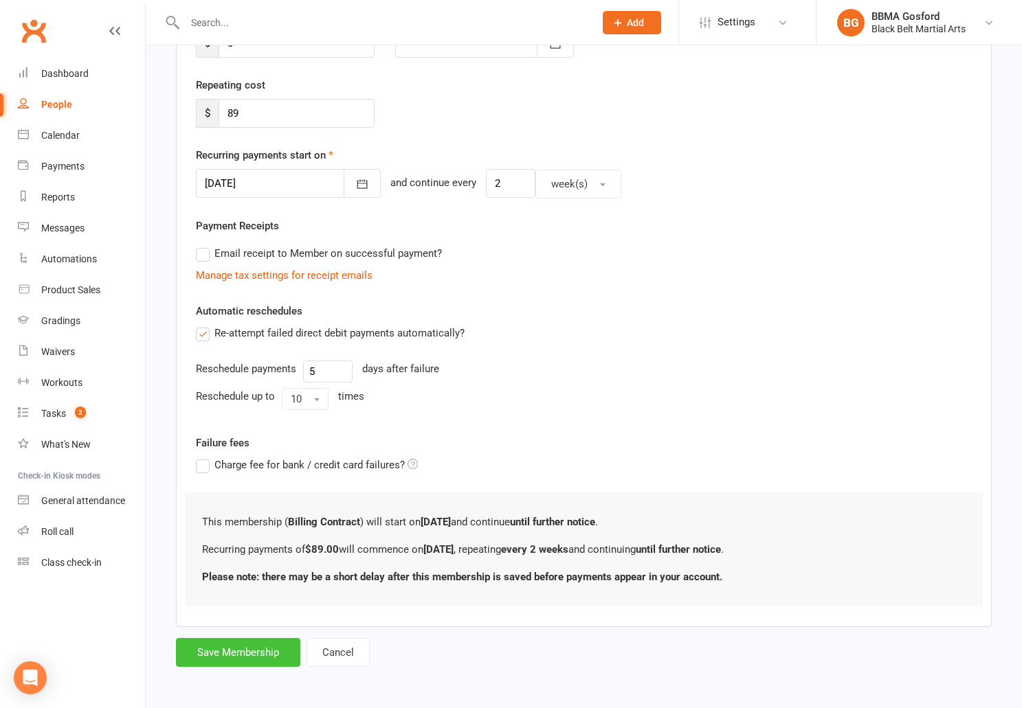
click at [249, 655] on button "Save Membership" at bounding box center [238, 652] width 124 height 29
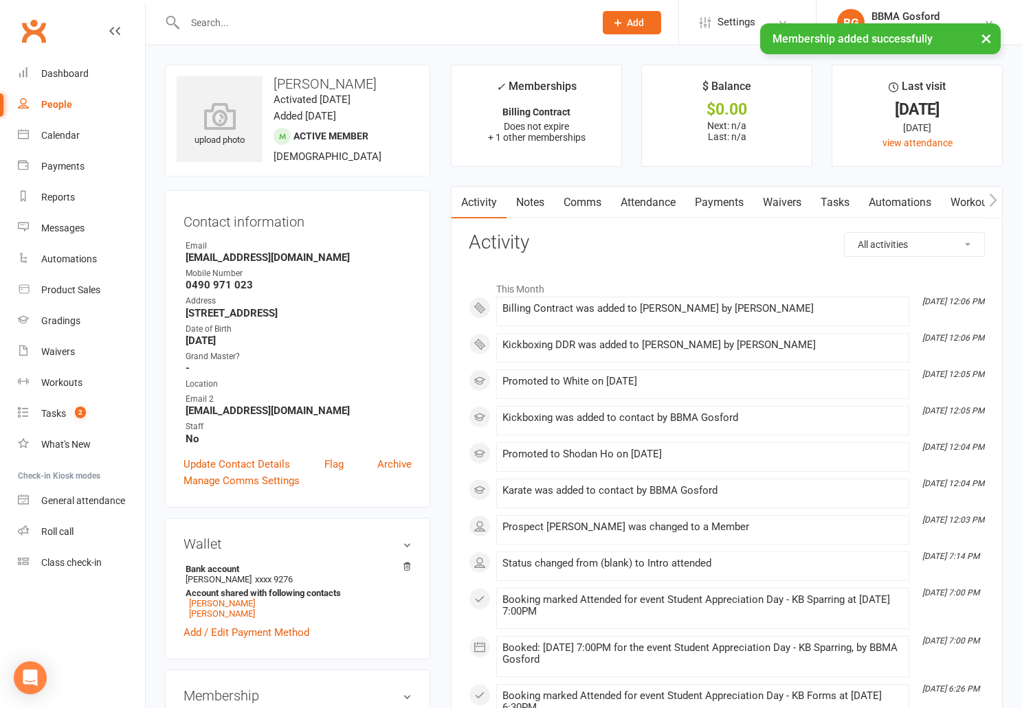
click at [722, 205] on link "Payments" at bounding box center [719, 203] width 68 height 32
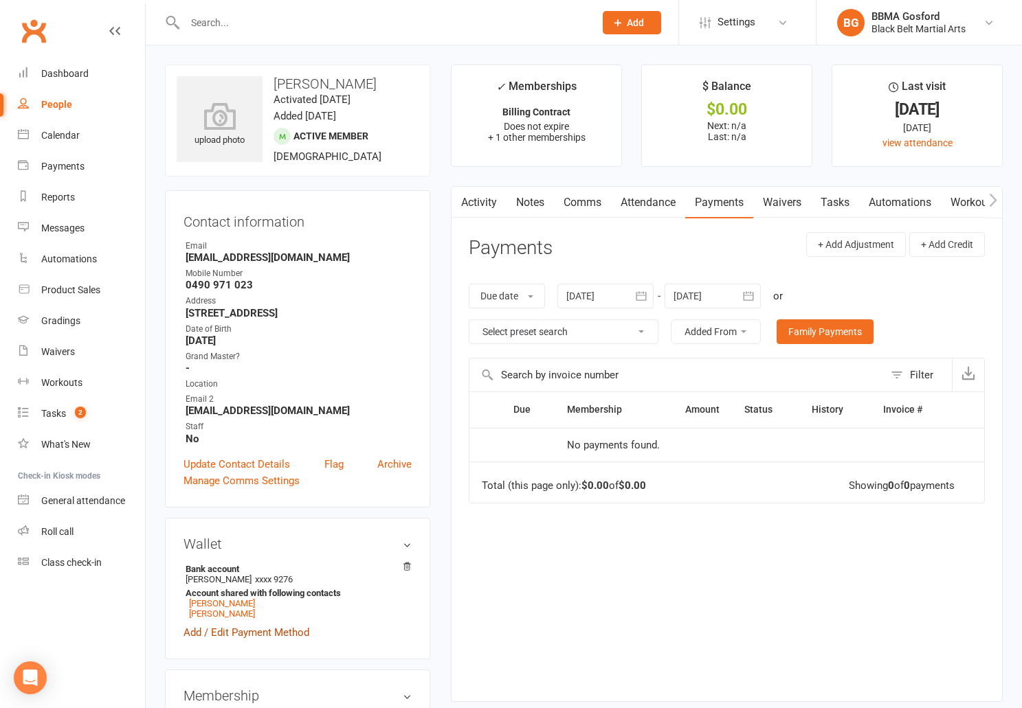
click at [245, 635] on link "Add / Edit Payment Method" at bounding box center [246, 633] width 126 height 16
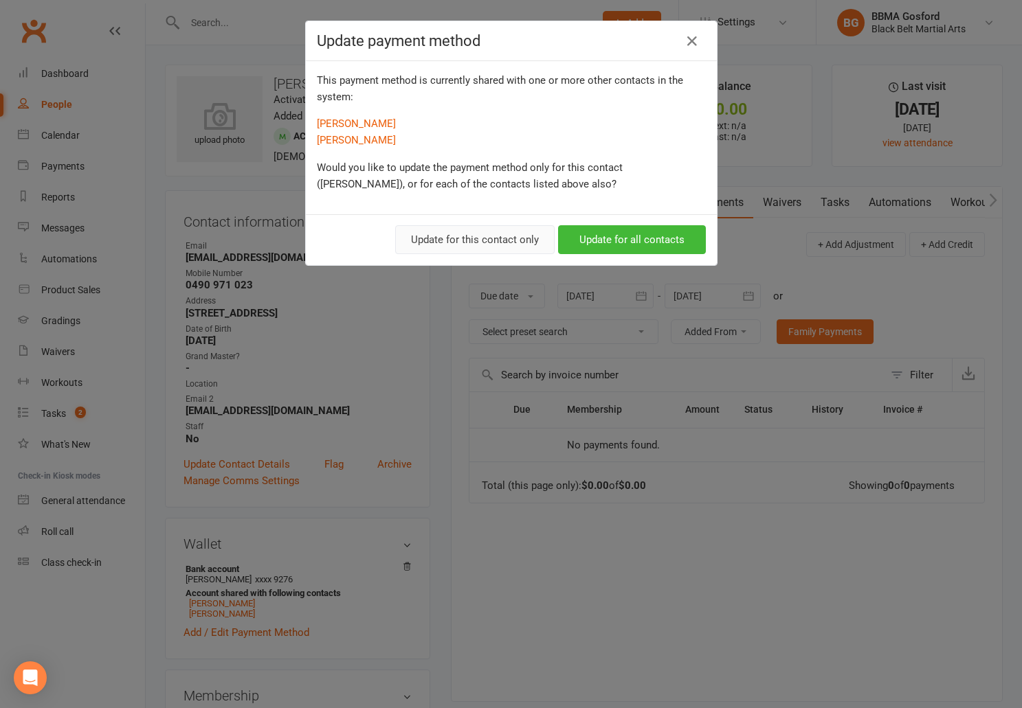
click at [480, 241] on button "Update for this contact only" at bounding box center [474, 239] width 159 height 29
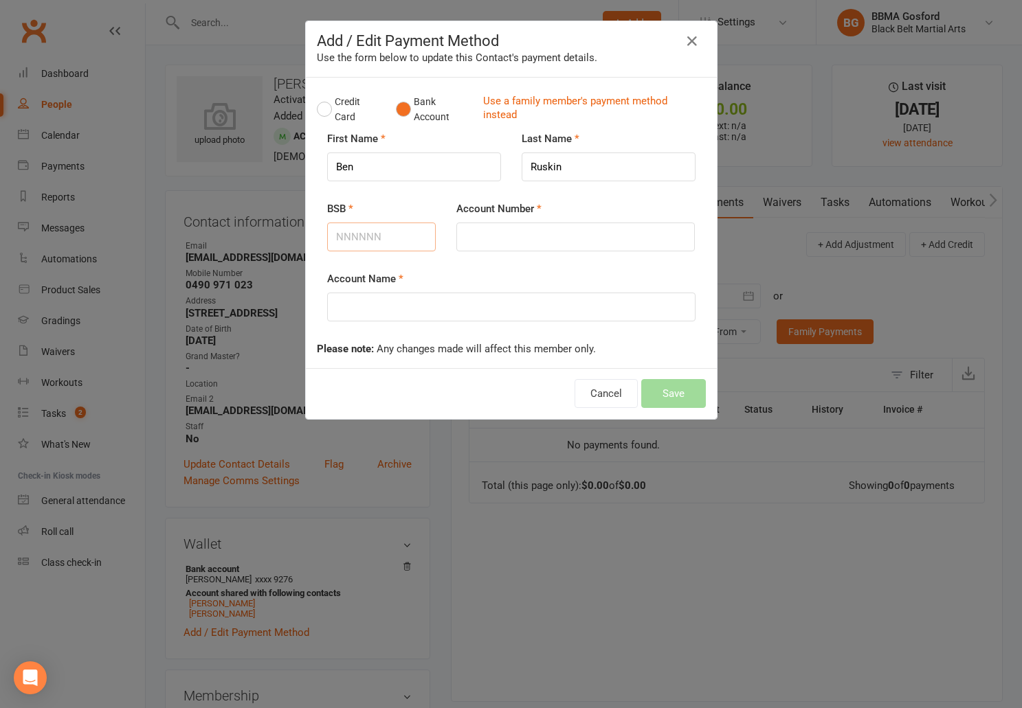
click at [362, 241] on input "BSB" at bounding box center [381, 237] width 109 height 29
type input "062735"
type input "10055080"
type input "Ben Ruskin"
click at [669, 403] on button "Save" at bounding box center [673, 393] width 65 height 29
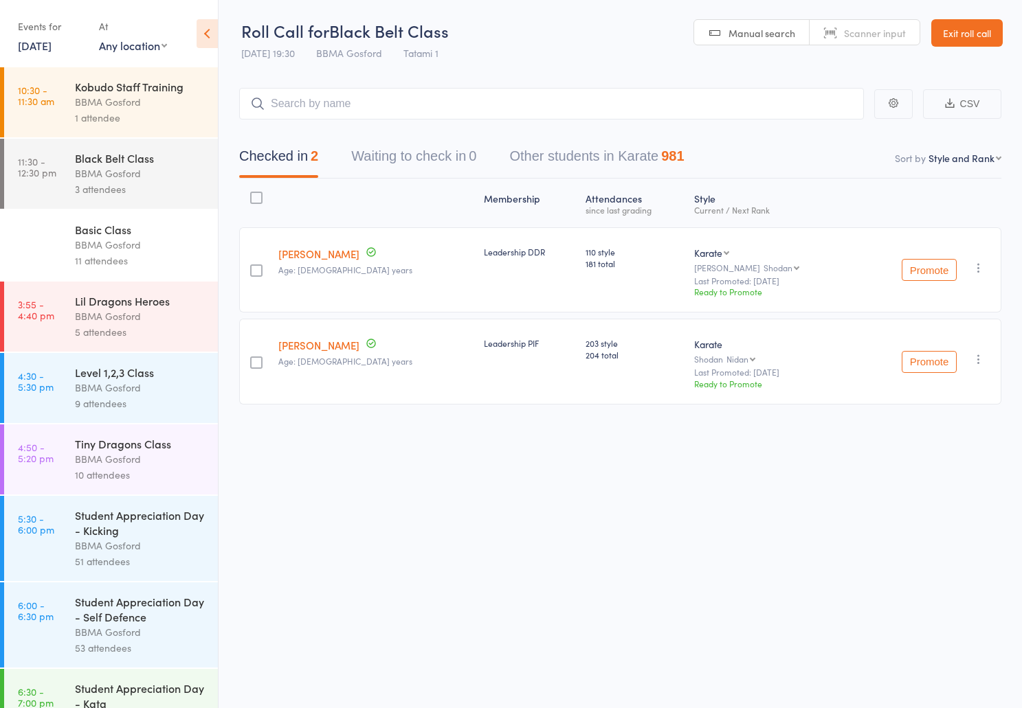
click at [50, 49] on link "14 Aug, 2025" at bounding box center [35, 45] width 34 height 15
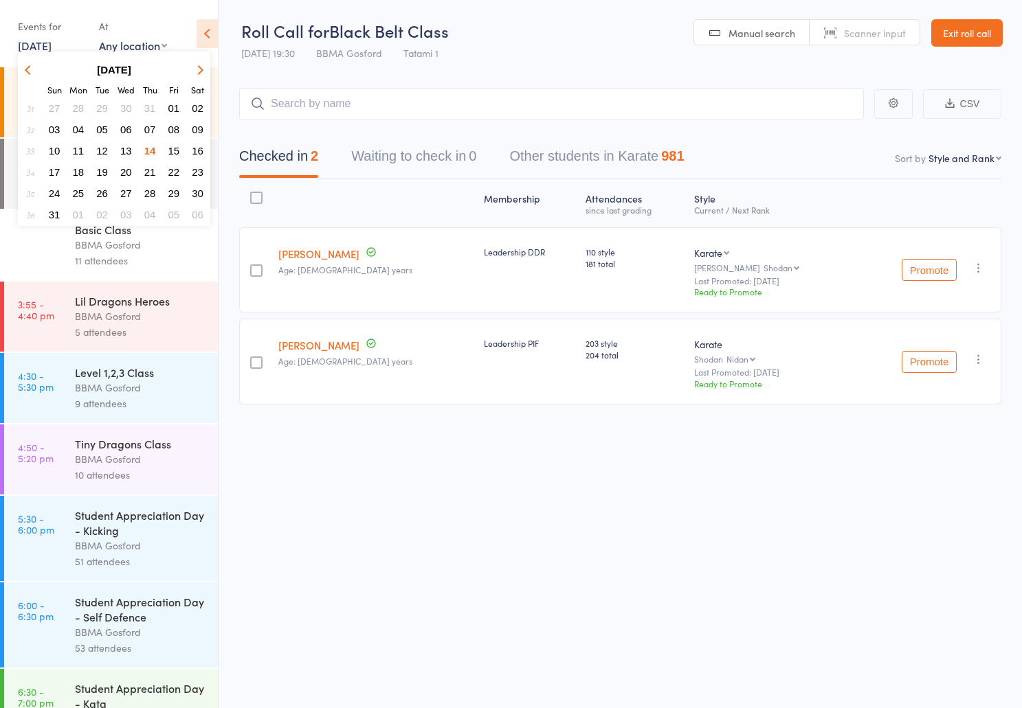
click at [169, 155] on span "15" at bounding box center [174, 151] width 12 height 12
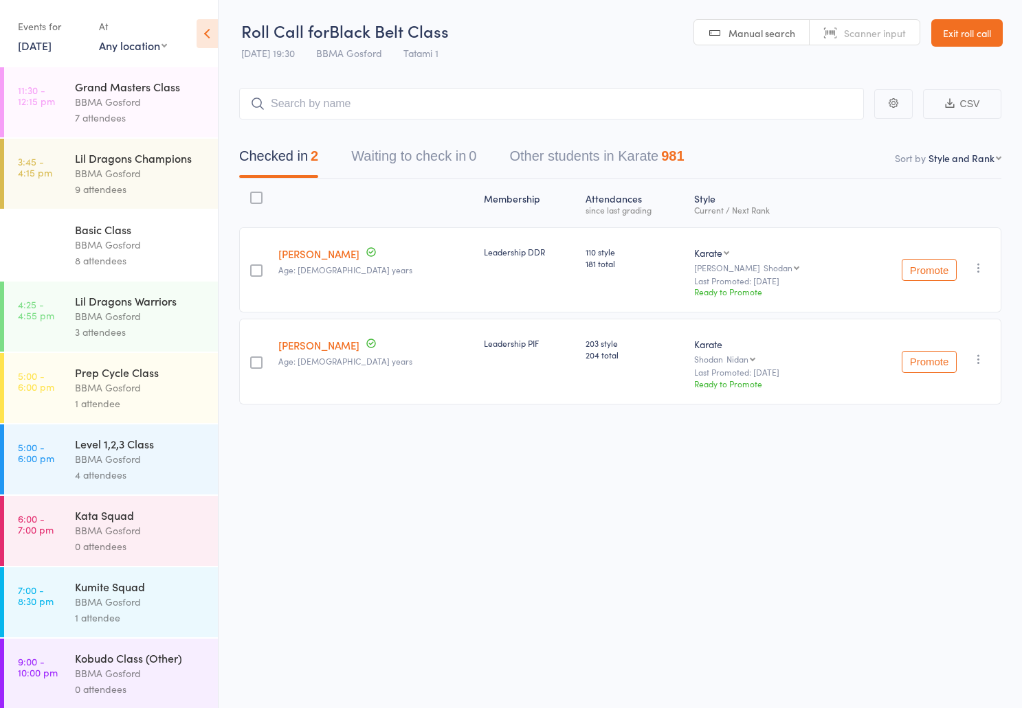
click at [125, 121] on div "7 attendees" at bounding box center [140, 118] width 131 height 16
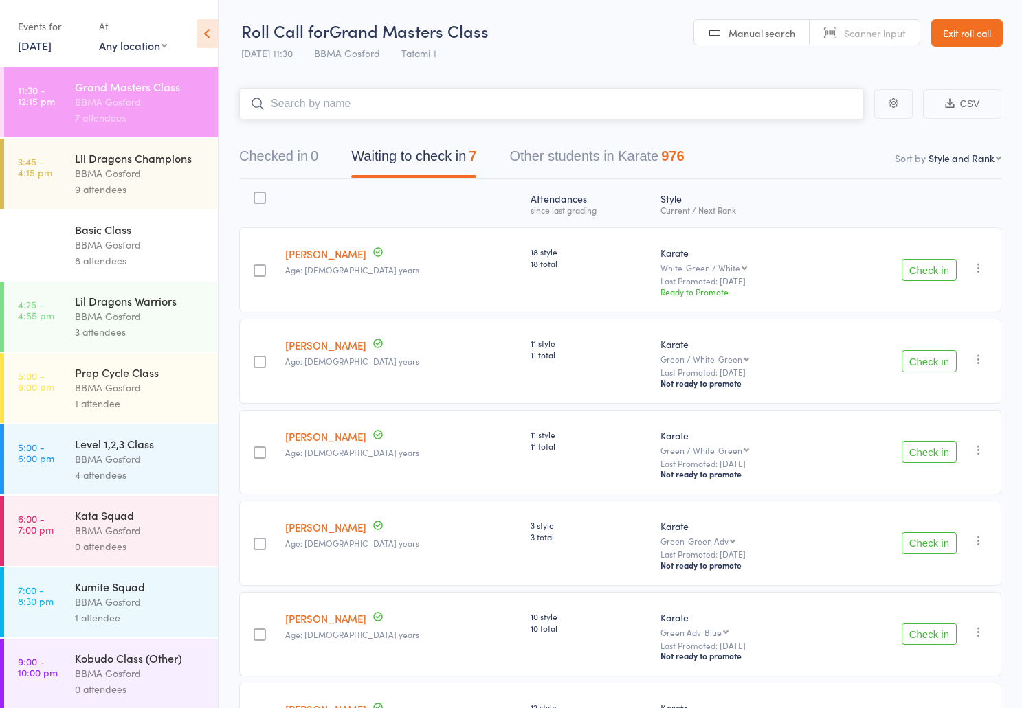
click at [396, 107] on input "search" at bounding box center [551, 104] width 625 height 32
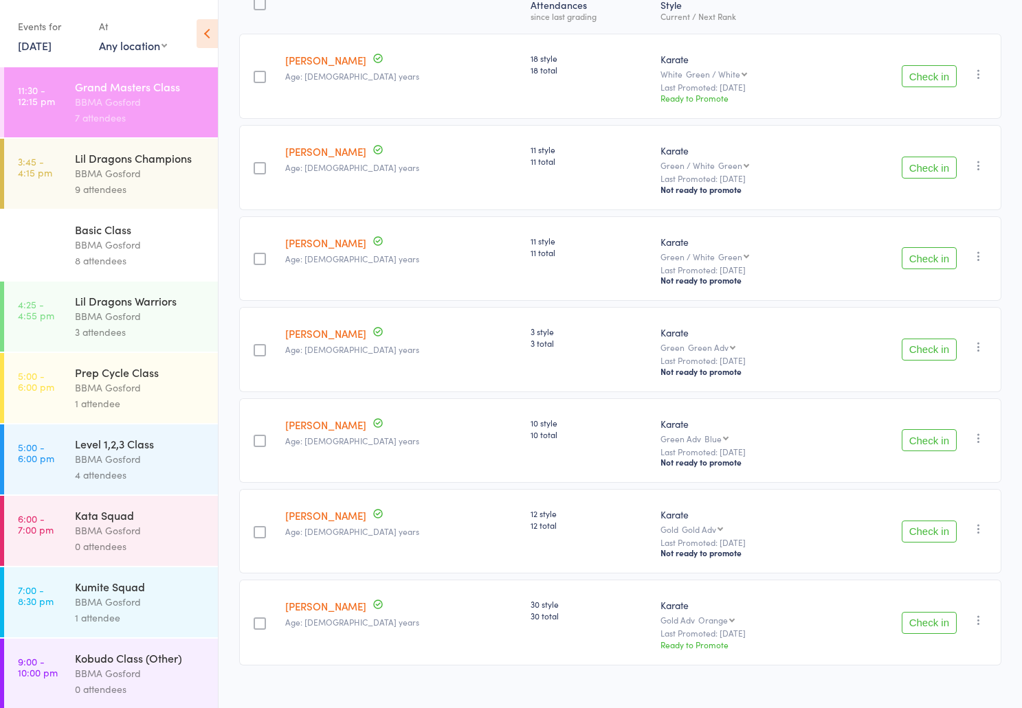
scroll to position [219, 0]
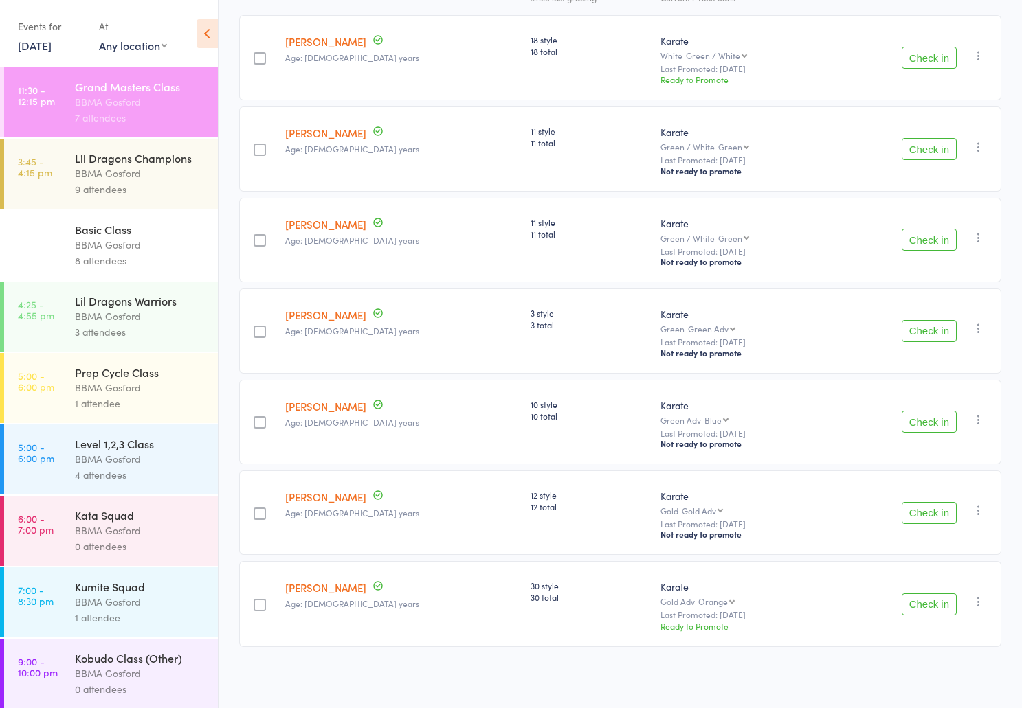
click at [943, 425] on button "Check in" at bounding box center [929, 422] width 55 height 22
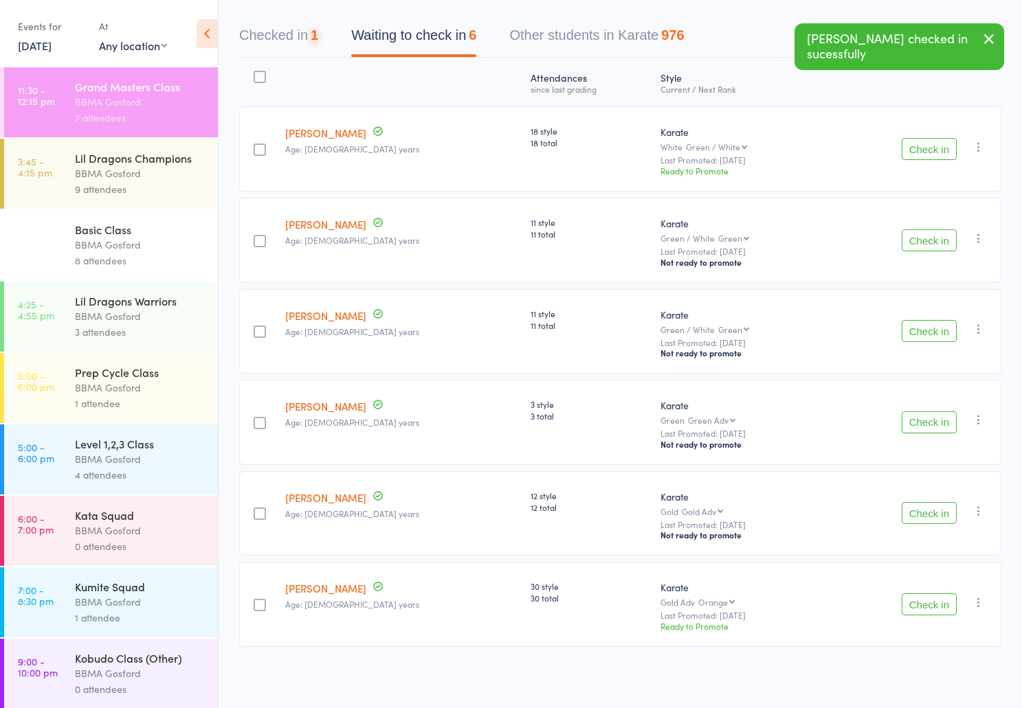
scroll to position [127, 0]
click at [928, 515] on button "Check in" at bounding box center [929, 513] width 55 height 22
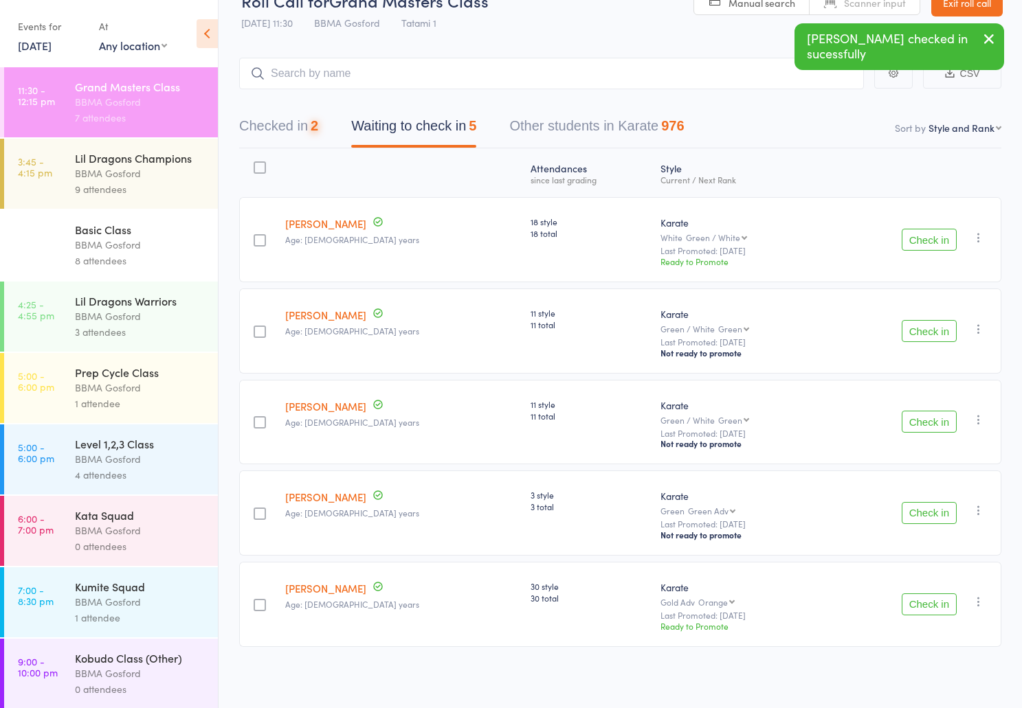
scroll to position [0, 0]
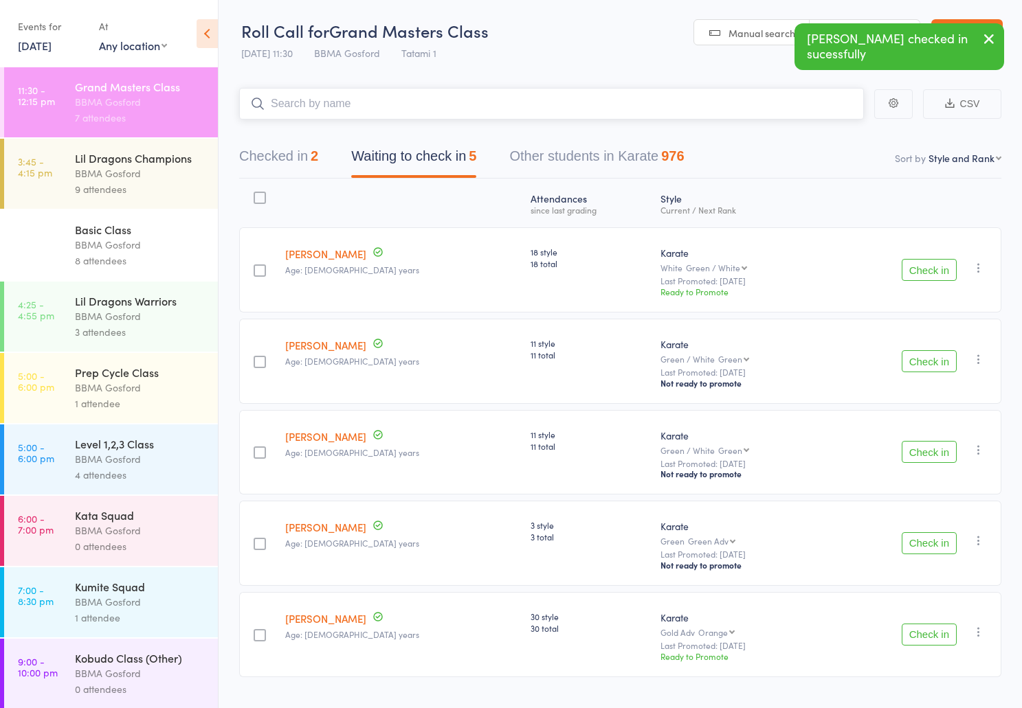
drag, startPoint x: 327, startPoint y: 93, endPoint x: 342, endPoint y: 104, distance: 18.7
click at [327, 95] on input "search" at bounding box center [551, 104] width 625 height 32
type input "glenn fabar"
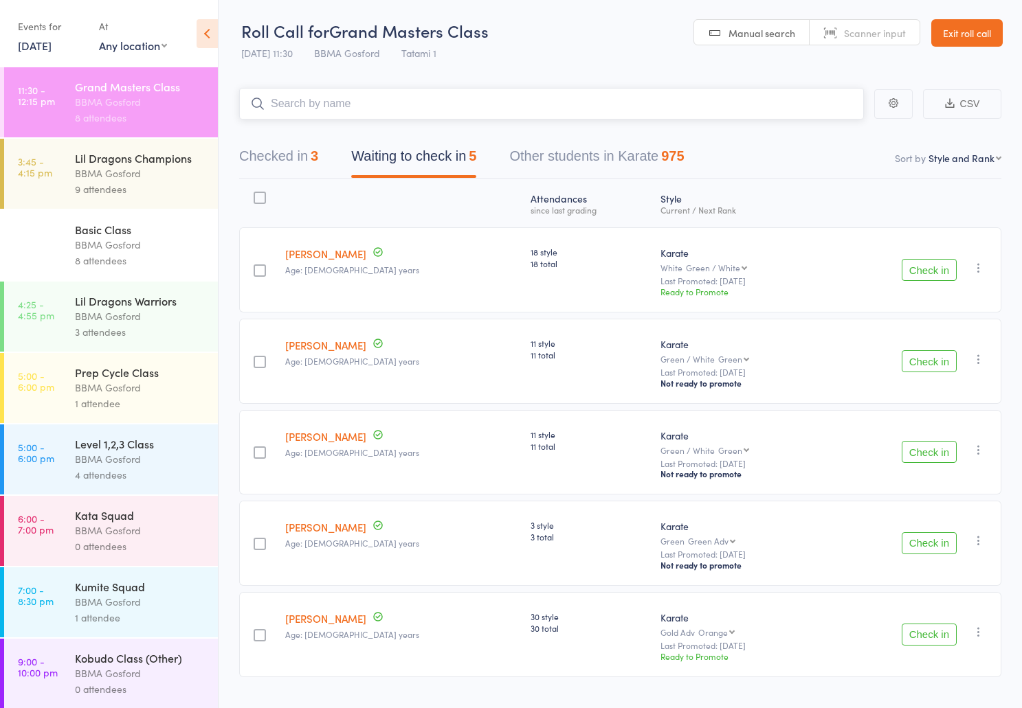
click at [339, 101] on input "search" at bounding box center [551, 104] width 625 height 32
type input "coralie smy"
click at [937, 276] on button "Check in" at bounding box center [929, 270] width 55 height 22
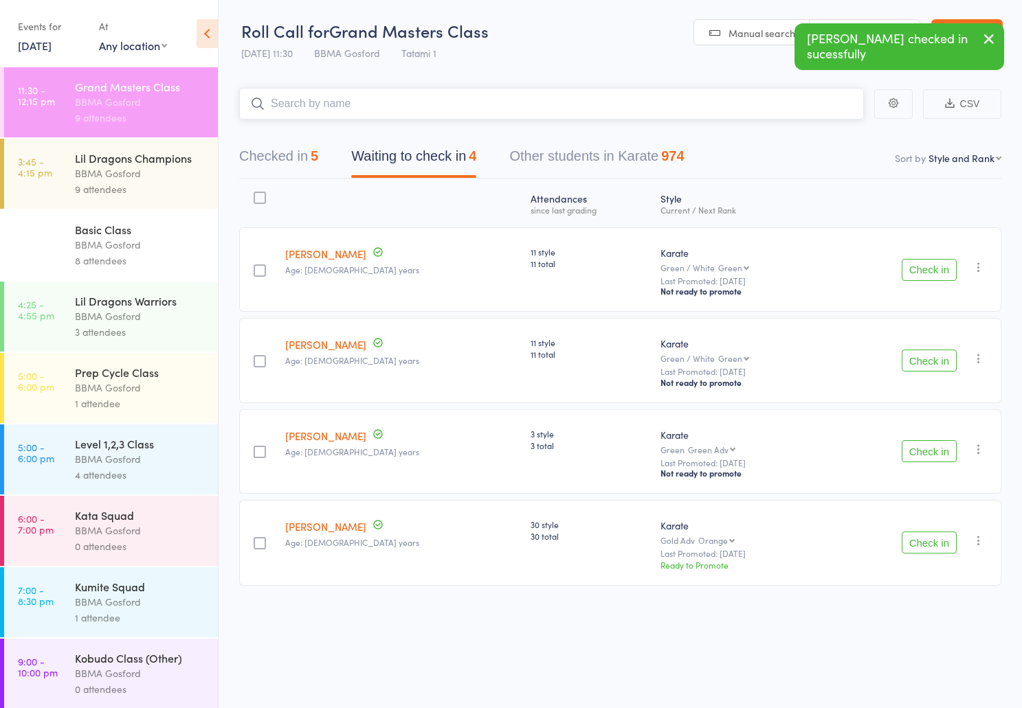
click at [440, 110] on input "search" at bounding box center [551, 104] width 625 height 32
type input "jodie cesca"
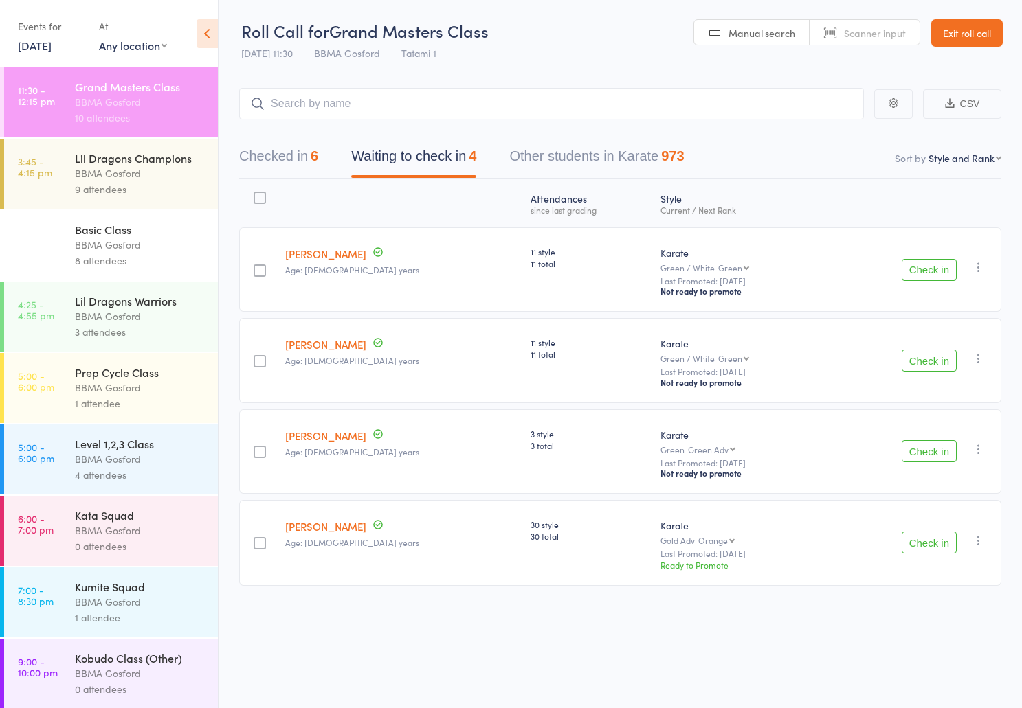
click at [923, 281] on button "Check in" at bounding box center [929, 270] width 55 height 22
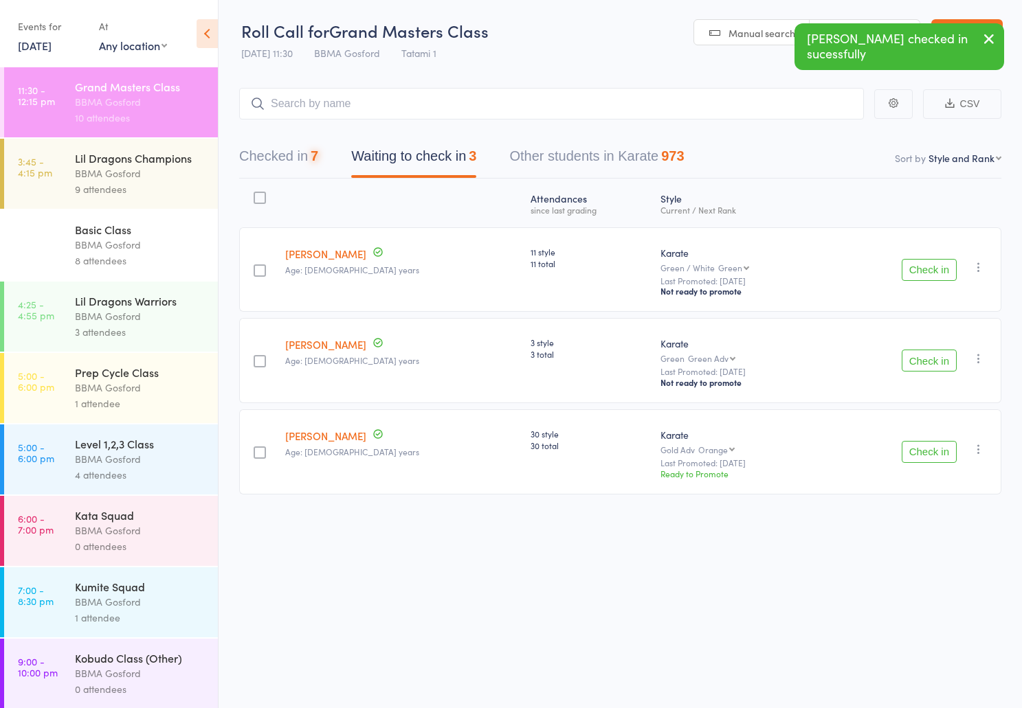
click at [923, 280] on button "Check in" at bounding box center [929, 270] width 55 height 22
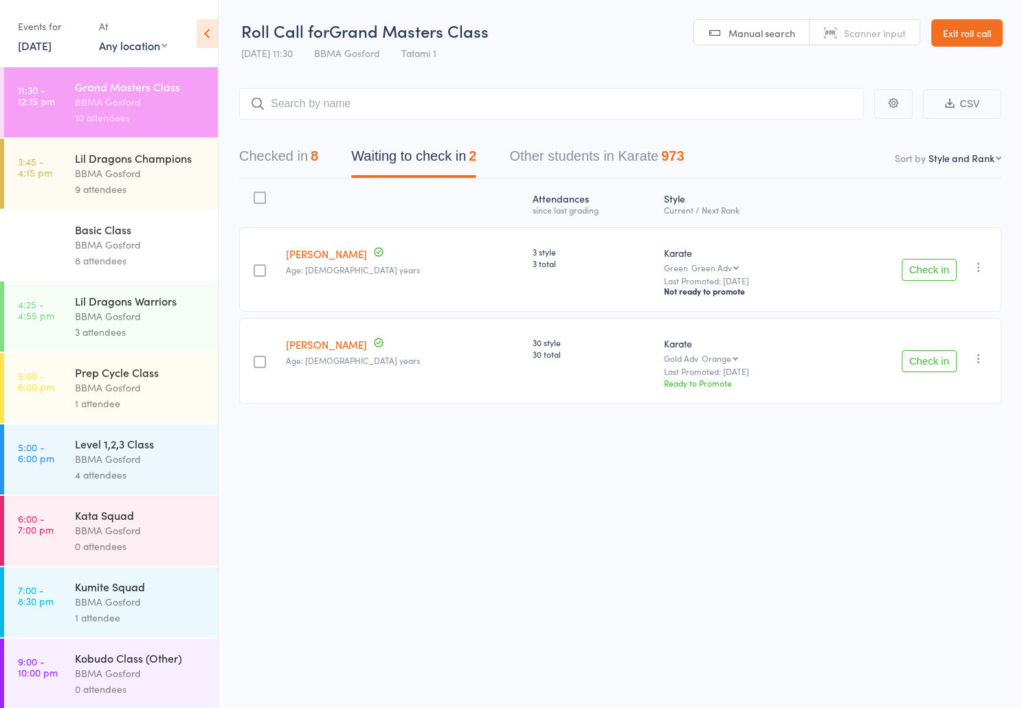
click at [293, 161] on button "Checked in 8" at bounding box center [278, 160] width 79 height 36
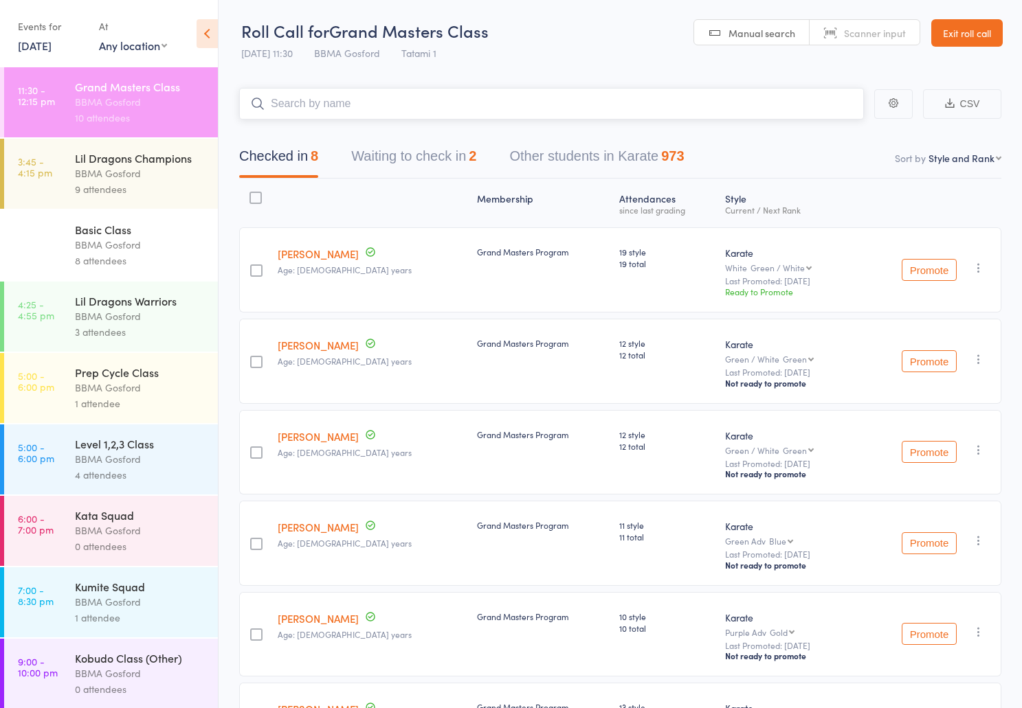
click at [366, 115] on input "search" at bounding box center [551, 104] width 625 height 32
type input "o"
type input "wendy orchin"
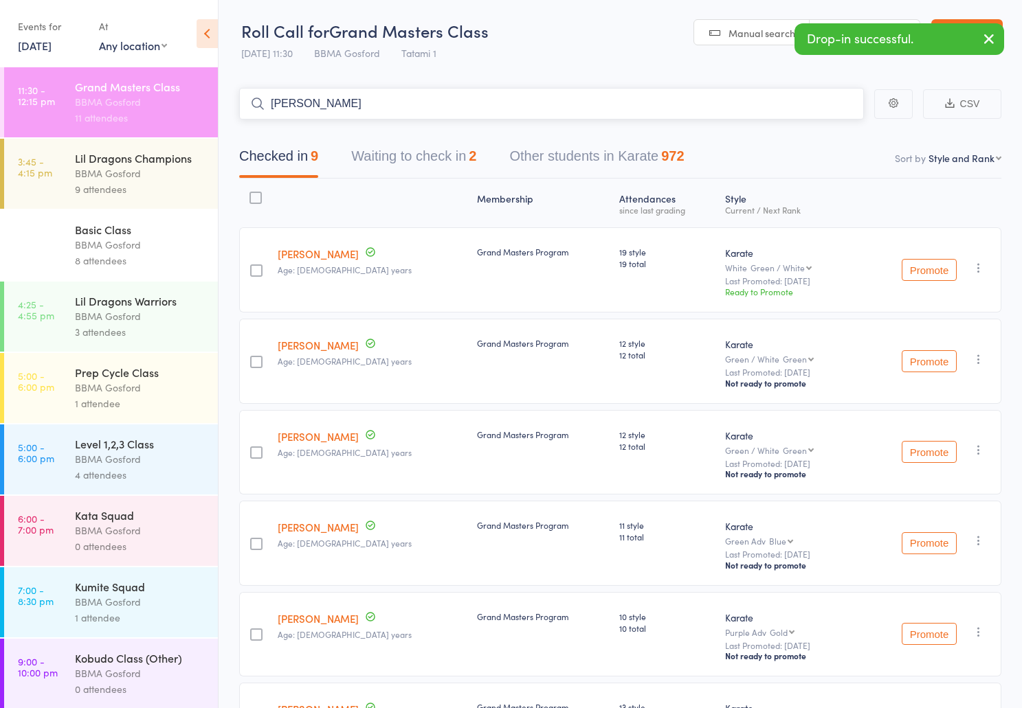
type input "sam king"
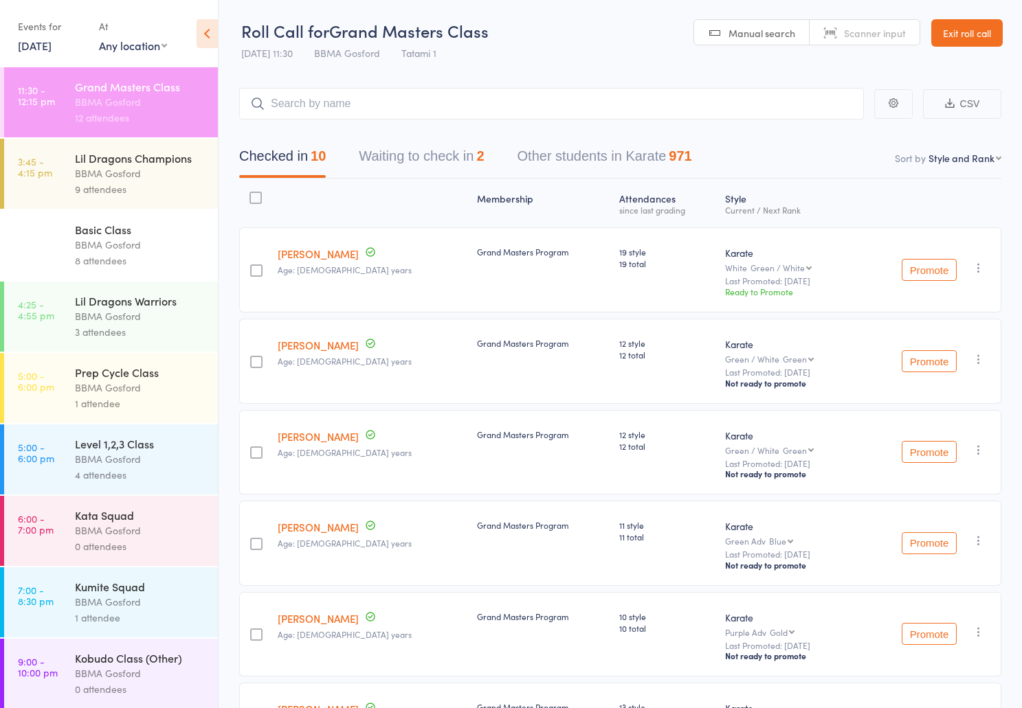
click at [307, 258] on link "David McMaster" at bounding box center [318, 254] width 81 height 14
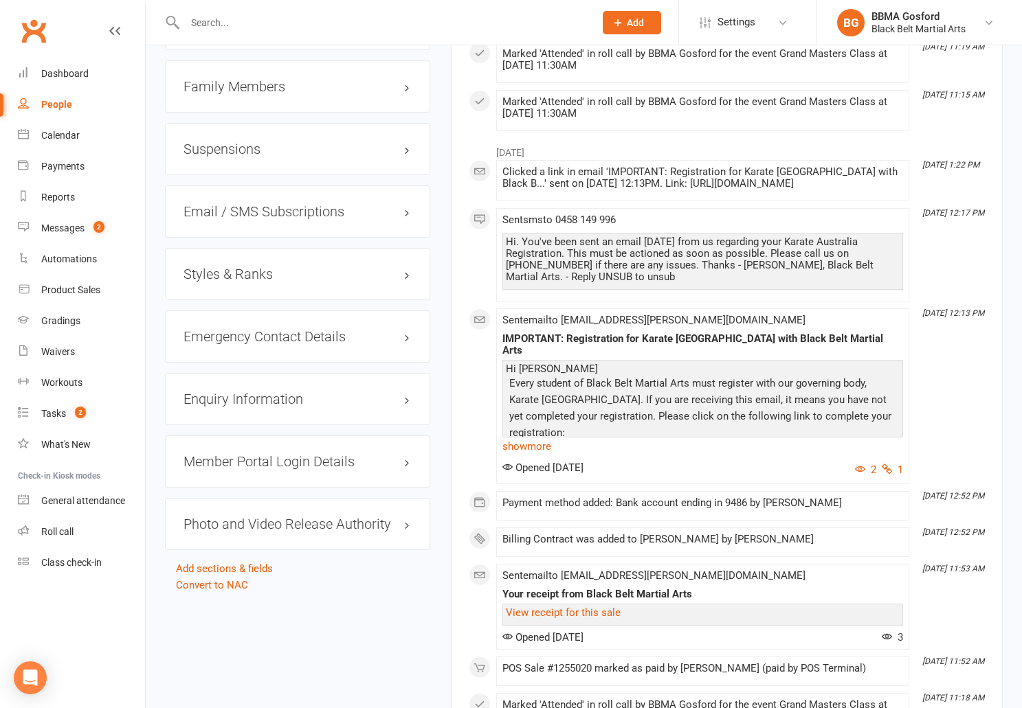
scroll to position [1181, 0]
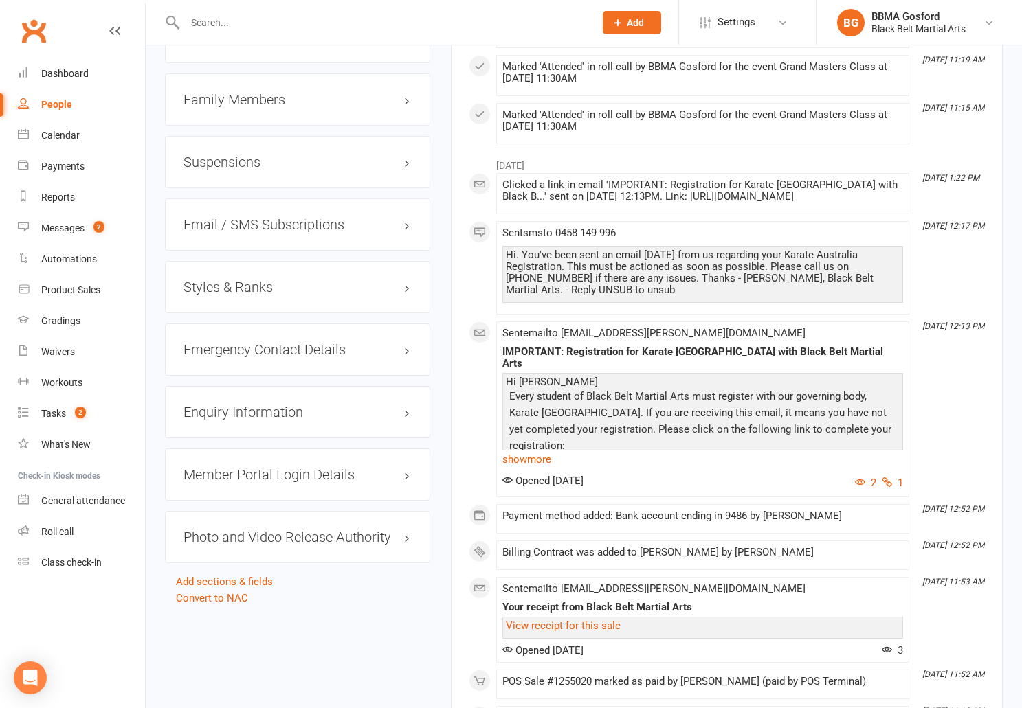
click at [236, 280] on h3 "Styles & Ranks" at bounding box center [297, 287] width 228 height 15
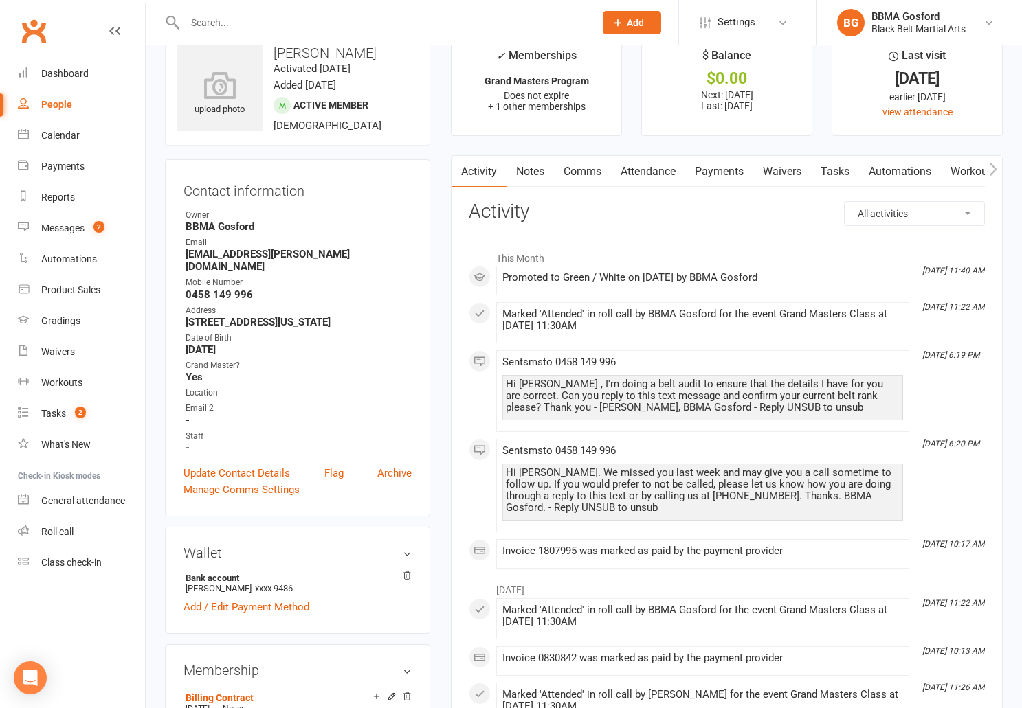
scroll to position [0, 0]
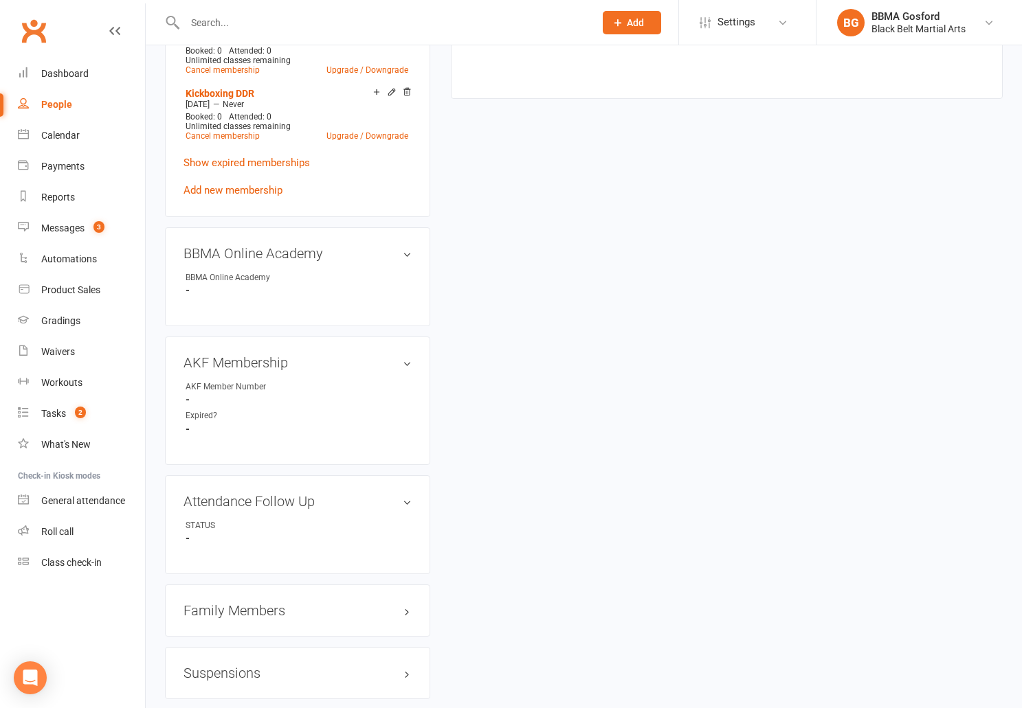
scroll to position [665, 0]
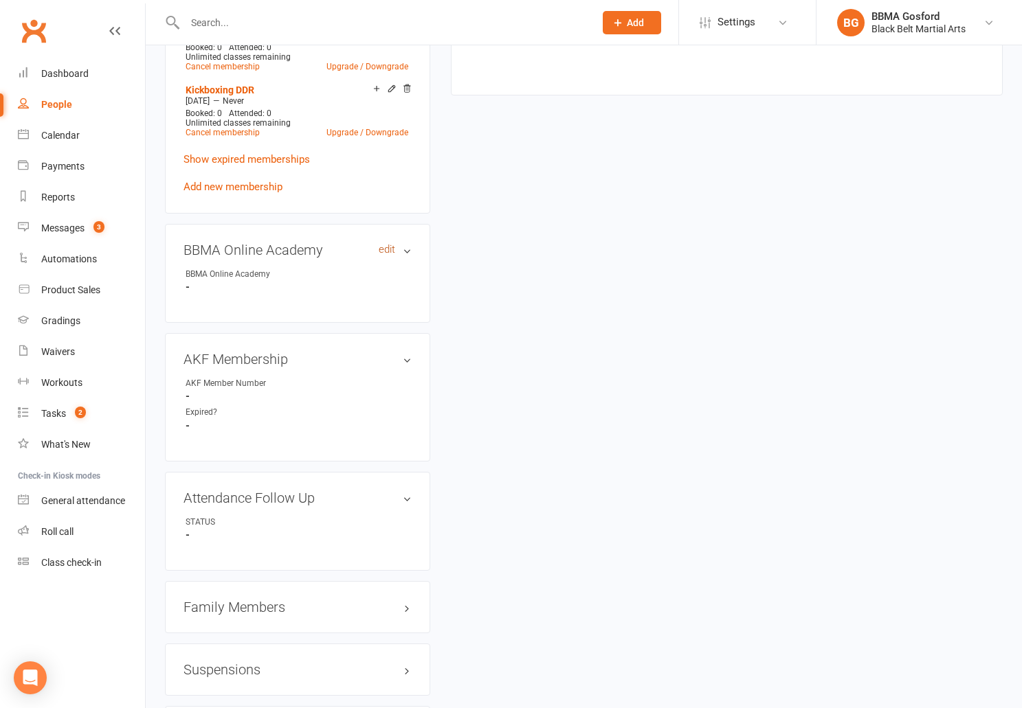
click at [383, 255] on link "edit" at bounding box center [387, 250] width 16 height 12
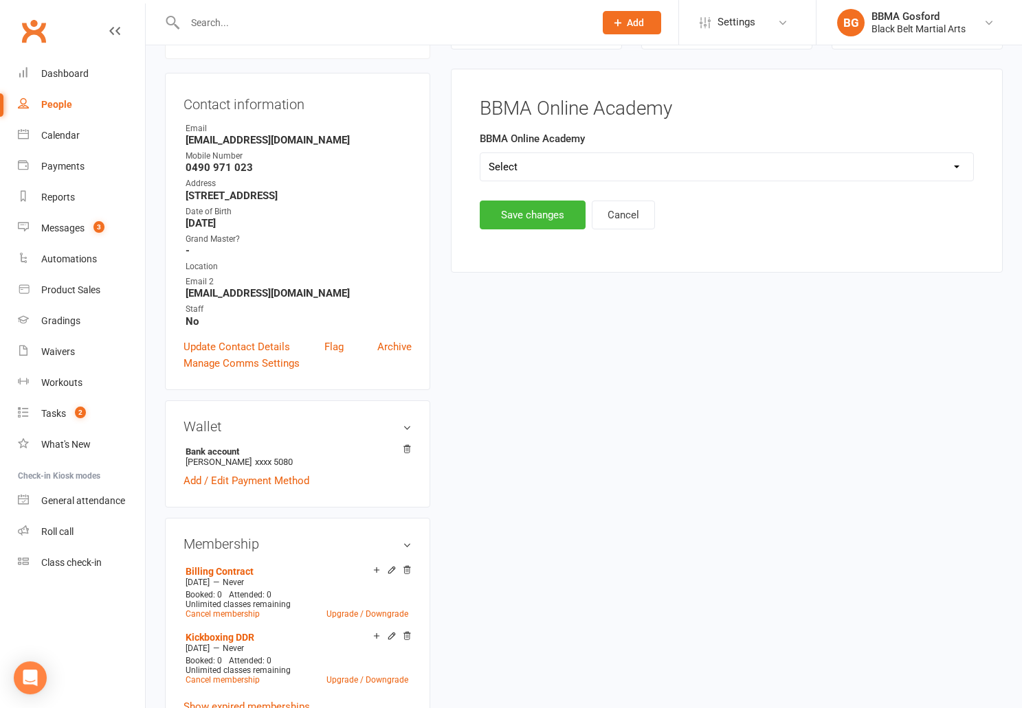
scroll to position [118, 0]
select select "BBMA Online Academy Standard"
click option "BBMA Online Academy Standard" at bounding box center [0, 0] width 0 height 0
click at [527, 216] on button "Save changes" at bounding box center [533, 215] width 106 height 29
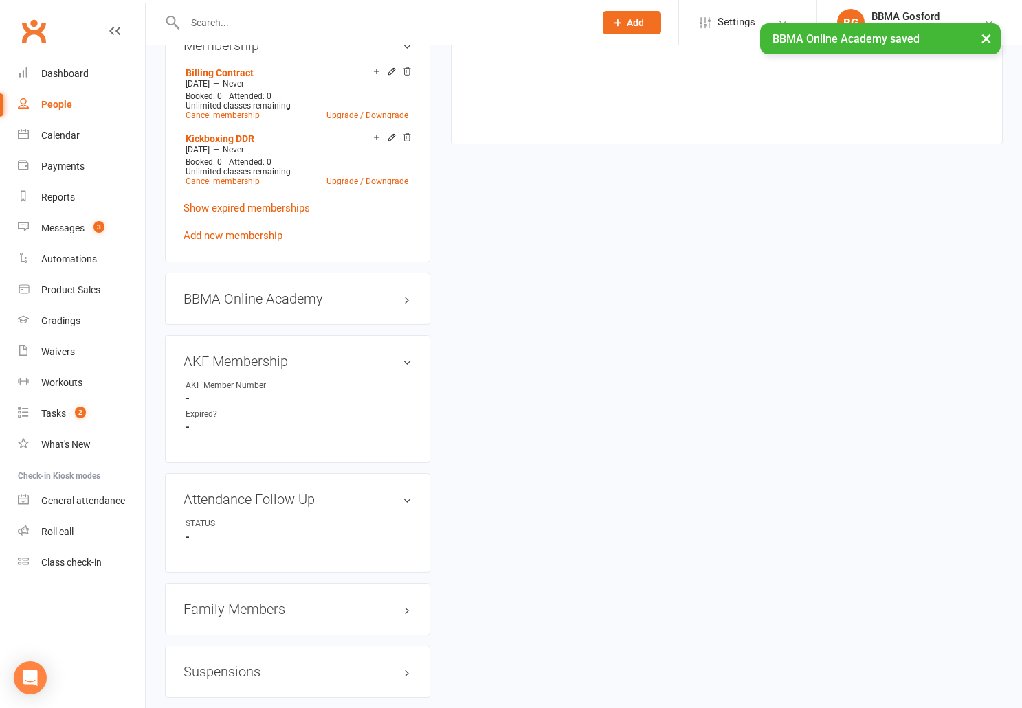
scroll to position [618, 0]
click at [245, 303] on h3 "BBMA Online Academy edit" at bounding box center [297, 297] width 228 height 15
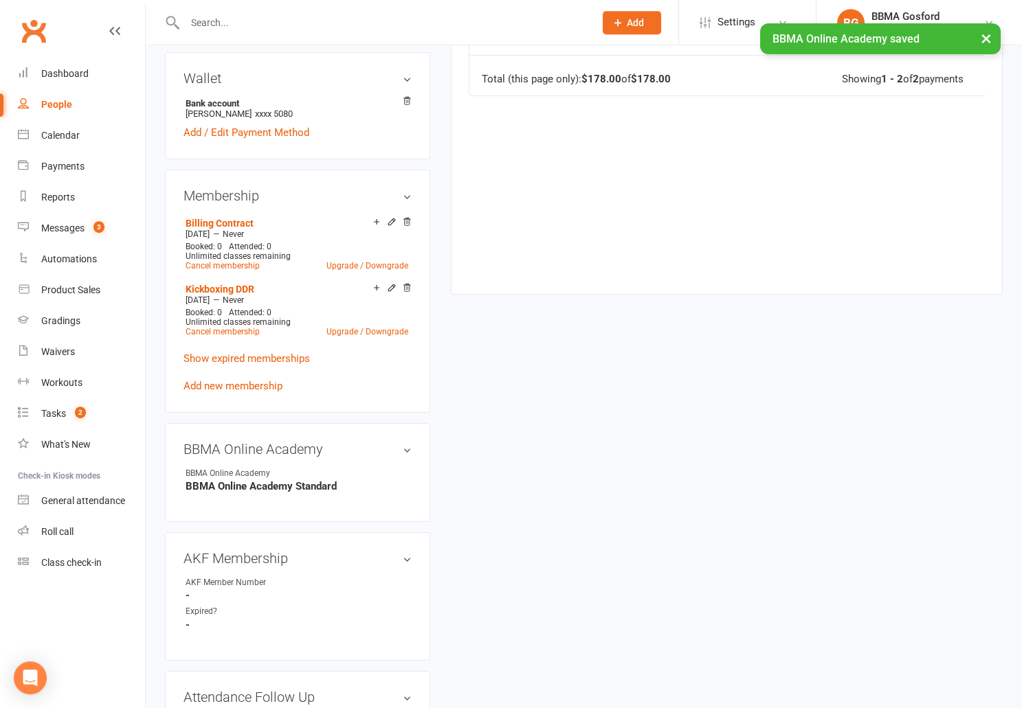
scroll to position [0, 0]
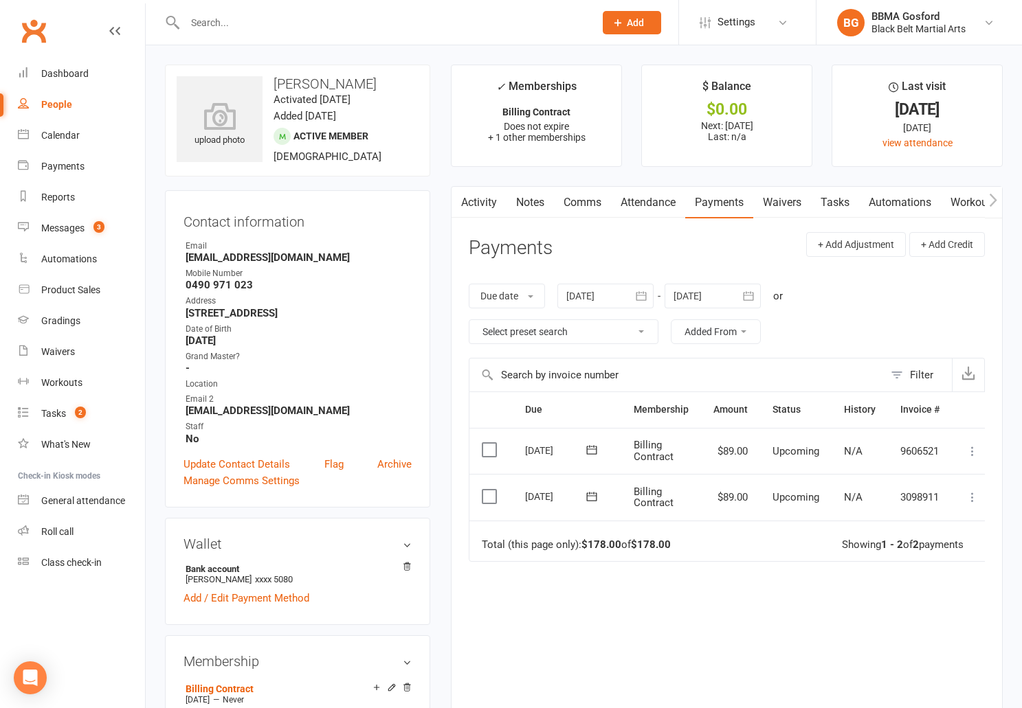
click at [649, 203] on link "Attendance" at bounding box center [648, 203] width 74 height 32
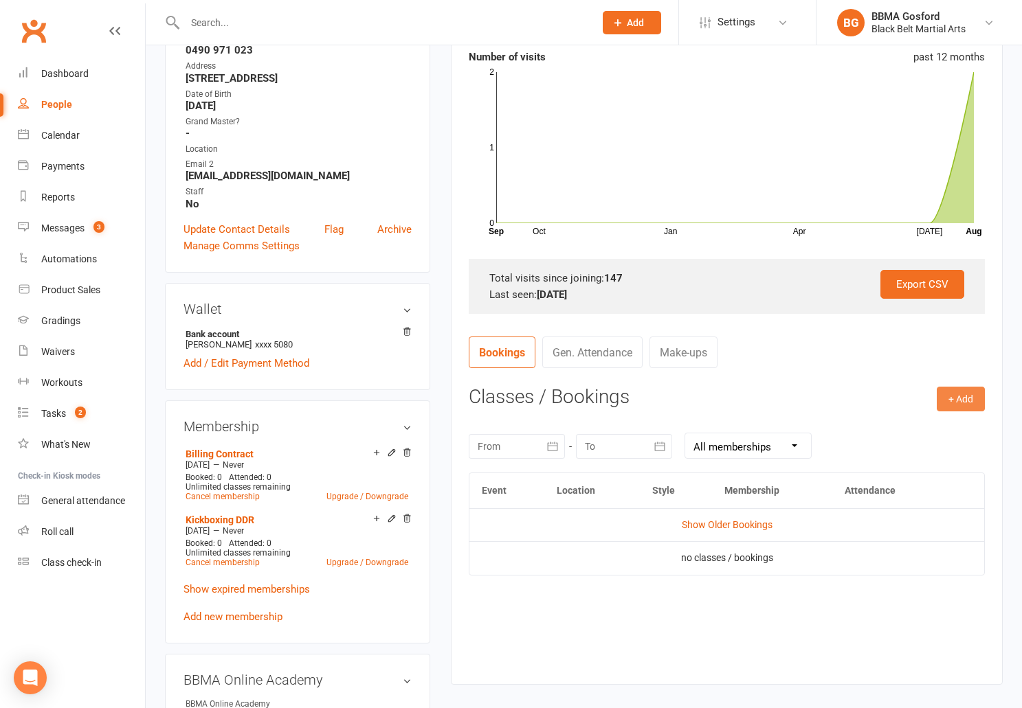
scroll to position [238, 0]
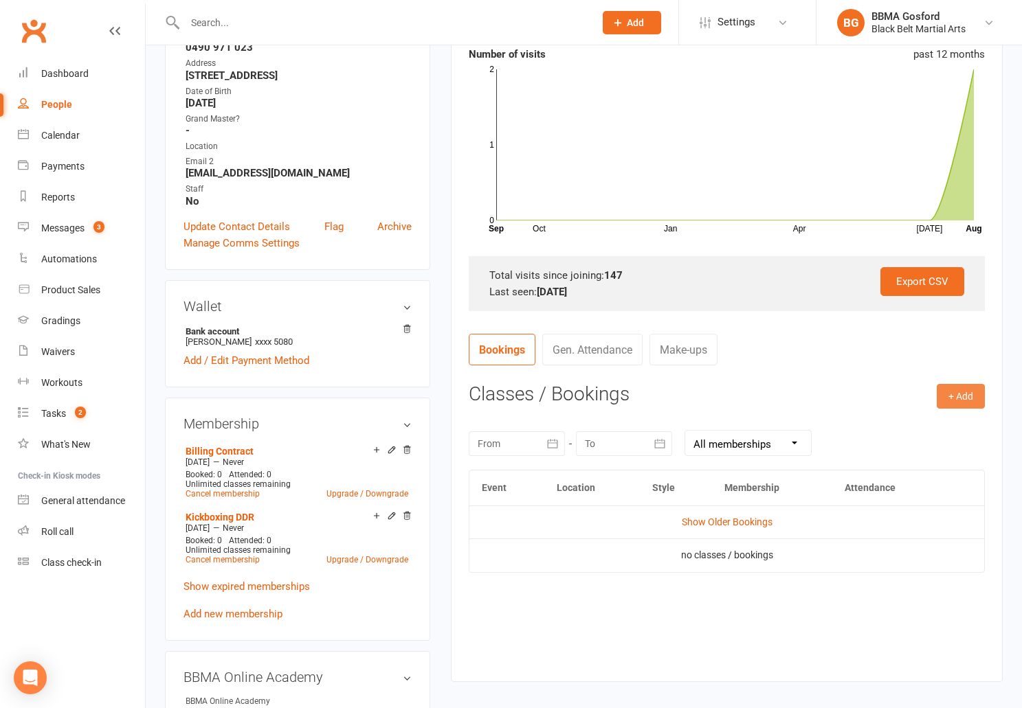
click at [965, 401] on button "+ Add" at bounding box center [961, 396] width 48 height 25
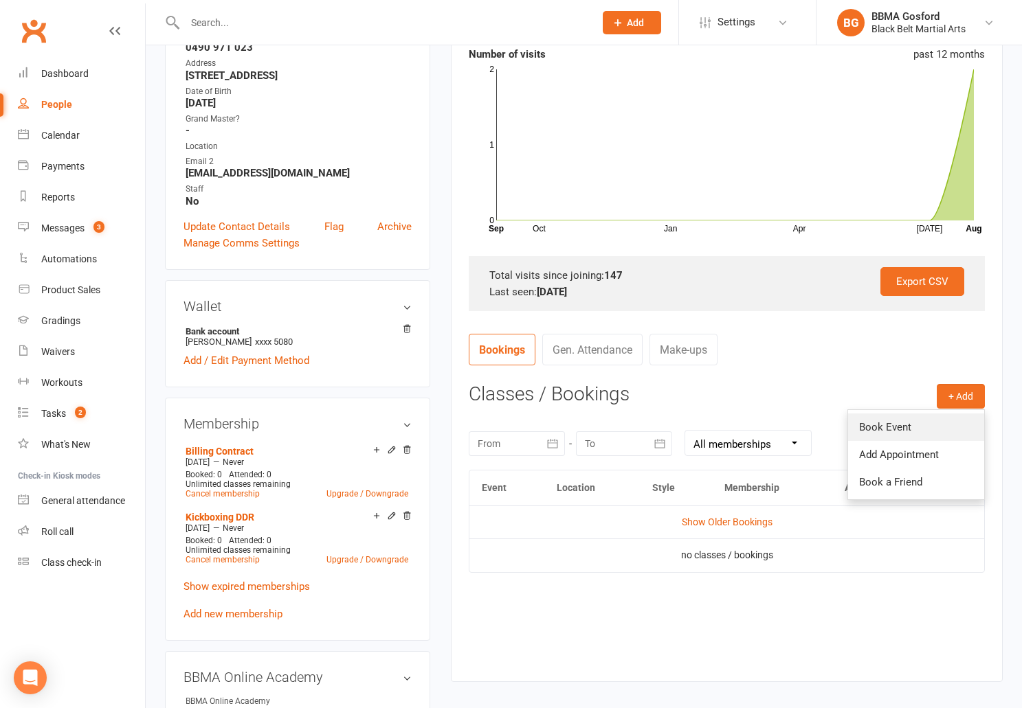
click at [906, 428] on link "Book Event" at bounding box center [916, 427] width 136 height 27
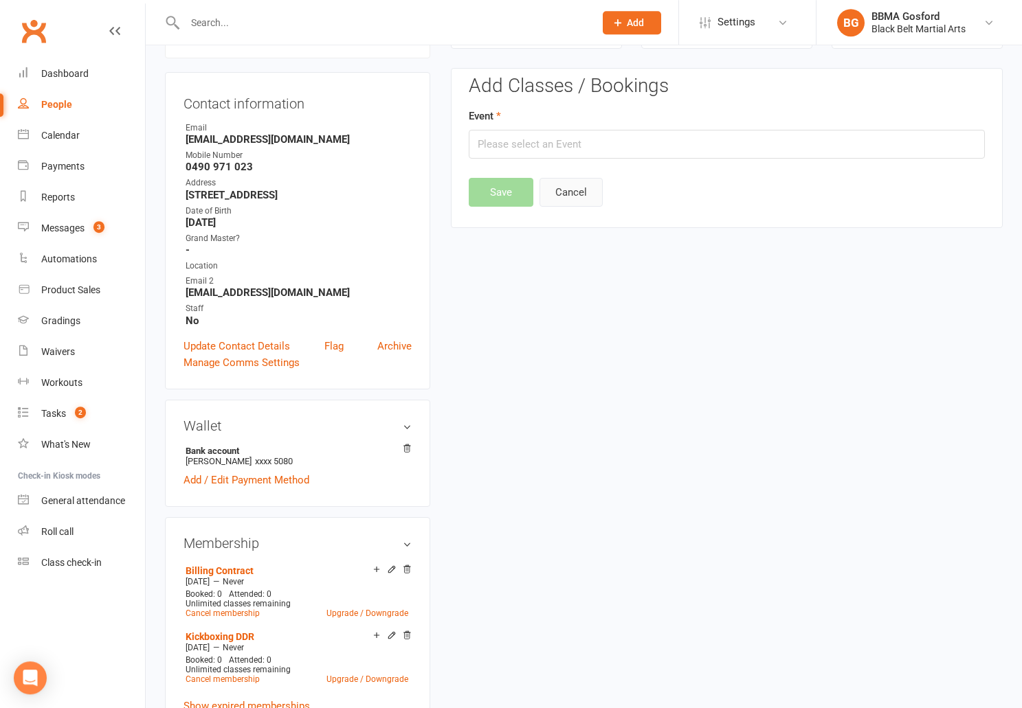
scroll to position [118, 0]
click at [558, 148] on input "text" at bounding box center [727, 145] width 516 height 29
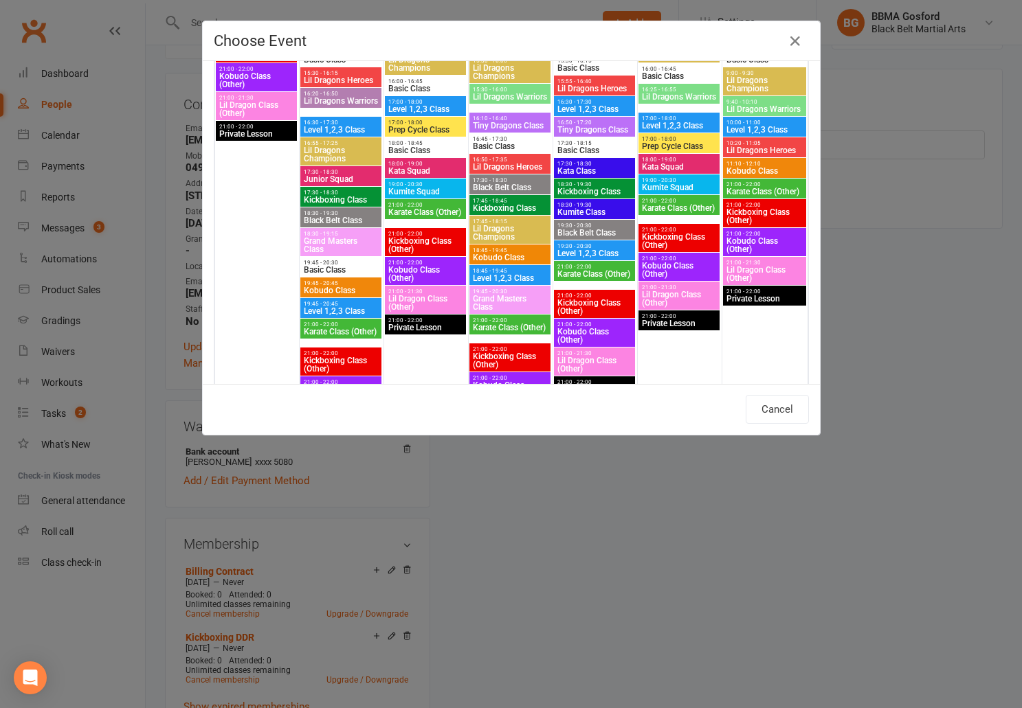
scroll to position [1686, 0]
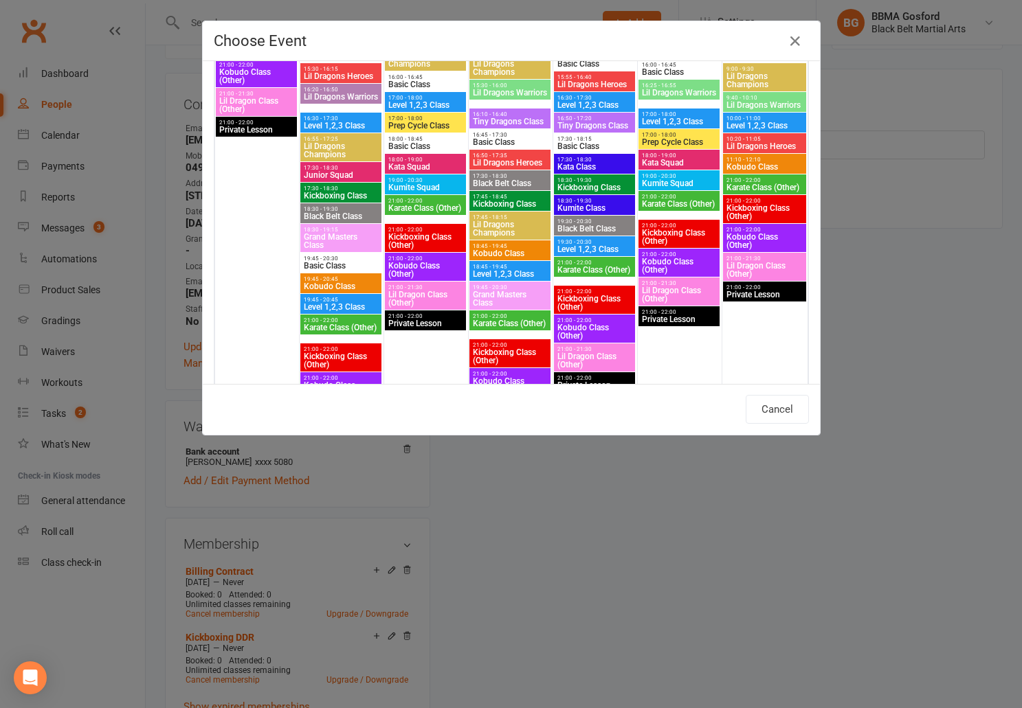
click at [590, 188] on span "Kickboxing Class" at bounding box center [595, 187] width 76 height 8
type input "Kickboxing Class - Aug 21, 2025 6:30:00 PM"
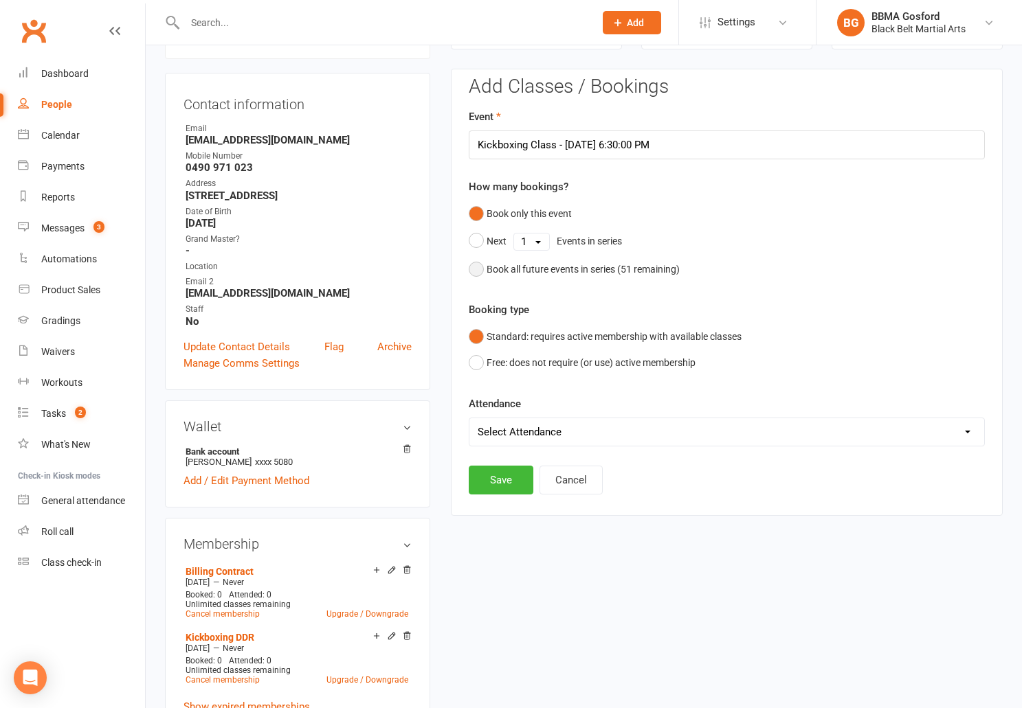
click at [476, 268] on button "Book all future events in series ( 51 remaining)" at bounding box center [574, 269] width 211 height 26
click at [491, 405] on button "Save" at bounding box center [501, 410] width 65 height 29
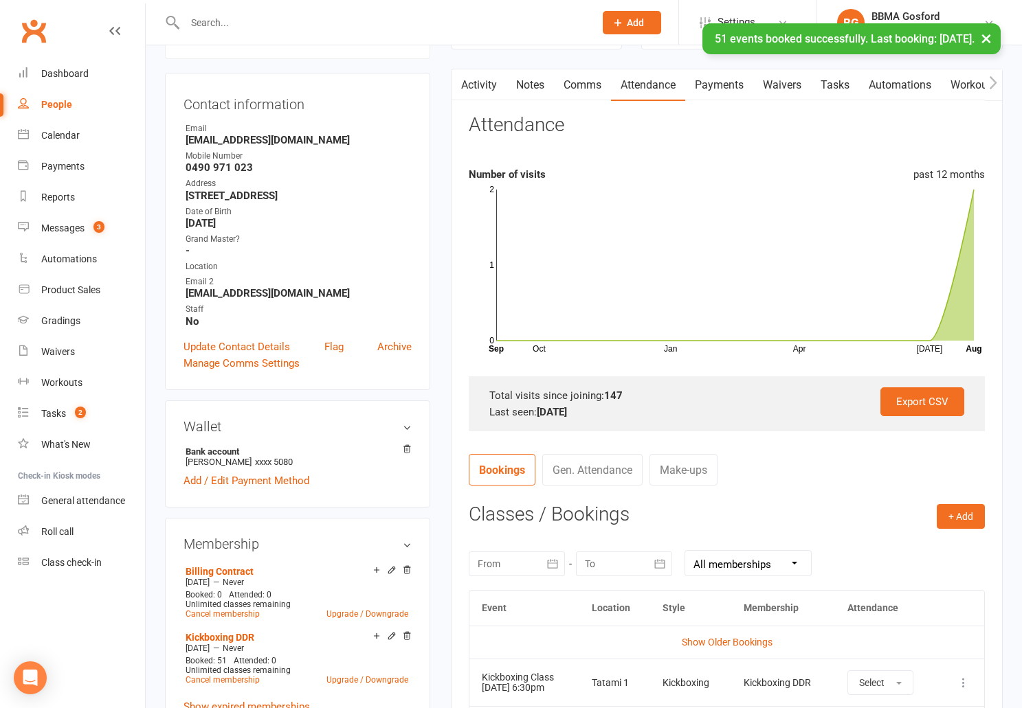
click at [582, 77] on link "Comms" at bounding box center [582, 85] width 57 height 32
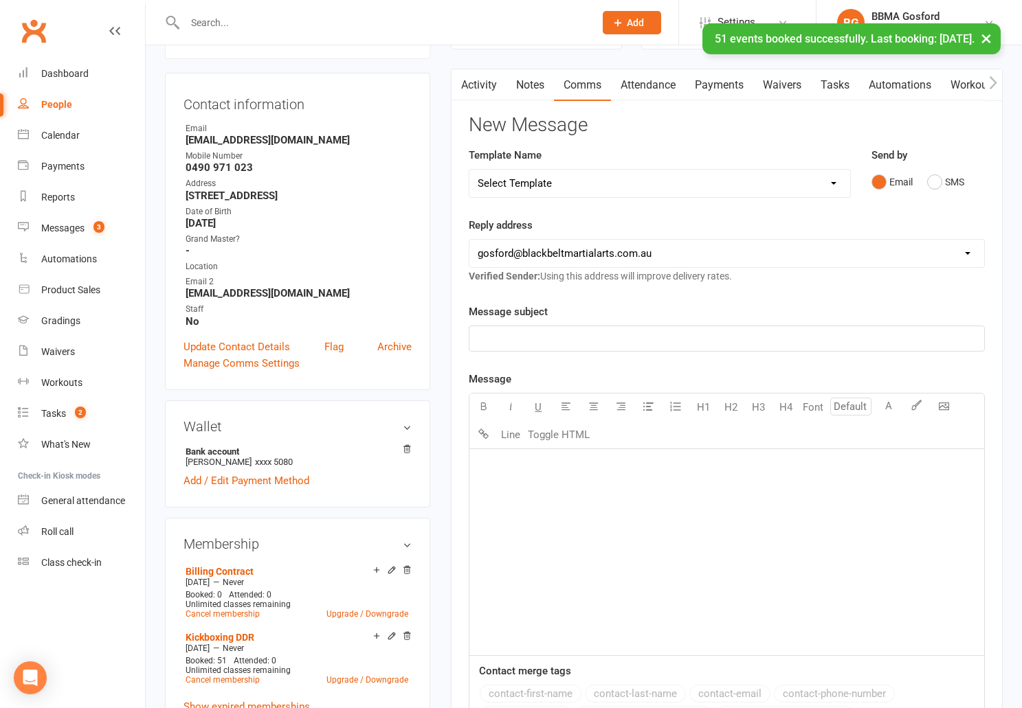
click at [469, 170] on select "Select Template [Email] Active Kids Voucher [Email] Black Belt Camp [Email] Bla…" at bounding box center [659, 183] width 380 height 27
click at [593, 188] on select "Select Template [Email] Active Kids Voucher [Email] Black Belt Camp [Email] Bla…" at bounding box center [659, 183] width 380 height 27
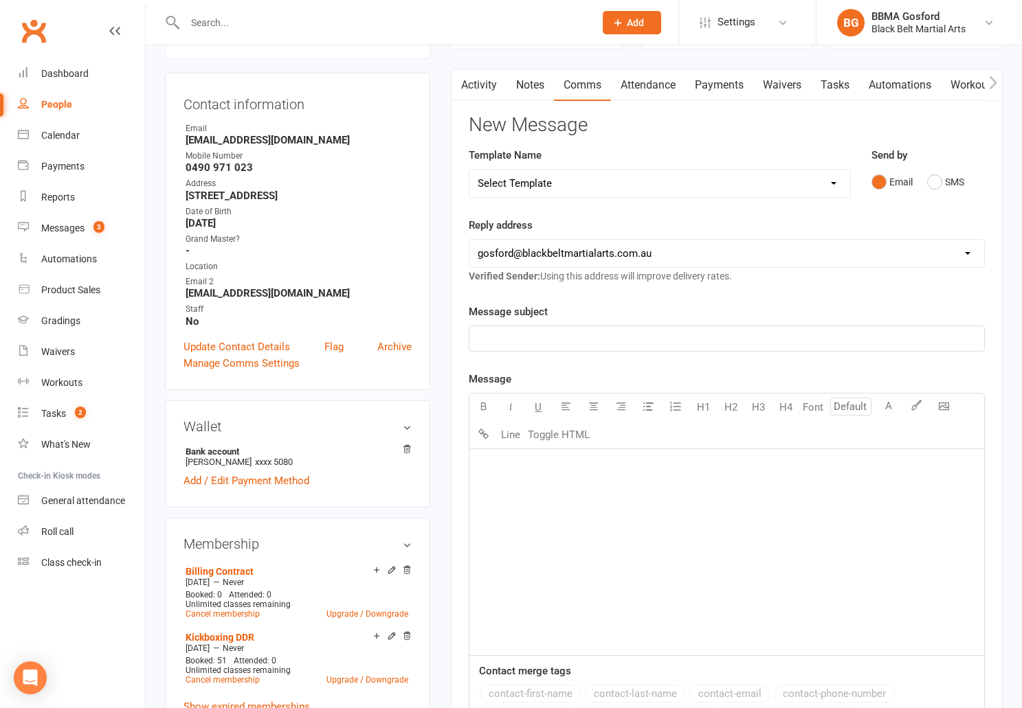
select select "20"
click option "[Email] Welcome Email" at bounding box center [0, 0] width 0 height 0
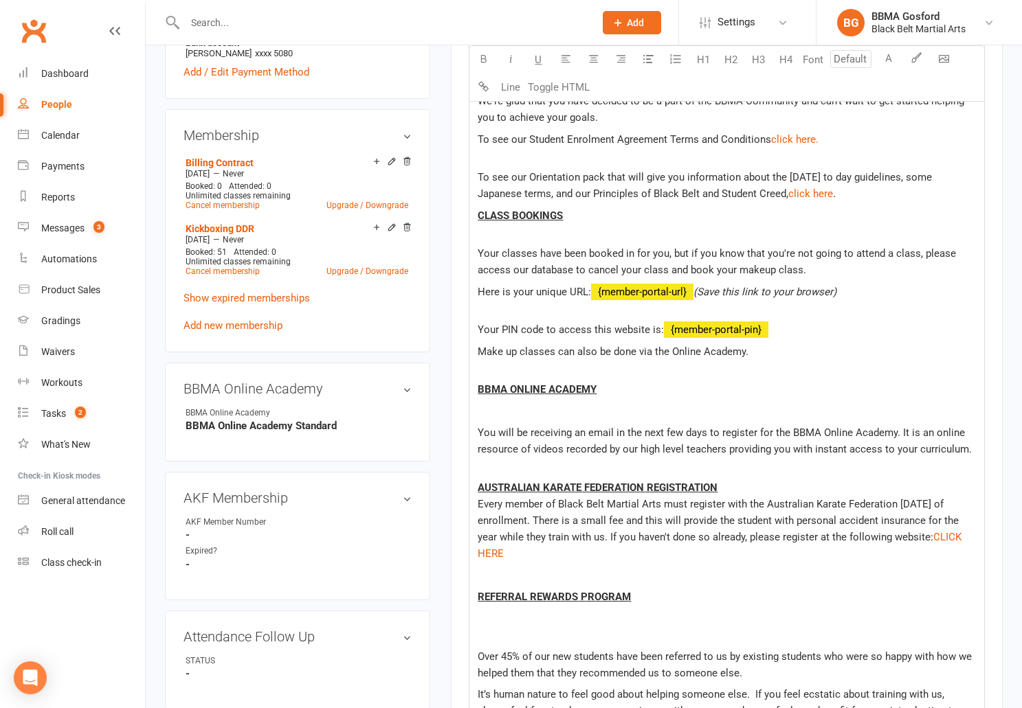
scroll to position [529, 0]
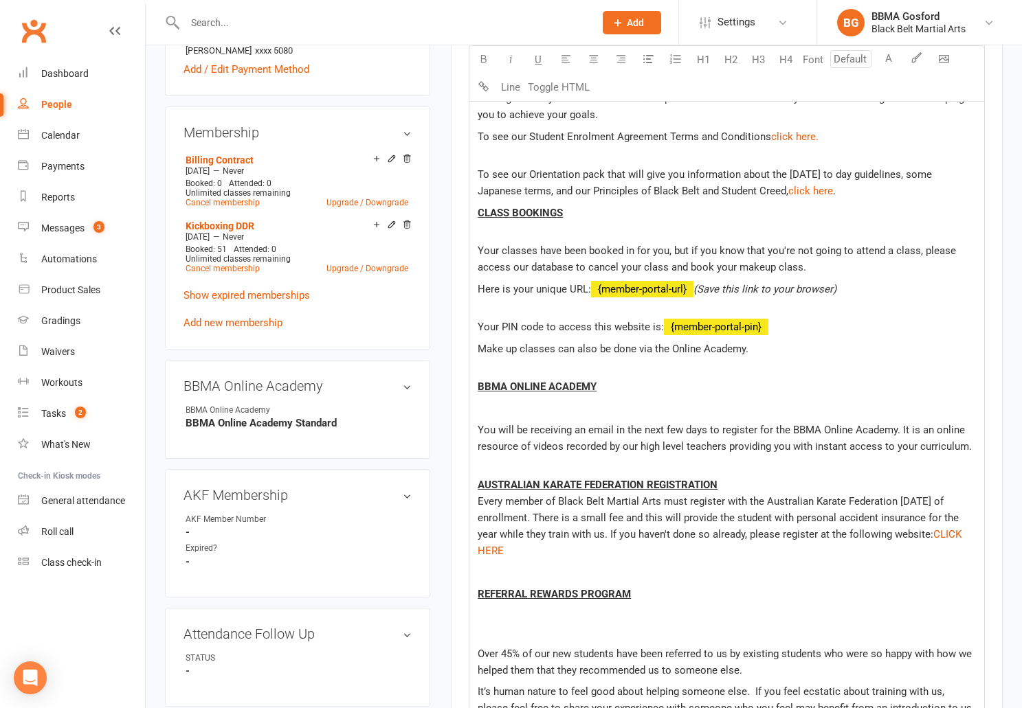
click at [500, 238] on p "CLASS BOOKINGS" at bounding box center [727, 221] width 498 height 33
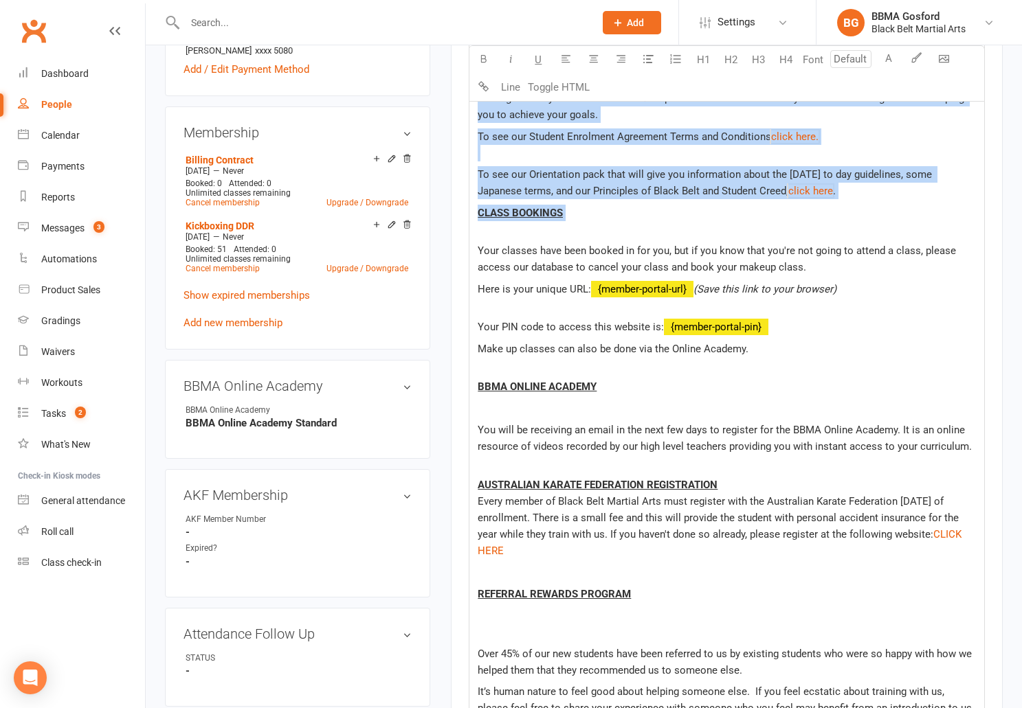
click at [505, 234] on p "CLASS BOOKINGS" at bounding box center [727, 221] width 498 height 33
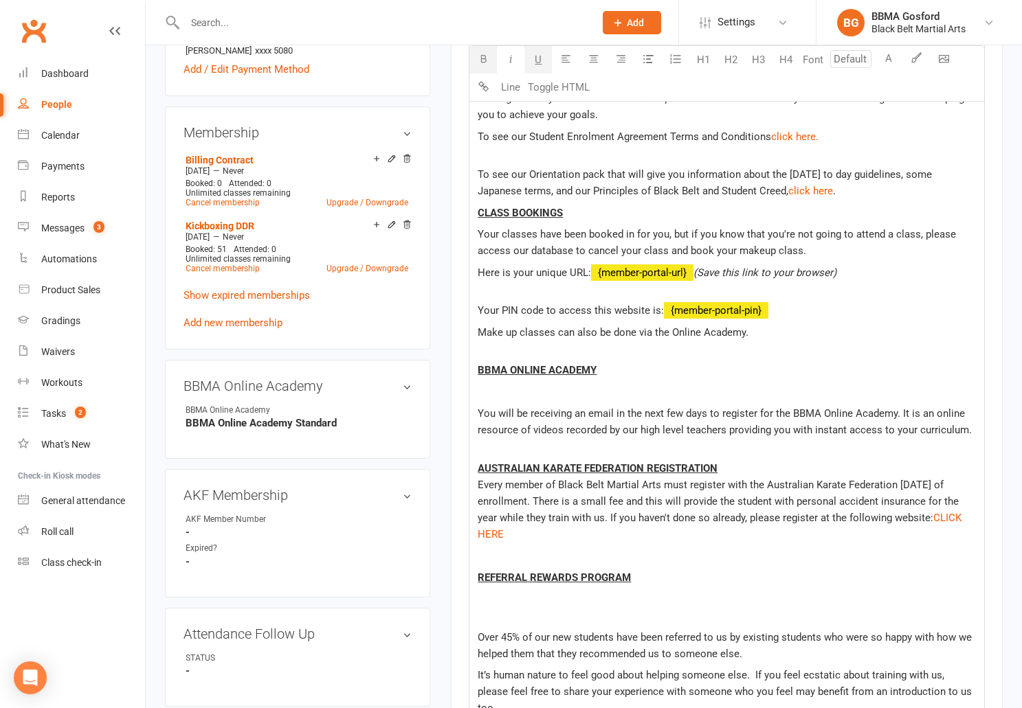
click at [498, 392] on p at bounding box center [727, 392] width 498 height 16
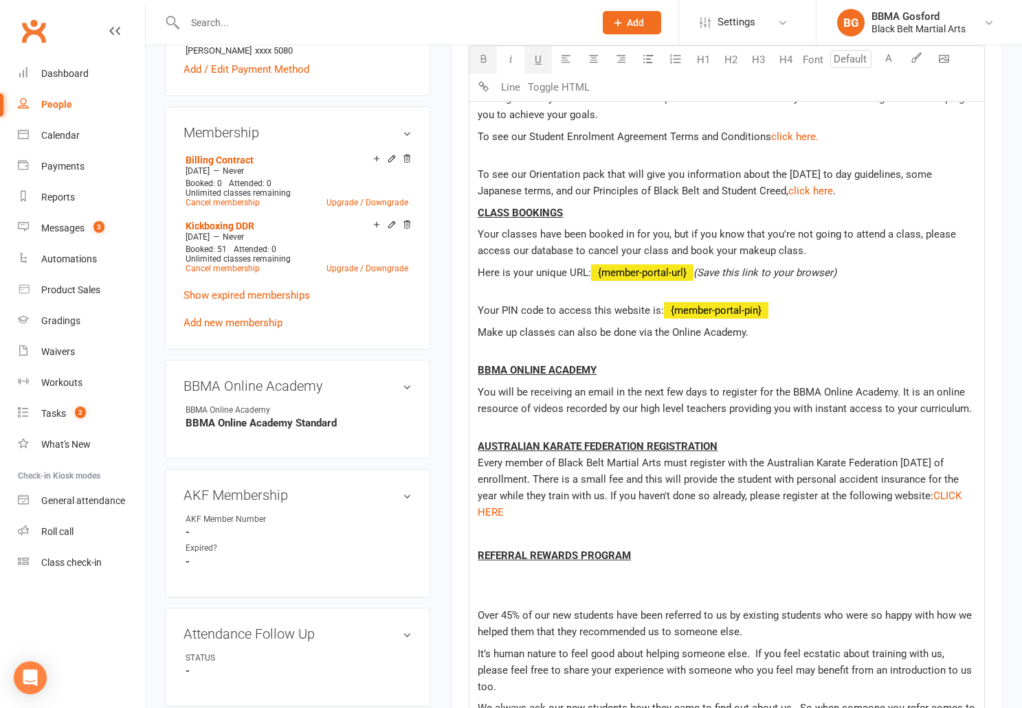
click at [495, 596] on p at bounding box center [727, 594] width 498 height 16
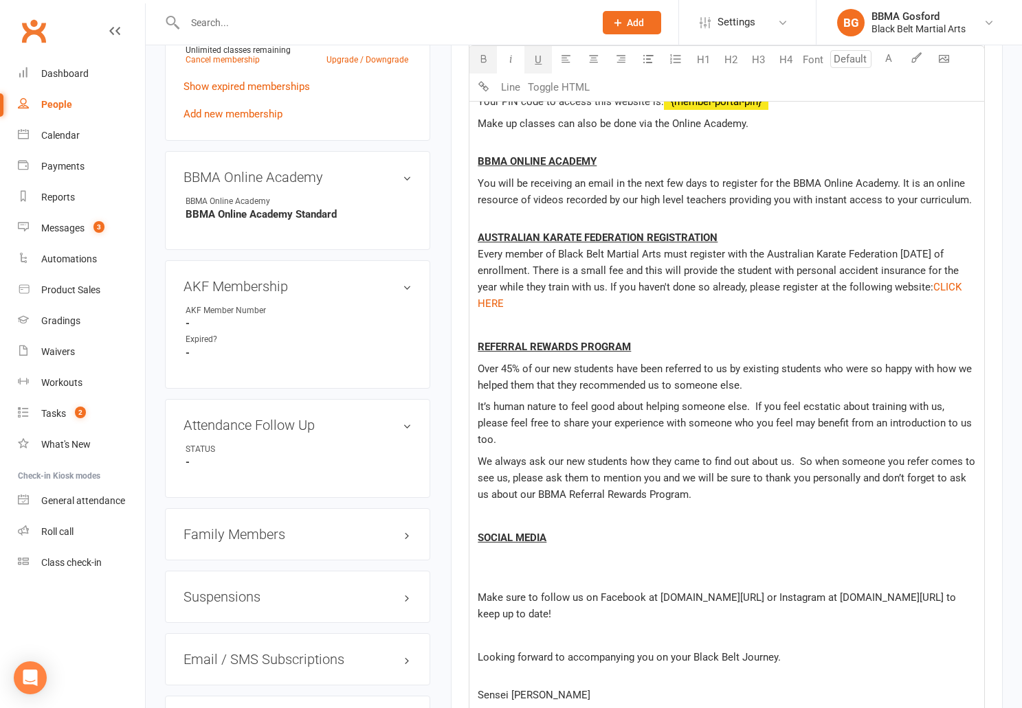
scroll to position [748, 0]
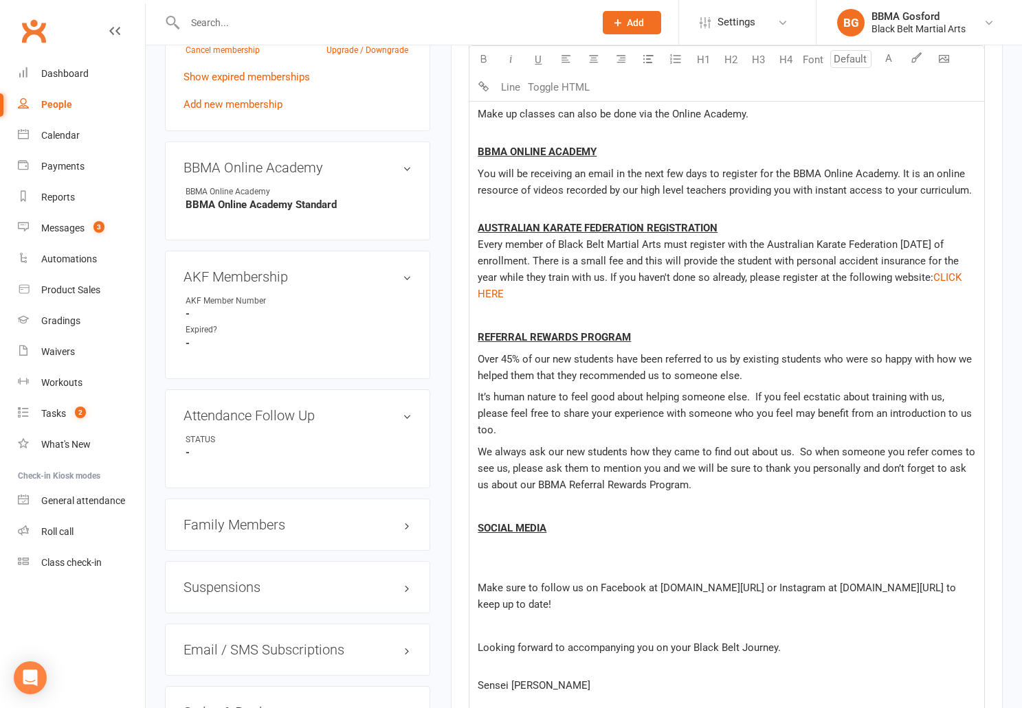
click at [485, 558] on p at bounding box center [727, 566] width 498 height 16
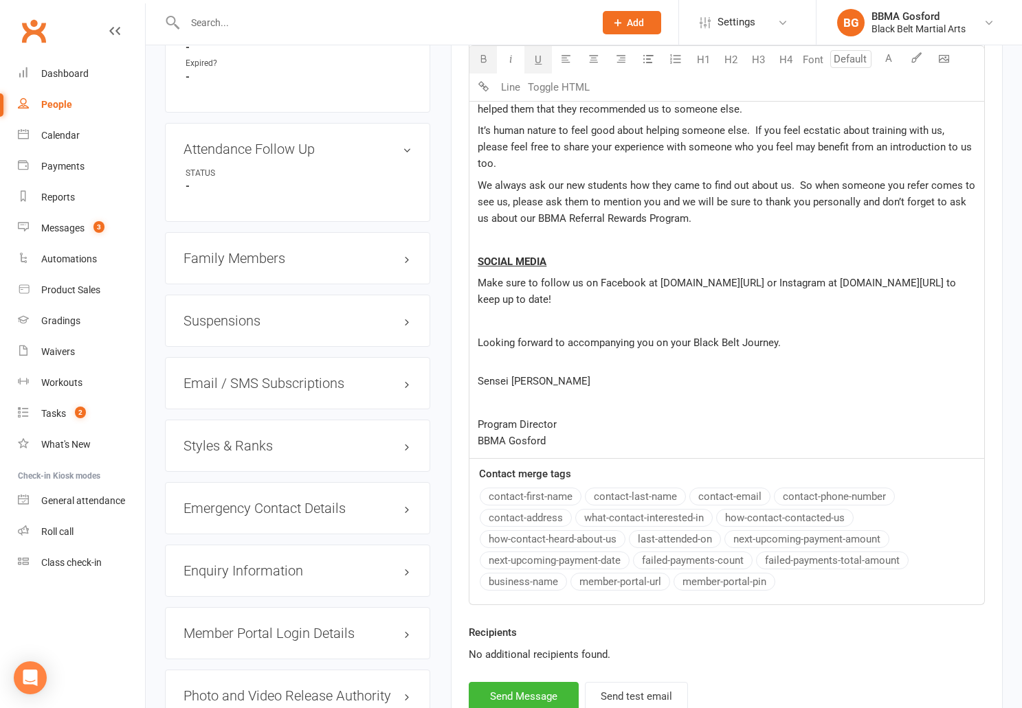
scroll to position [1018, 0]
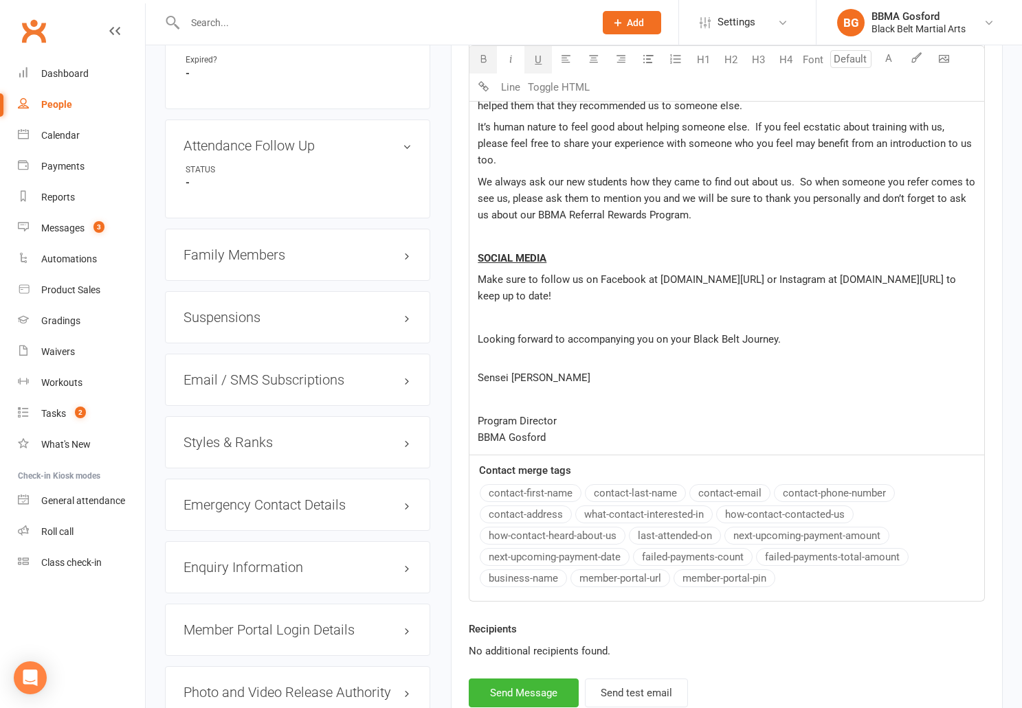
click at [504, 391] on p at bounding box center [727, 399] width 498 height 16
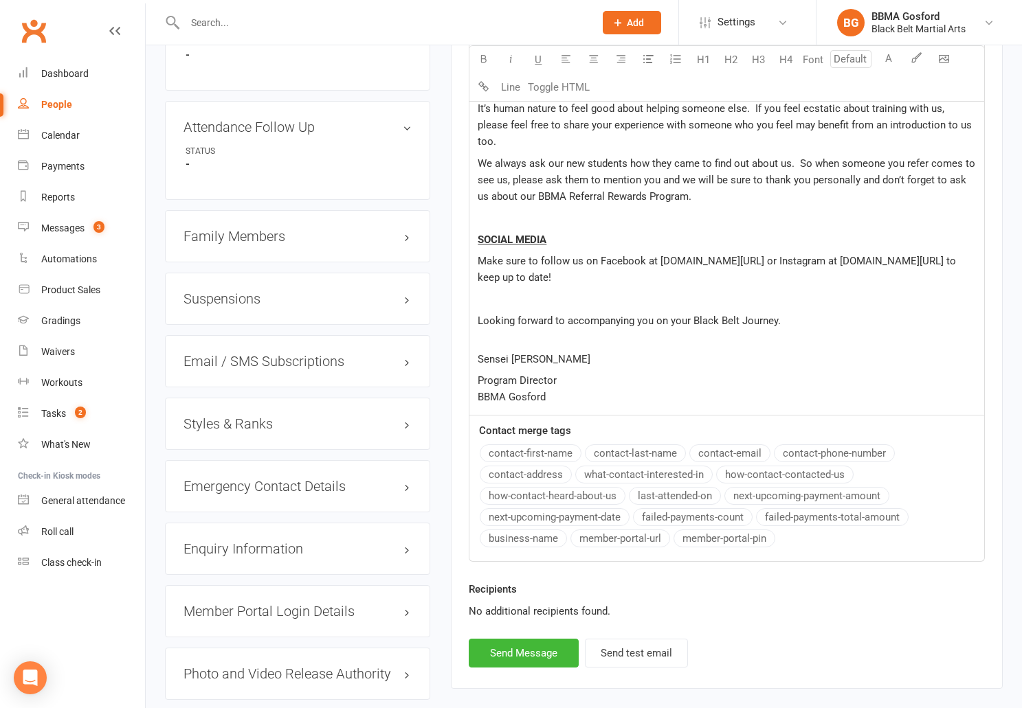
scroll to position [1126, 0]
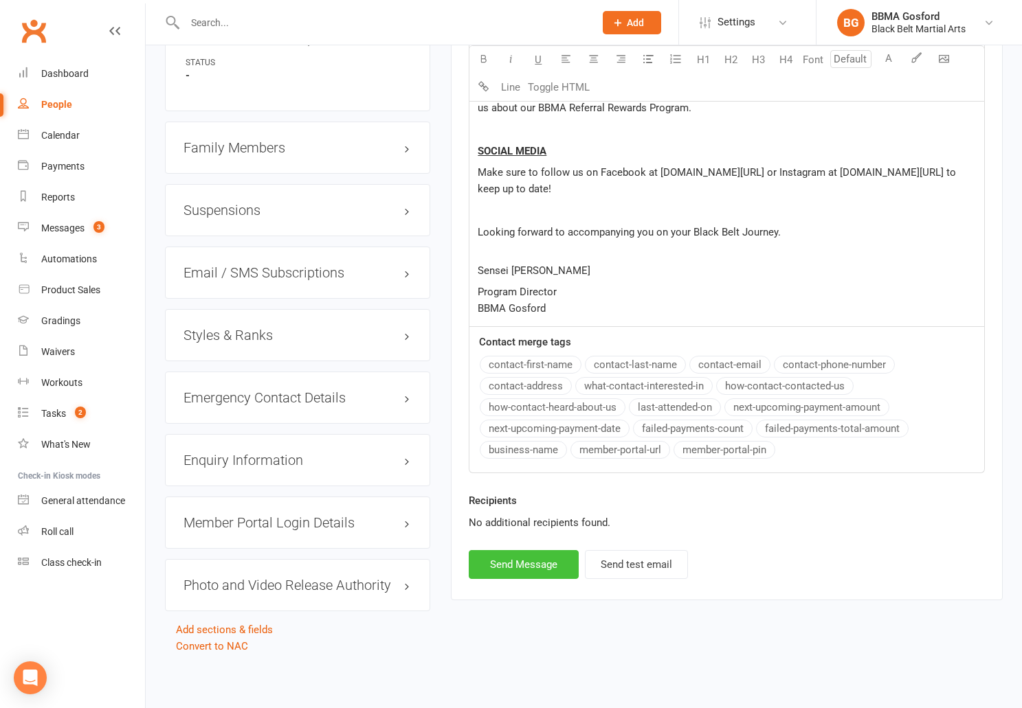
click at [519, 551] on button "Send Message" at bounding box center [524, 564] width 110 height 29
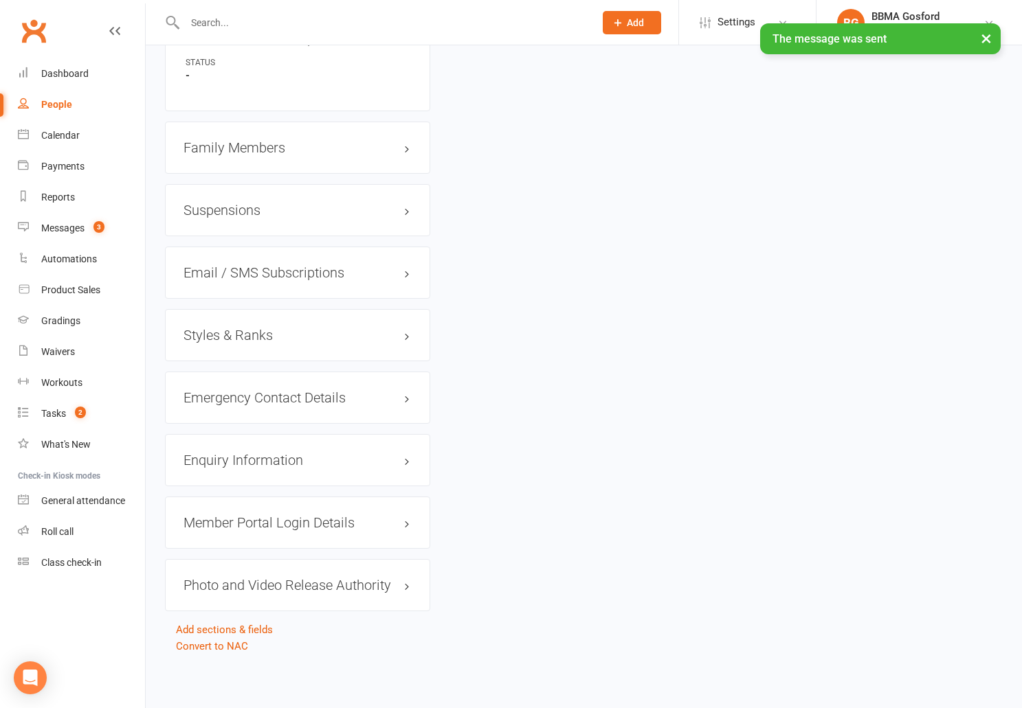
select select
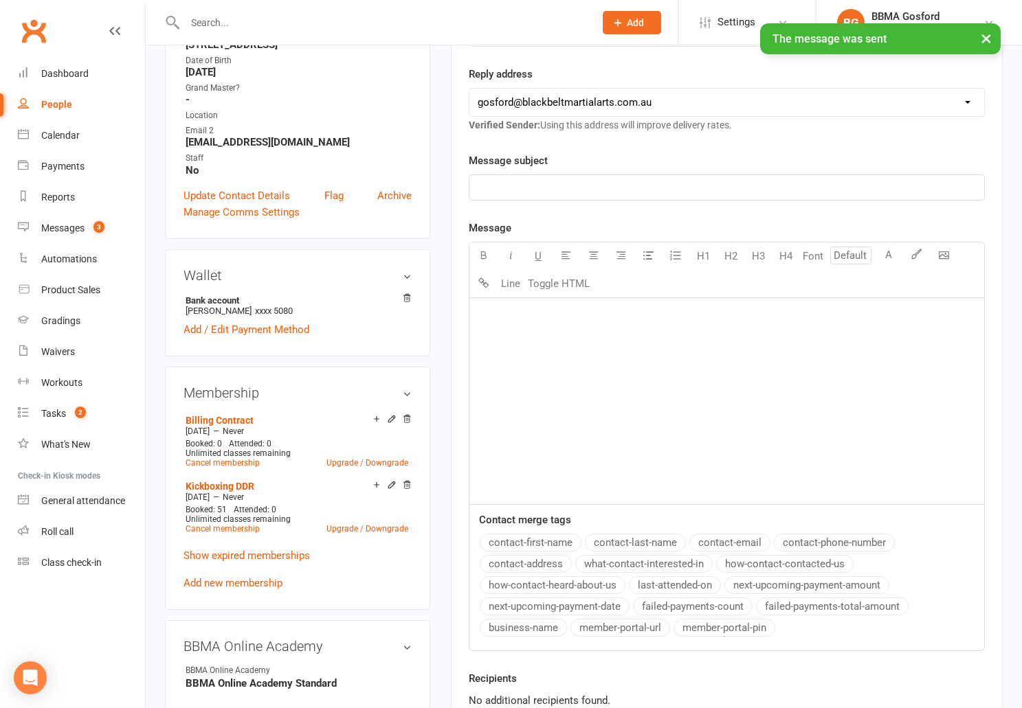
scroll to position [0, 0]
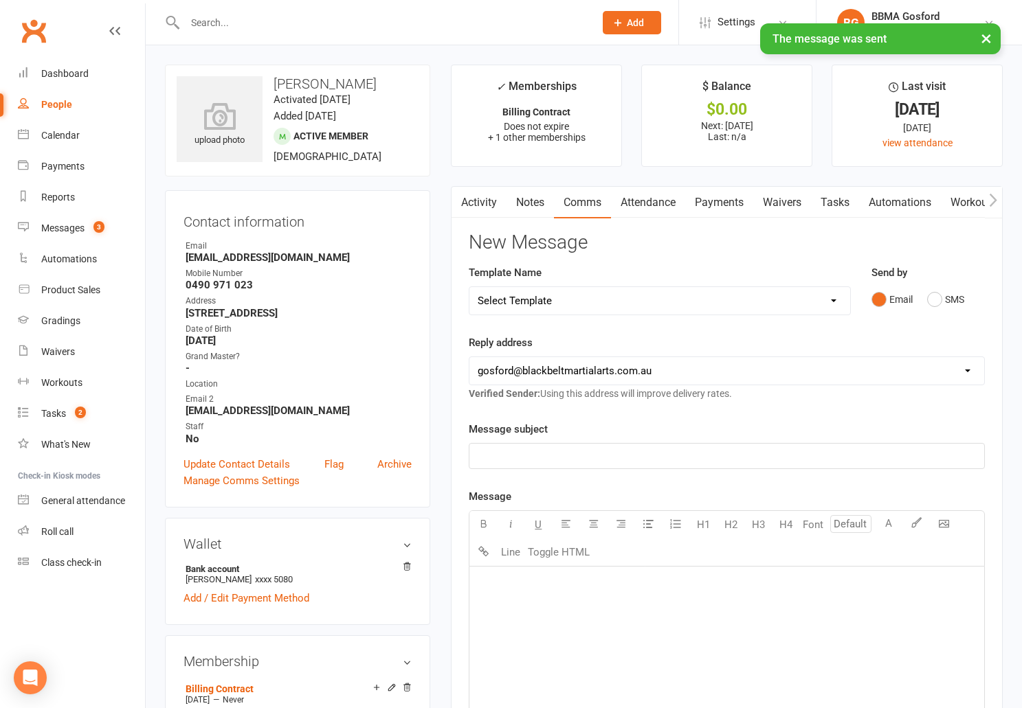
click at [479, 208] on link "Activity" at bounding box center [478, 203] width 55 height 32
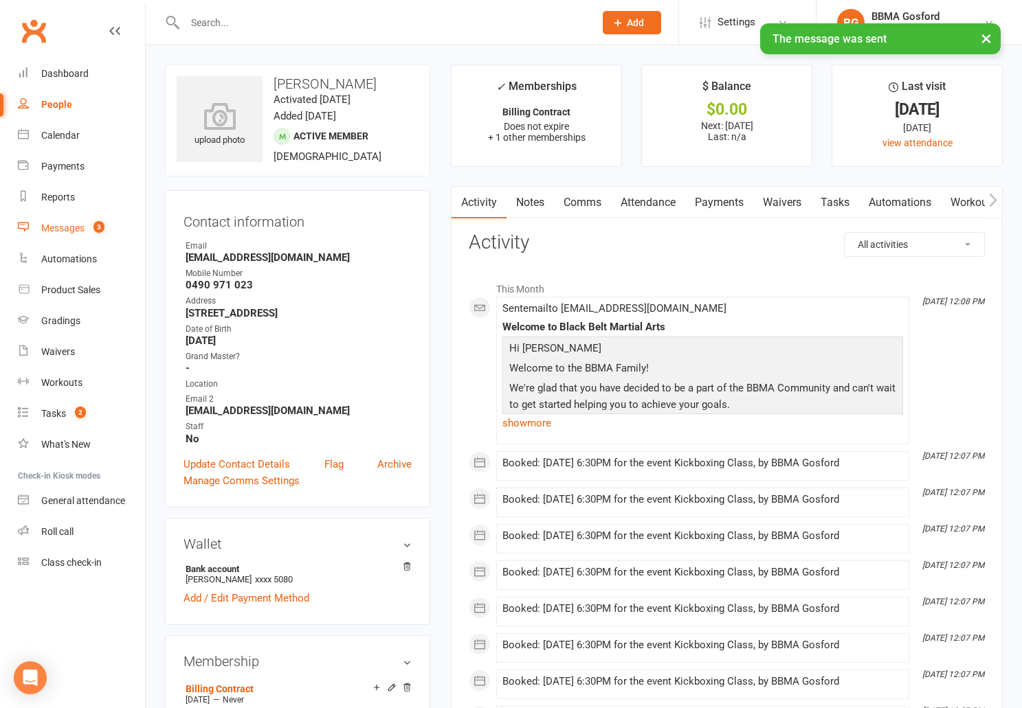
click at [62, 231] on div "Messages" at bounding box center [62, 228] width 43 height 11
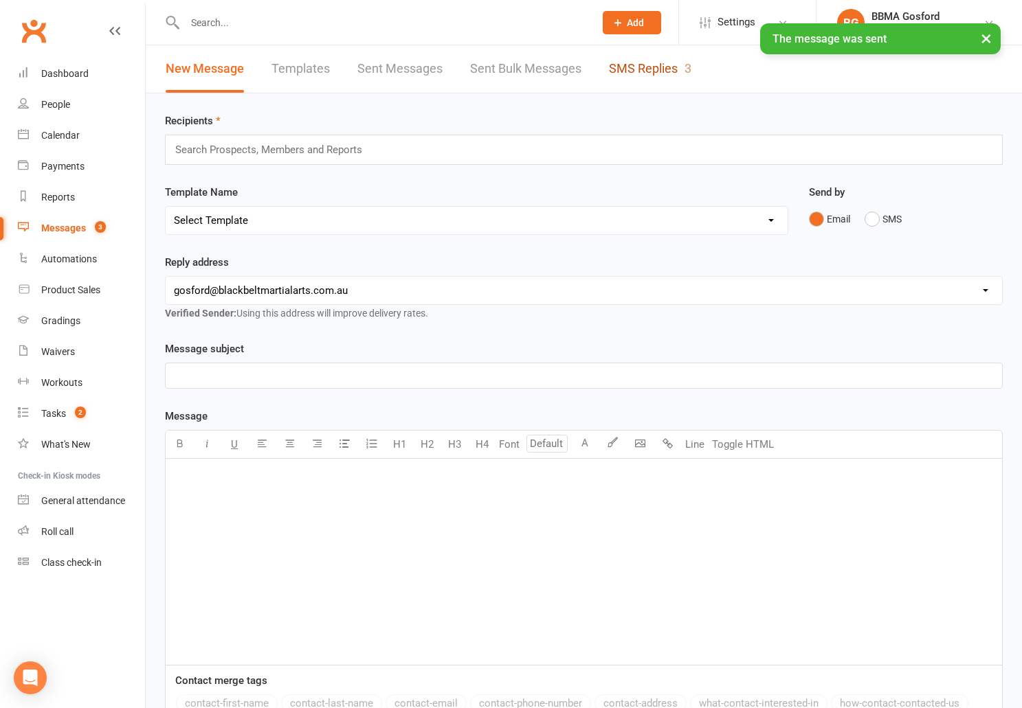
click at [641, 74] on link "SMS Replies 3" at bounding box center [650, 68] width 82 height 47
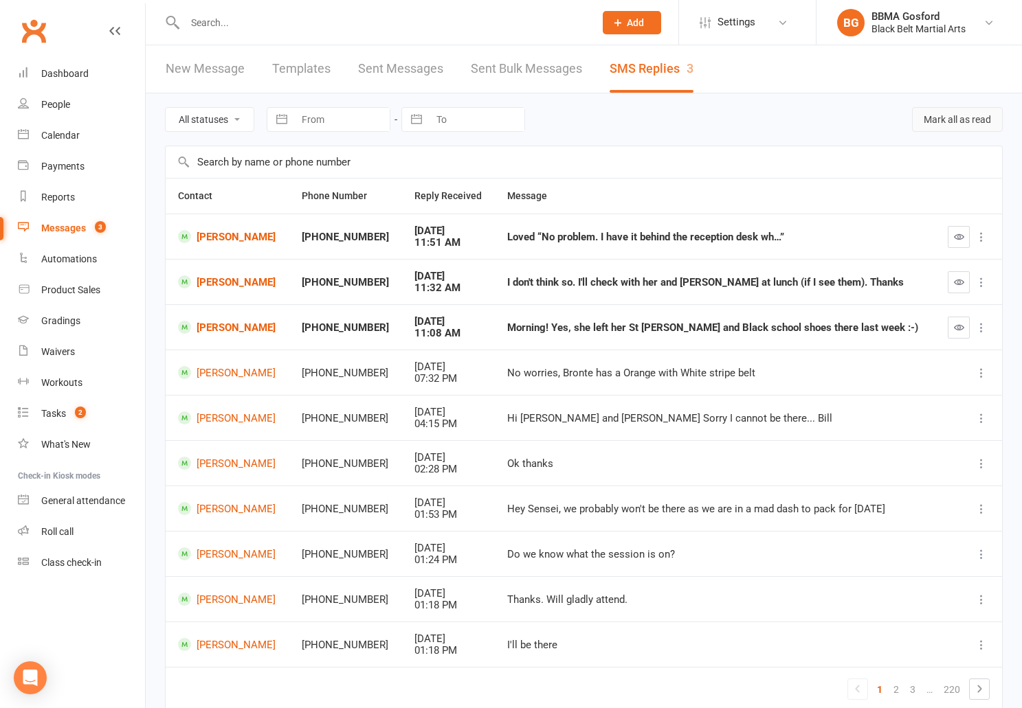
click at [965, 120] on button "Mark all as read" at bounding box center [957, 119] width 91 height 25
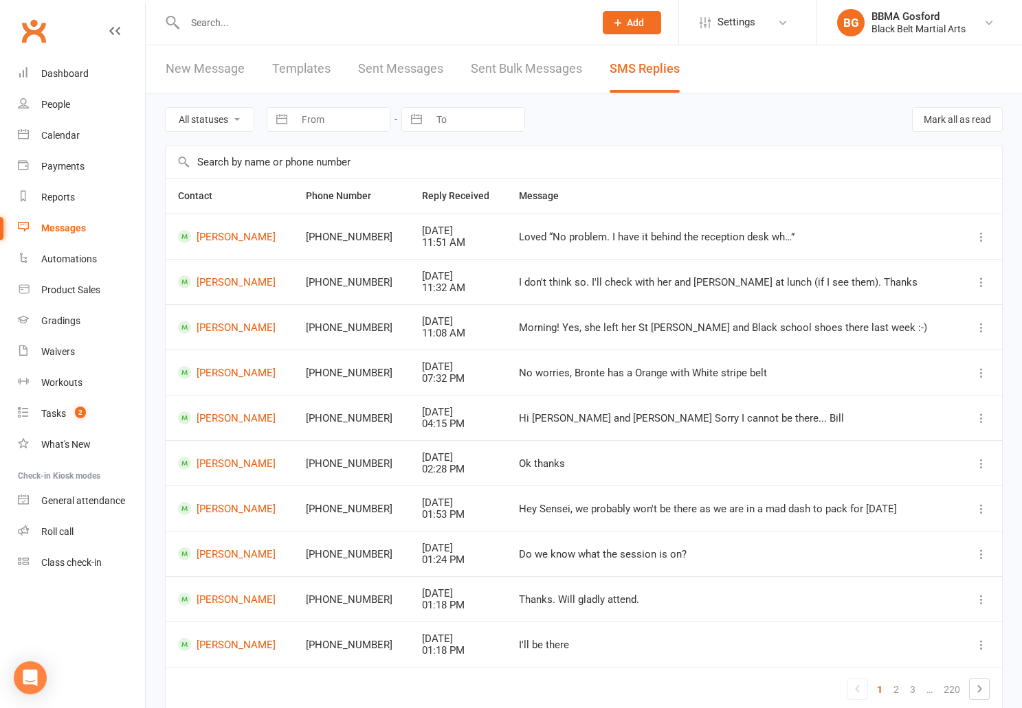
click at [244, 21] on input "text" at bounding box center [383, 22] width 404 height 19
type input "ben ruskin"
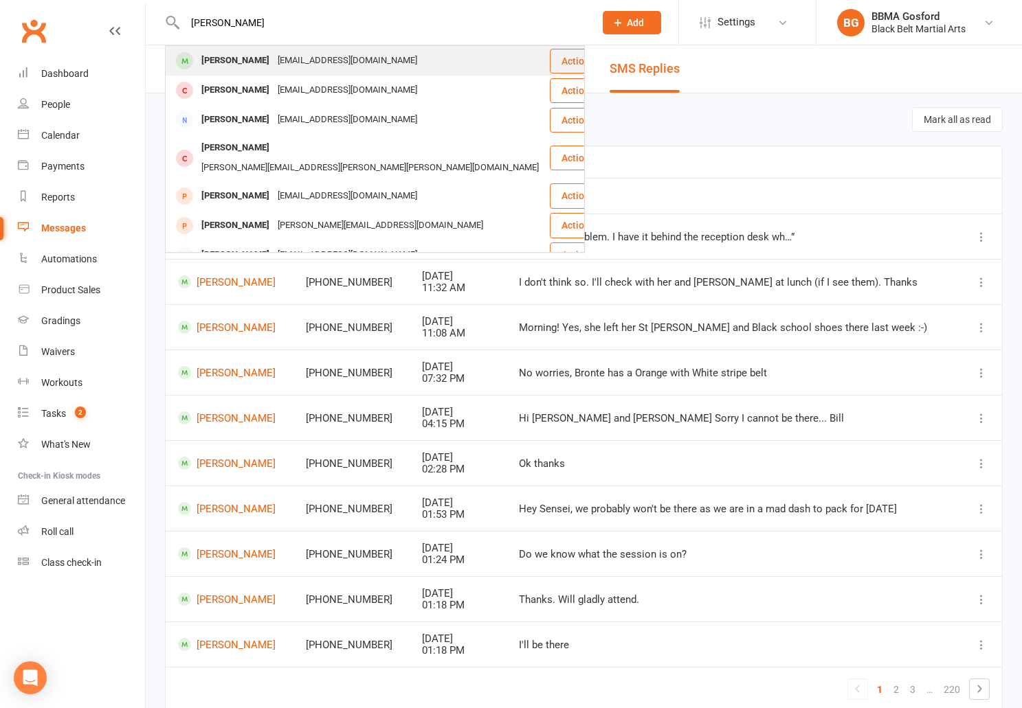
click at [225, 59] on div "Ben Ruskin" at bounding box center [235, 61] width 76 height 20
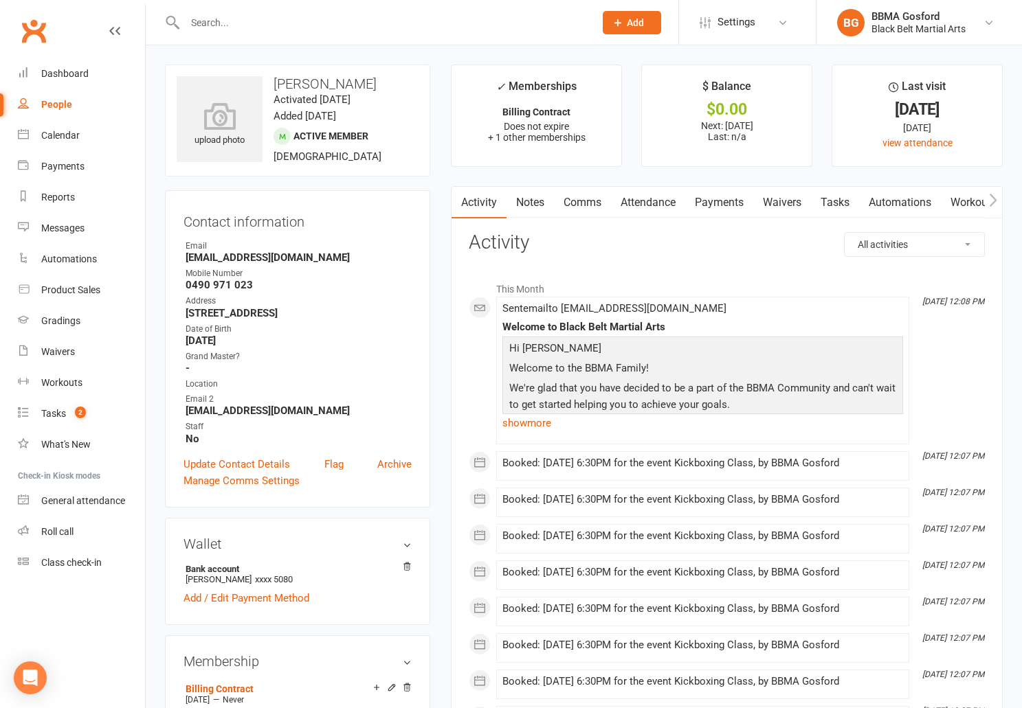
click at [238, 260] on strong "ruskinben1@gmail.com" at bounding box center [299, 258] width 226 height 12
click at [254, 22] on input "text" at bounding box center [383, 22] width 404 height 19
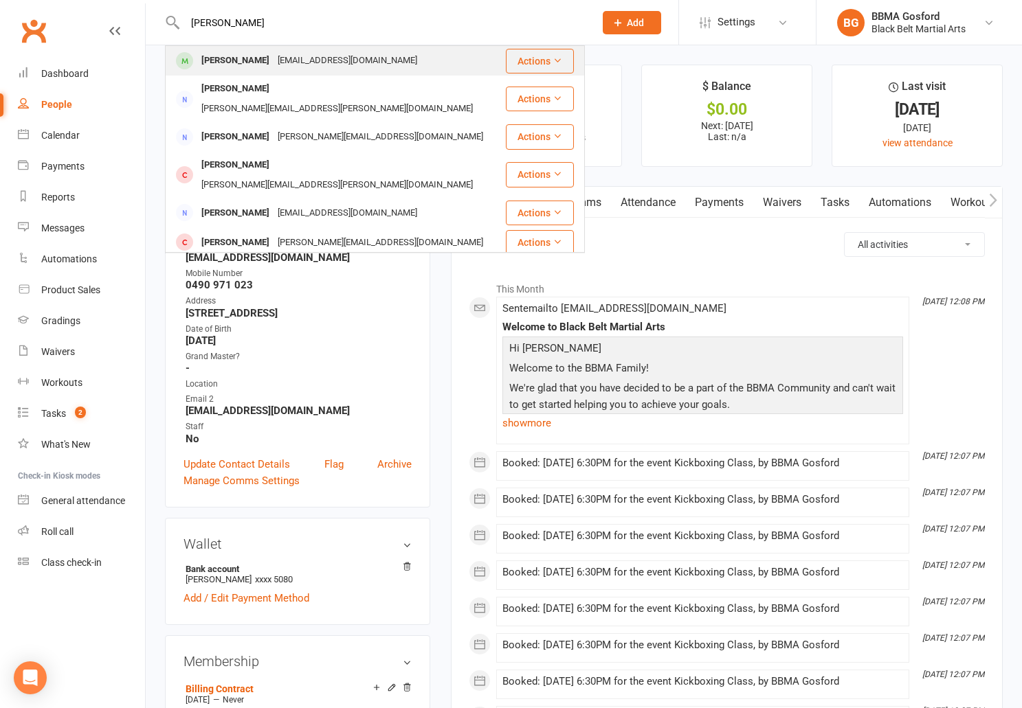
type input "jodie cesc"
click at [254, 64] on div "Jodie Cesca" at bounding box center [235, 61] width 76 height 20
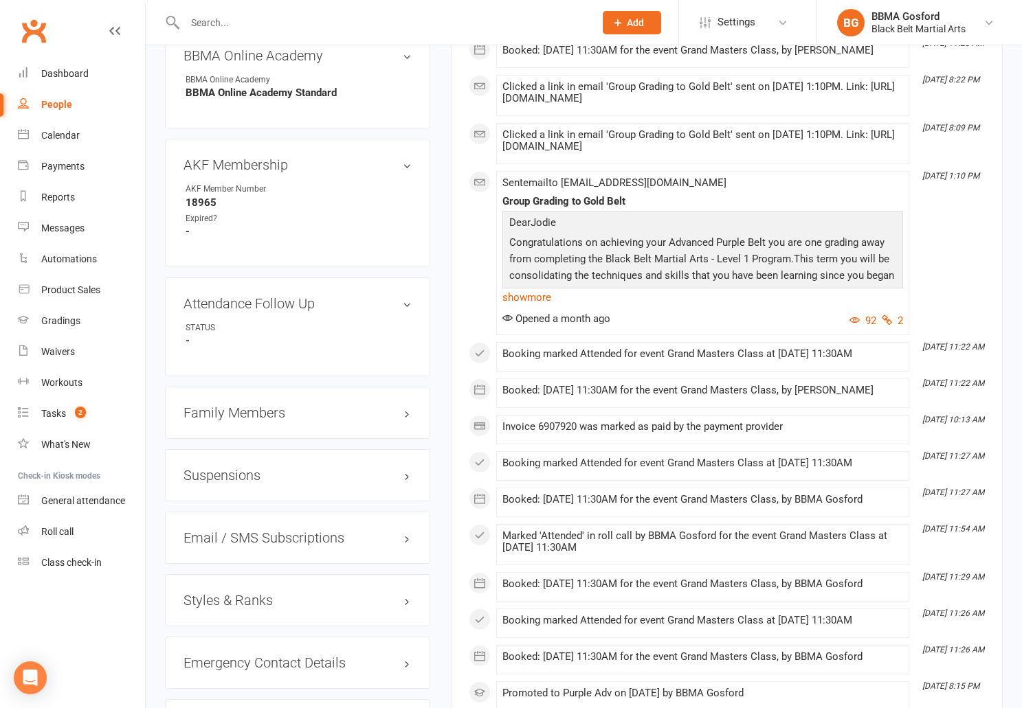
scroll to position [857, 0]
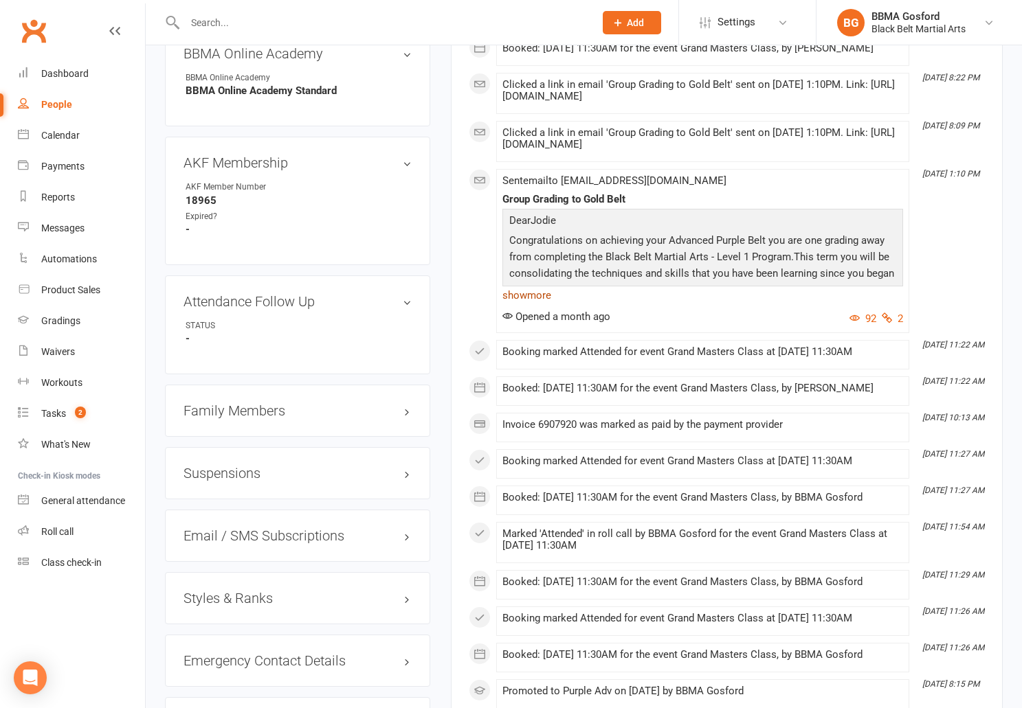
click at [541, 305] on link "show more" at bounding box center [702, 295] width 401 height 19
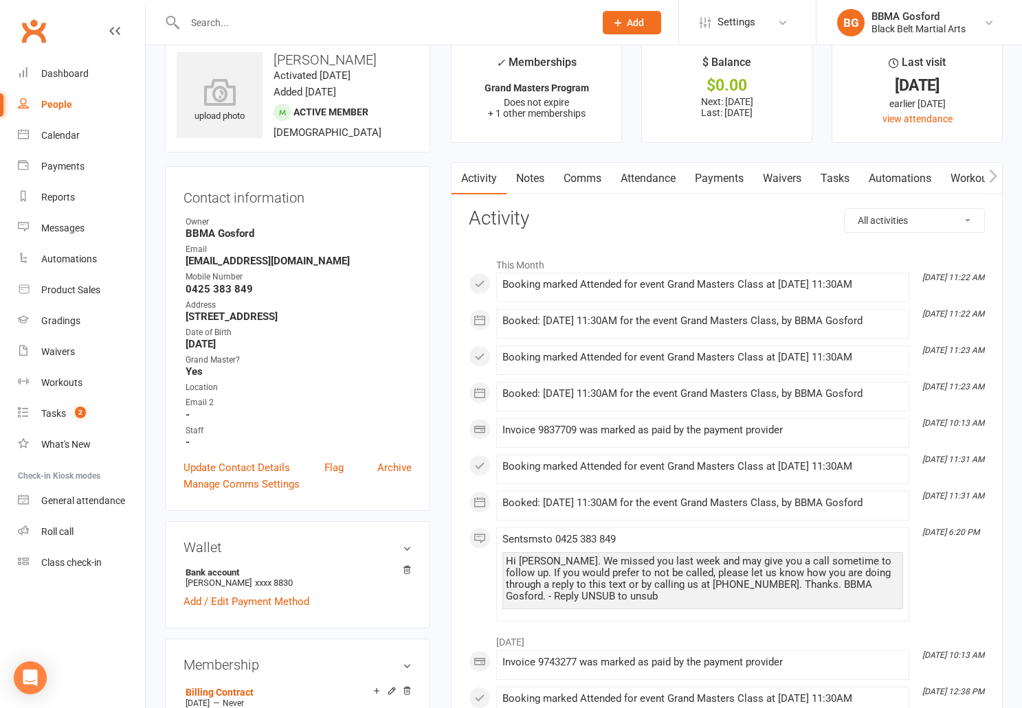
scroll to position [0, 0]
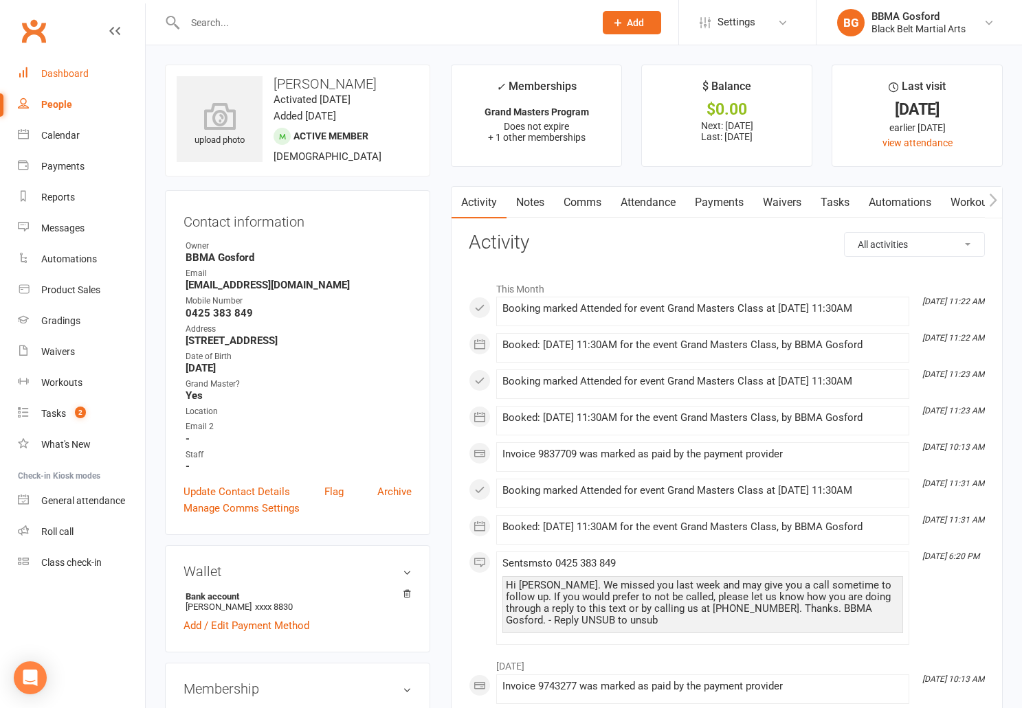
click at [65, 76] on div "Dashboard" at bounding box center [64, 73] width 47 height 11
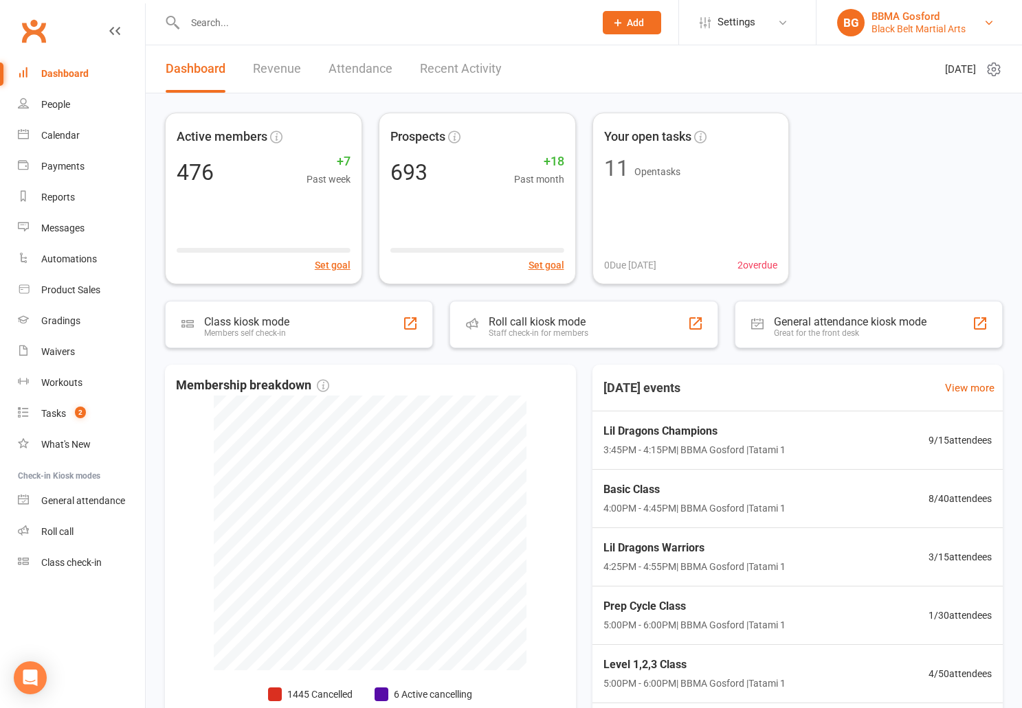
click at [904, 19] on div "BBMA Gosford" at bounding box center [918, 16] width 94 height 12
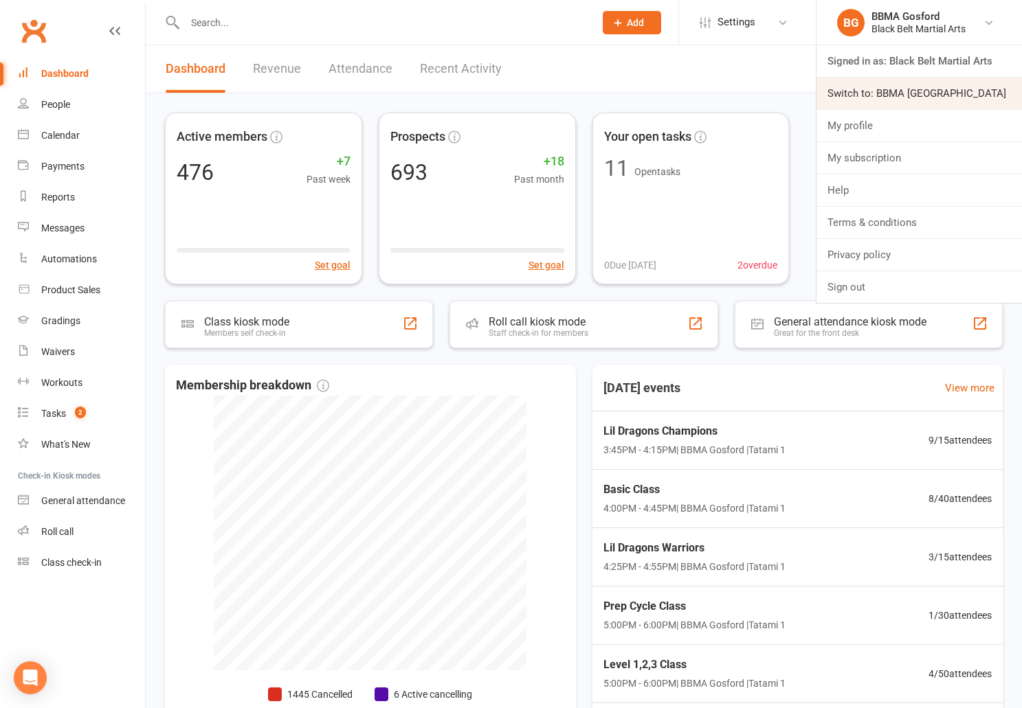
click at [912, 87] on link "Switch to: BBMA Erina Heights" at bounding box center [918, 94] width 205 height 32
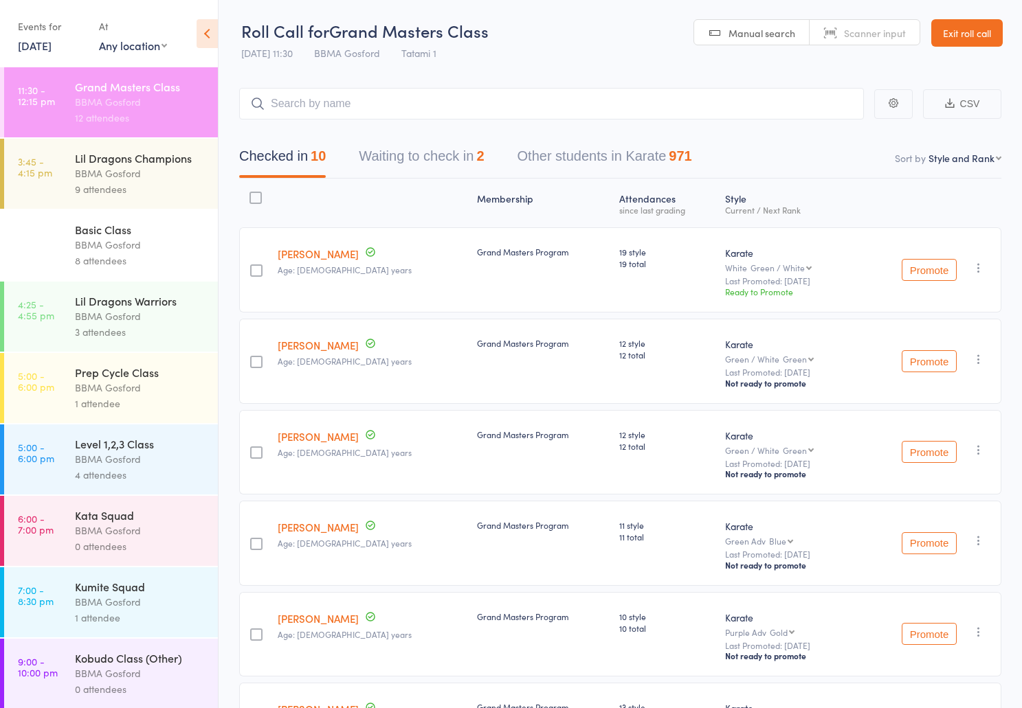
click at [465, 163] on button "Waiting to check in 2" at bounding box center [421, 160] width 125 height 36
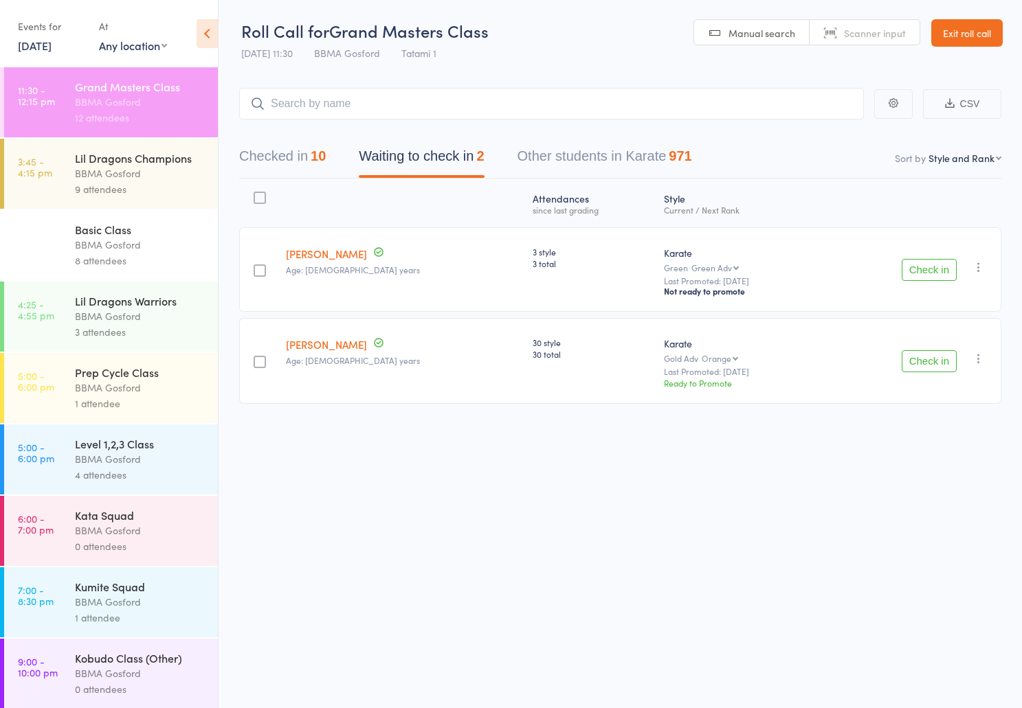
click at [927, 363] on button "Check in" at bounding box center [929, 361] width 55 height 22
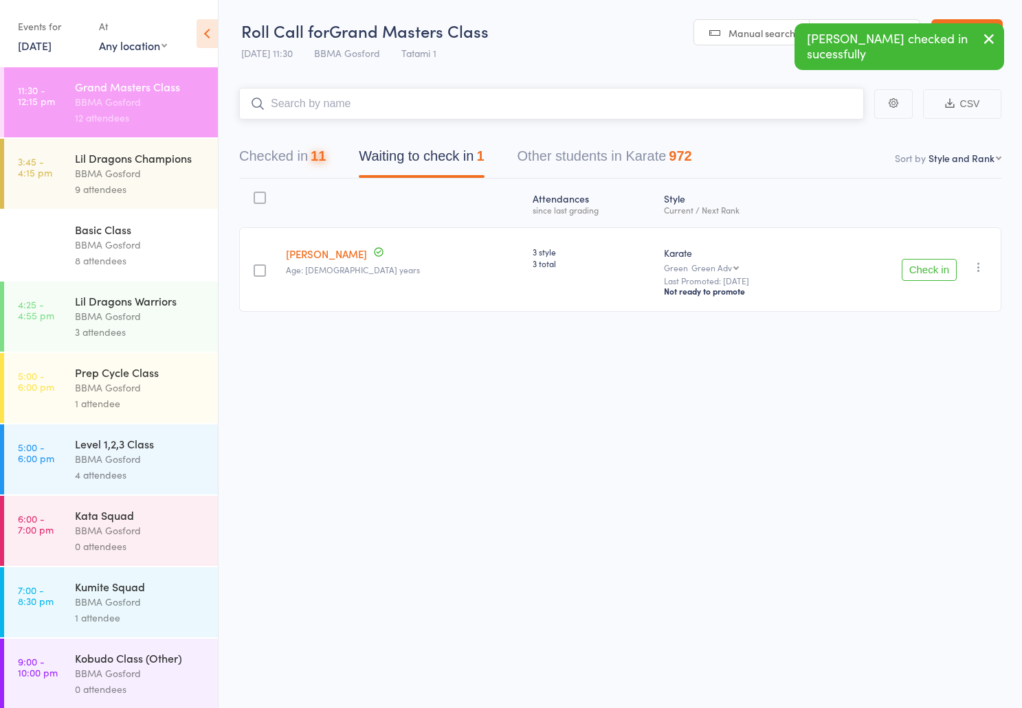
click at [339, 106] on input "search" at bounding box center [551, 104] width 625 height 32
type input "[PERSON_NAME]"
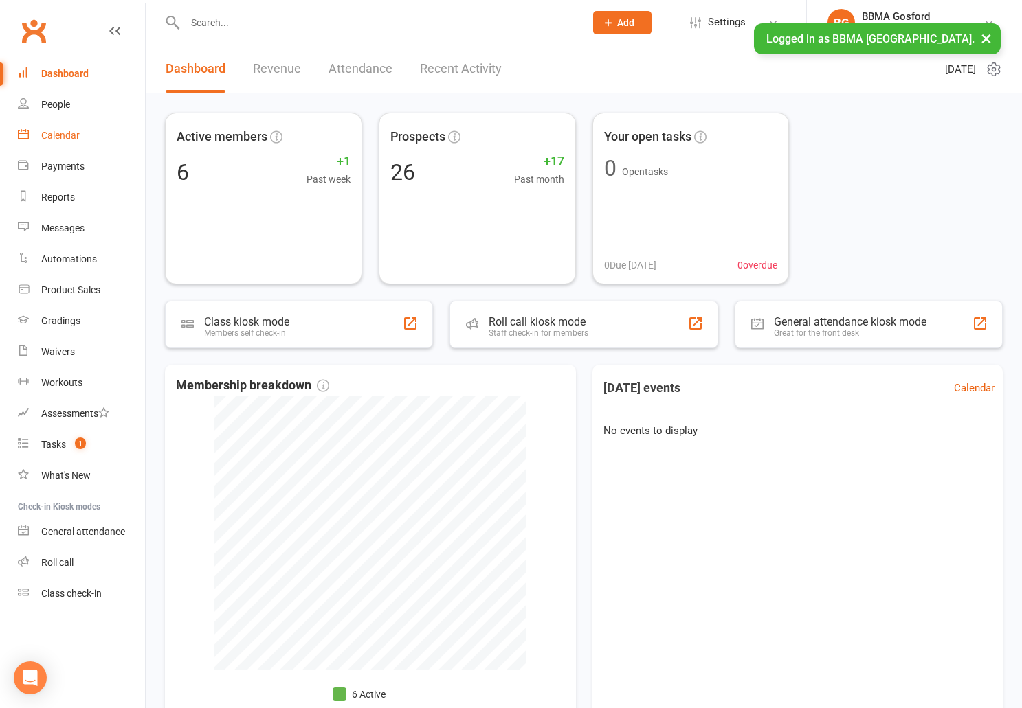
click at [58, 135] on div "Calendar" at bounding box center [60, 135] width 38 height 11
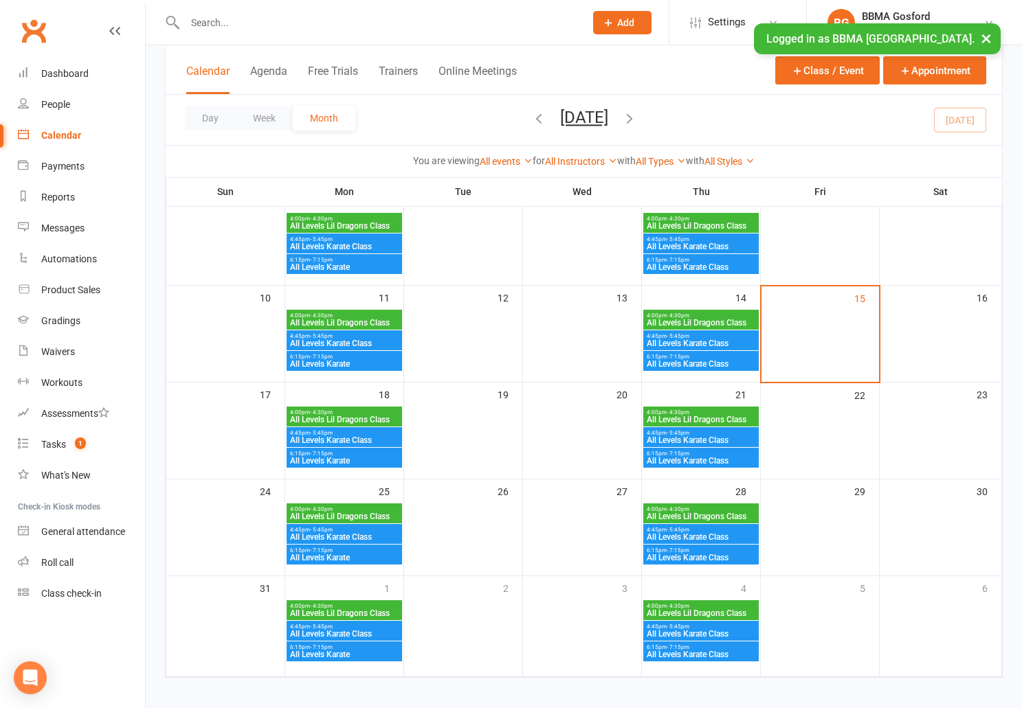
scroll to position [205, 0]
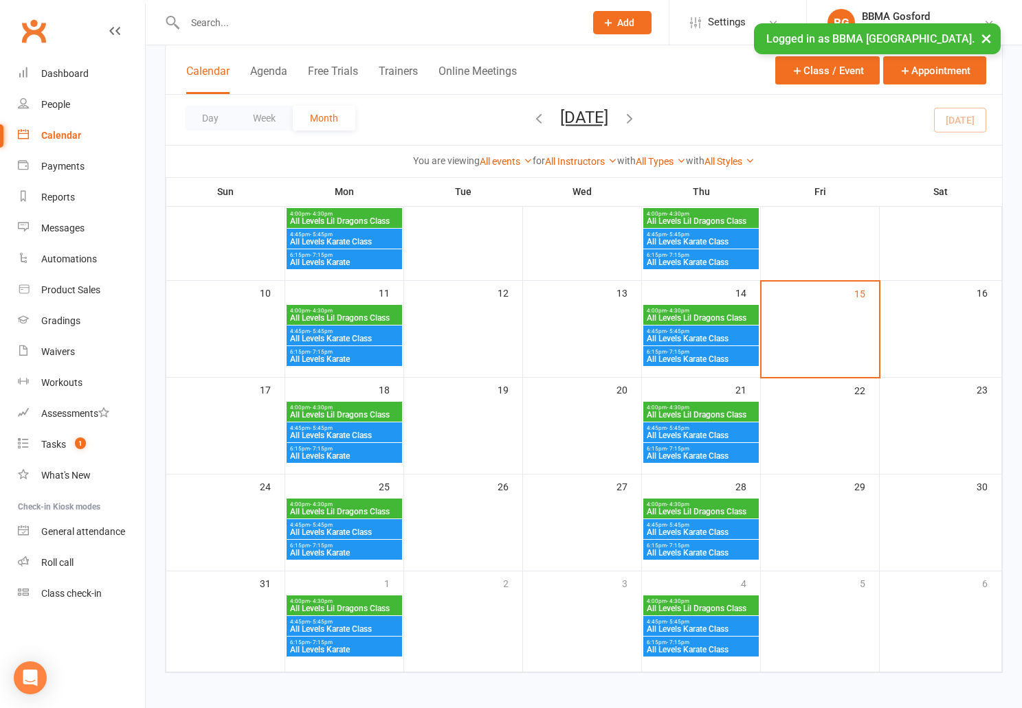
click at [337, 318] on span "All Levels Lil Dragons Class" at bounding box center [344, 318] width 110 height 8
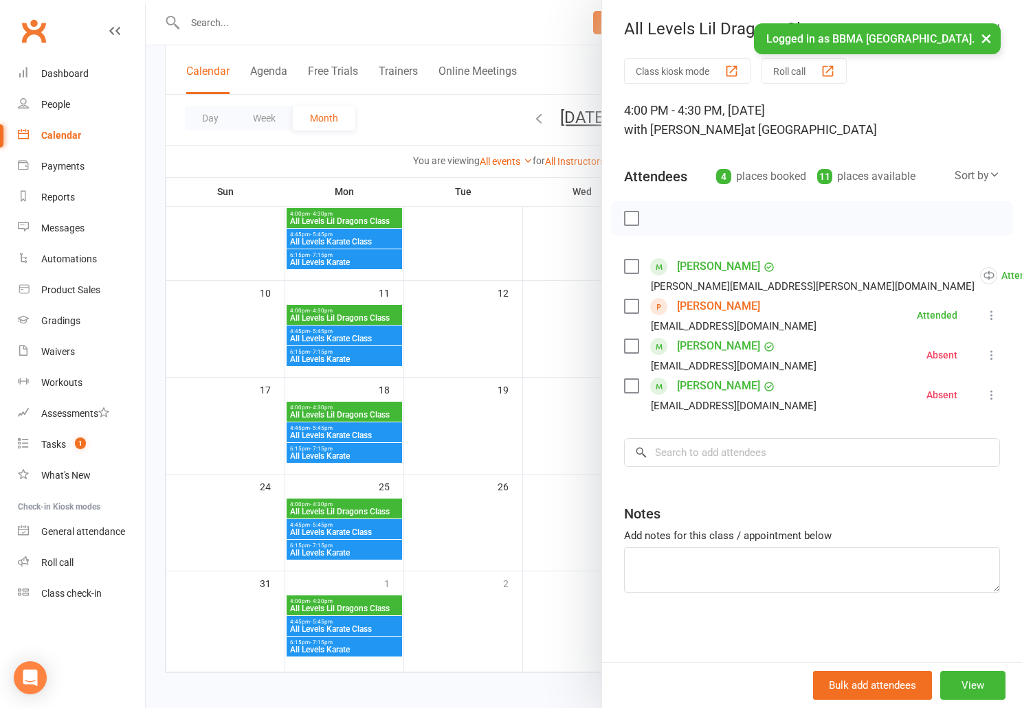
click at [499, 326] on div at bounding box center [584, 354] width 876 height 708
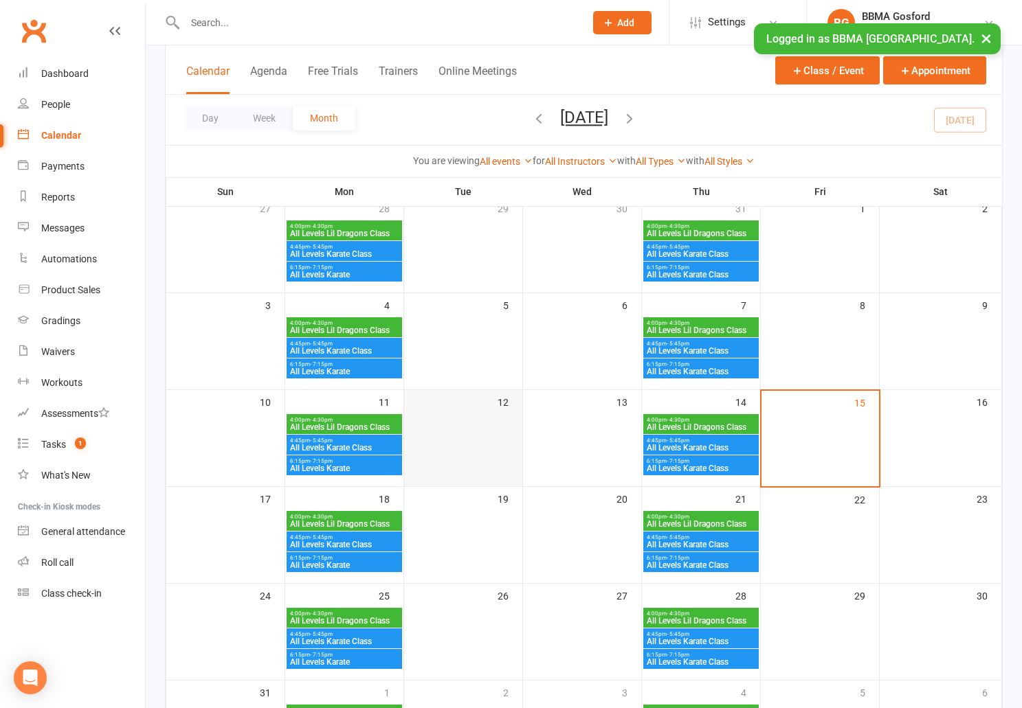
scroll to position [0, 0]
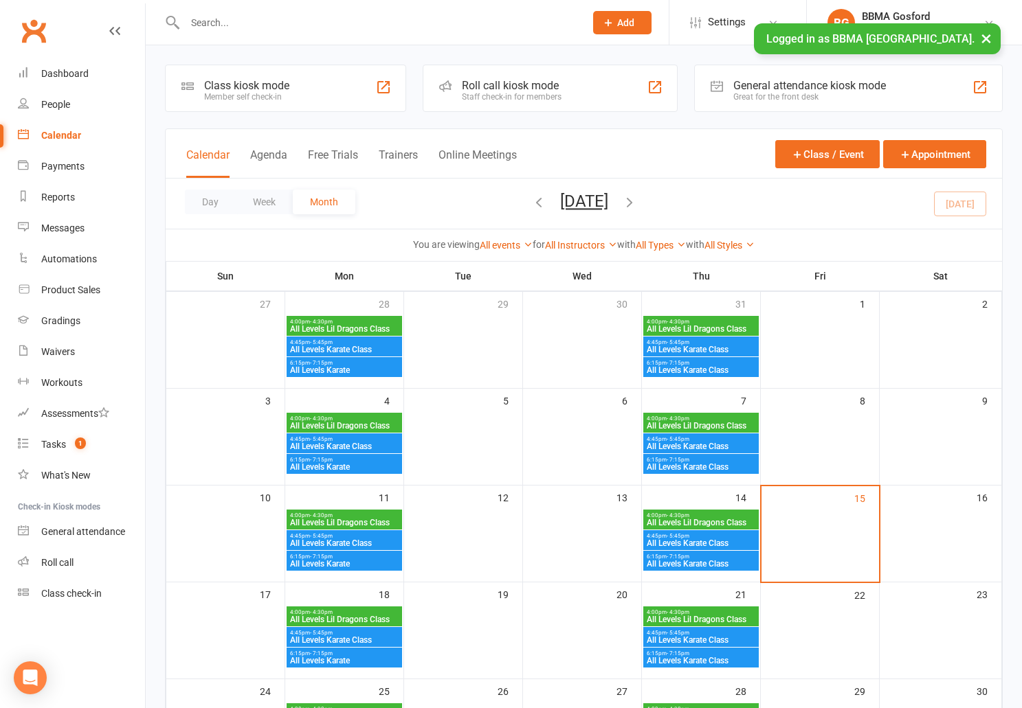
click at [221, 21] on input "text" at bounding box center [378, 22] width 394 height 19
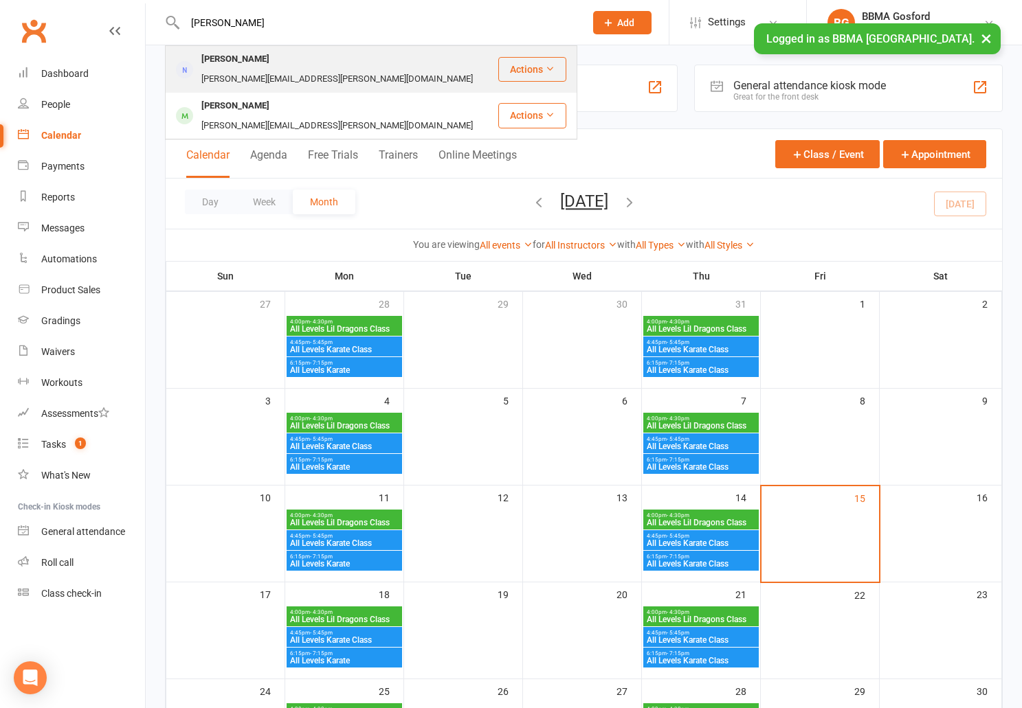
type input "[PERSON_NAME]"
click at [278, 69] on div "[PERSON_NAME][EMAIL_ADDRESS][PERSON_NAME][DOMAIN_NAME]" at bounding box center [337, 79] width 280 height 20
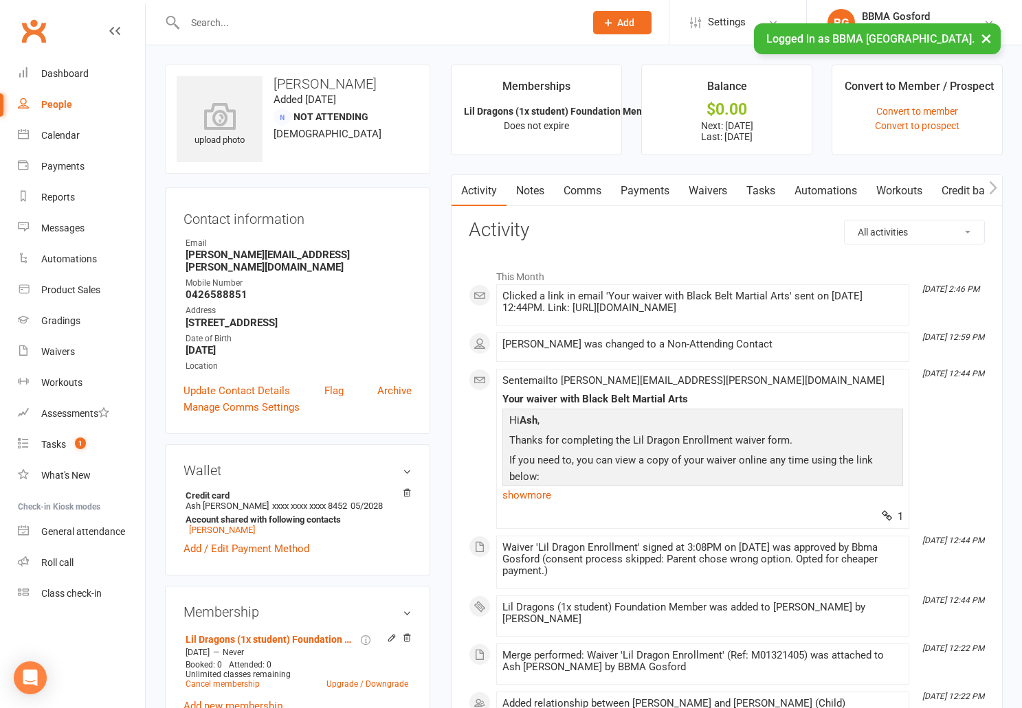
click at [636, 194] on link "Payments" at bounding box center [645, 191] width 68 height 32
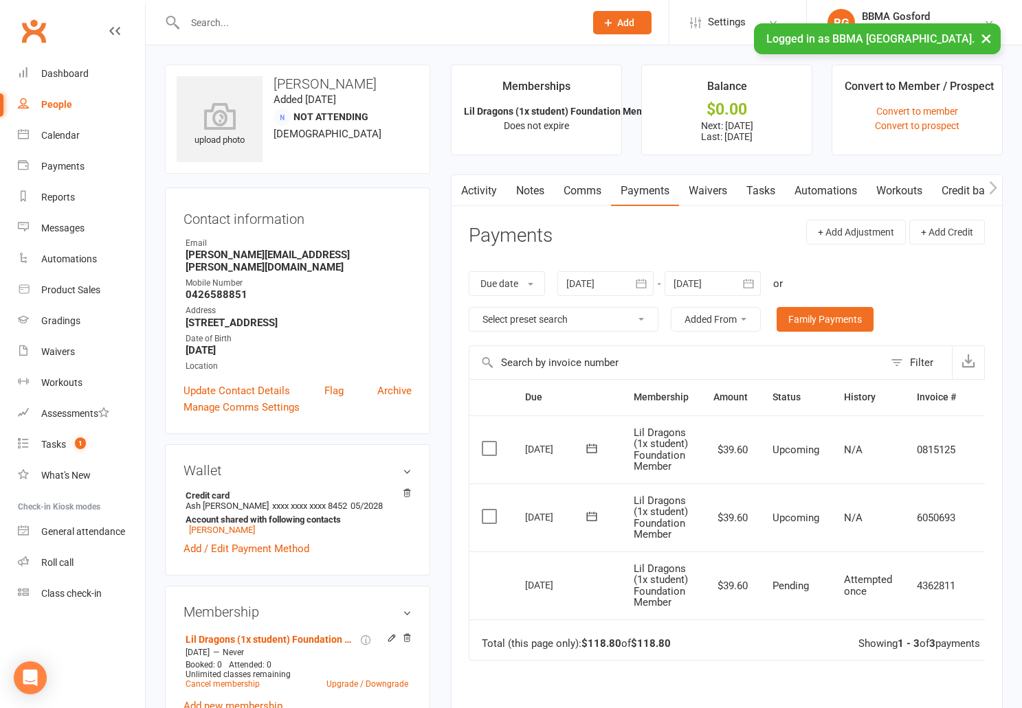
click at [540, 198] on link "Notes" at bounding box center [529, 191] width 47 height 32
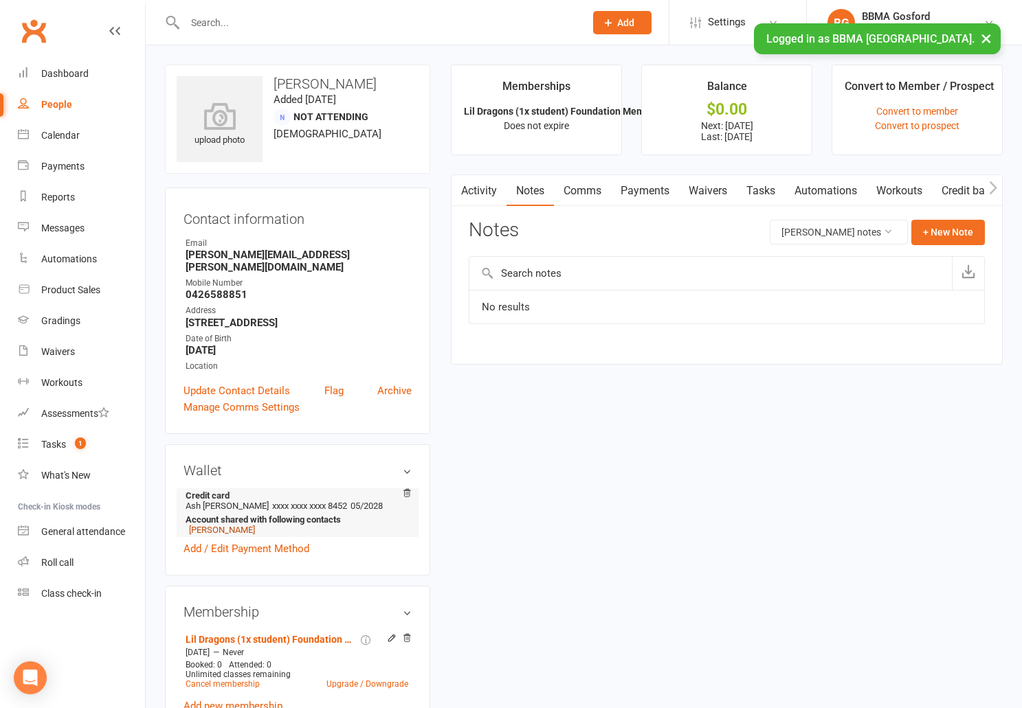
drag, startPoint x: 217, startPoint y: 524, endPoint x: 234, endPoint y: 521, distance: 17.5
click at [217, 525] on link "[PERSON_NAME]" at bounding box center [222, 530] width 66 height 10
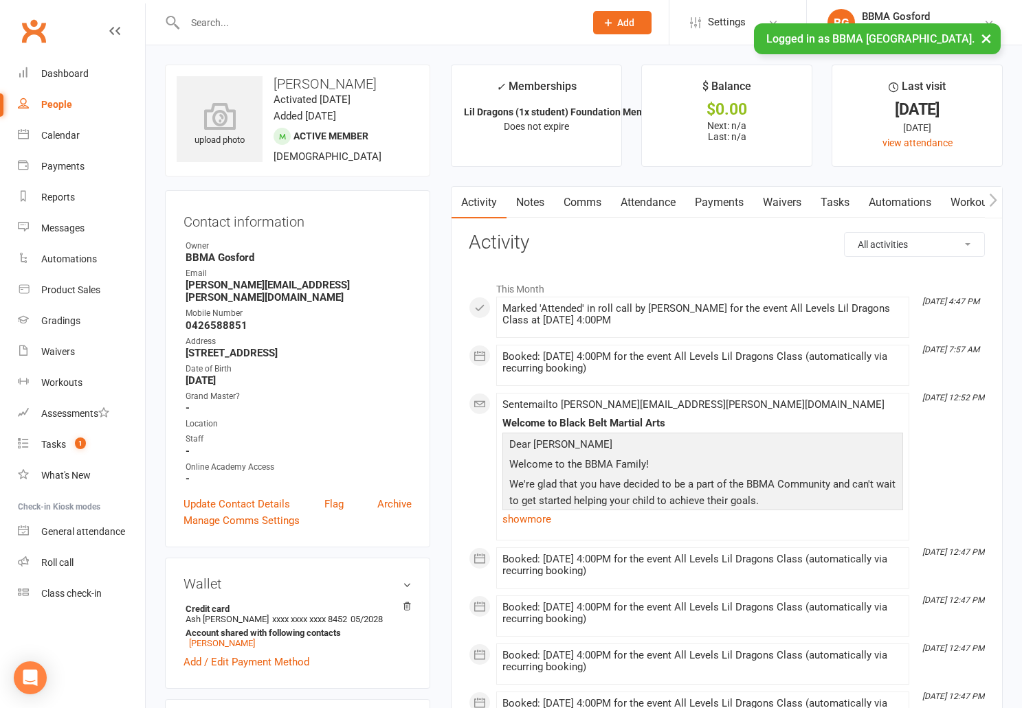
click at [536, 201] on link "Notes" at bounding box center [529, 203] width 47 height 32
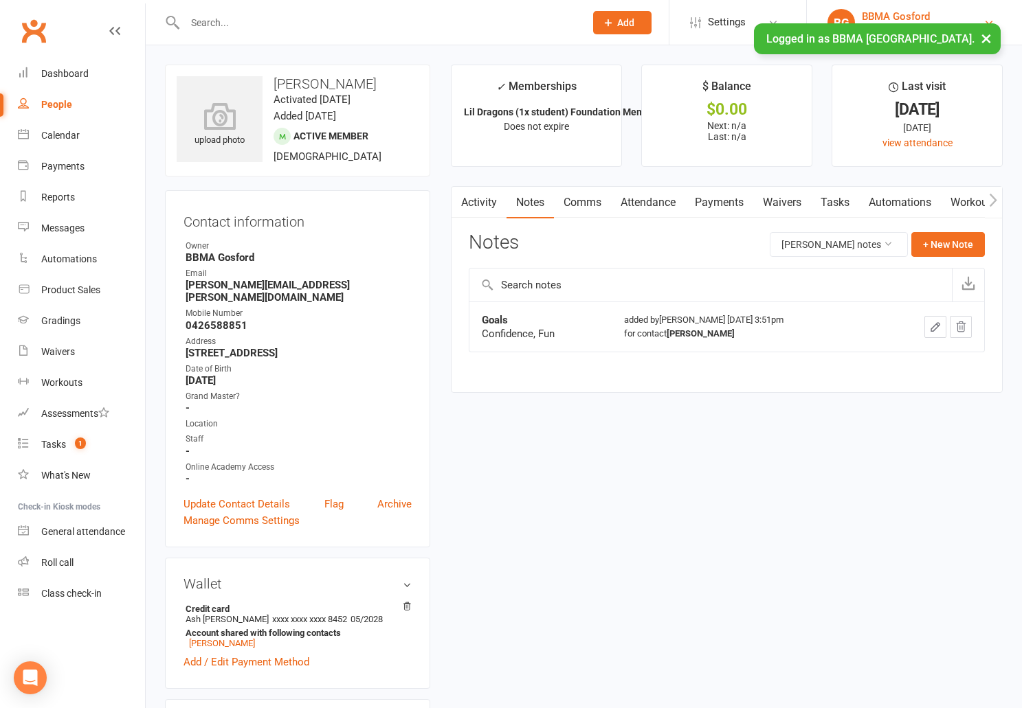
click at [914, 14] on div "BBMA Gosford" at bounding box center [923, 16] width 122 height 12
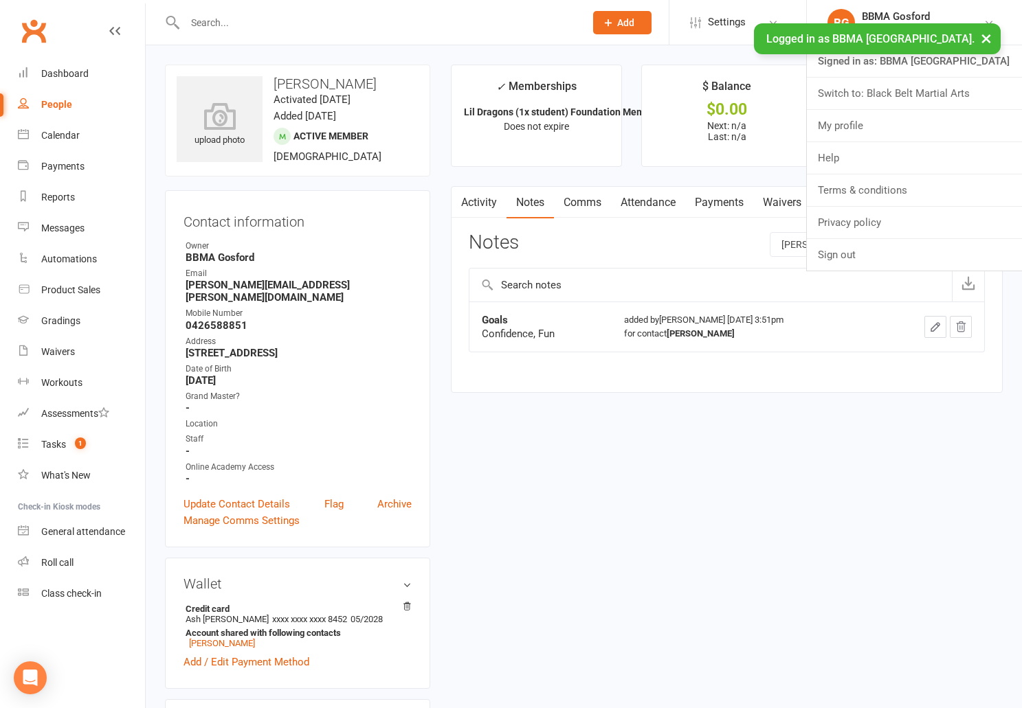
click at [902, 105] on link "Switch to: Black Belt Martial Arts" at bounding box center [914, 94] width 215 height 32
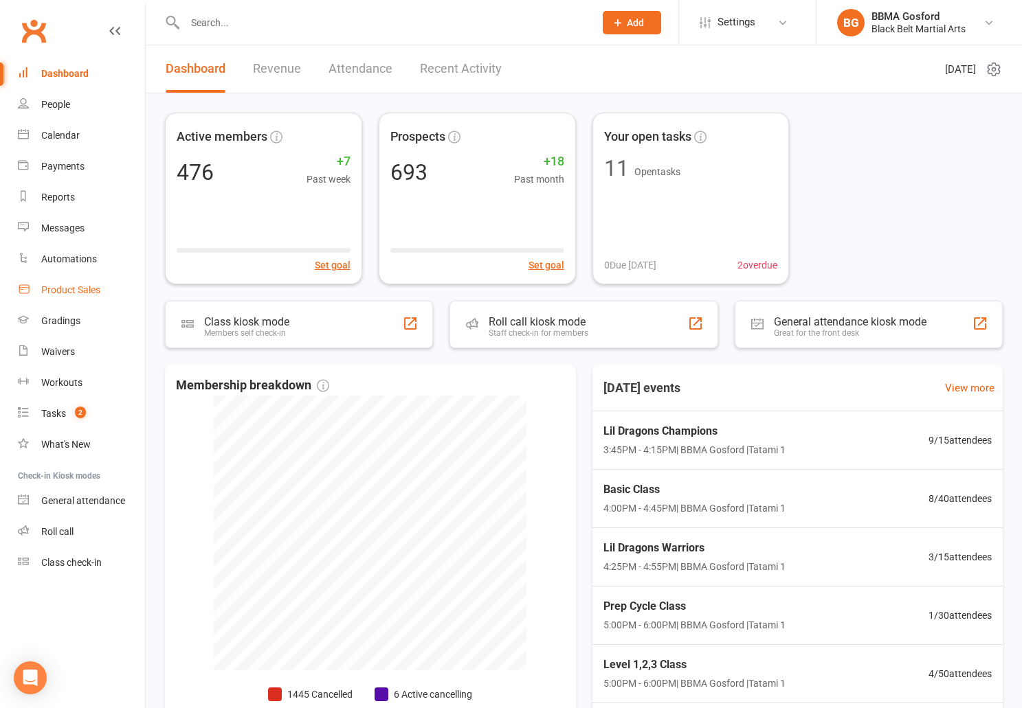
click at [67, 291] on div "Product Sales" at bounding box center [70, 289] width 59 height 11
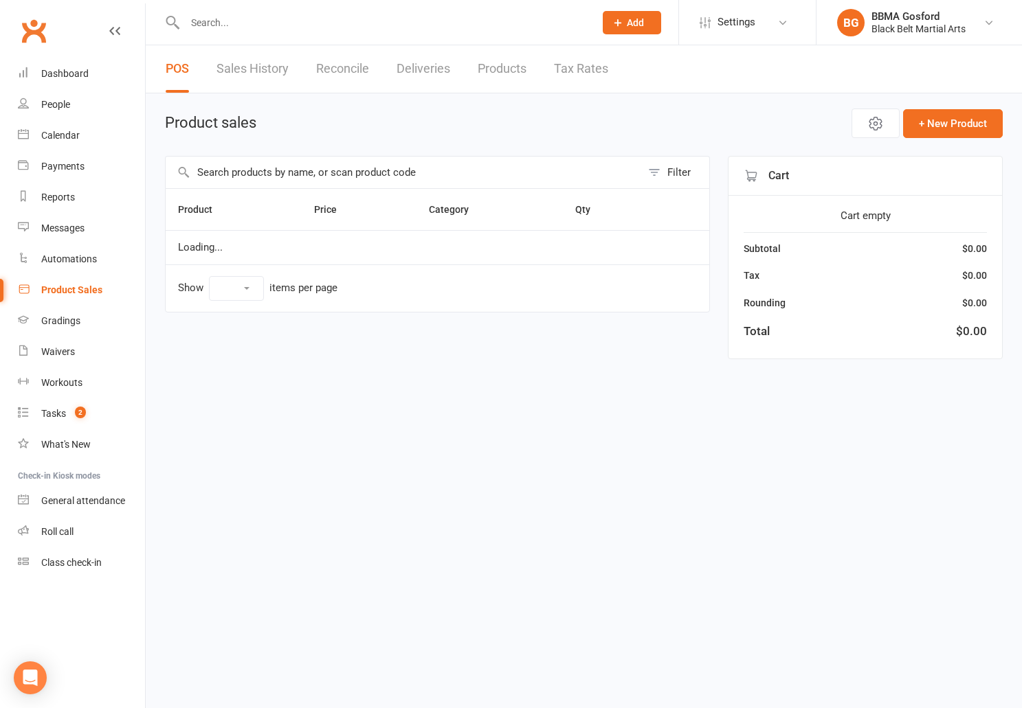
select select "100"
click at [258, 178] on input "text" at bounding box center [404, 173] width 476 height 32
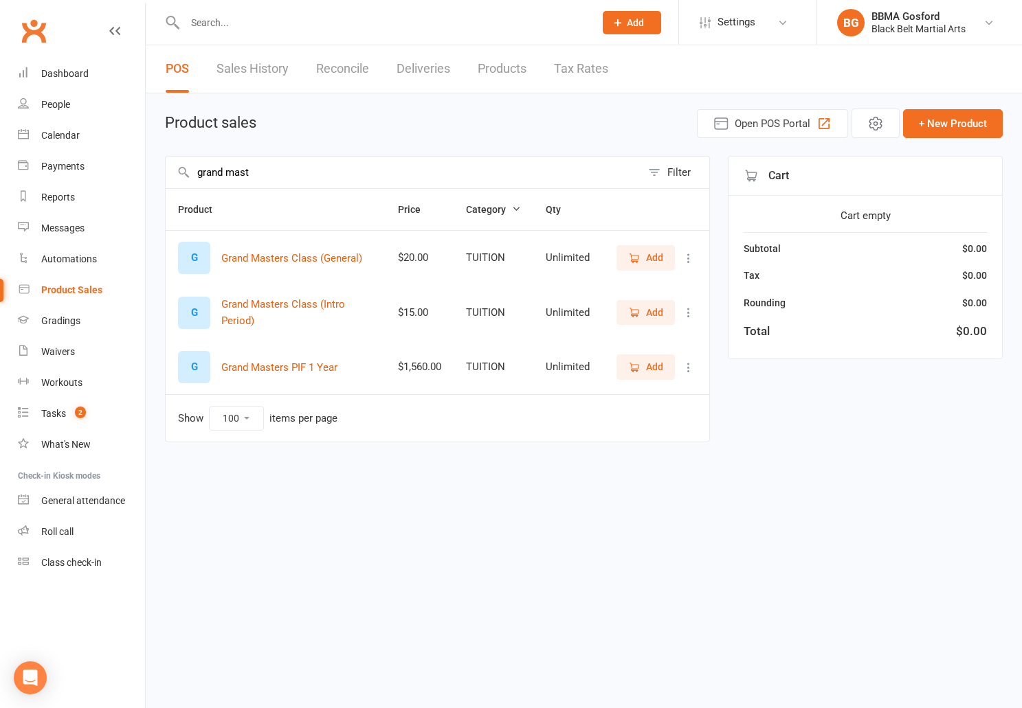
type input "grand mast"
click at [656, 259] on span "Add" at bounding box center [654, 257] width 17 height 15
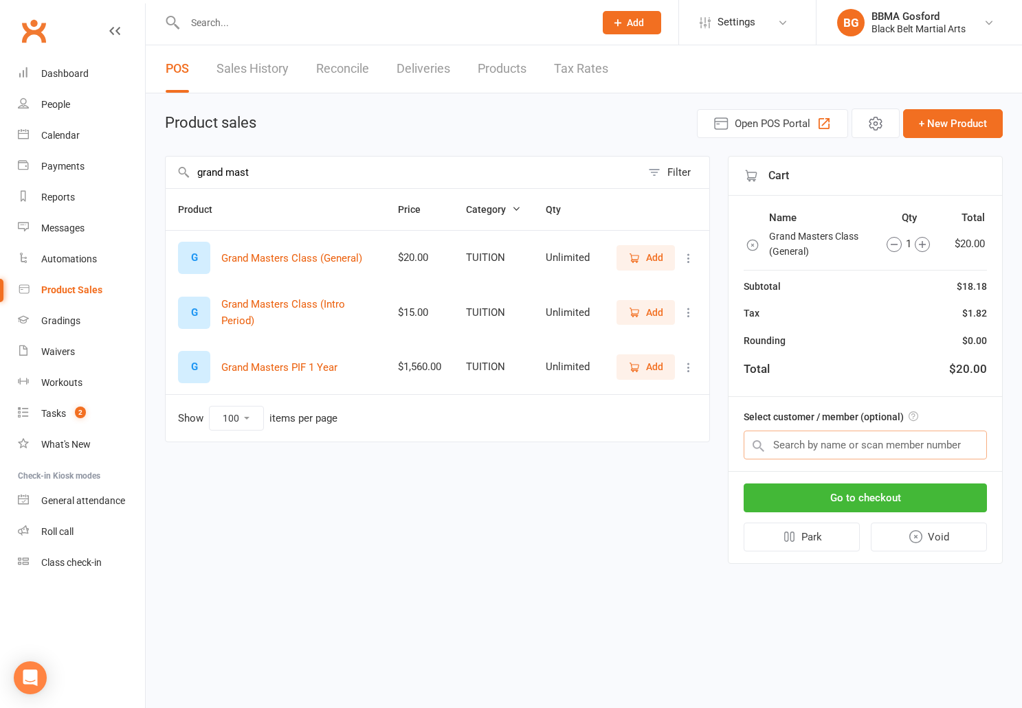
click at [847, 445] on input "text" at bounding box center [865, 445] width 243 height 29
type input "coralie"
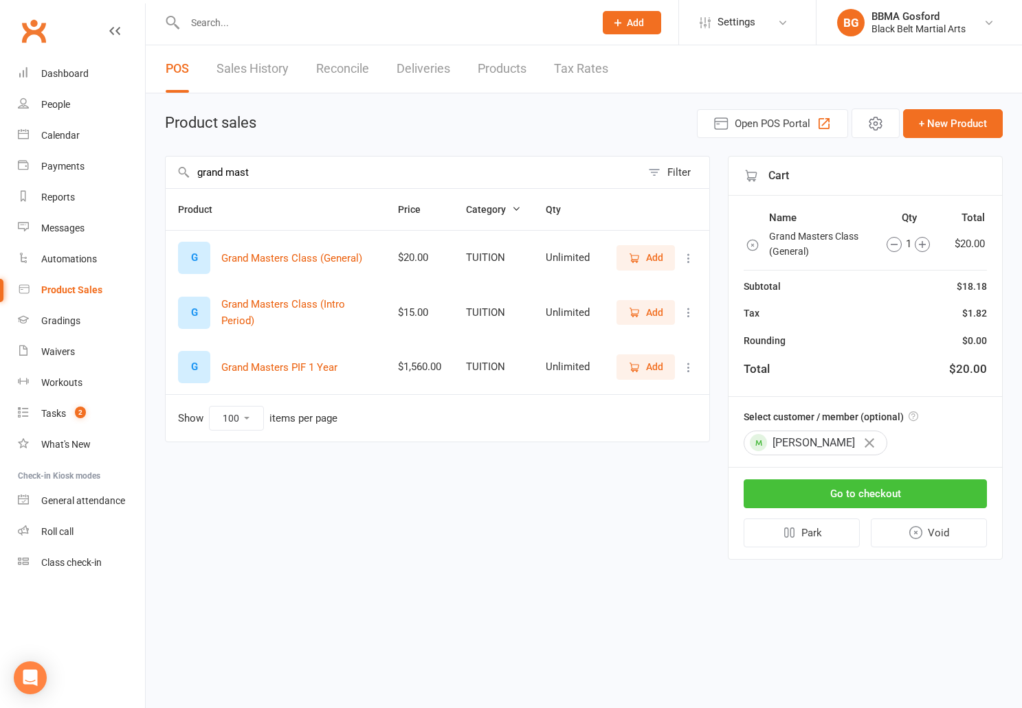
click at [873, 490] on button "Go to checkout" at bounding box center [865, 494] width 243 height 29
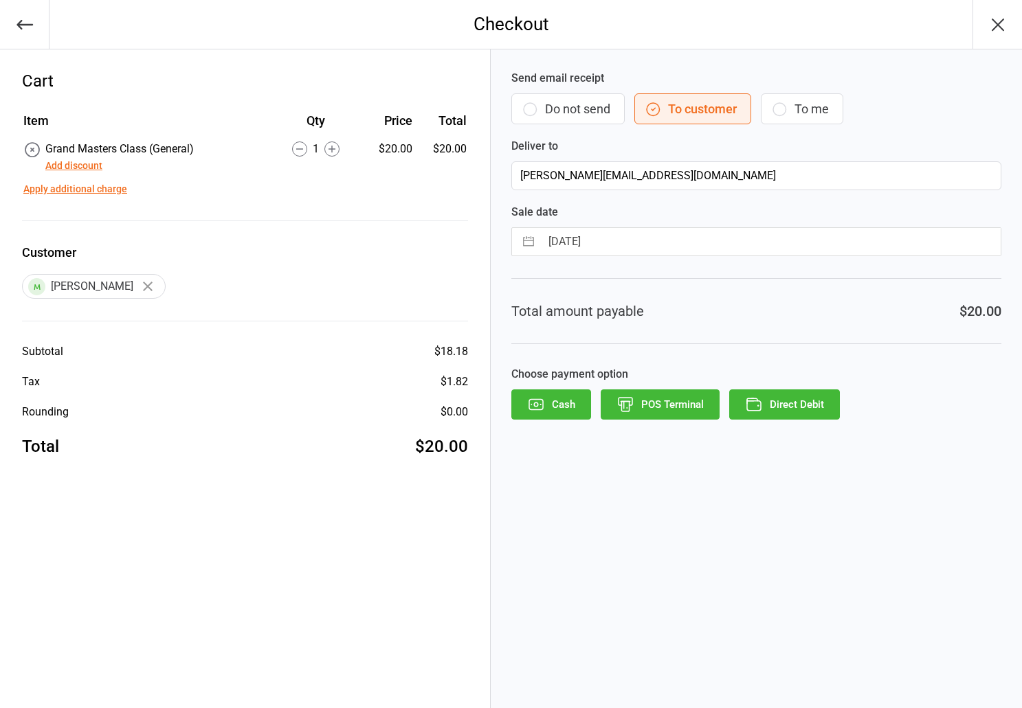
click at [656, 405] on button "POS Terminal" at bounding box center [660, 405] width 119 height 30
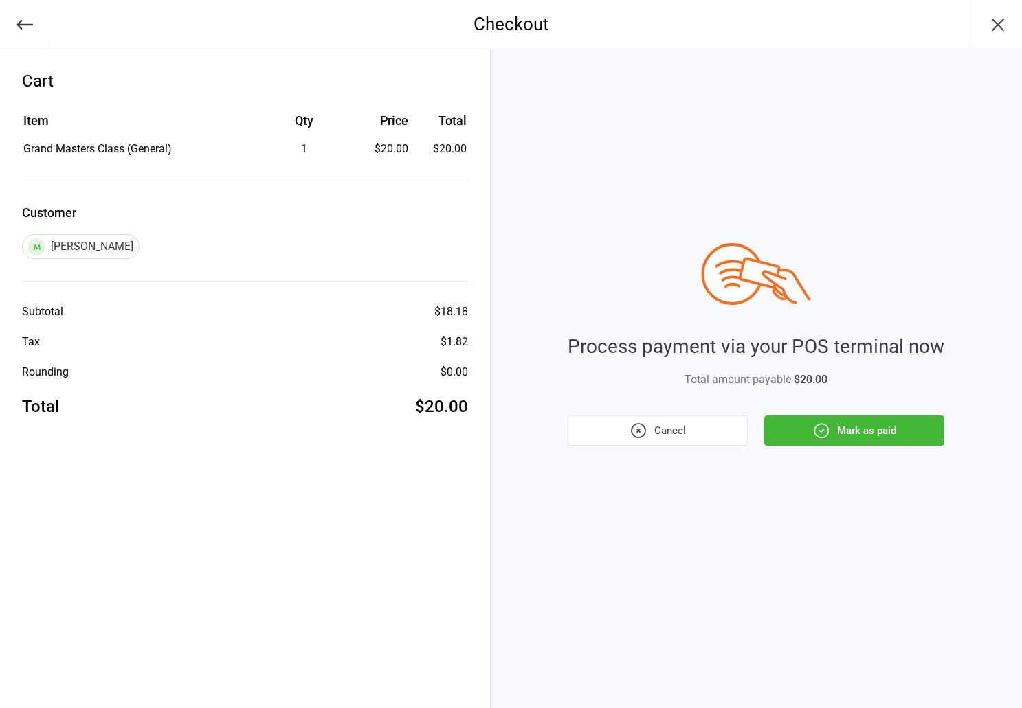
click at [878, 435] on button "Mark as paid" at bounding box center [854, 431] width 180 height 30
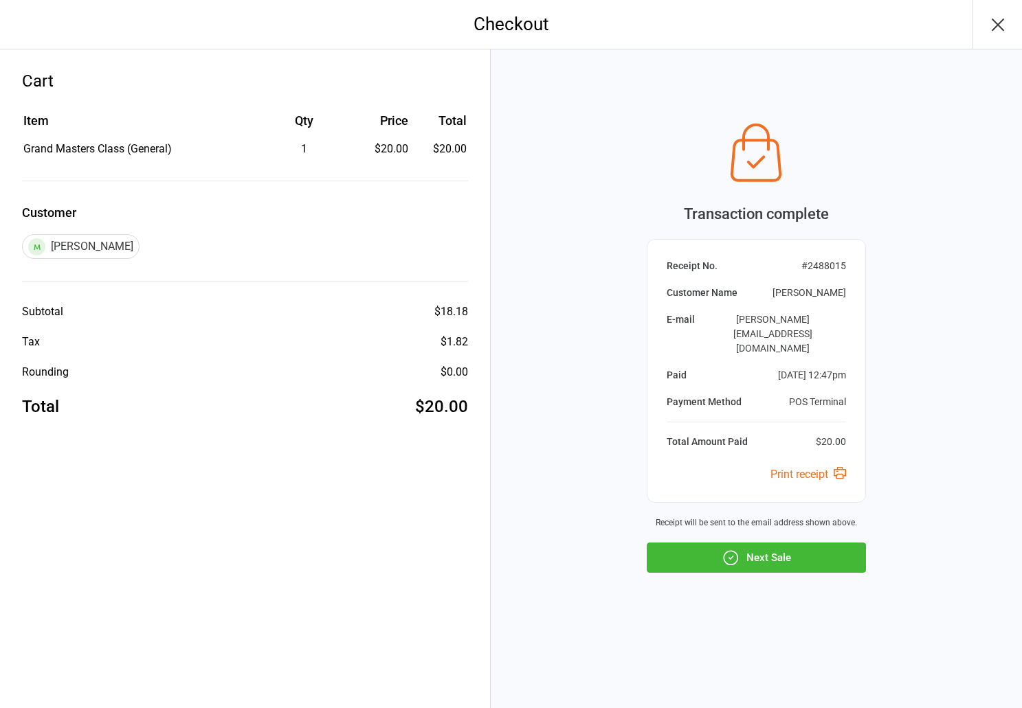
click at [996, 25] on icon "button" at bounding box center [997, 24] width 11 height 11
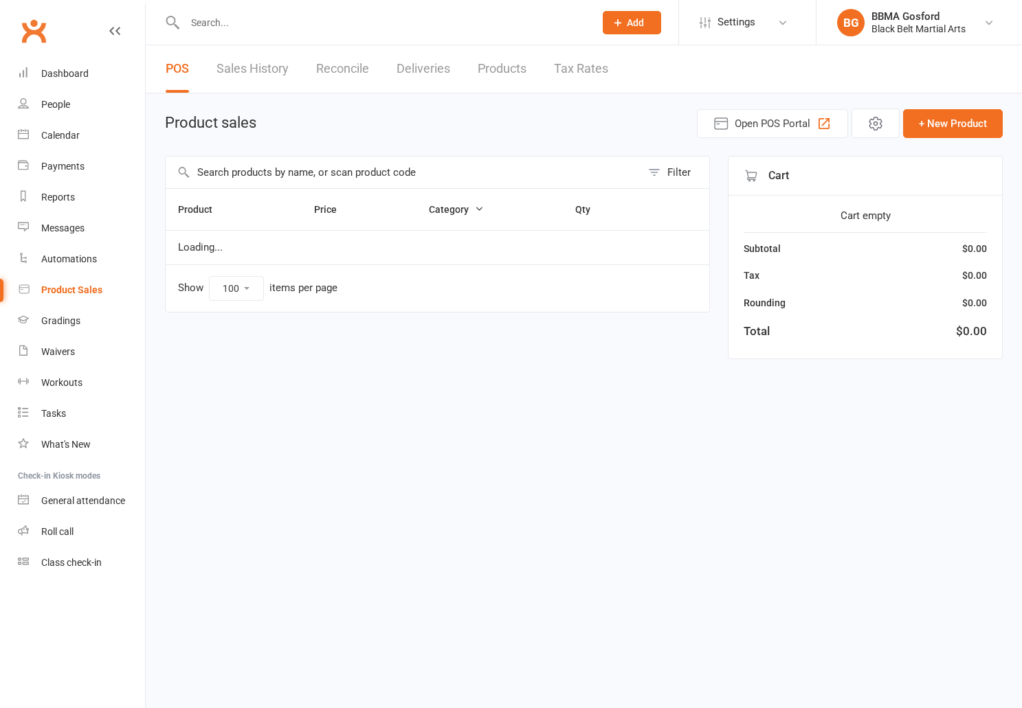
select select "100"
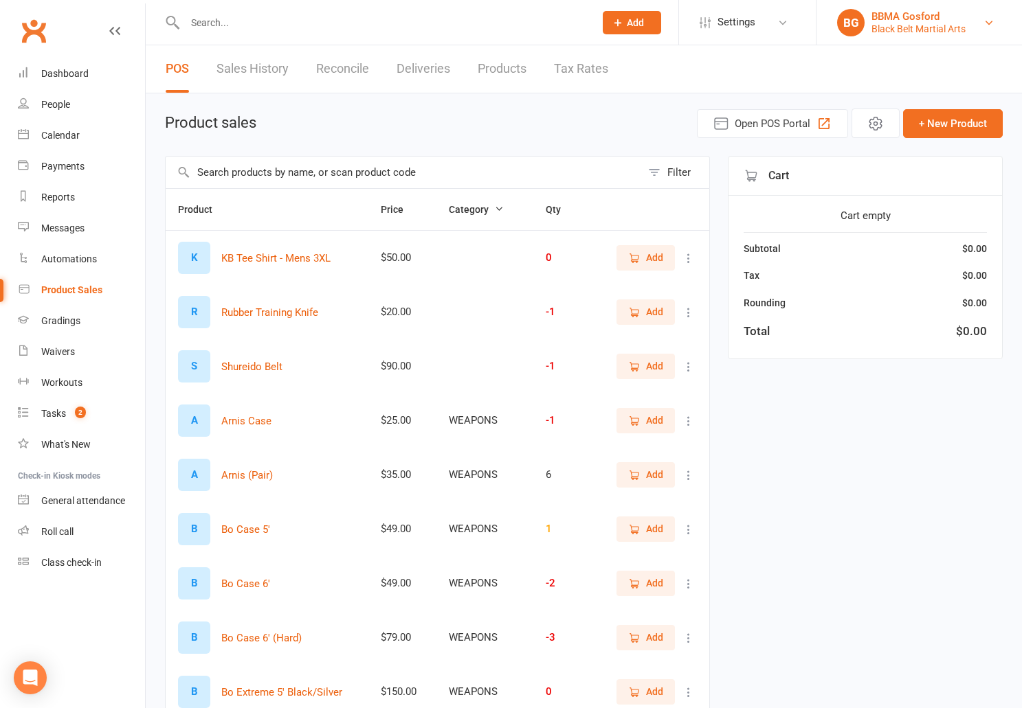
click at [917, 27] on div "Black Belt Martial Arts" at bounding box center [918, 29] width 94 height 12
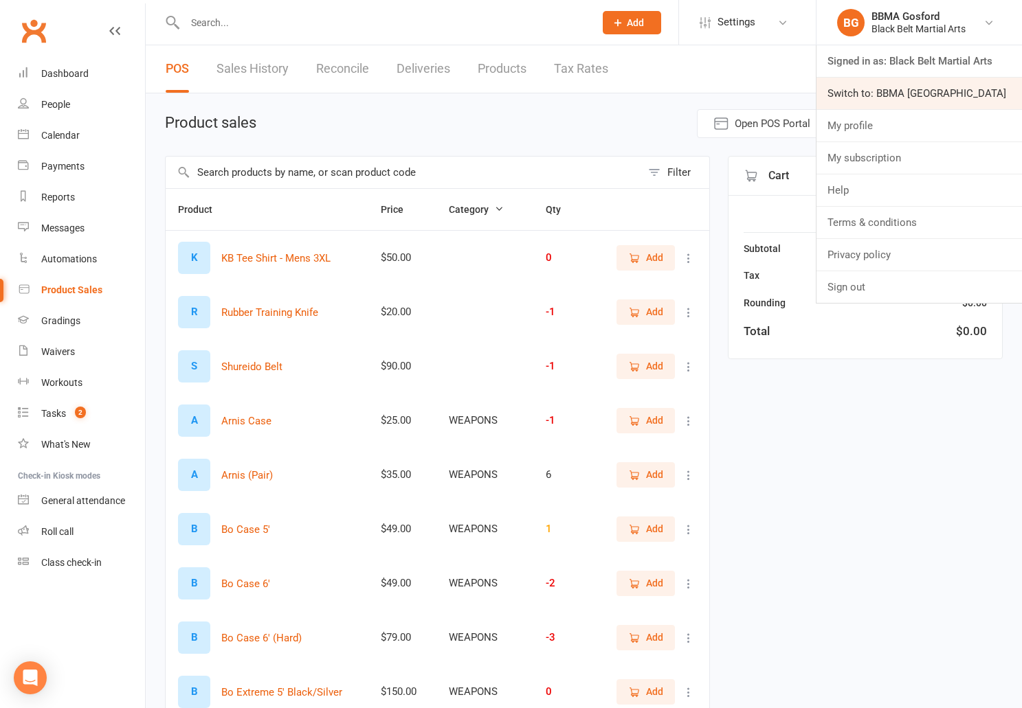
click at [915, 96] on link "Switch to: BBMA [GEOGRAPHIC_DATA]" at bounding box center [918, 94] width 205 height 32
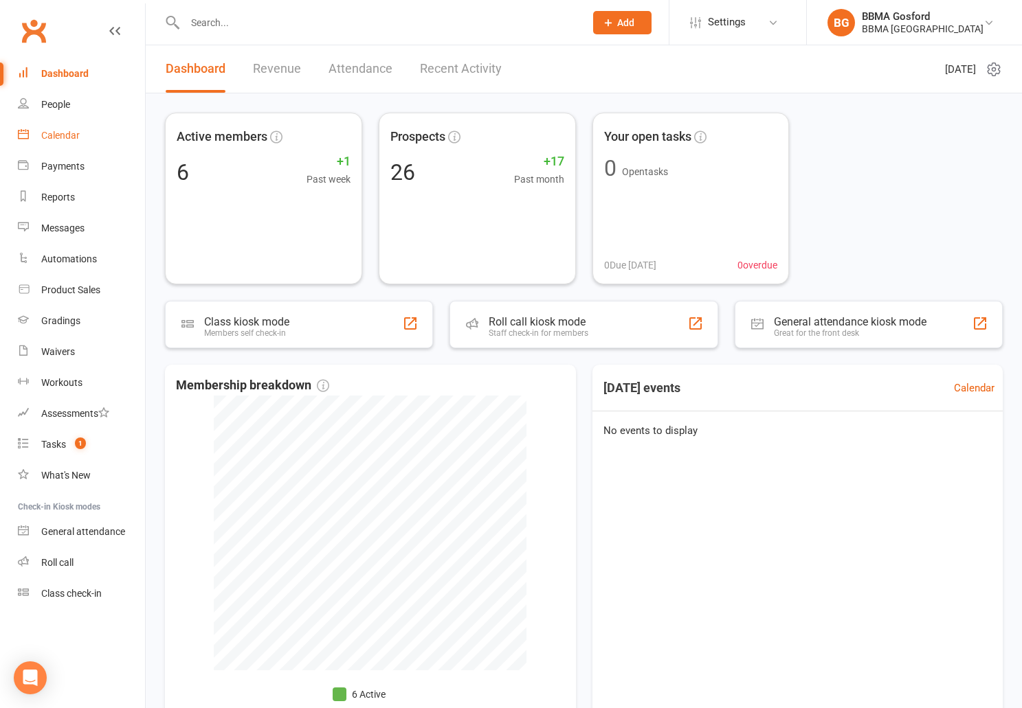
click at [66, 133] on div "Calendar" at bounding box center [60, 135] width 38 height 11
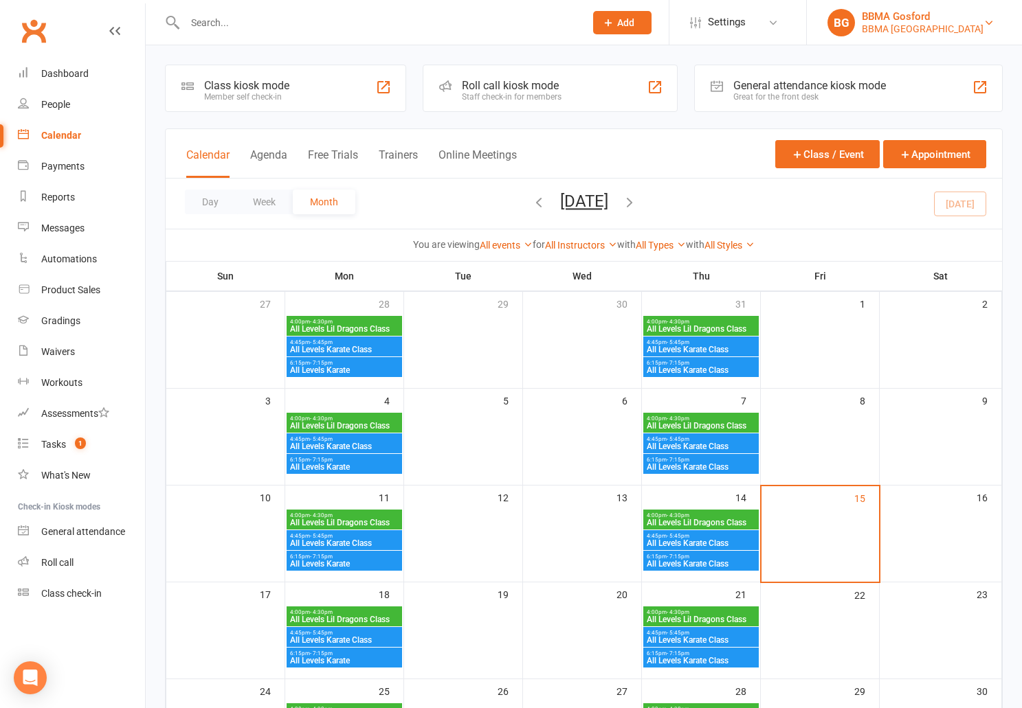
click at [937, 26] on div "BBMA [GEOGRAPHIC_DATA]" at bounding box center [923, 29] width 122 height 12
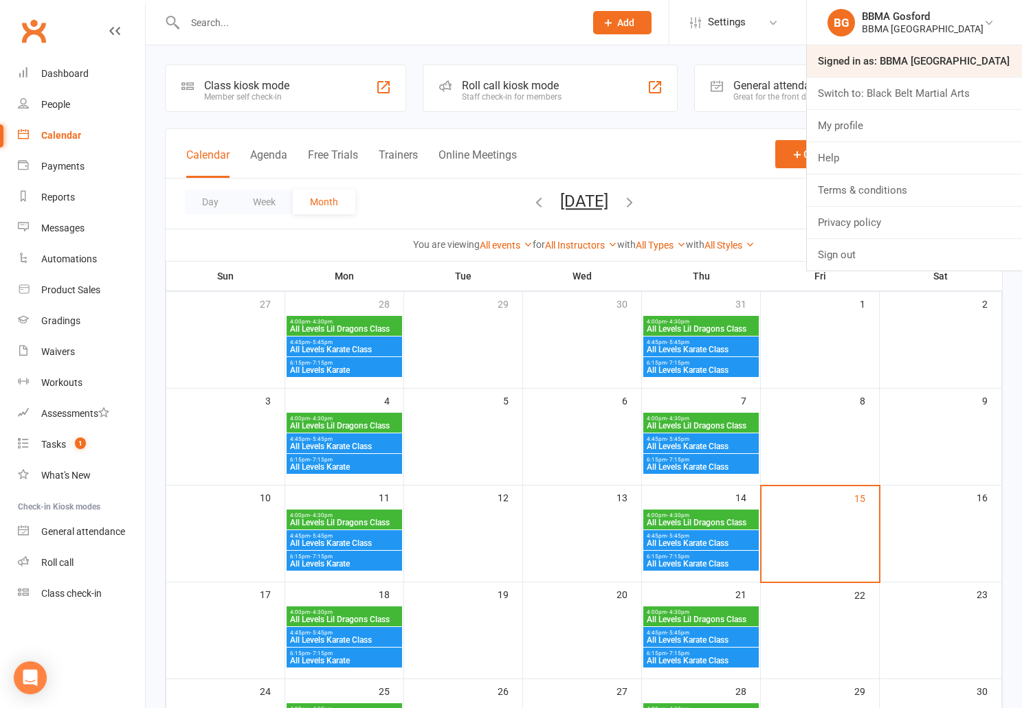
click at [937, 55] on link "Signed in as: BBMA [GEOGRAPHIC_DATA]" at bounding box center [914, 61] width 215 height 32
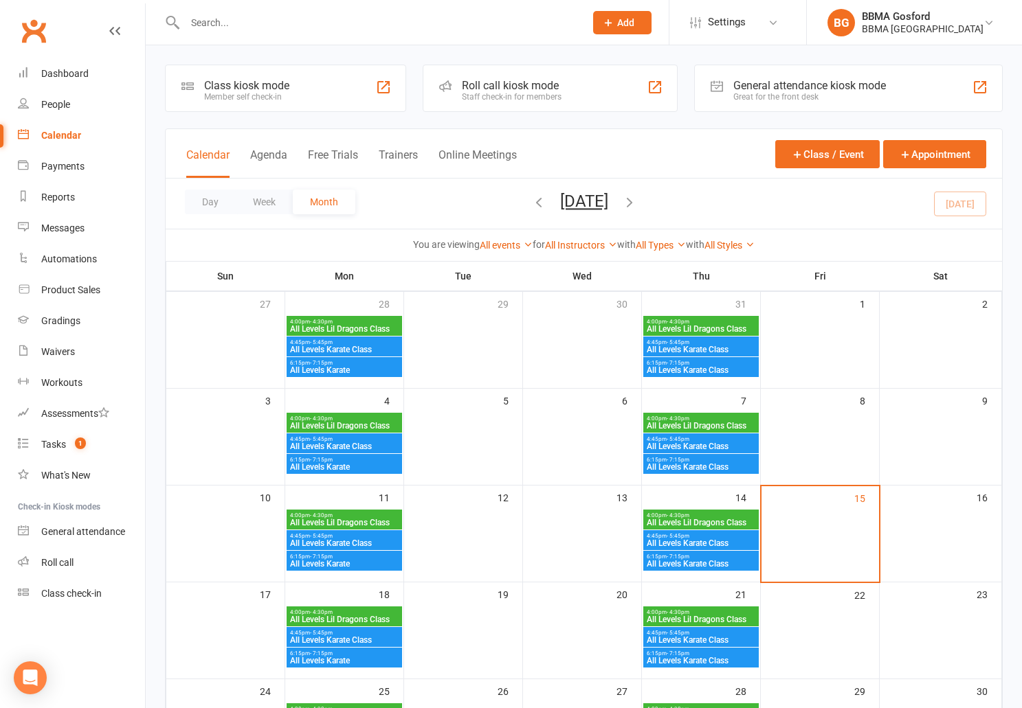
click at [331, 521] on span "All Levels Lil Dragons Class" at bounding box center [344, 523] width 110 height 8
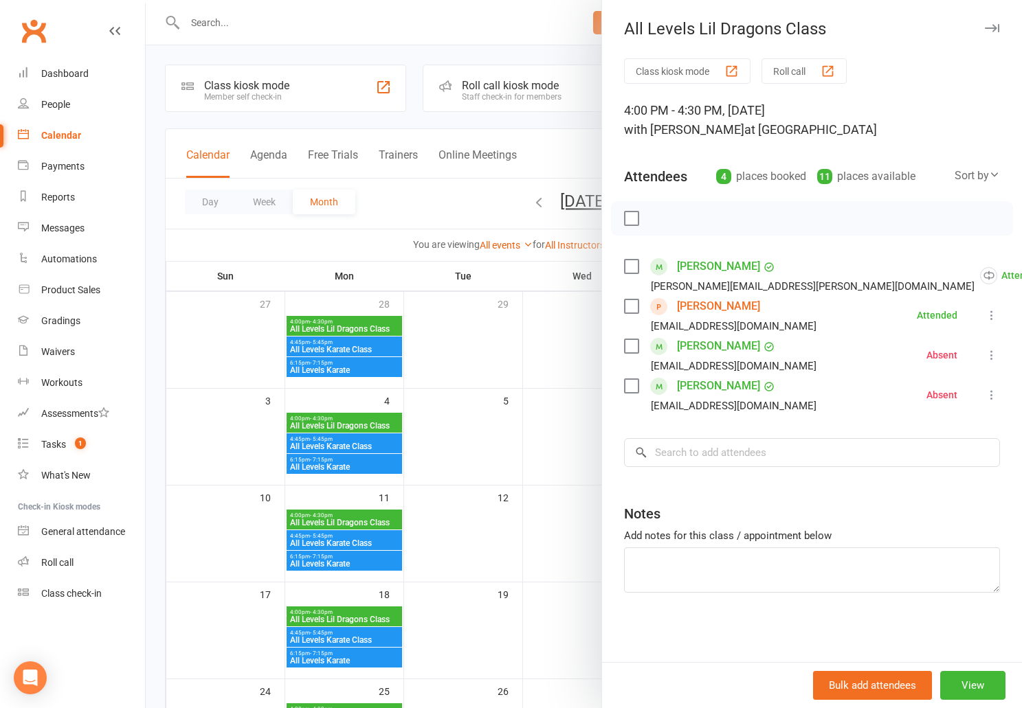
click at [713, 307] on link "[PERSON_NAME]" at bounding box center [718, 306] width 83 height 22
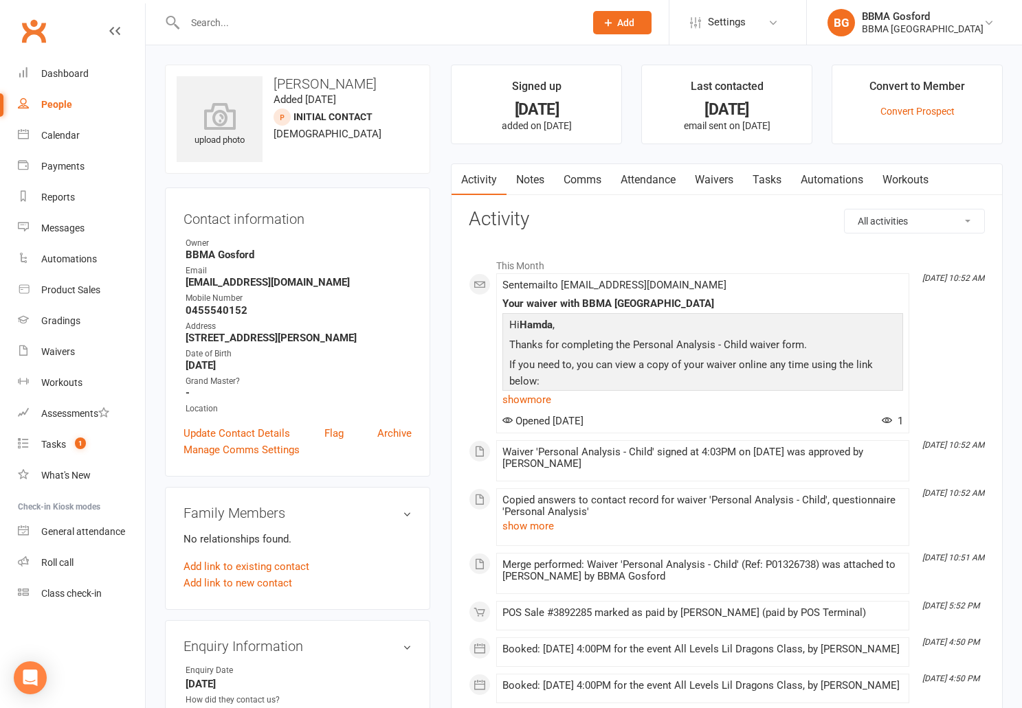
click at [640, 185] on link "Attendance" at bounding box center [648, 180] width 74 height 32
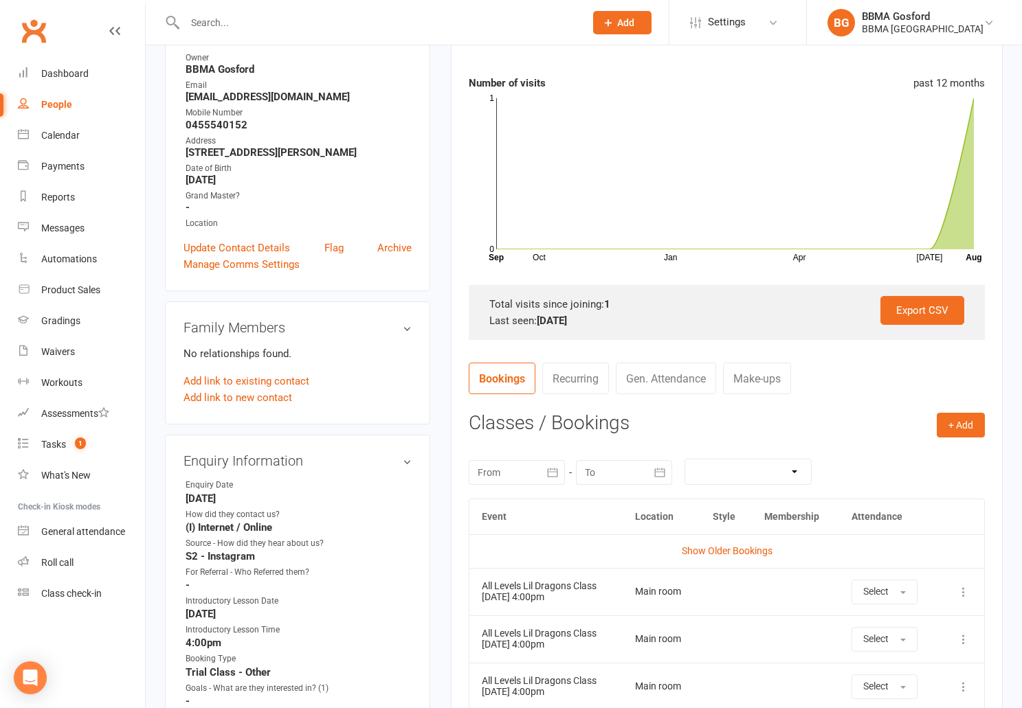
scroll to position [181, 0]
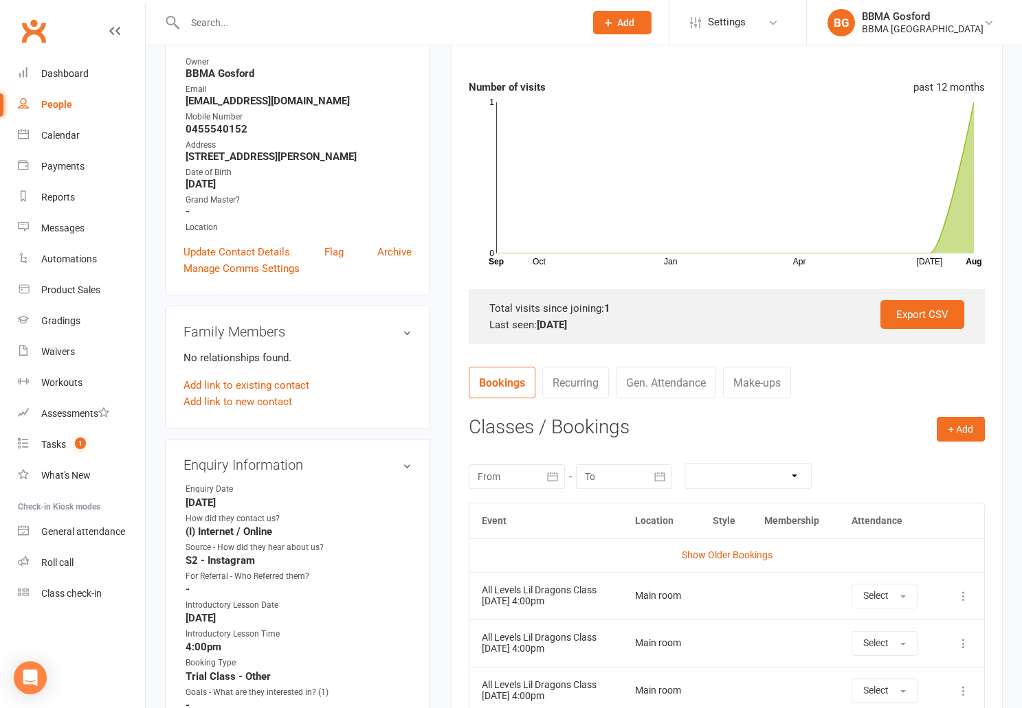
click at [554, 477] on icon "button" at bounding box center [552, 476] width 10 height 9
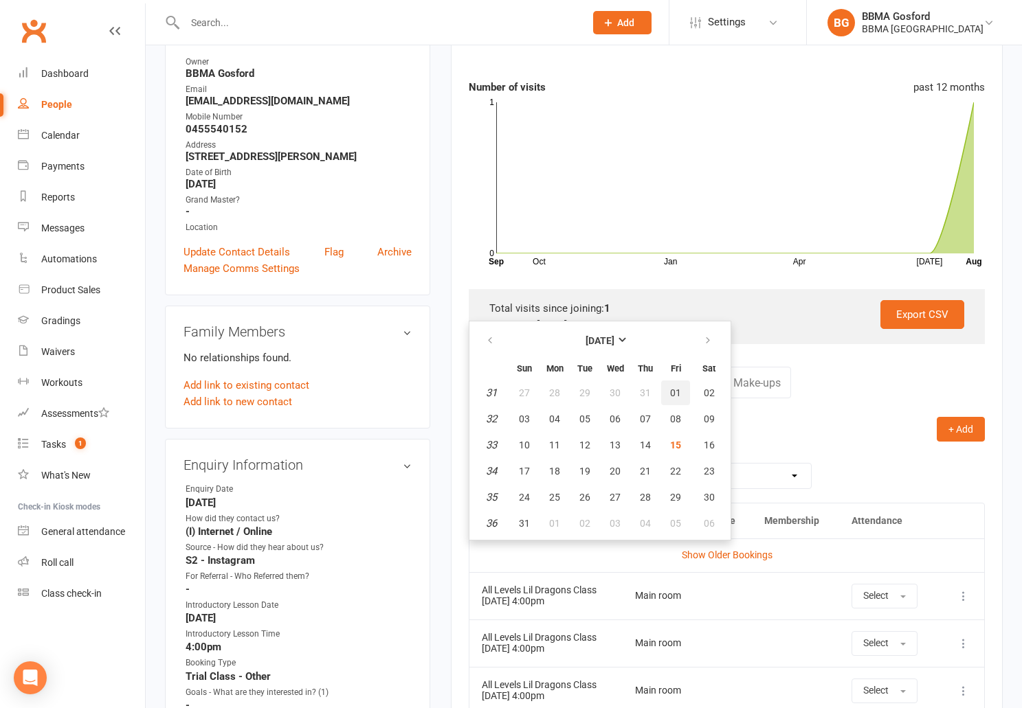
click at [683, 395] on button "01" at bounding box center [675, 393] width 29 height 25
type input "[DATE]"
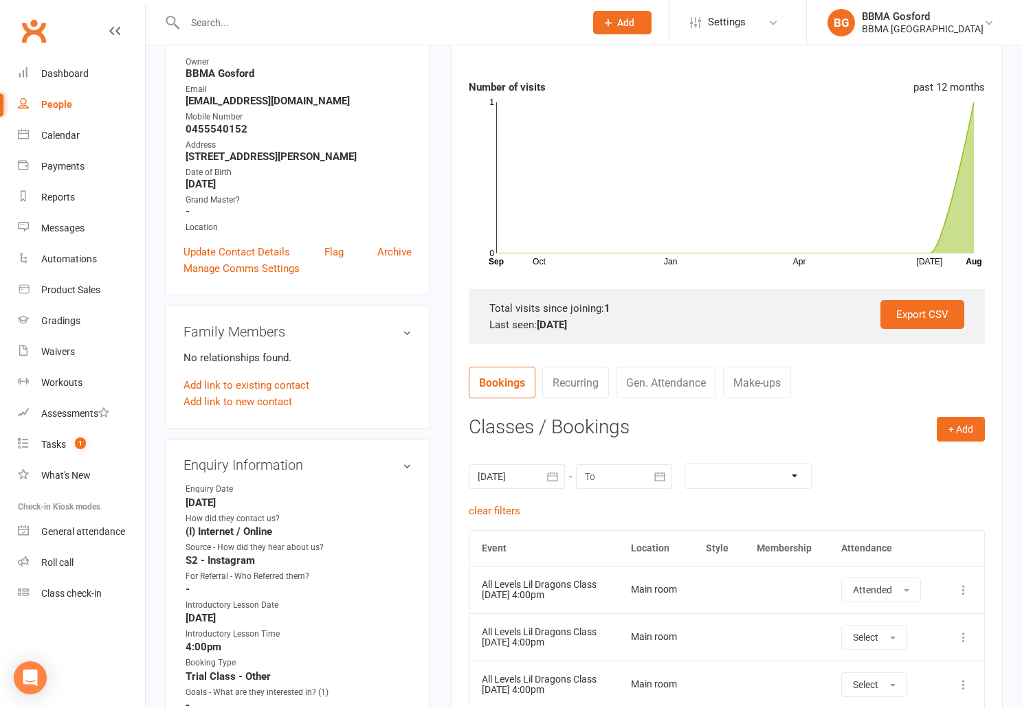
click at [647, 477] on div at bounding box center [624, 477] width 96 height 25
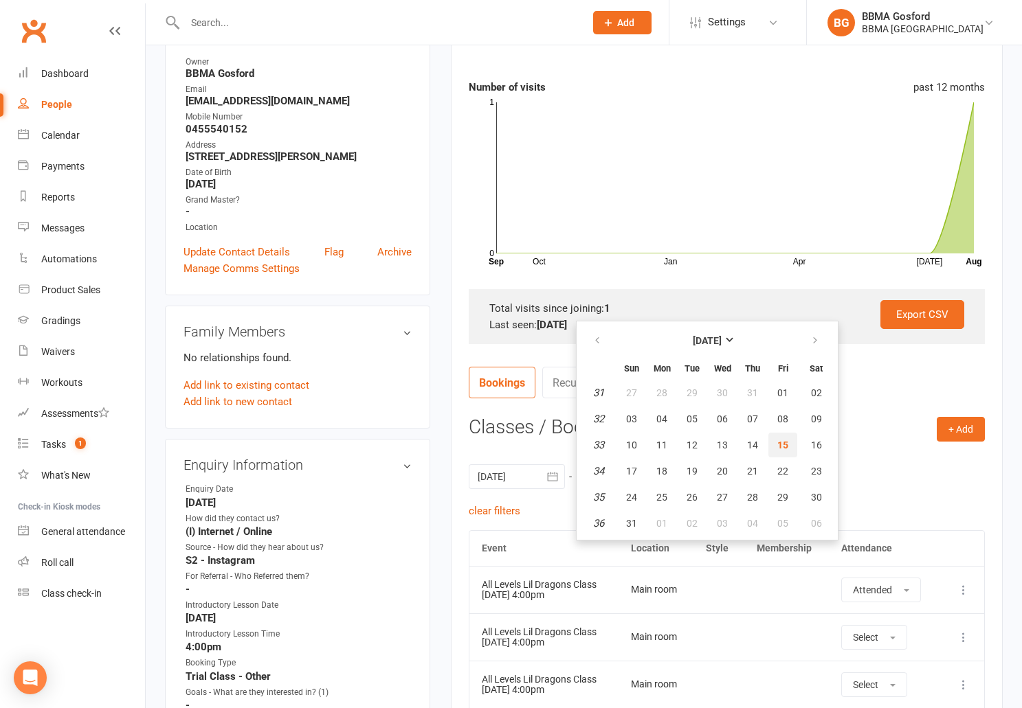
click at [785, 446] on span "15" at bounding box center [782, 445] width 11 height 11
type input "[DATE]"
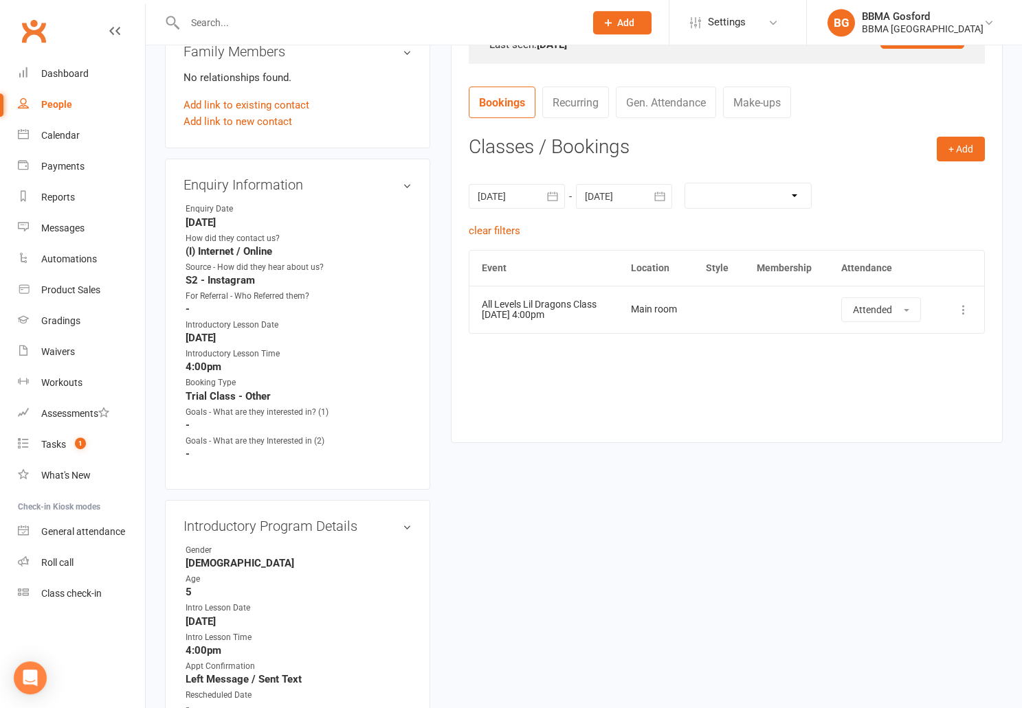
scroll to position [465, 0]
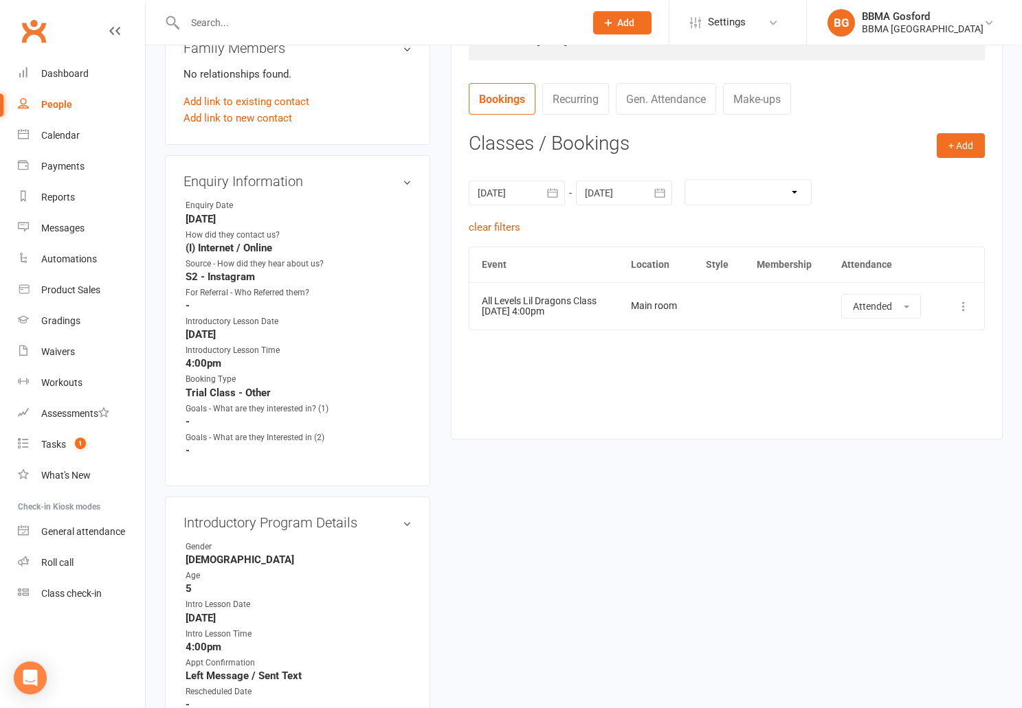
click at [658, 194] on icon "button" at bounding box center [660, 193] width 14 height 14
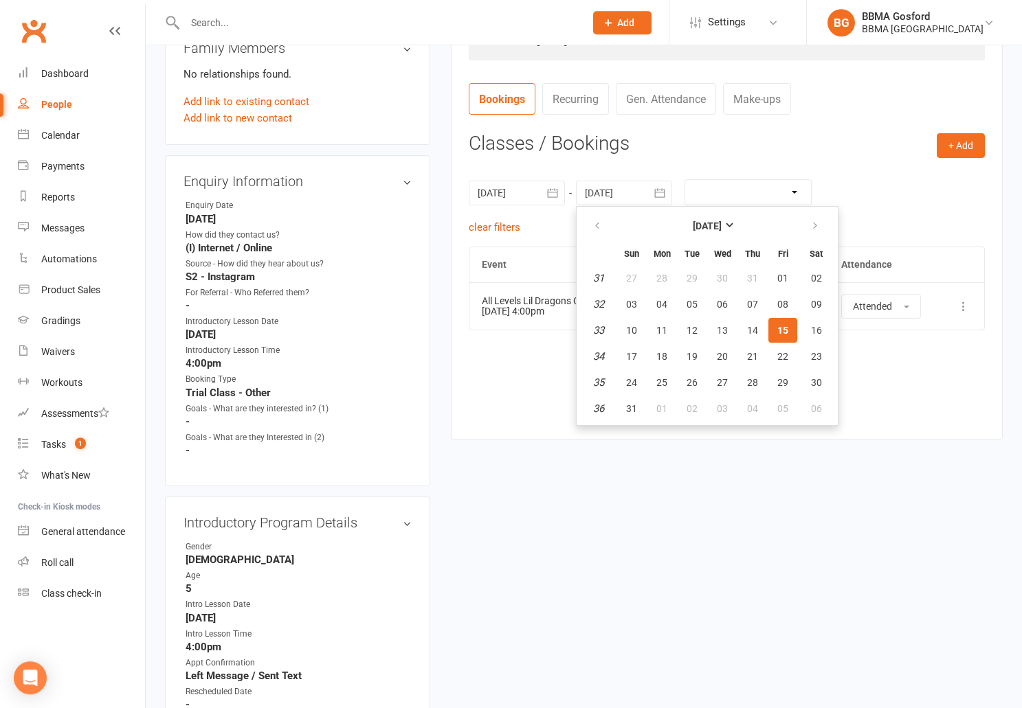
click at [619, 192] on div at bounding box center [624, 193] width 96 height 25
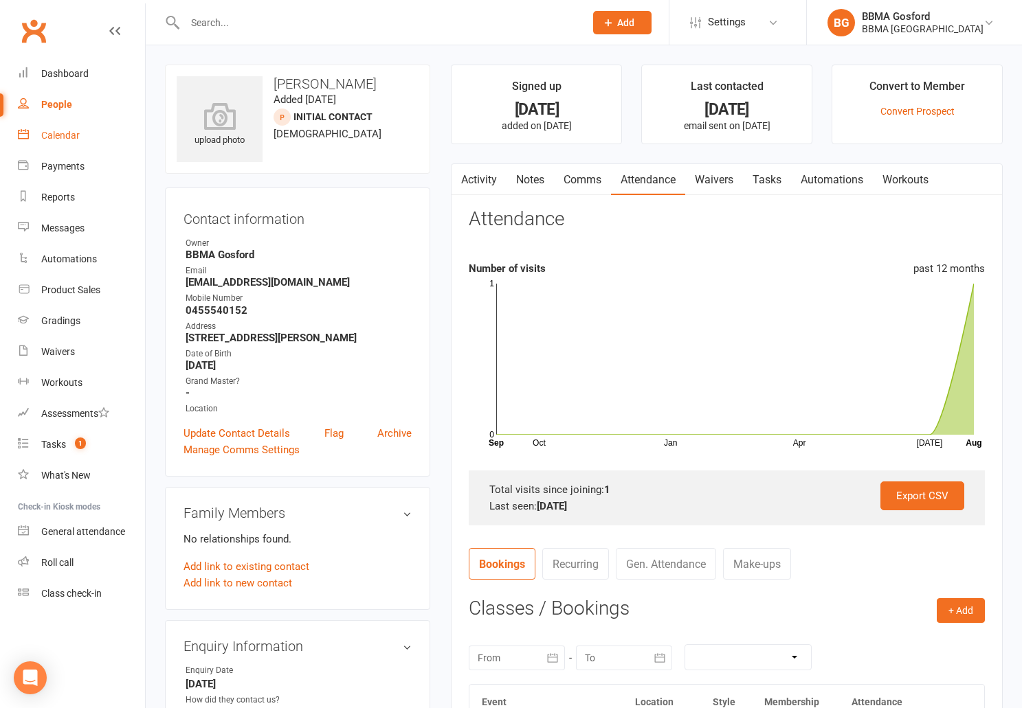
click at [66, 136] on div "Calendar" at bounding box center [60, 135] width 38 height 11
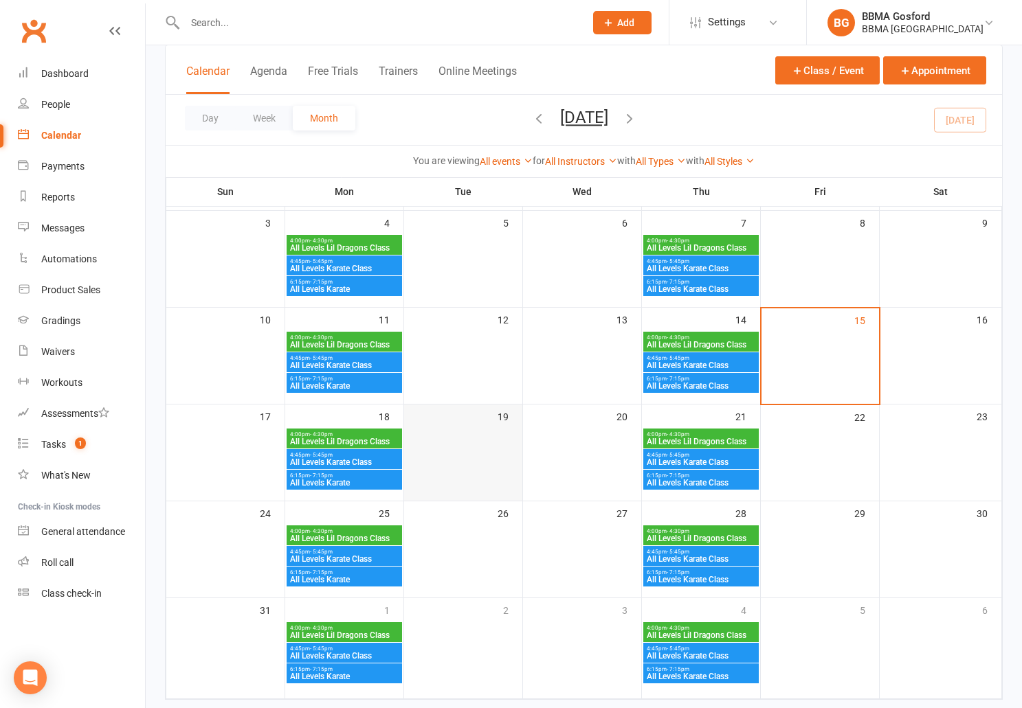
scroll to position [179, 0]
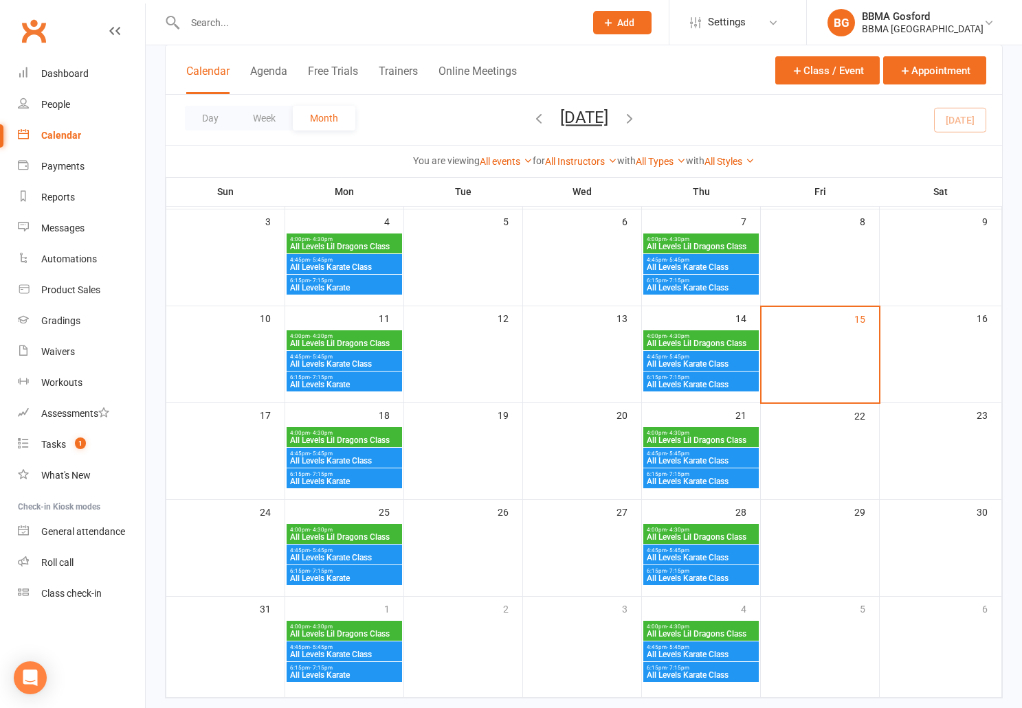
click at [332, 440] on span "All Levels Lil Dragons Class" at bounding box center [344, 440] width 110 height 8
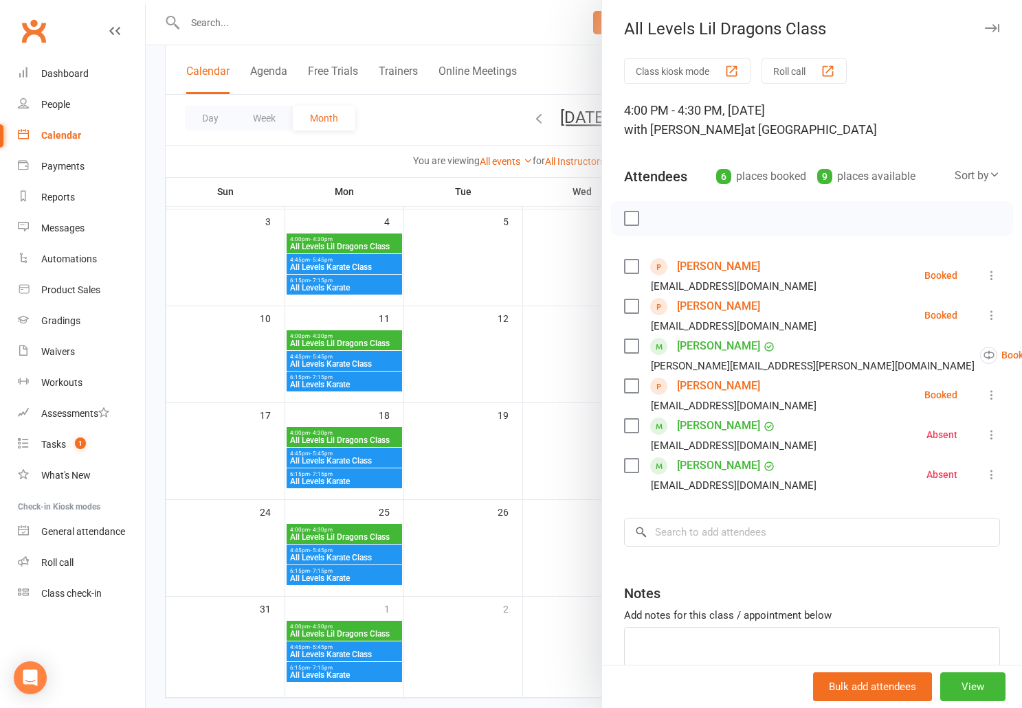
click at [701, 267] on link "[PERSON_NAME]" at bounding box center [718, 267] width 83 height 22
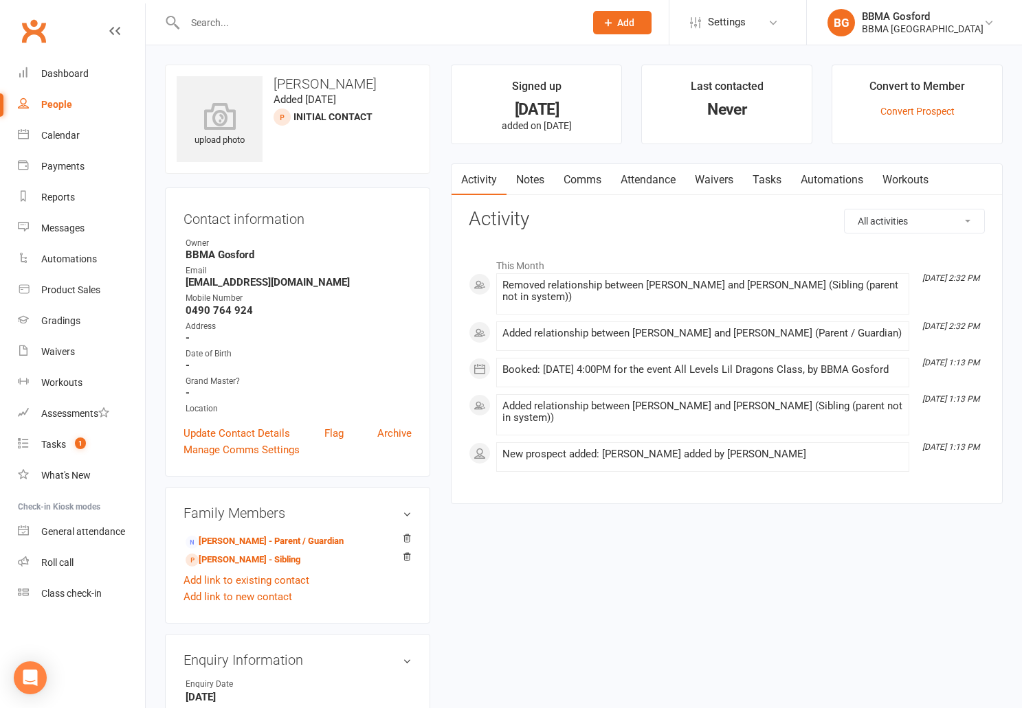
click at [659, 187] on link "Attendance" at bounding box center [648, 180] width 74 height 32
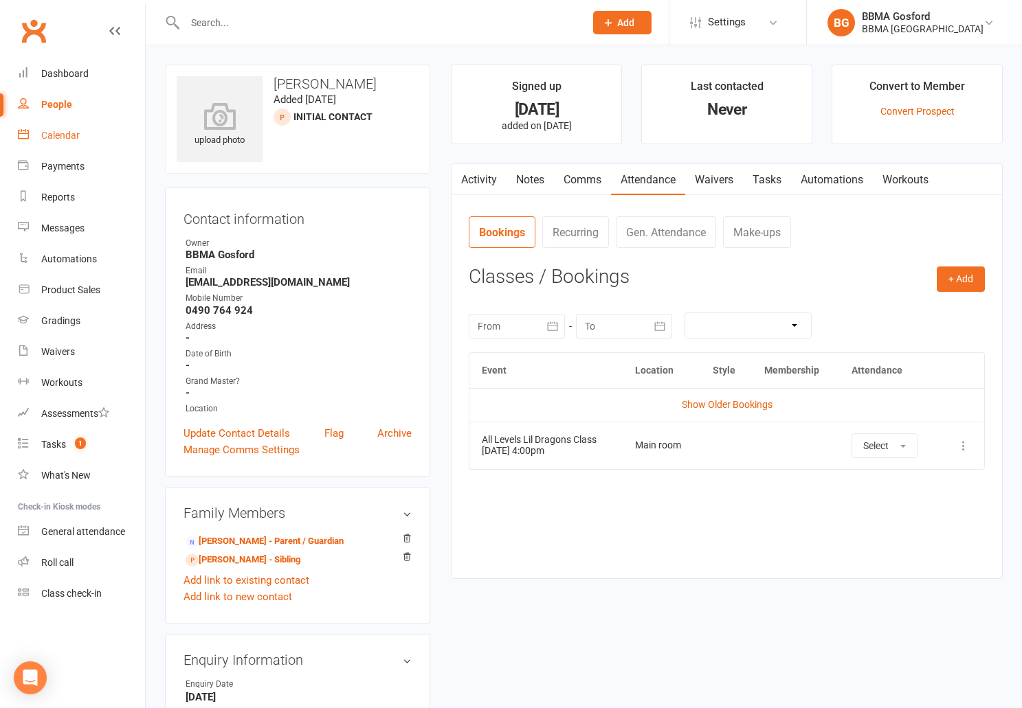
click at [60, 134] on div "Calendar" at bounding box center [60, 135] width 38 height 11
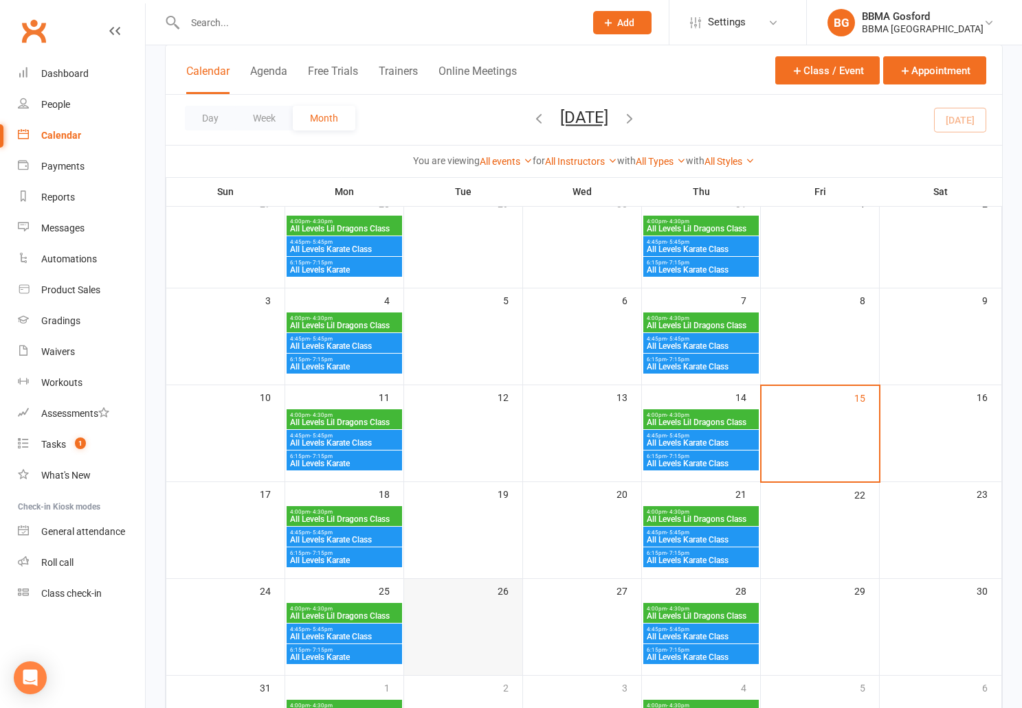
scroll to position [103, 0]
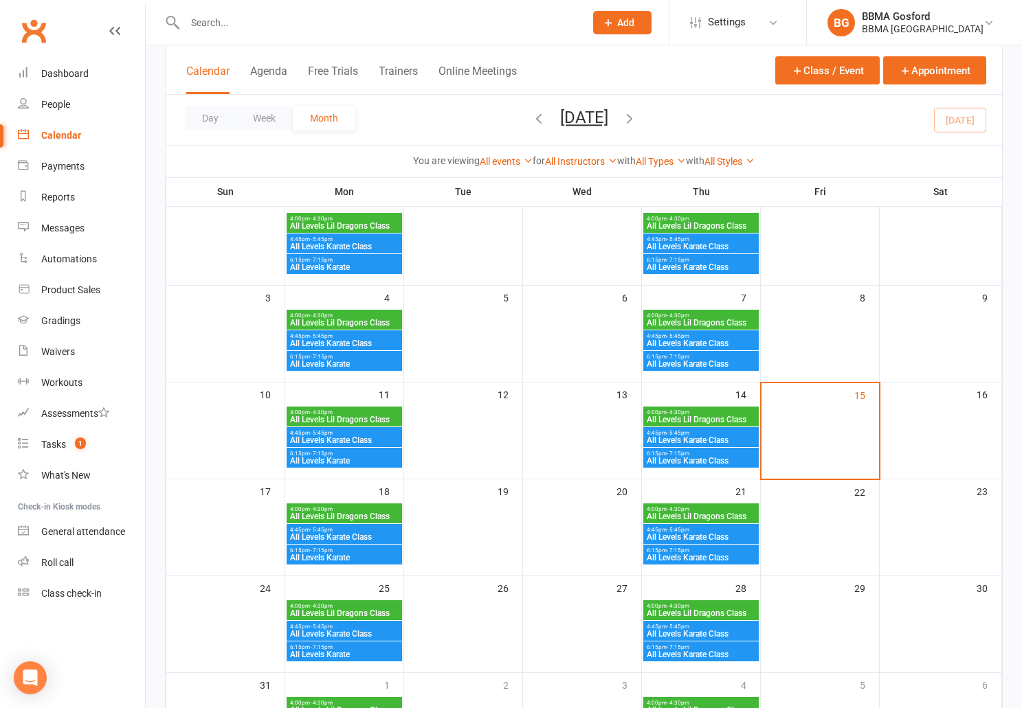
click at [340, 515] on span "All Levels Lil Dragons Class" at bounding box center [344, 517] width 110 height 8
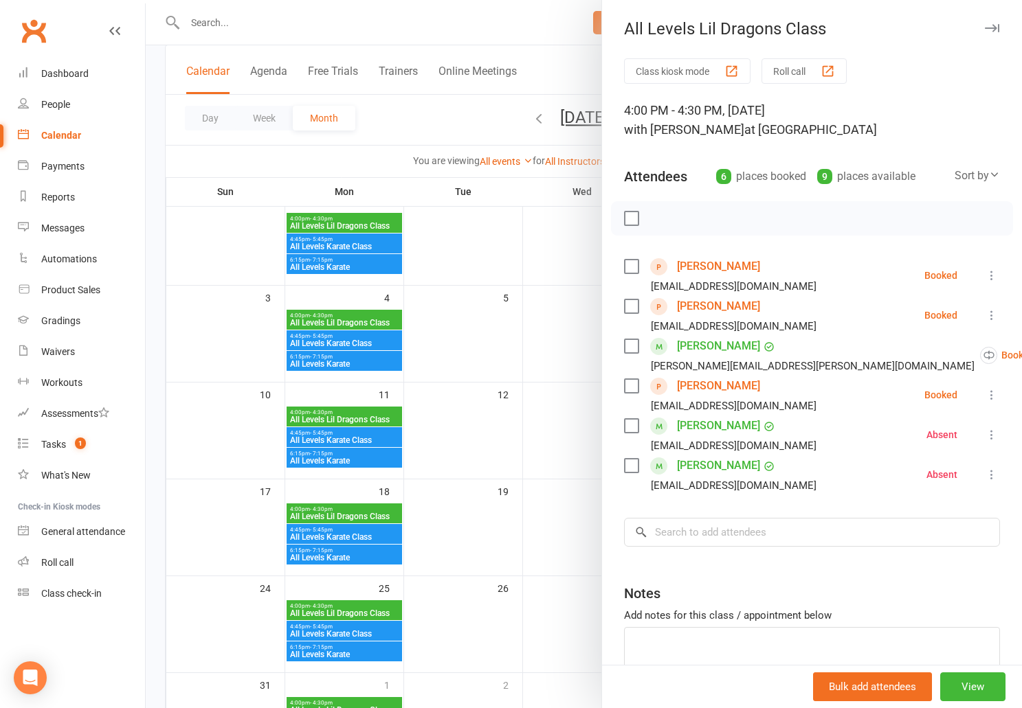
click at [508, 385] on div at bounding box center [584, 354] width 876 height 708
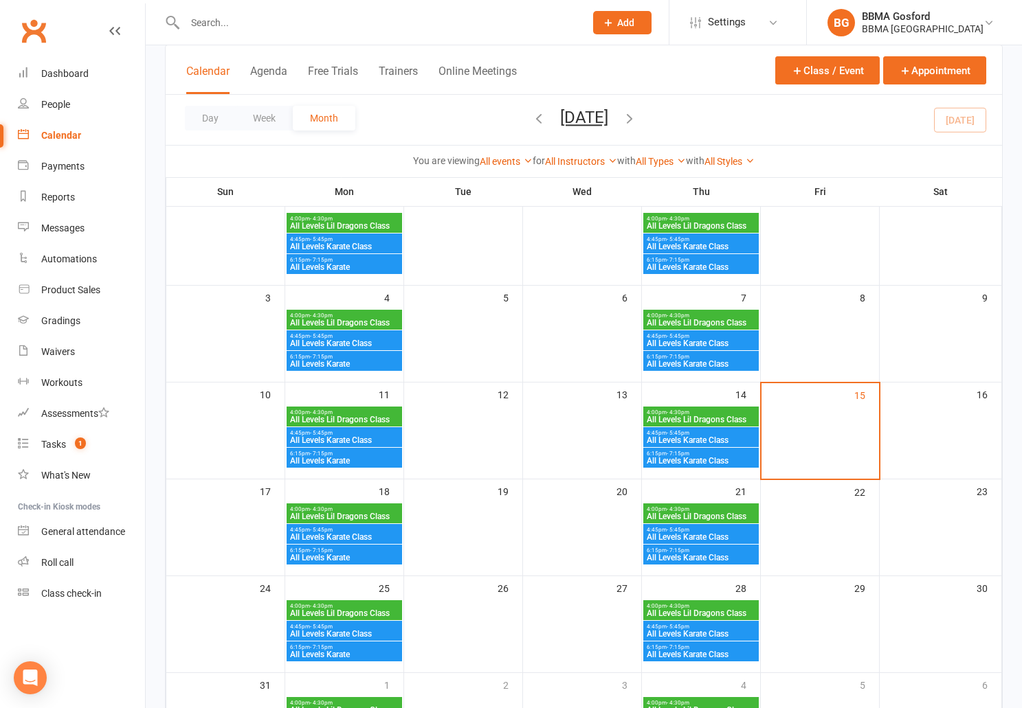
click at [355, 513] on span "All Levels Lil Dragons Class" at bounding box center [344, 517] width 110 height 8
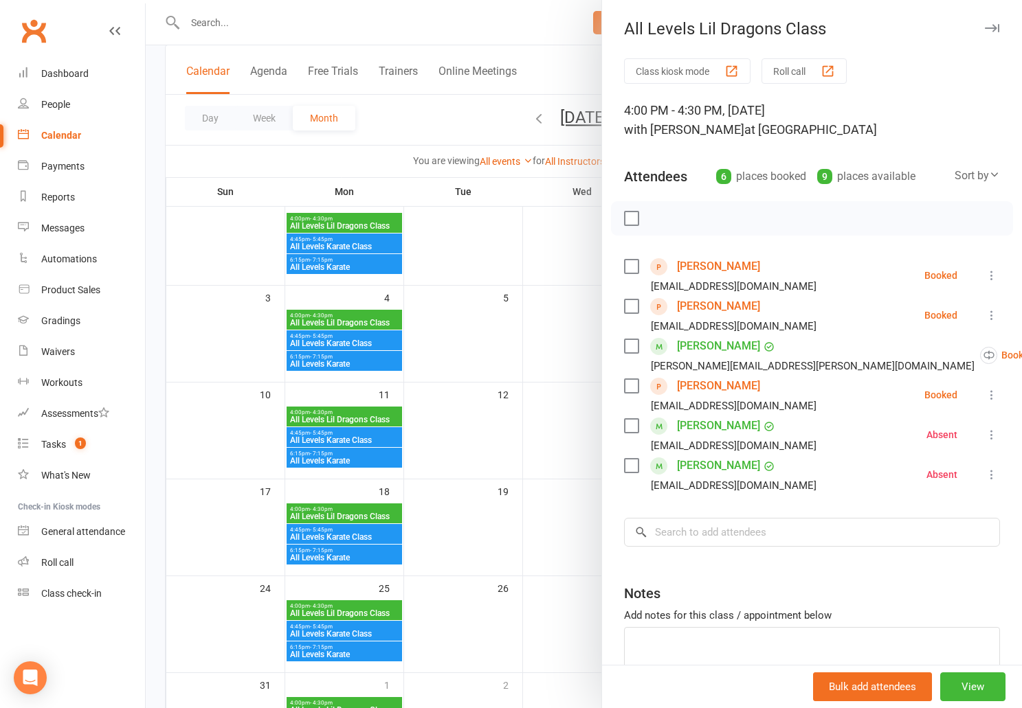
click at [698, 306] on link "[PERSON_NAME]" at bounding box center [718, 306] width 83 height 22
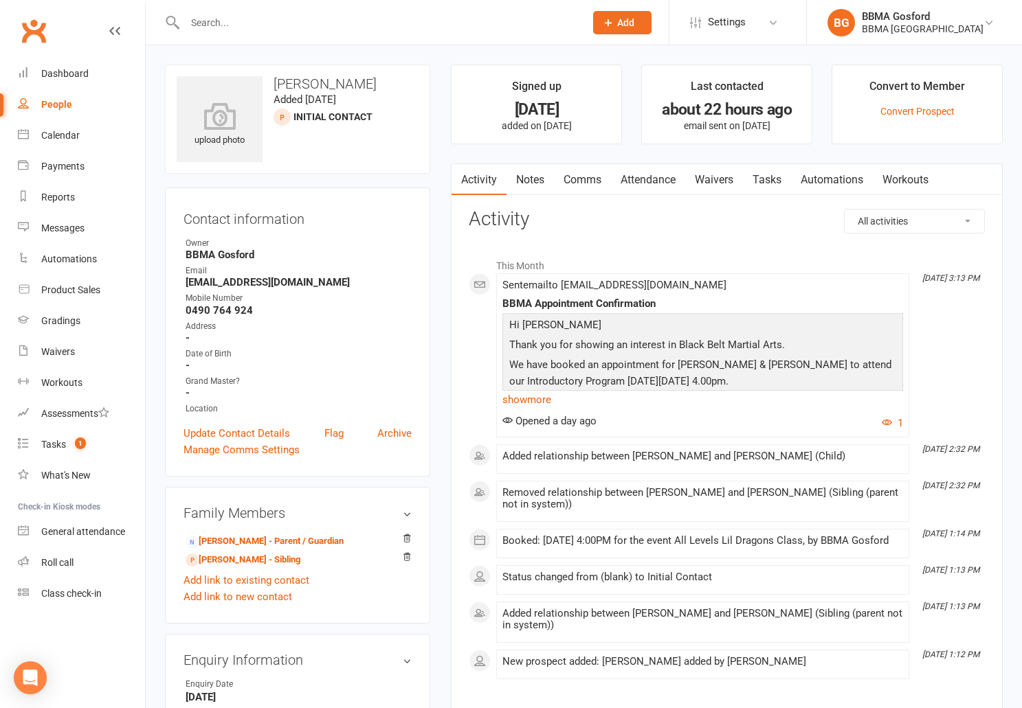
click at [583, 177] on link "Comms" at bounding box center [582, 180] width 57 height 32
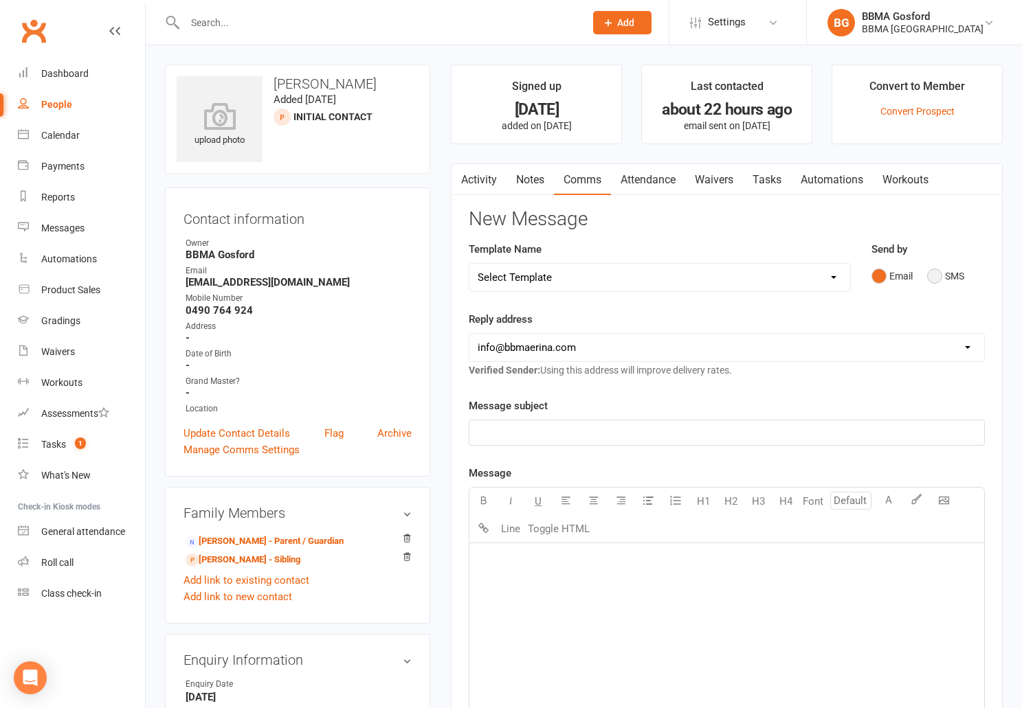
click at [937, 276] on button "SMS" at bounding box center [945, 276] width 37 height 26
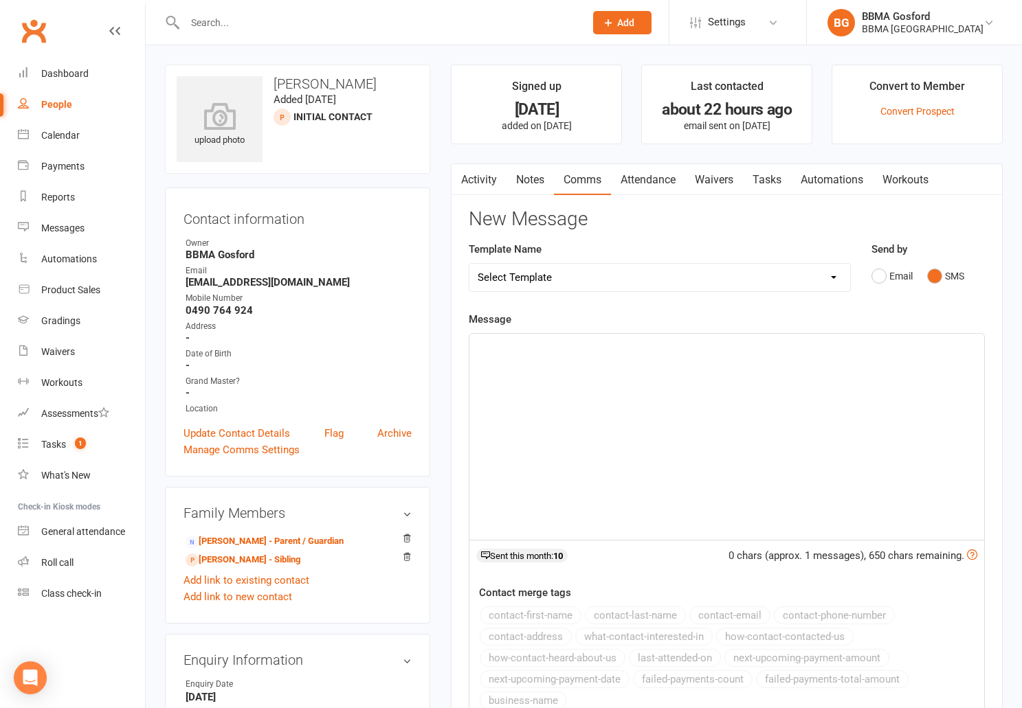
click at [543, 353] on p "﻿" at bounding box center [727, 346] width 498 height 16
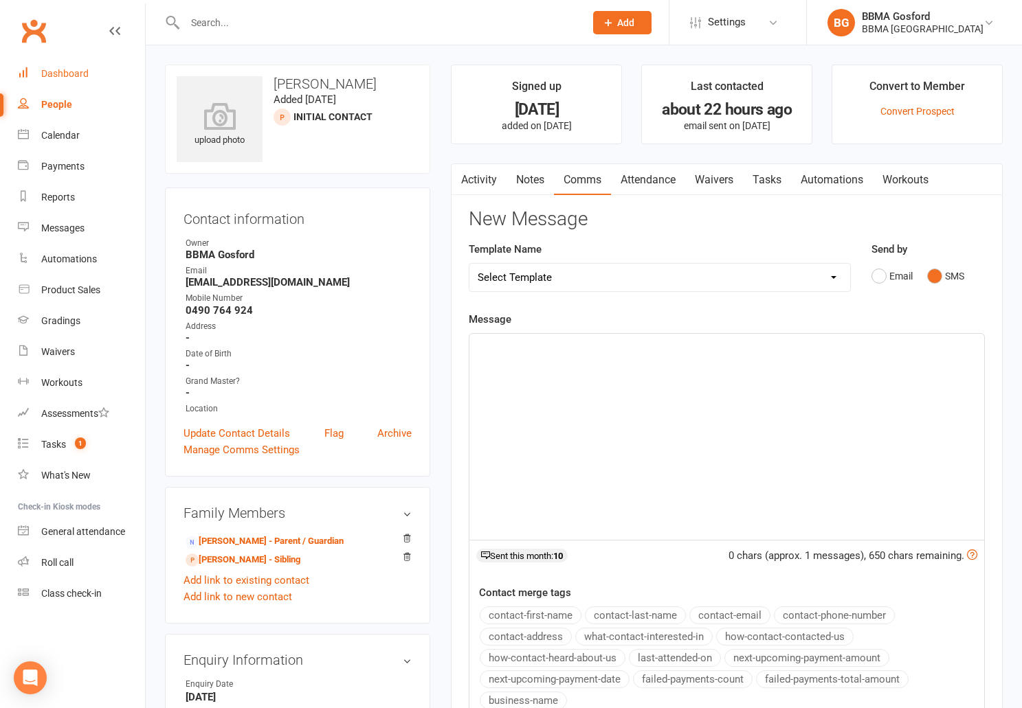
click at [57, 76] on div "Dashboard" at bounding box center [64, 73] width 47 height 11
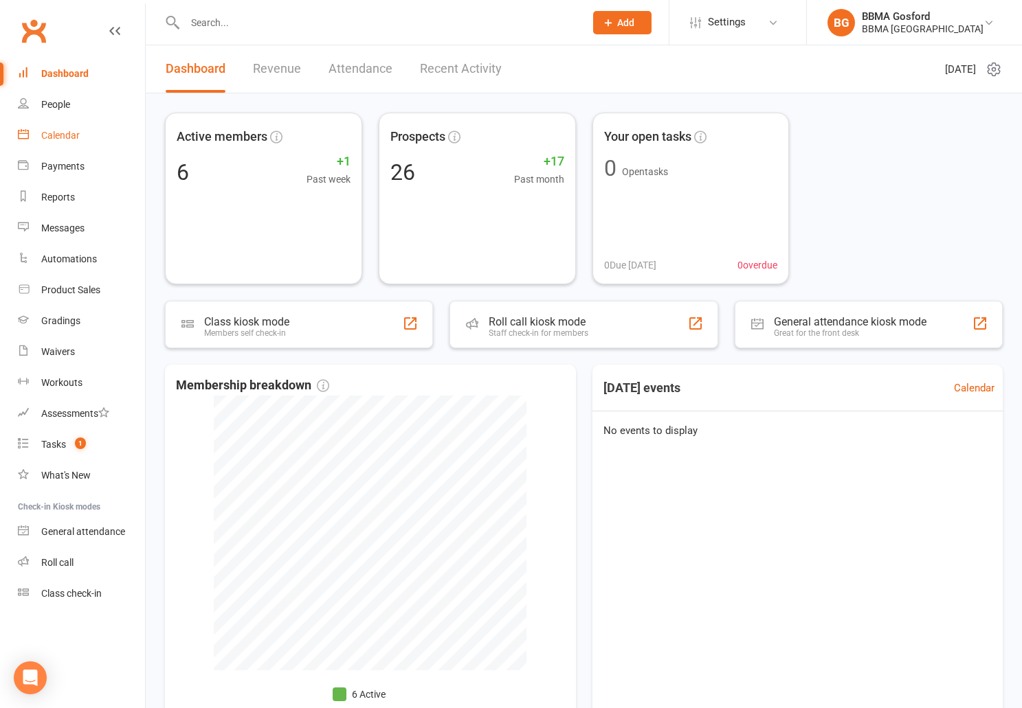
click at [60, 134] on div "Calendar" at bounding box center [60, 135] width 38 height 11
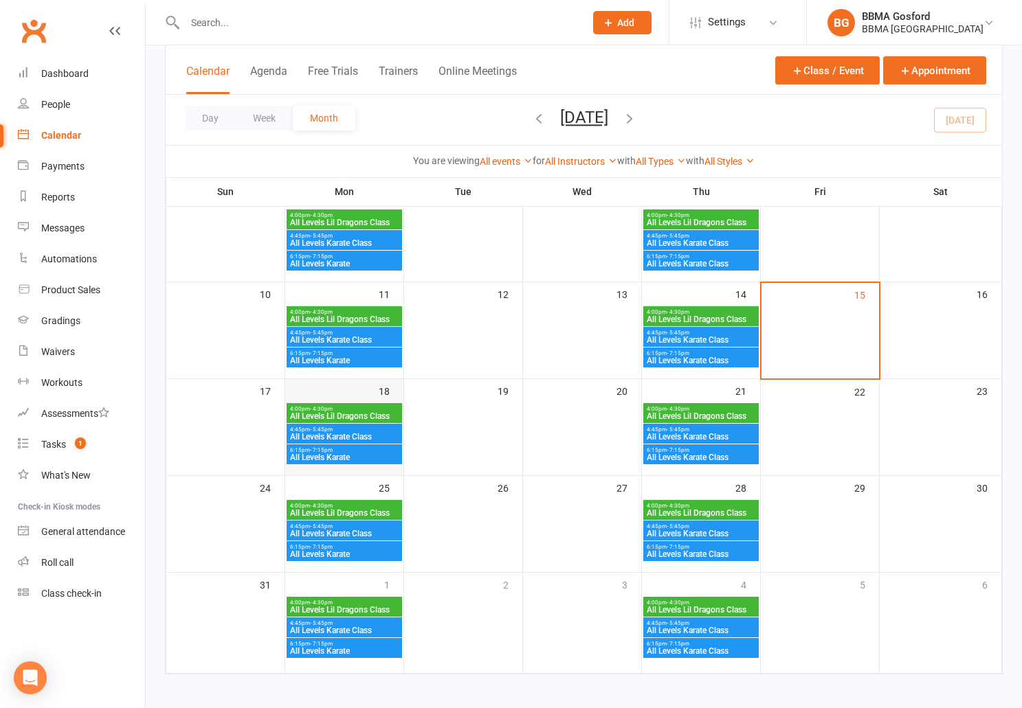
scroll to position [208, 0]
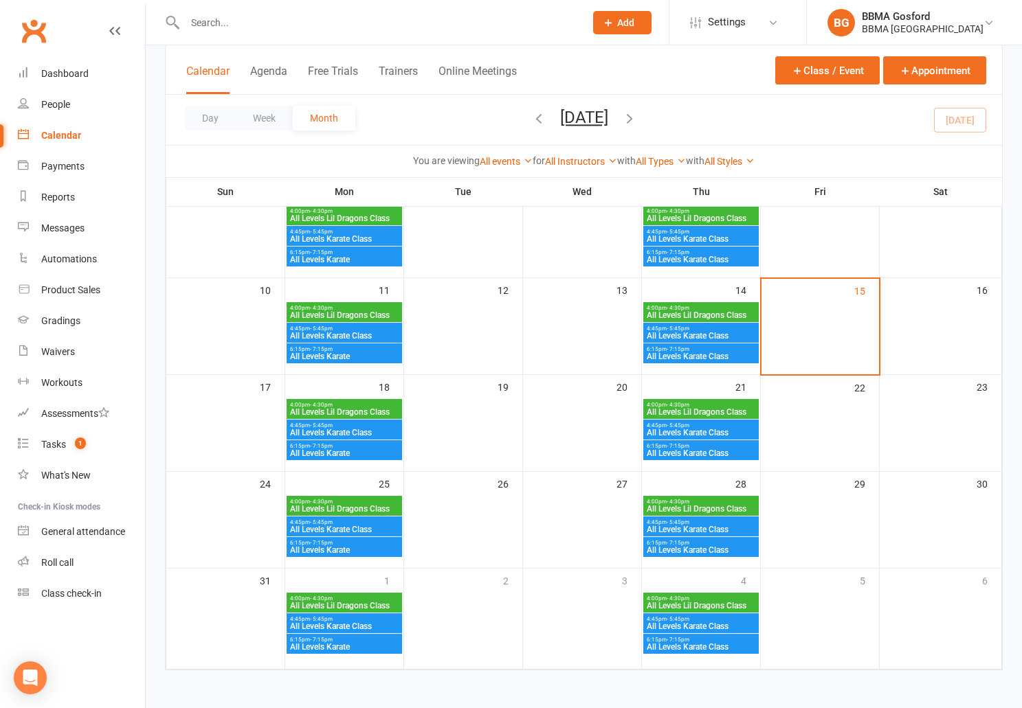
click at [347, 429] on span "All Levels Karate Class" at bounding box center [344, 433] width 110 height 8
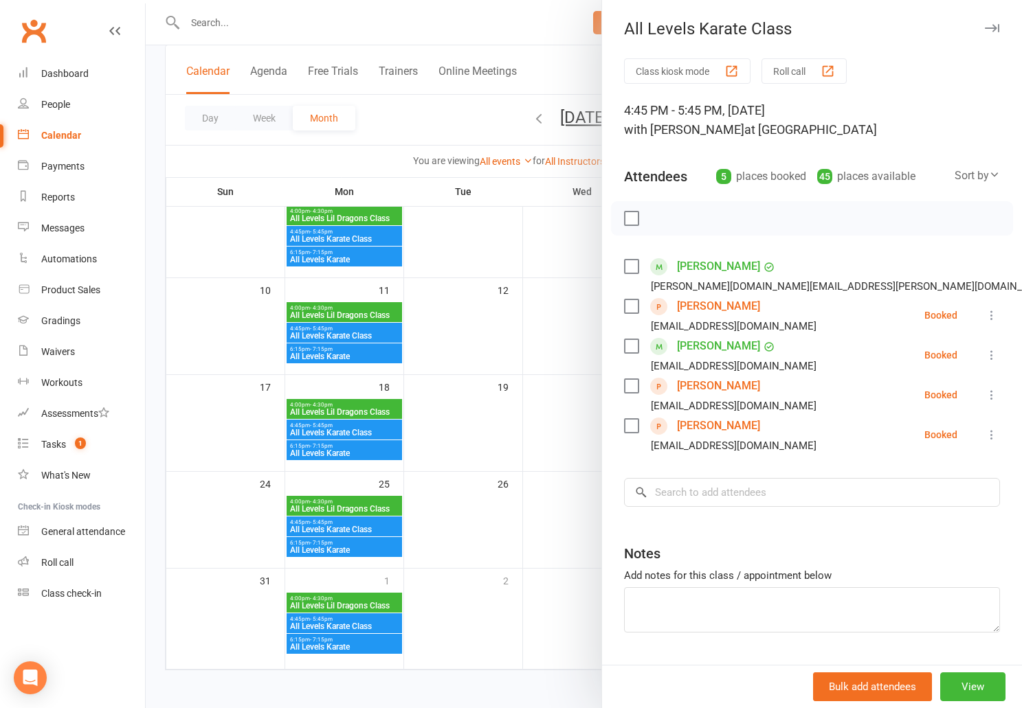
click at [312, 454] on div at bounding box center [584, 354] width 876 height 708
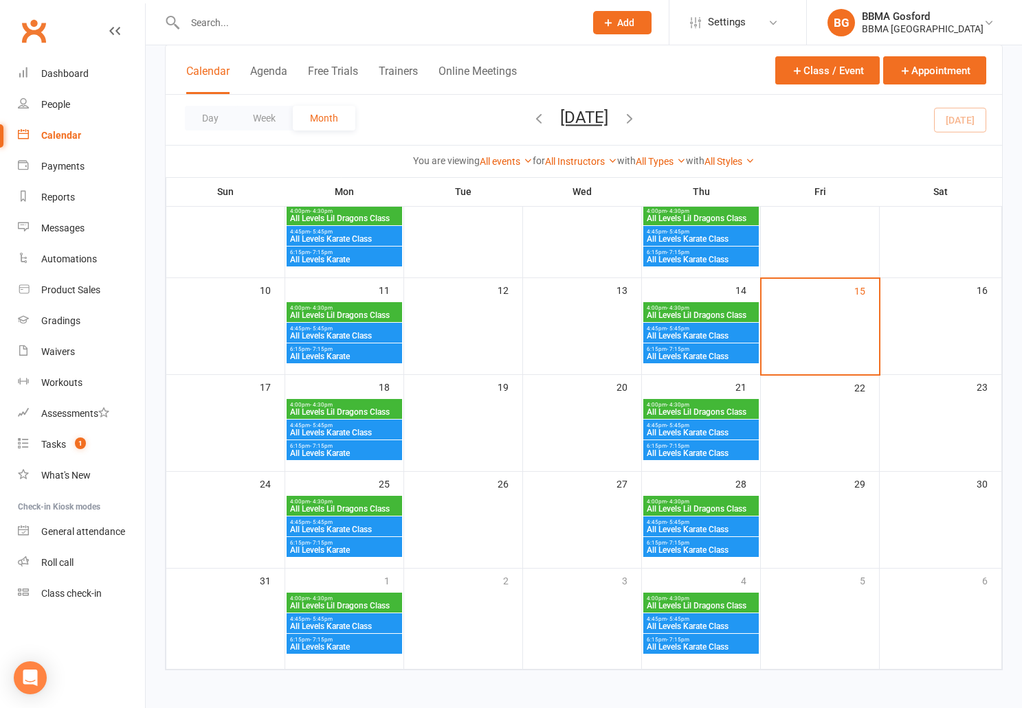
click at [328, 452] on span "All Levels Karate" at bounding box center [344, 453] width 110 height 8
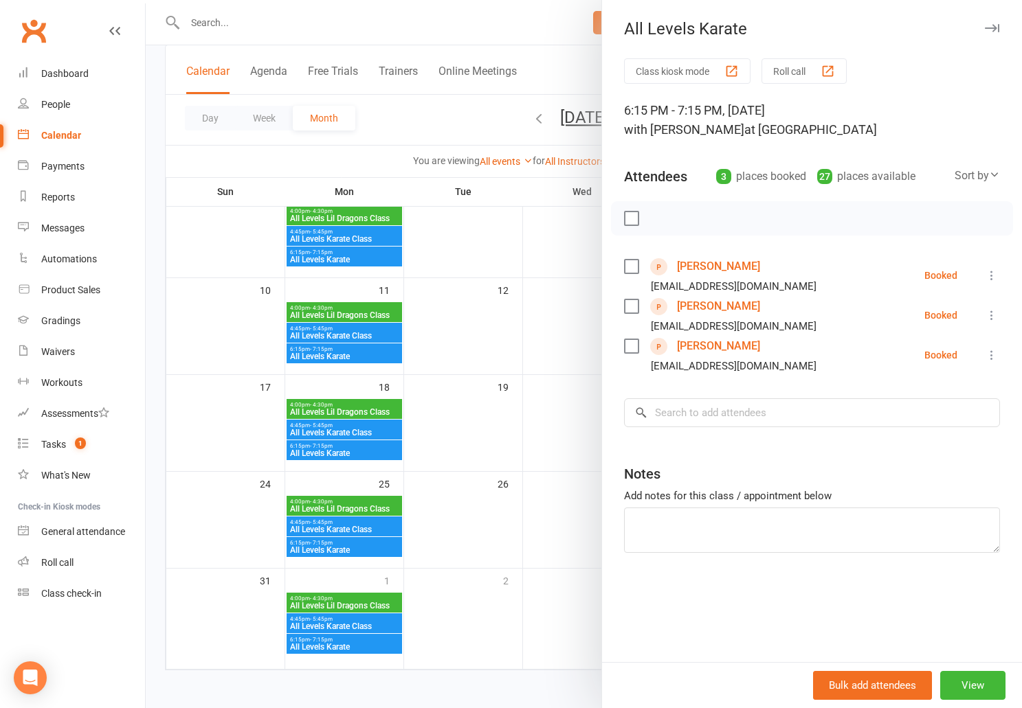
click at [436, 409] on div at bounding box center [584, 354] width 876 height 708
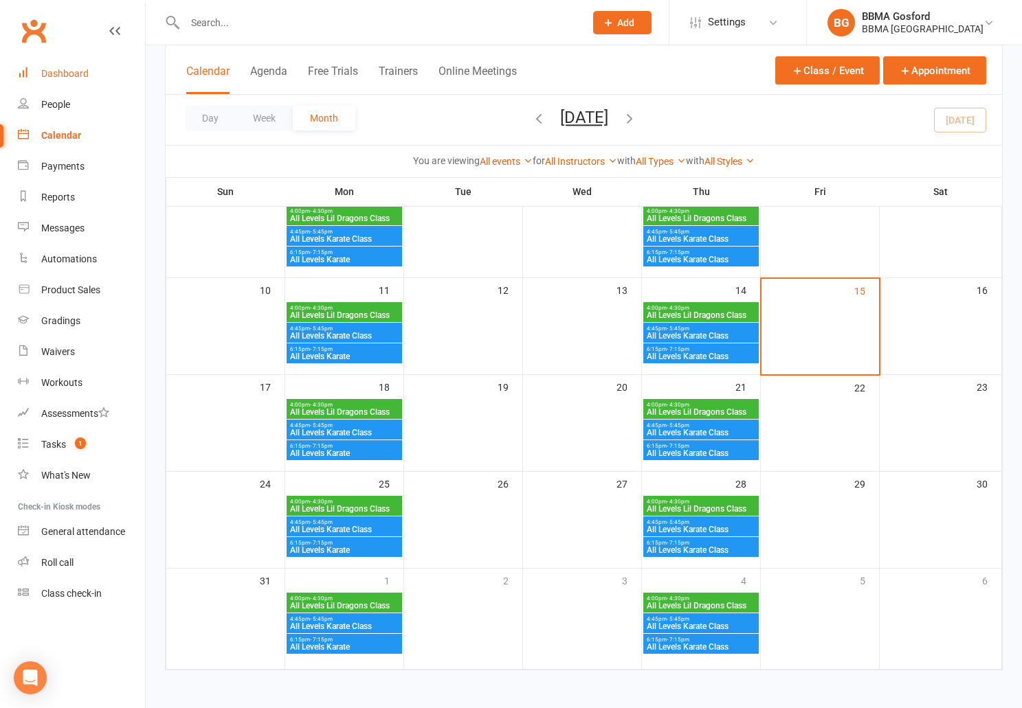
click at [69, 72] on div "Dashboard" at bounding box center [64, 73] width 47 height 11
